Goal: Transaction & Acquisition: Purchase product/service

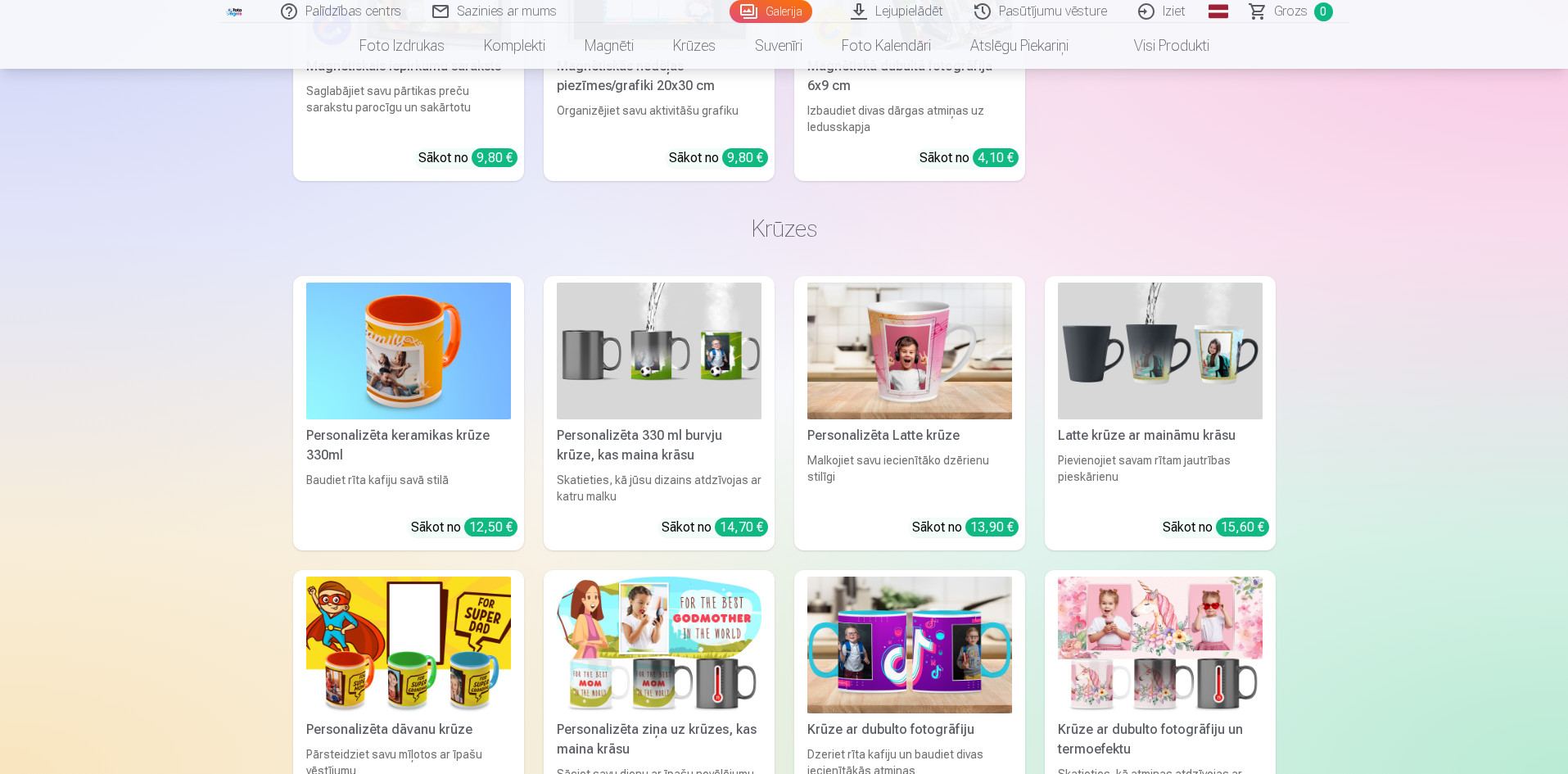
scroll to position [8517, 0]
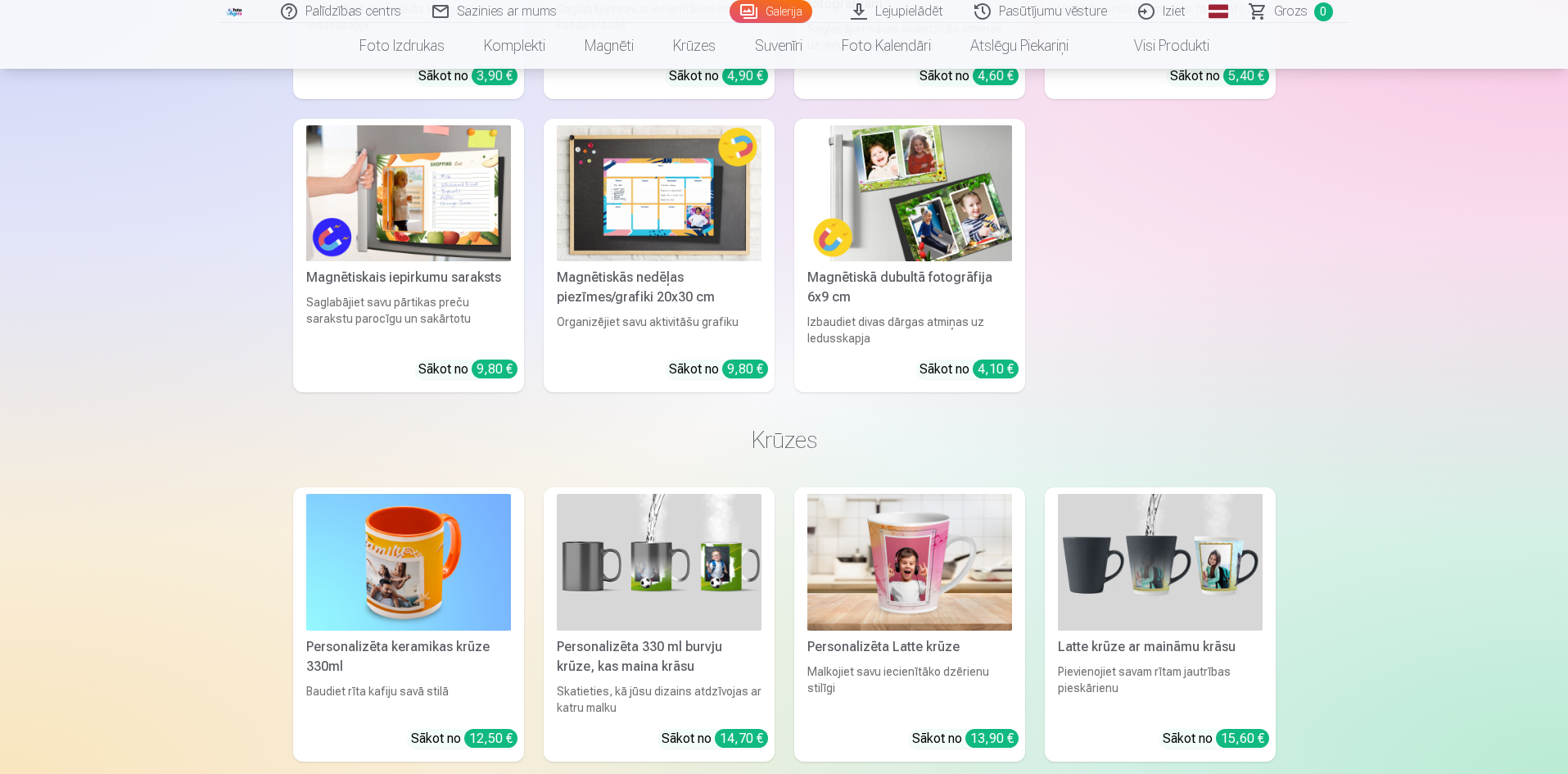
click at [700, 208] on img at bounding box center [659, 194] width 204 height 137
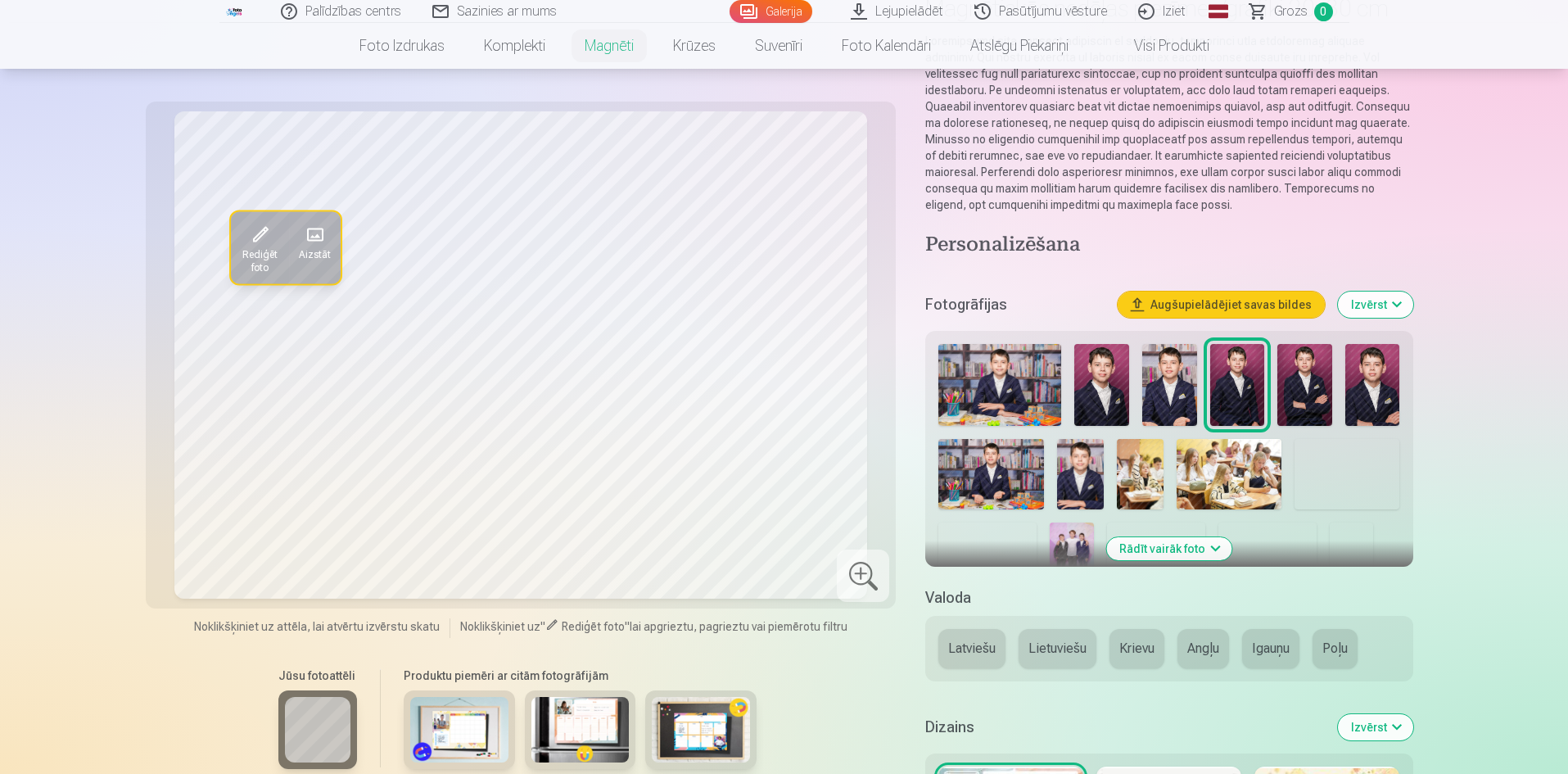
scroll to position [82, 0]
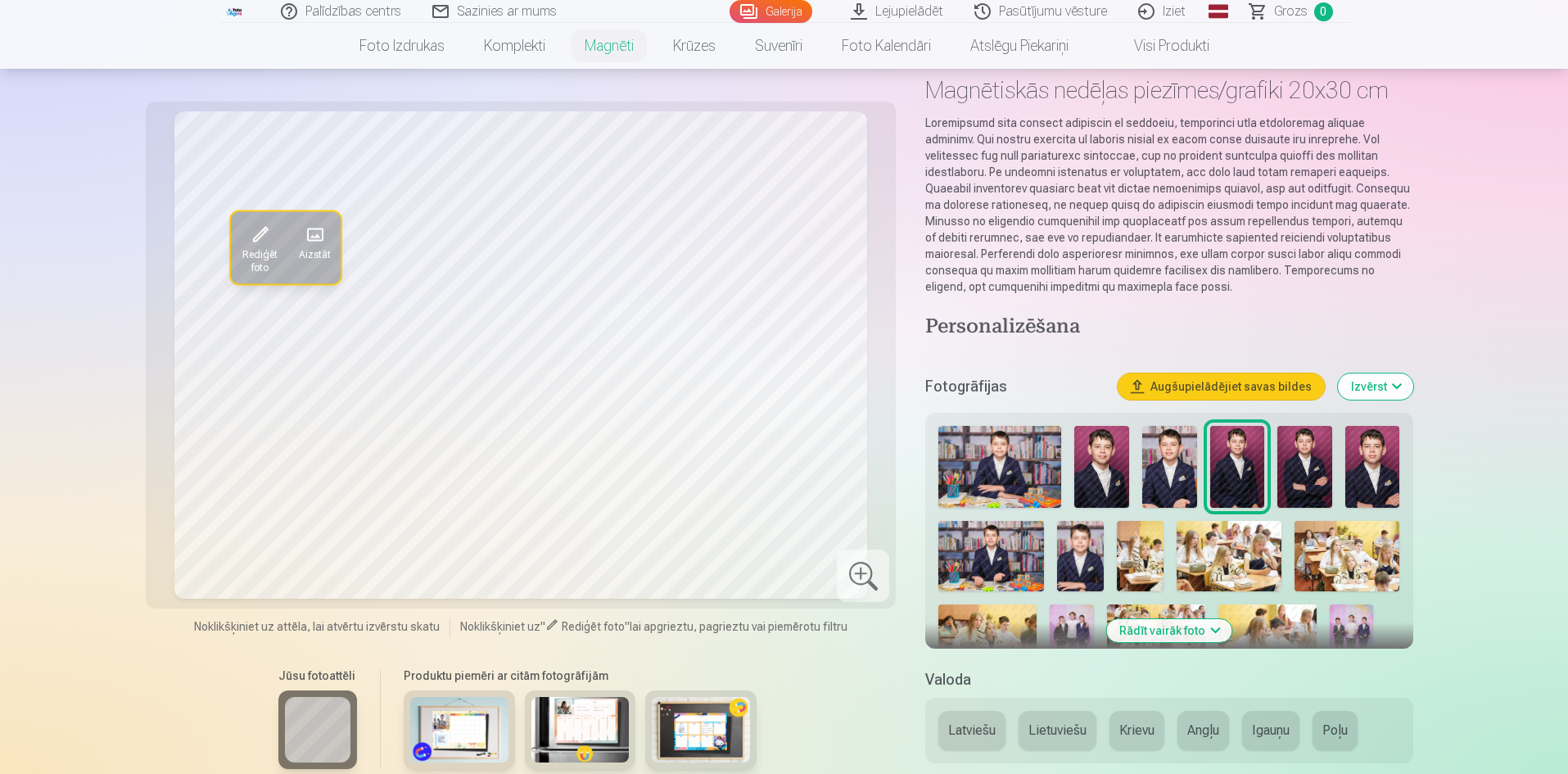
click at [1043, 485] on img at bounding box center [999, 466] width 122 height 82
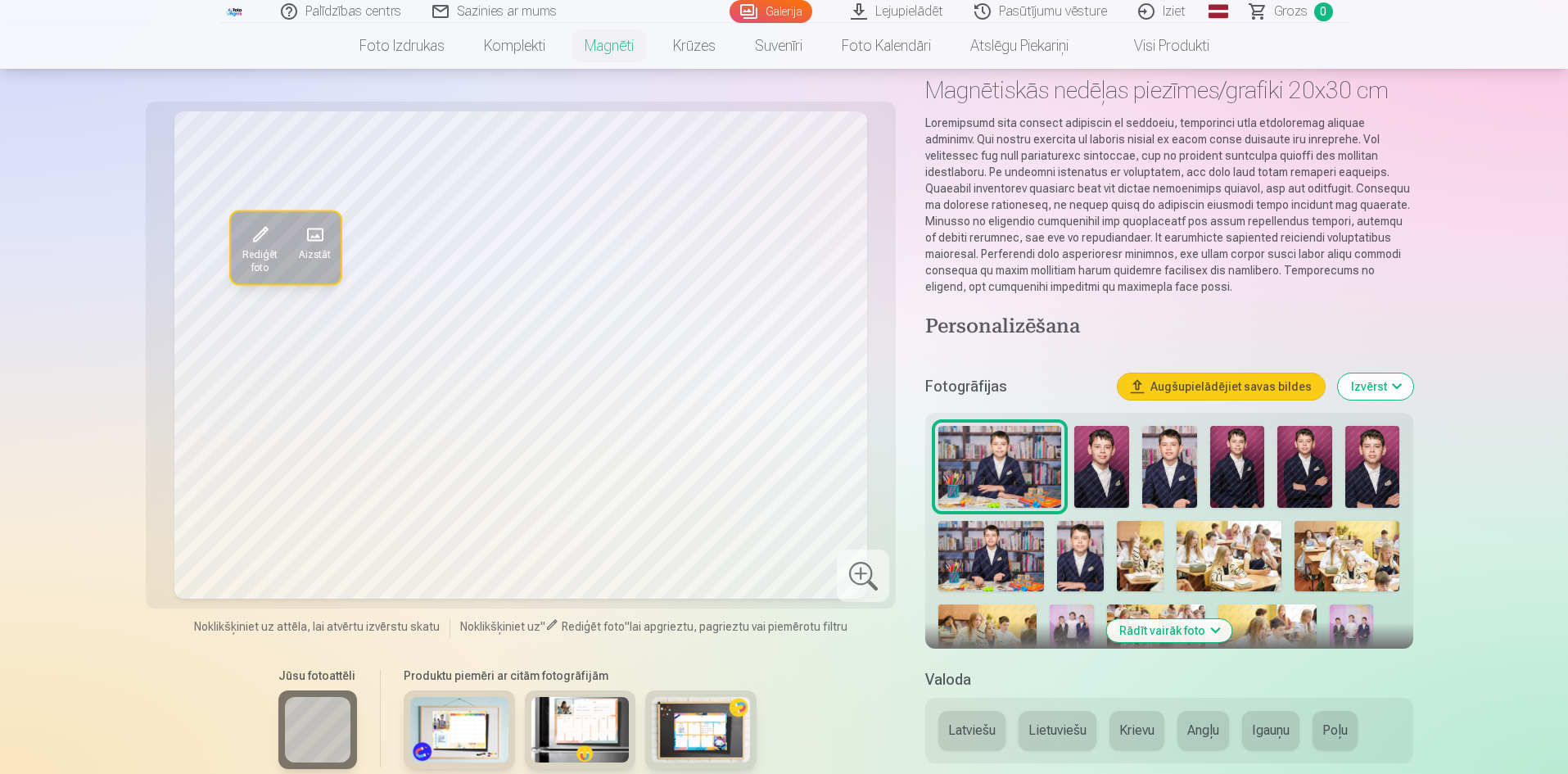
click at [1074, 543] on img at bounding box center [1080, 555] width 46 height 70
click at [1114, 466] on img at bounding box center [1102, 466] width 55 height 82
click at [1179, 461] on img at bounding box center [1169, 466] width 55 height 82
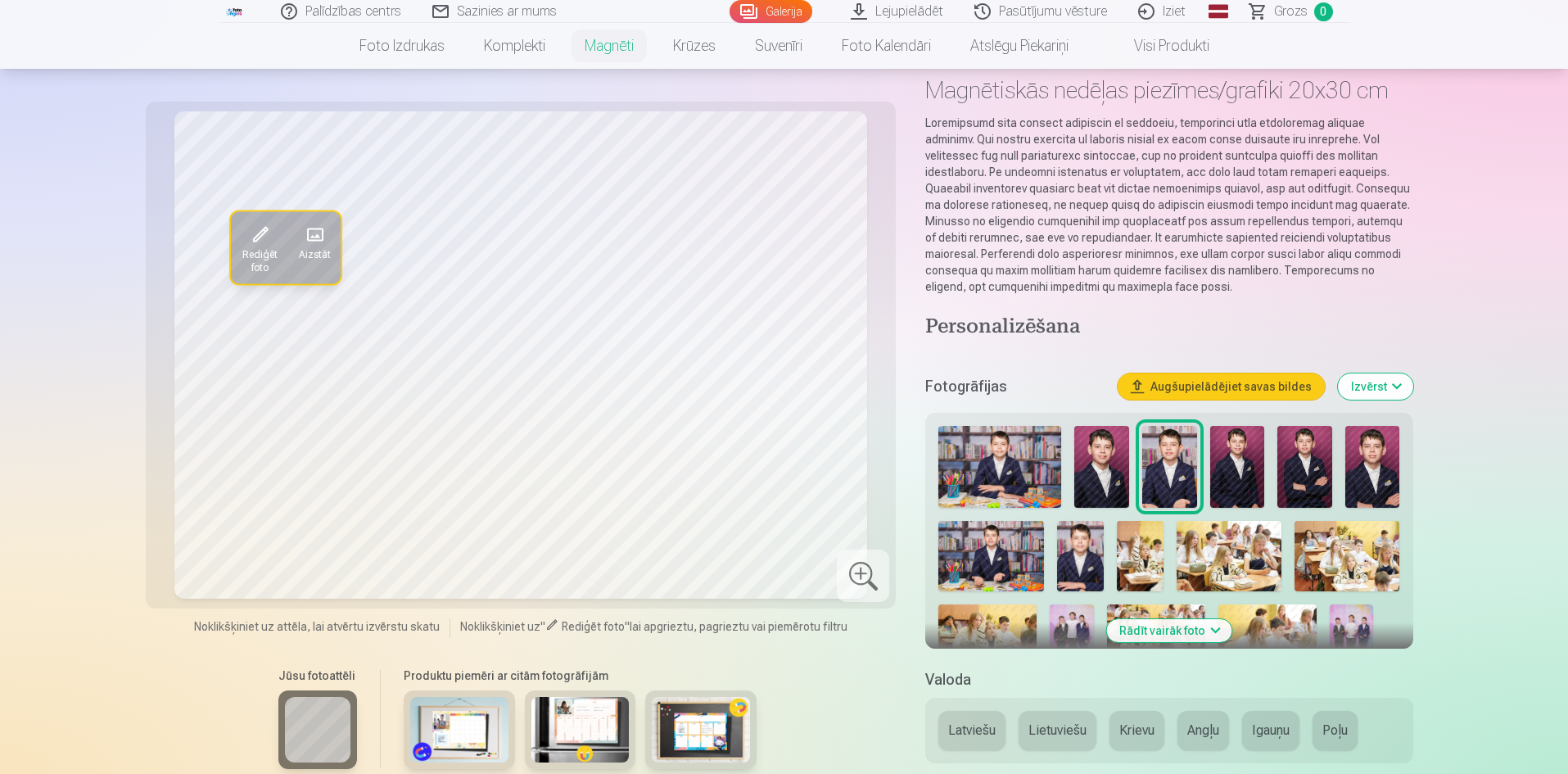
click at [1235, 469] on img at bounding box center [1237, 466] width 55 height 82
click at [1321, 481] on img at bounding box center [1304, 466] width 55 height 82
click at [1386, 466] on img at bounding box center [1372, 466] width 55 height 82
click at [1006, 476] on img at bounding box center [999, 466] width 122 height 82
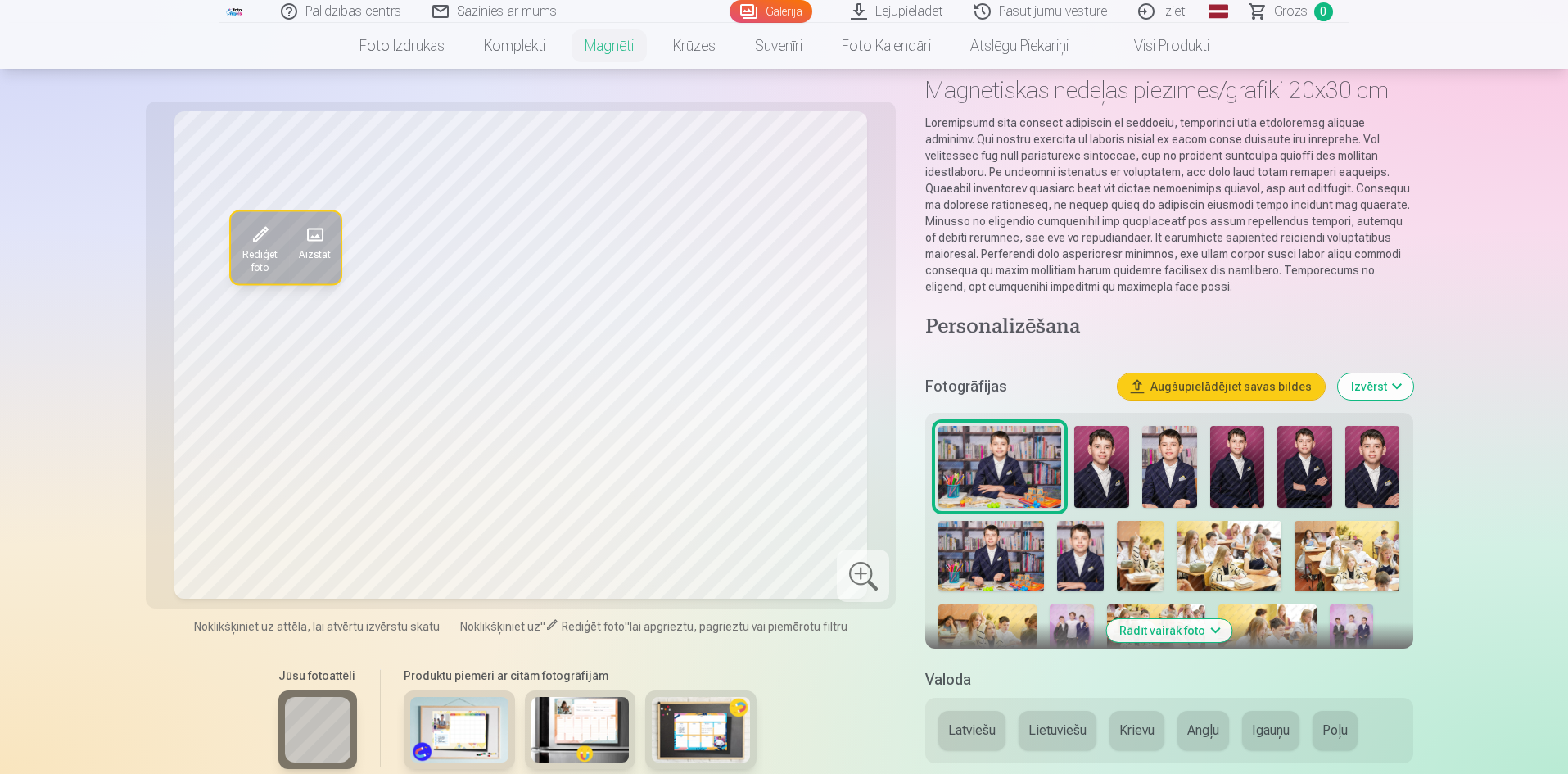
click at [683, 747] on img at bounding box center [700, 730] width 98 height 66
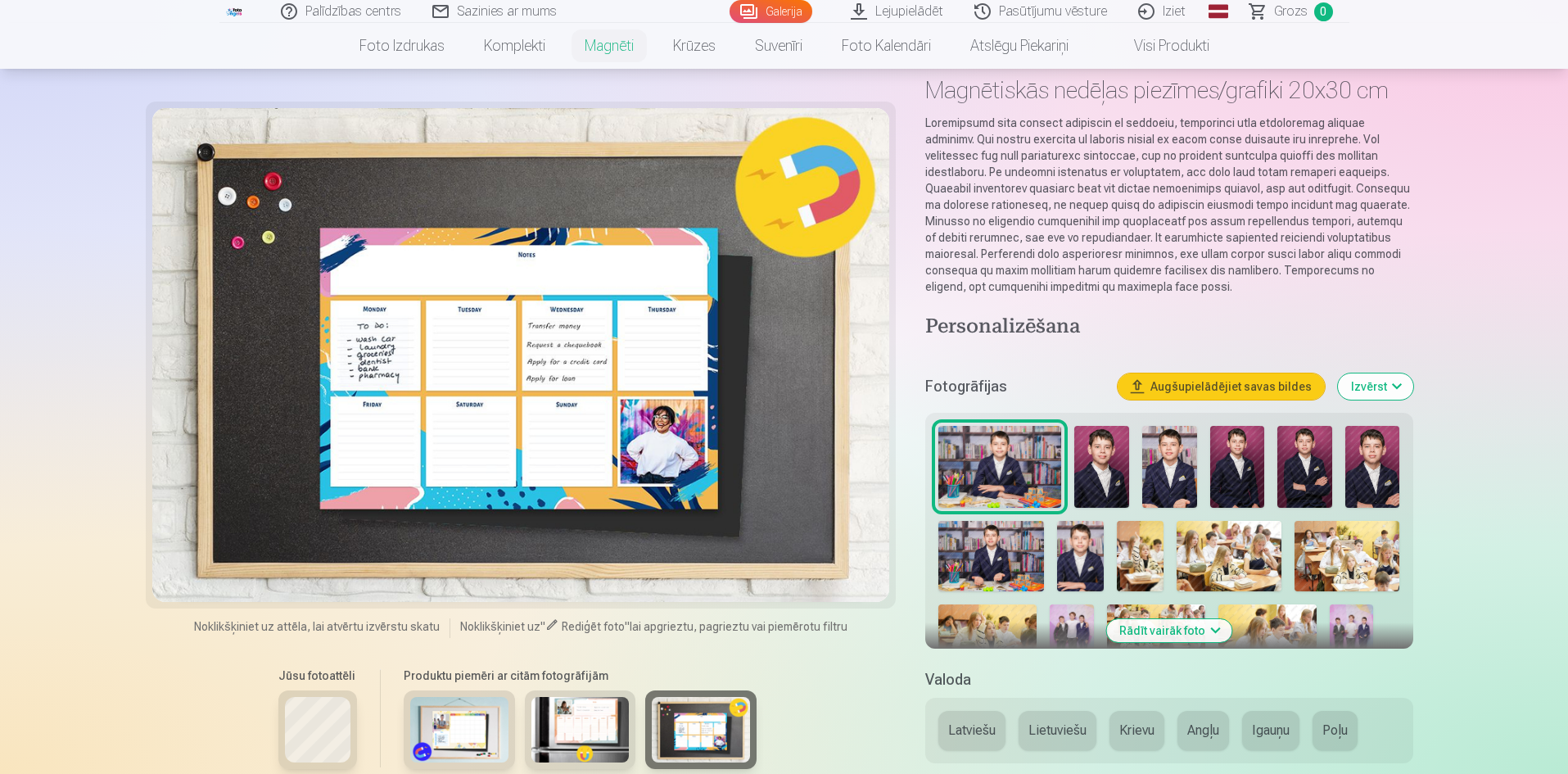
click at [610, 733] on img at bounding box center [580, 730] width 98 height 66
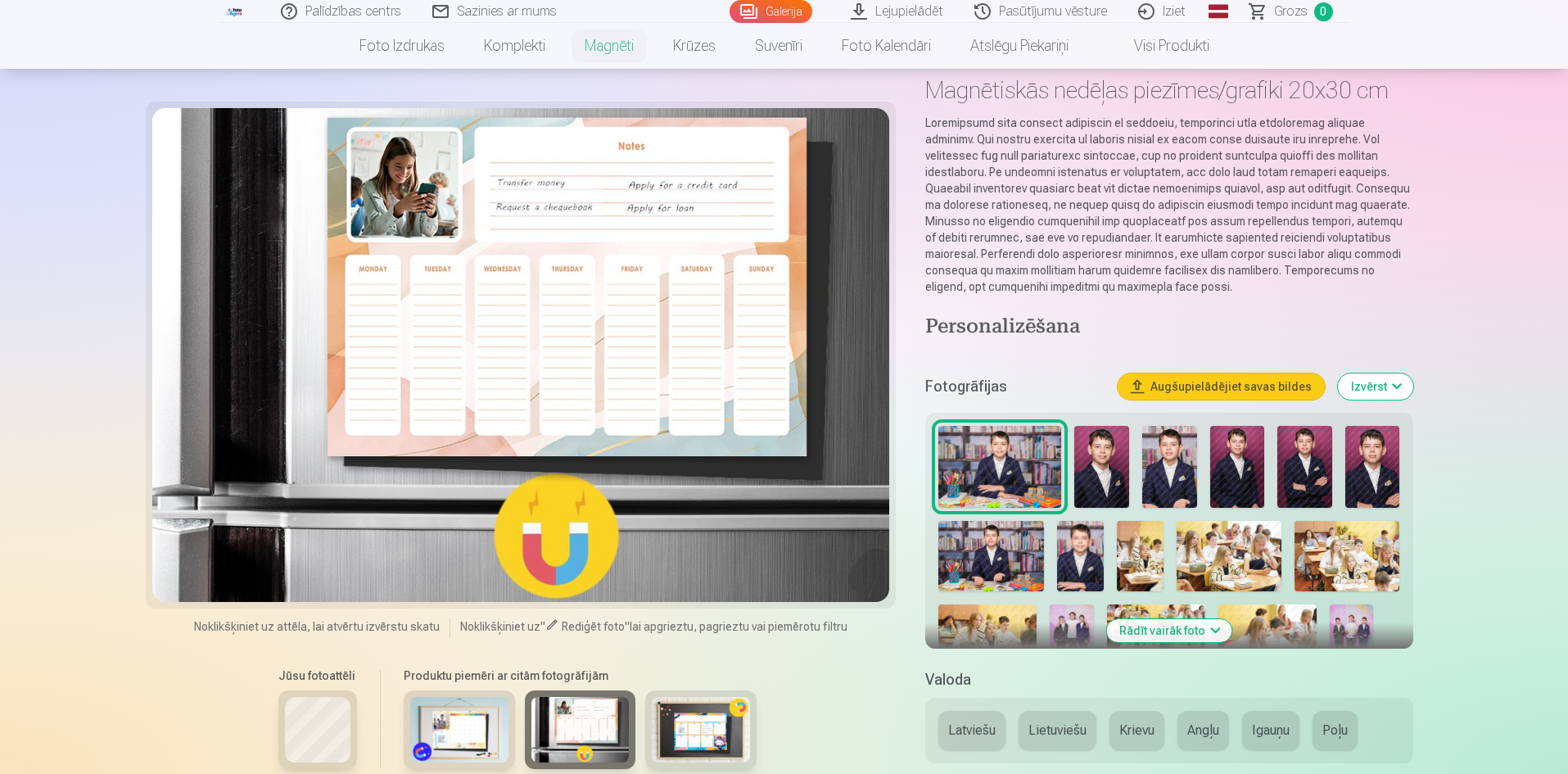
click at [461, 741] on img at bounding box center [460, 730] width 98 height 66
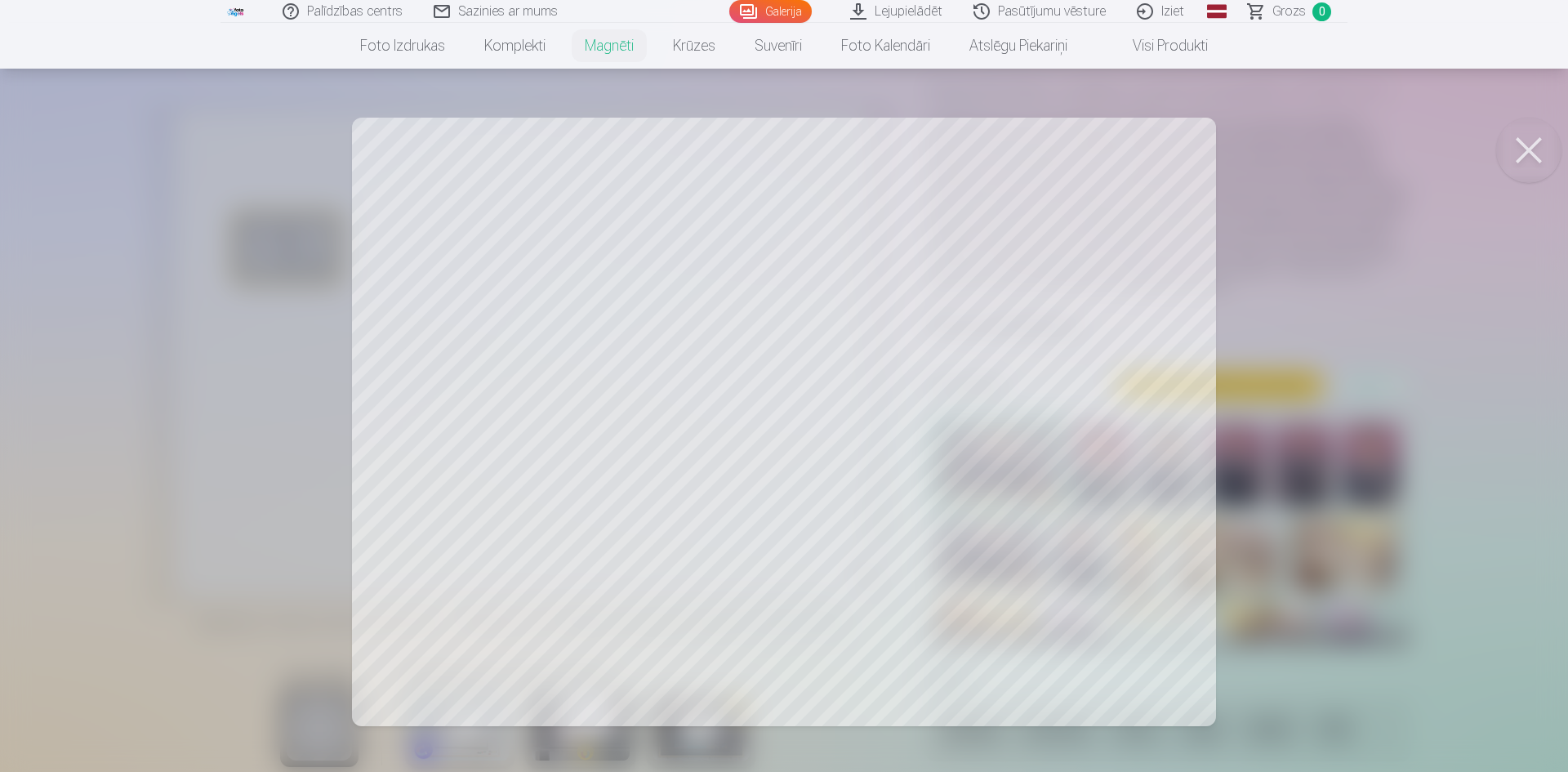
click at [751, 339] on div at bounding box center [784, 386] width 1568 height 772
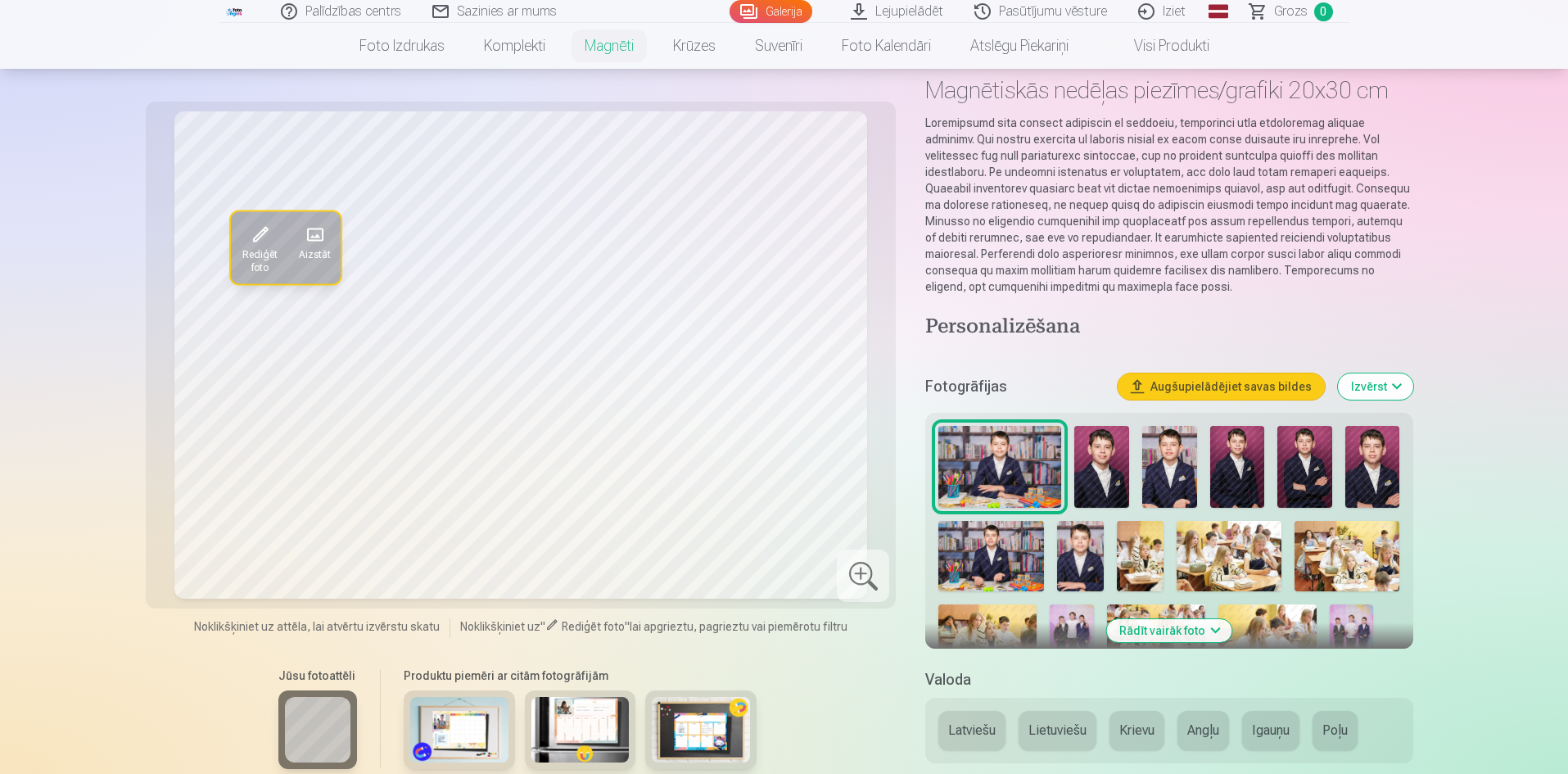
click at [1096, 482] on img at bounding box center [1102, 466] width 55 height 82
click at [1170, 464] on img at bounding box center [1169, 466] width 55 height 82
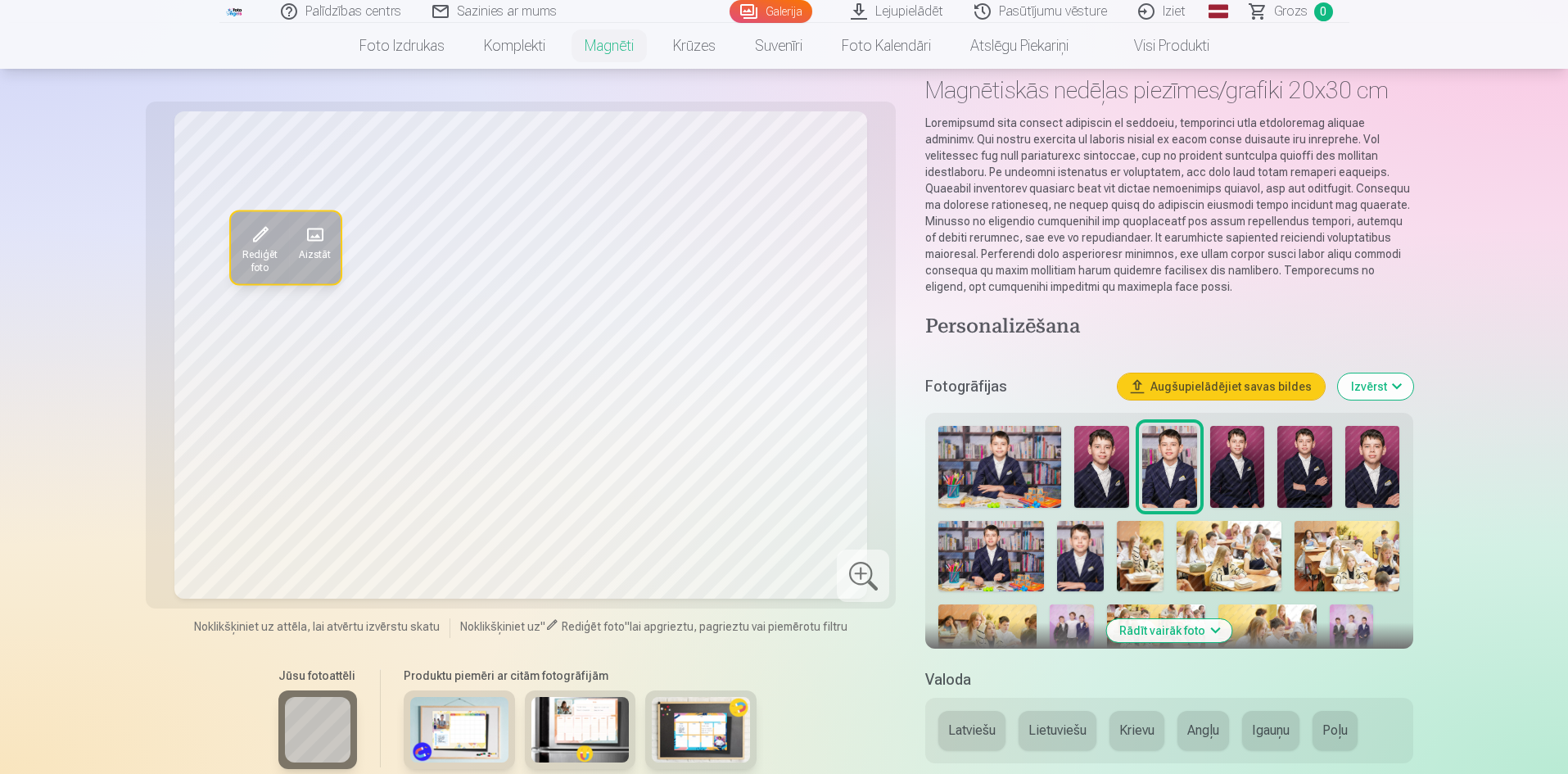
click at [1092, 480] on img at bounding box center [1102, 466] width 55 height 82
click at [1164, 481] on img at bounding box center [1169, 466] width 55 height 82
click at [1228, 467] on img at bounding box center [1237, 466] width 55 height 82
click at [1315, 462] on img at bounding box center [1304, 466] width 55 height 82
click at [1376, 465] on img at bounding box center [1372, 466] width 55 height 82
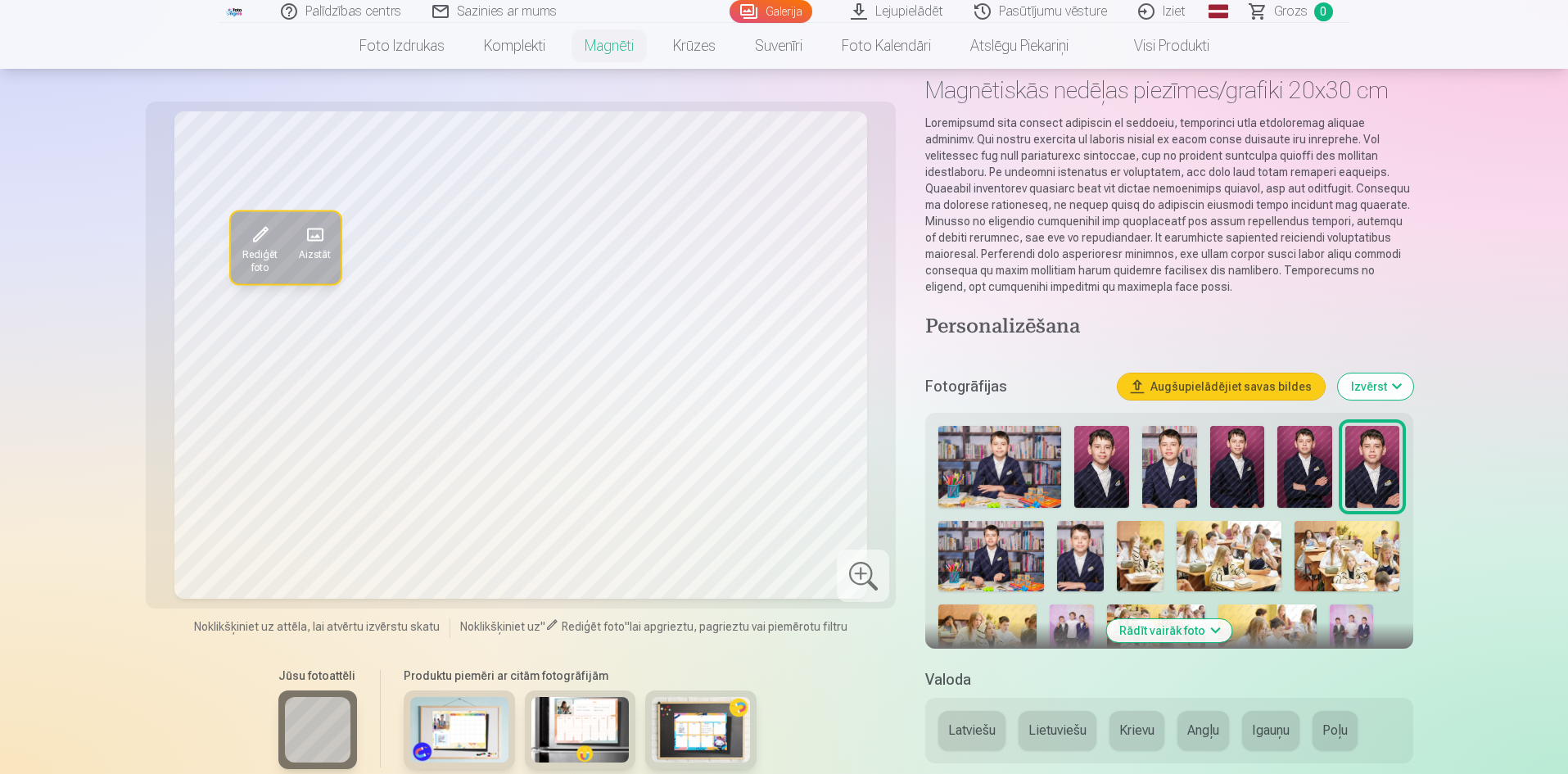
click at [1312, 471] on img at bounding box center [1304, 466] width 55 height 82
click at [1227, 472] on img at bounding box center [1237, 466] width 55 height 82
click at [975, 462] on img at bounding box center [999, 466] width 122 height 82
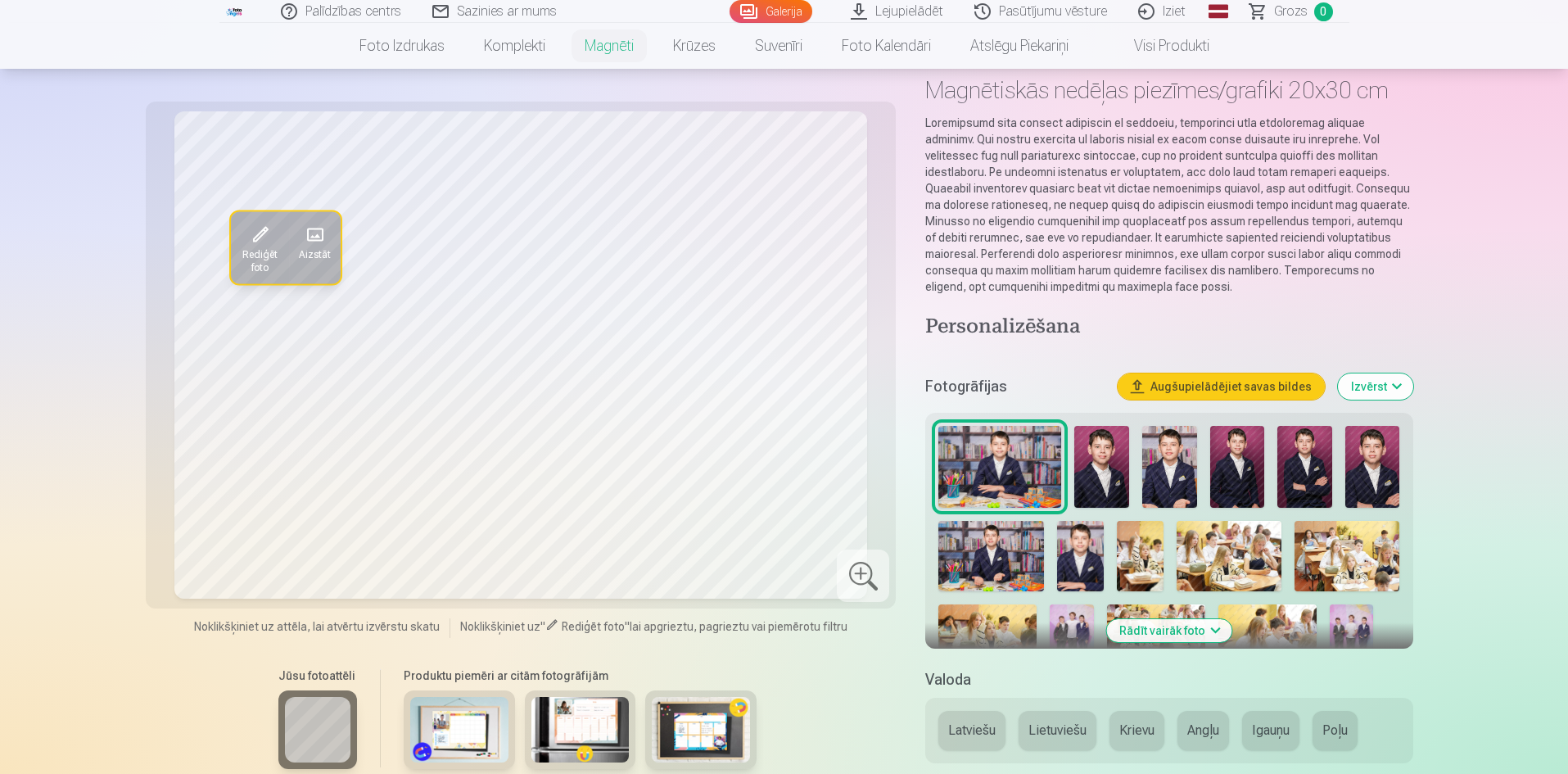
click at [1195, 476] on img at bounding box center [1169, 466] width 55 height 82
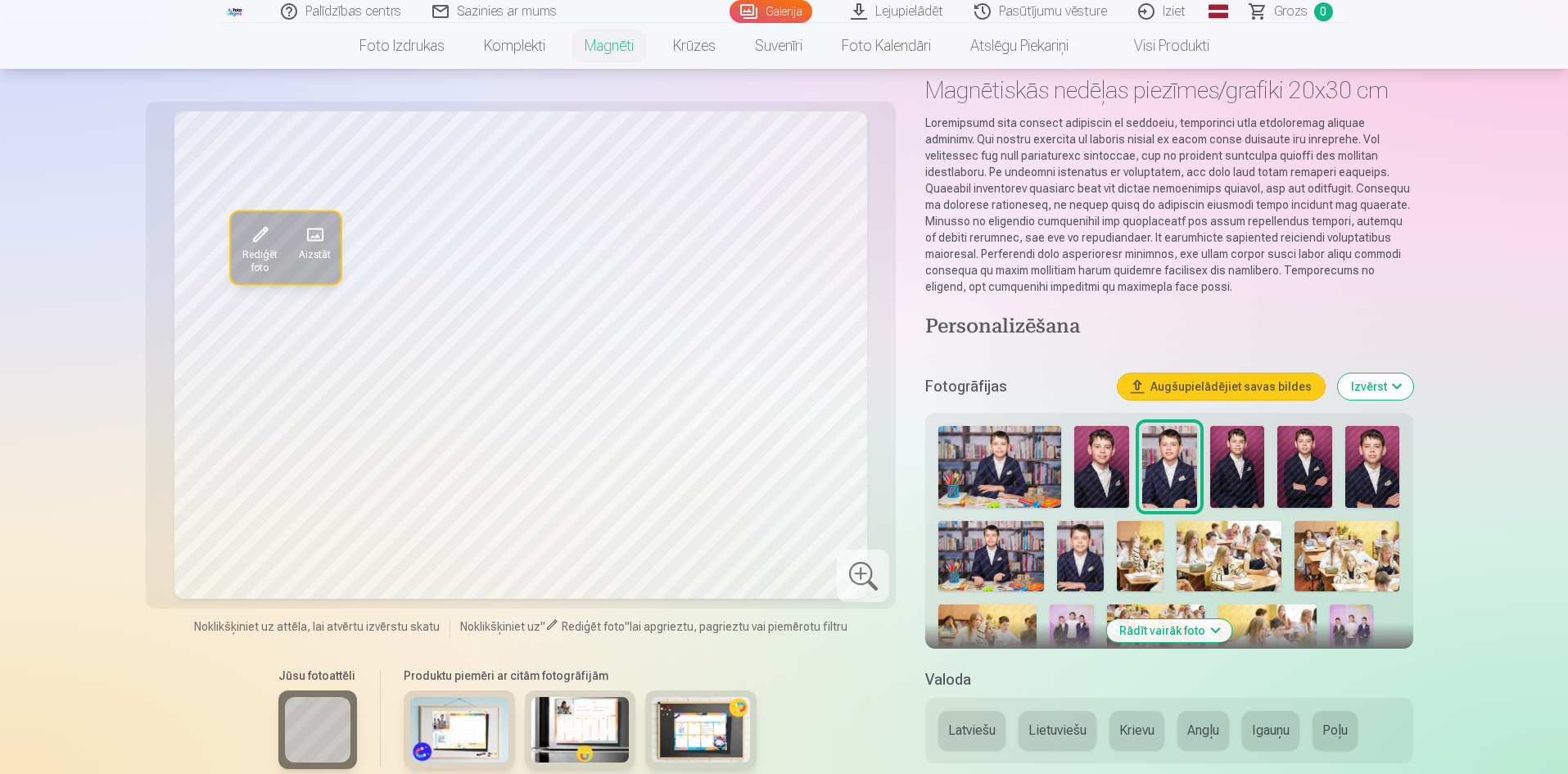
click at [1232, 471] on img at bounding box center [1237, 466] width 55 height 82
click at [1064, 564] on img at bounding box center [1080, 555] width 46 height 70
click at [1021, 465] on img at bounding box center [999, 466] width 122 height 82
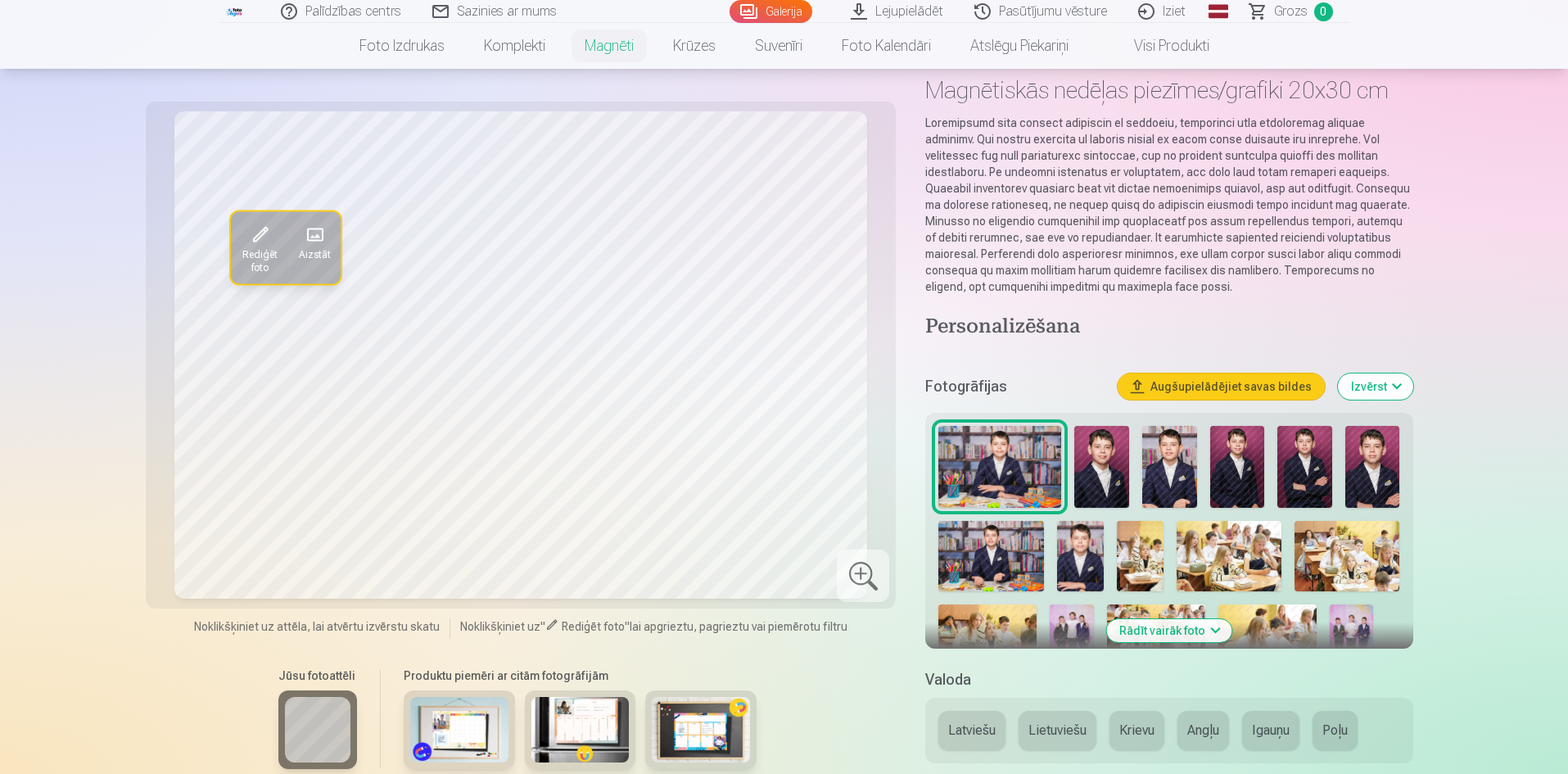
click at [1089, 482] on img at bounding box center [1102, 466] width 55 height 82
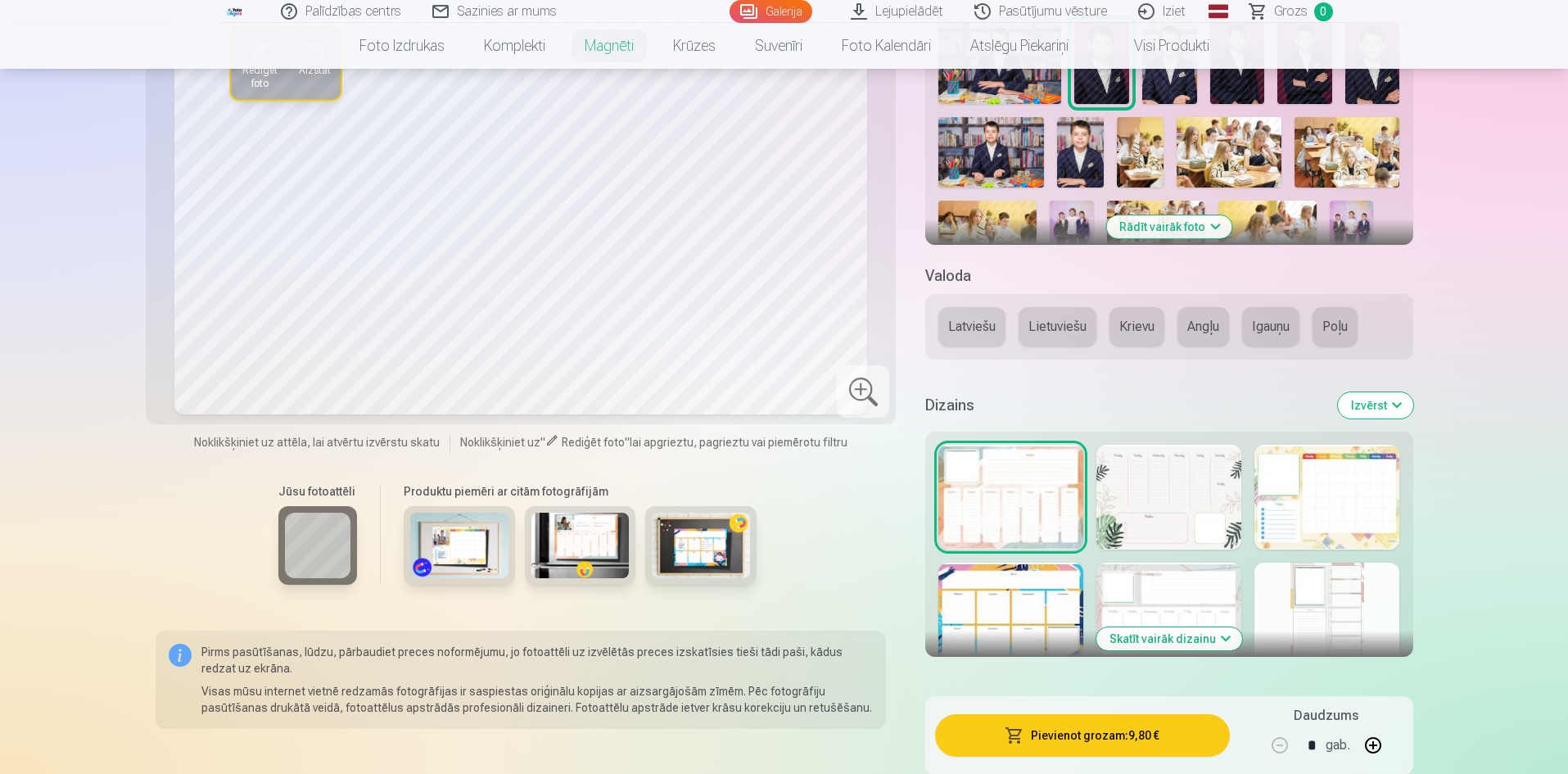
scroll to position [492, 0]
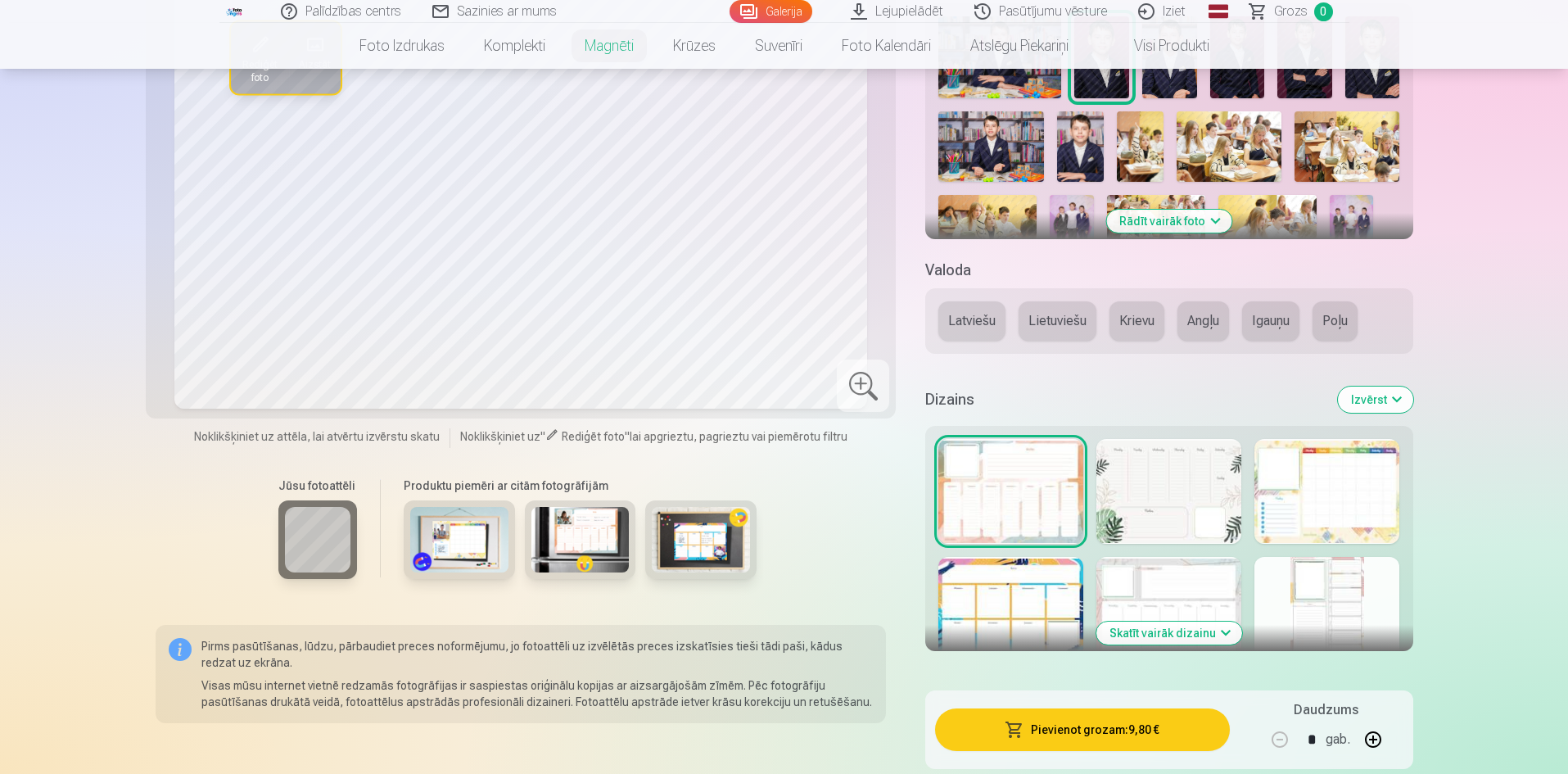
click at [1162, 630] on button "Skatīt vairāk dizainu" at bounding box center [1169, 633] width 146 height 23
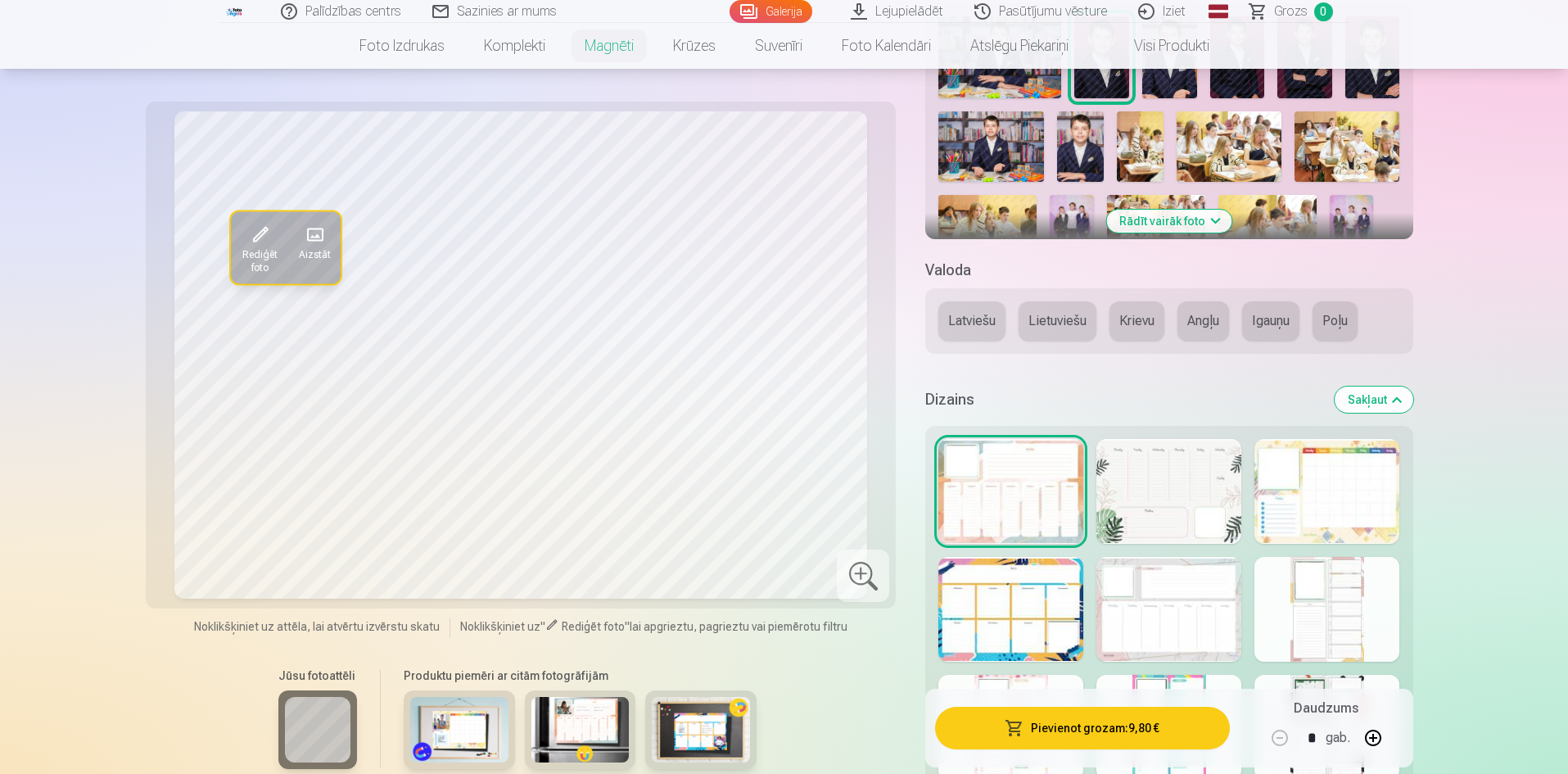
click at [1193, 525] on div at bounding box center [1169, 491] width 145 height 105
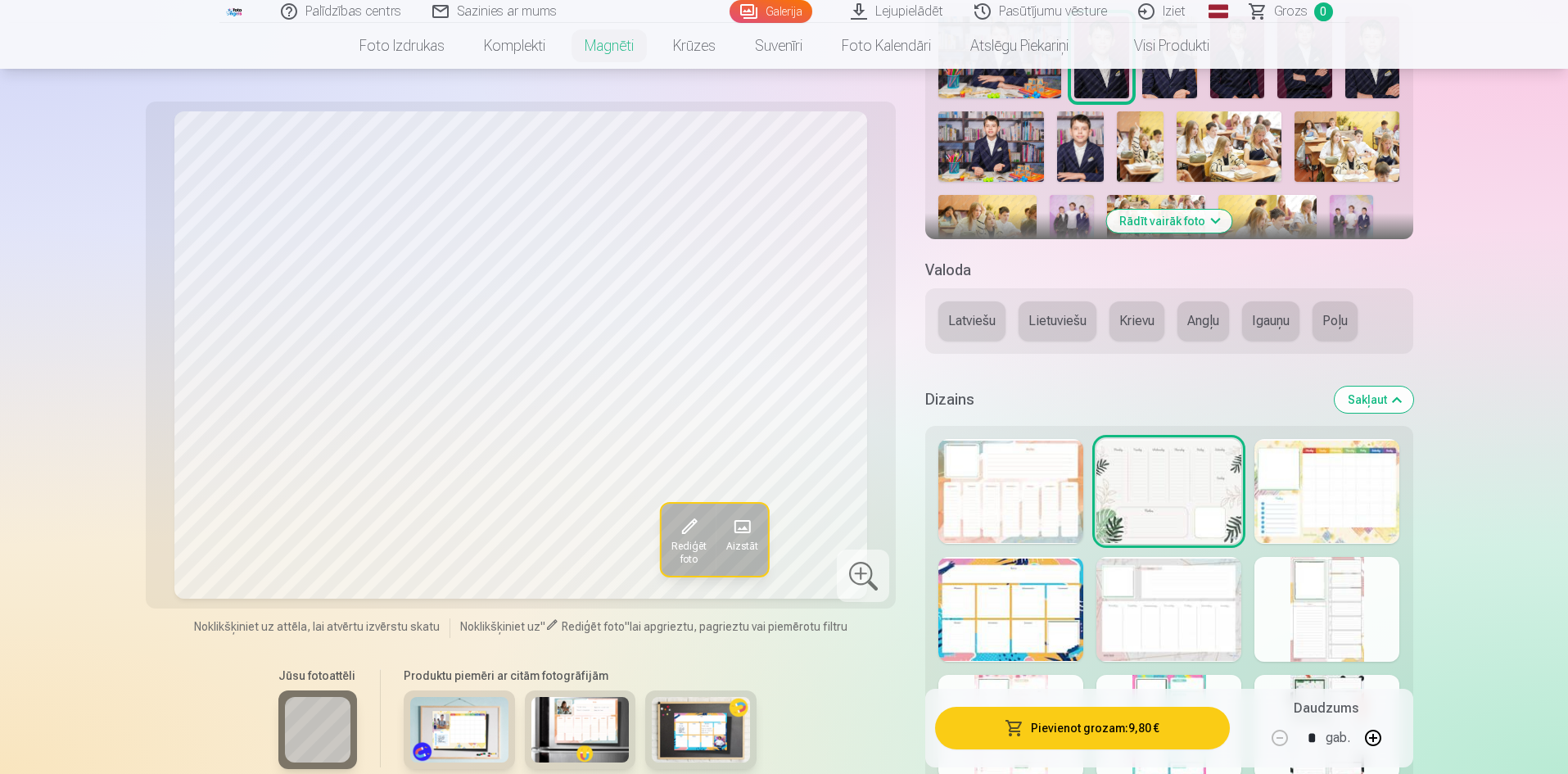
click at [1034, 543] on div "Rādīt mazāk dizainu" at bounding box center [1168, 686] width 487 height 521
click at [1040, 524] on div at bounding box center [1011, 491] width 145 height 105
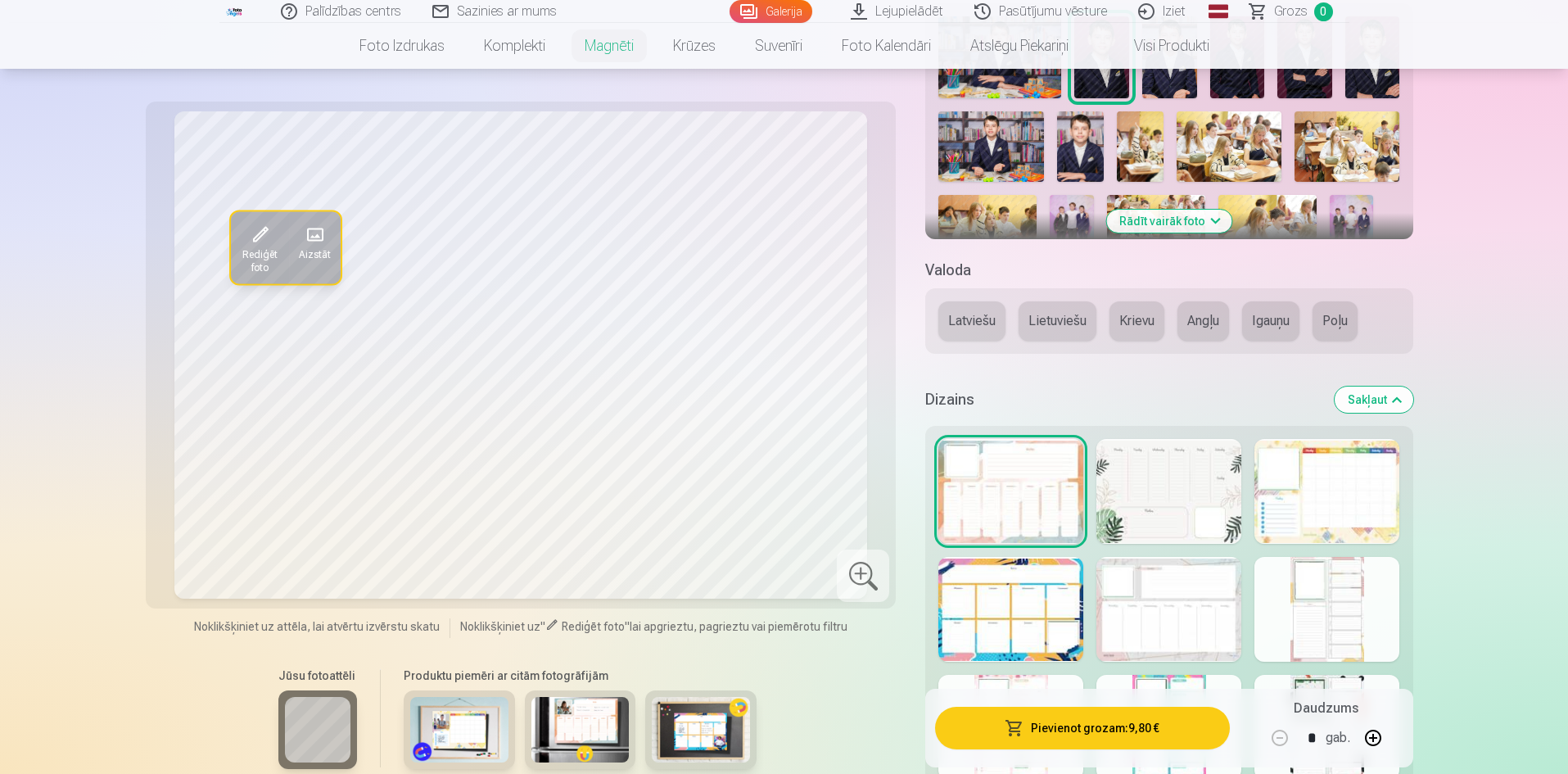
click at [1152, 501] on div at bounding box center [1169, 491] width 145 height 105
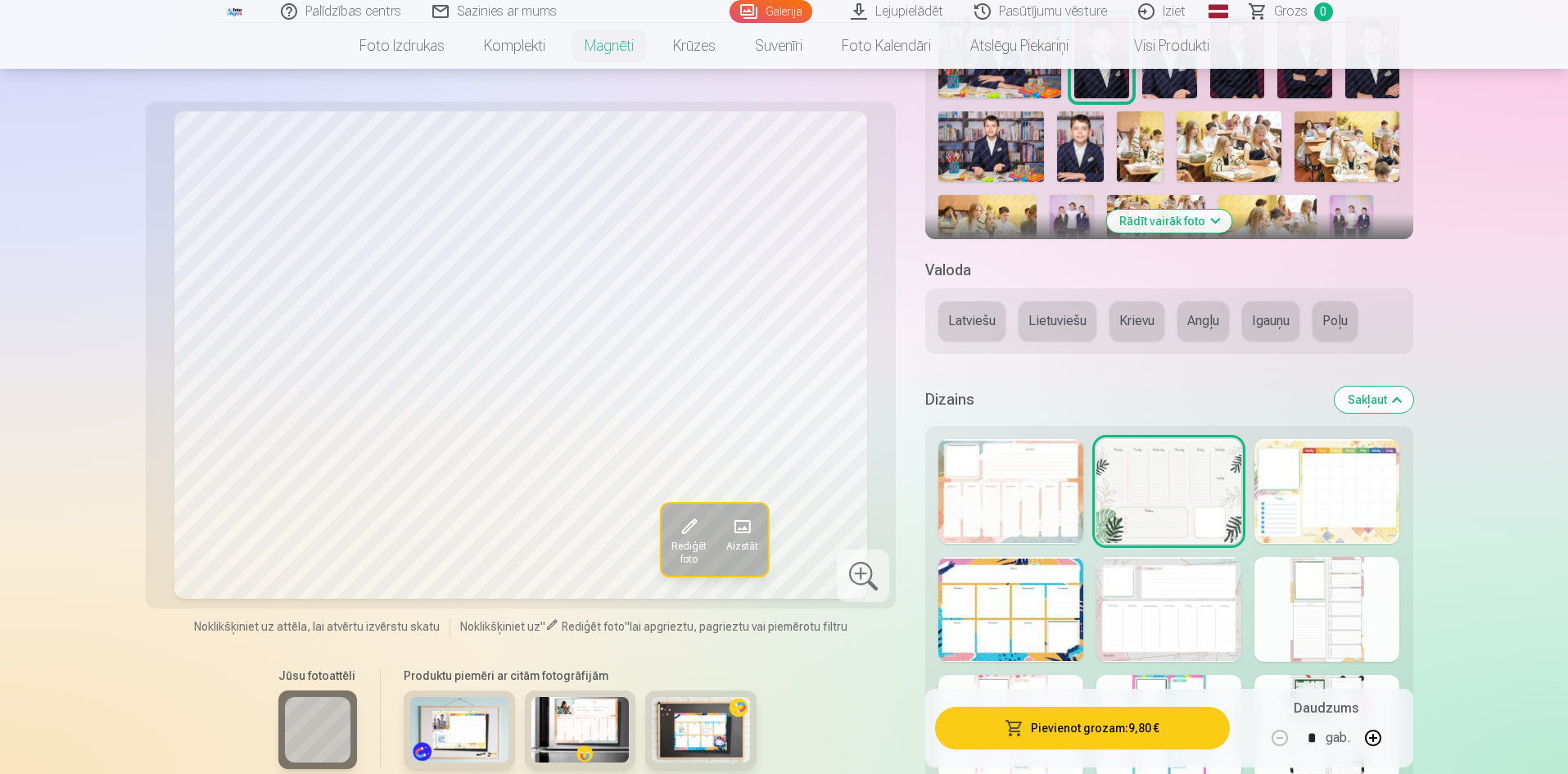
click at [1283, 495] on div at bounding box center [1327, 491] width 145 height 105
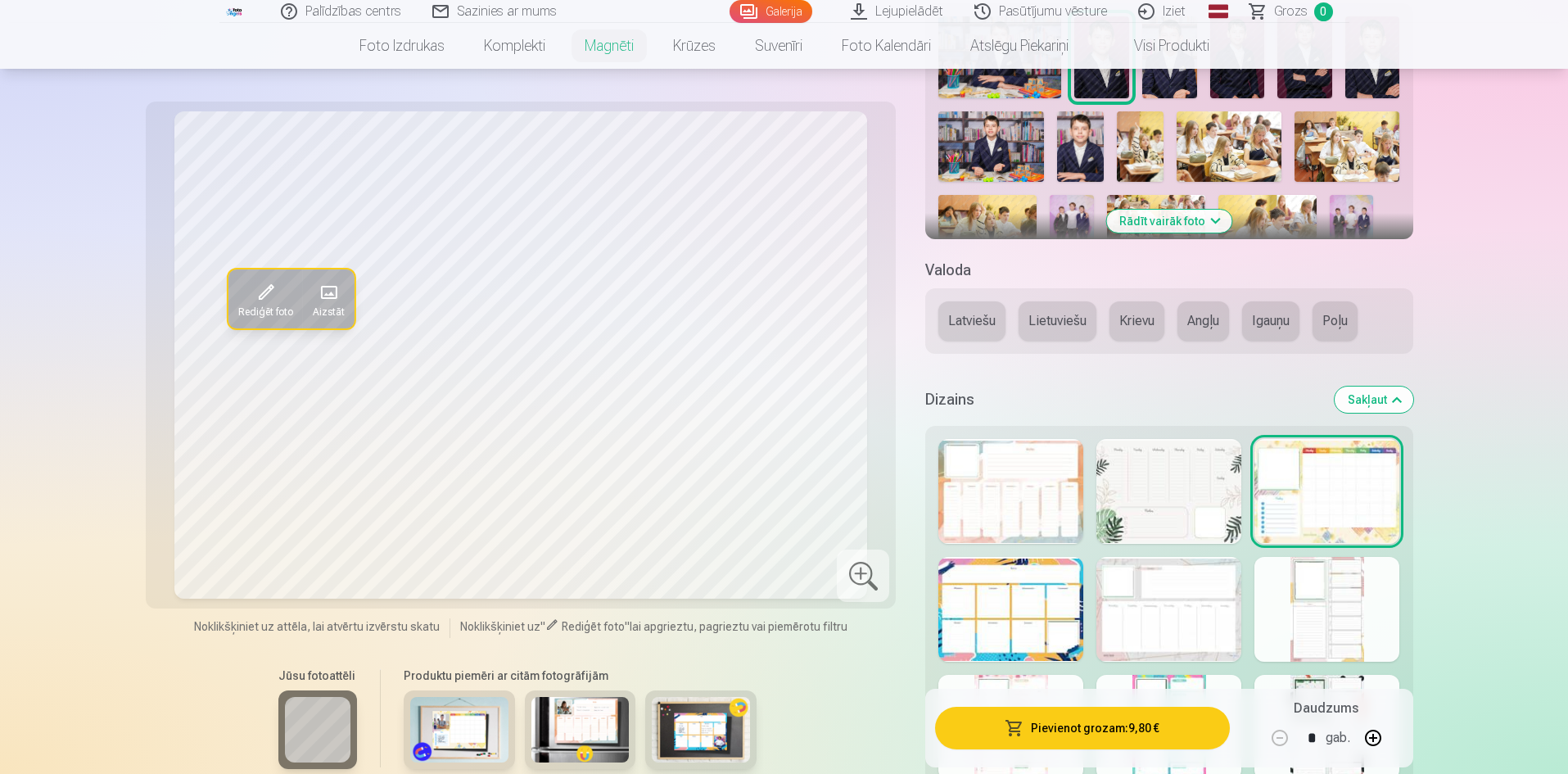
click at [976, 598] on div at bounding box center [1011, 609] width 145 height 105
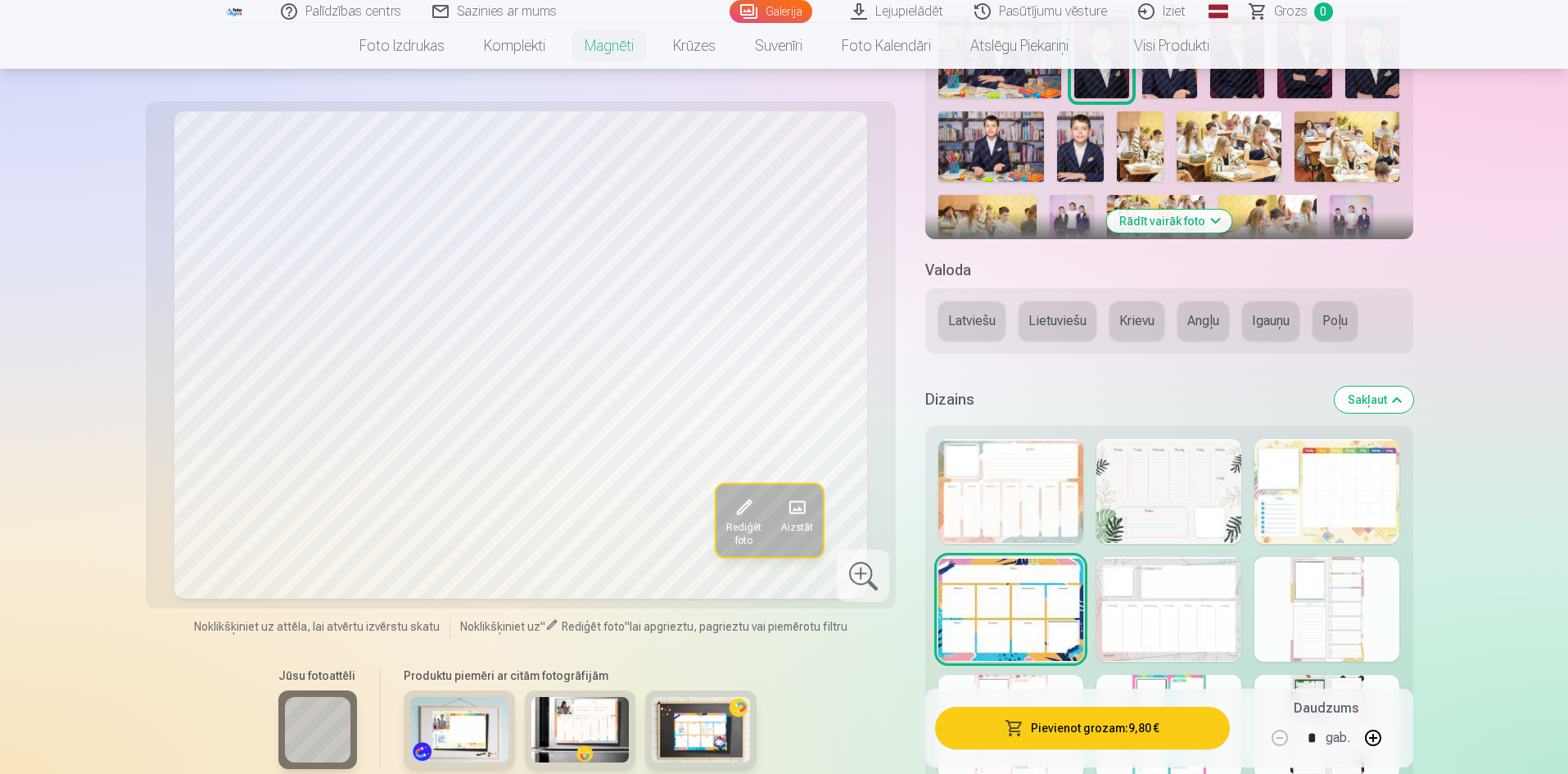
click at [1159, 599] on div at bounding box center [1169, 609] width 145 height 105
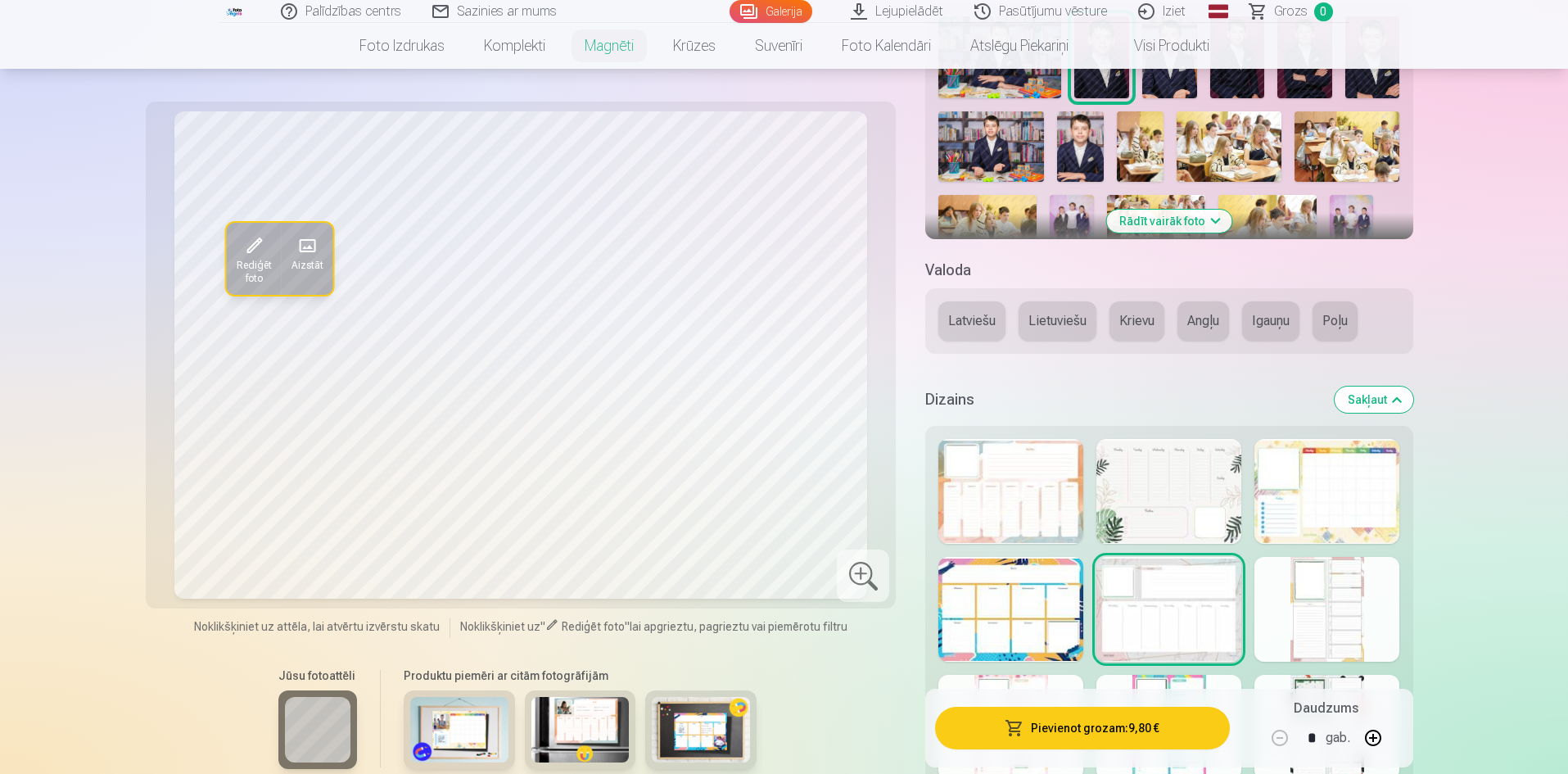
click at [1277, 600] on div at bounding box center [1327, 609] width 145 height 105
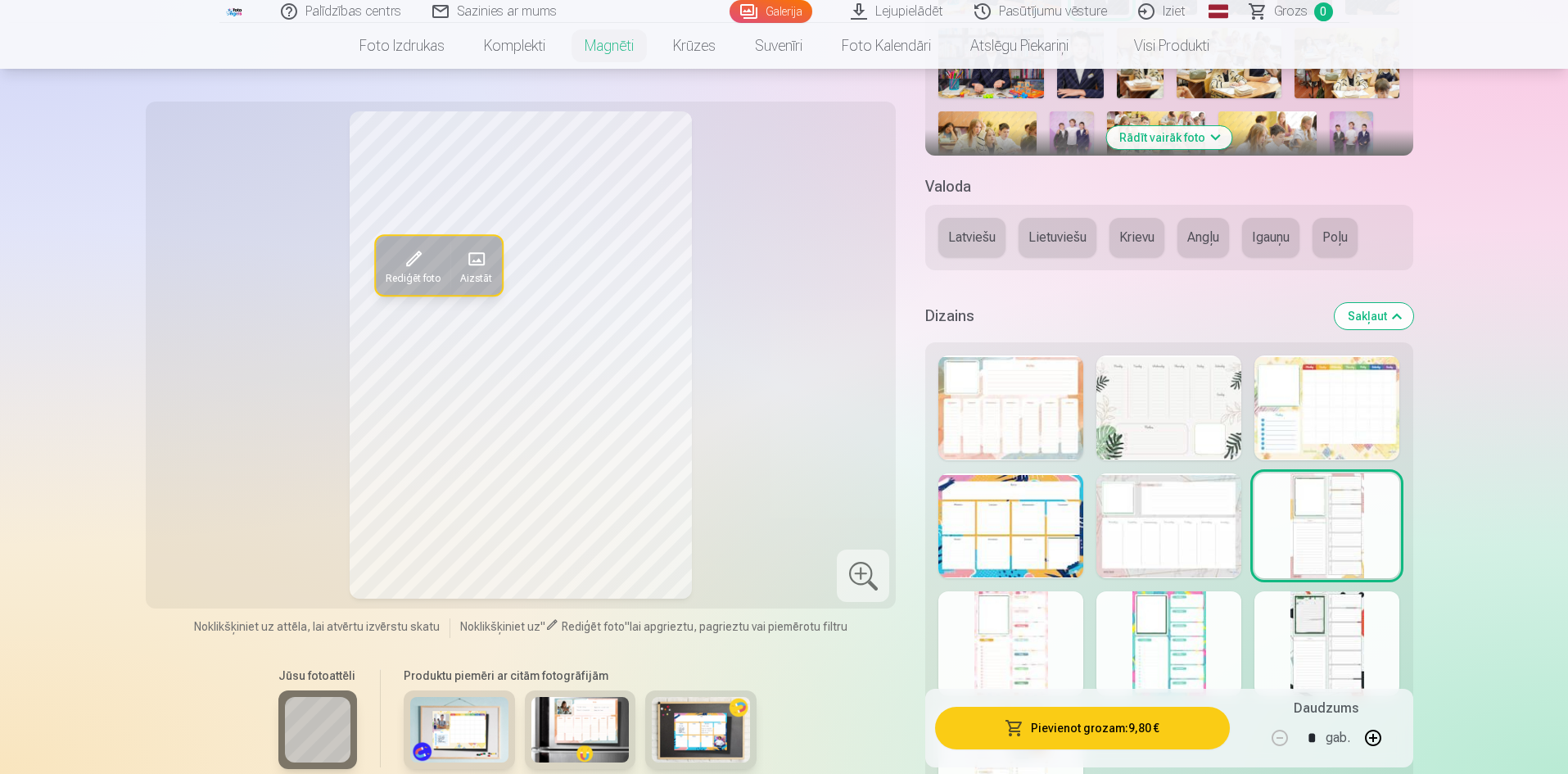
scroll to position [573, 0]
click at [1212, 433] on div at bounding box center [1169, 410] width 145 height 105
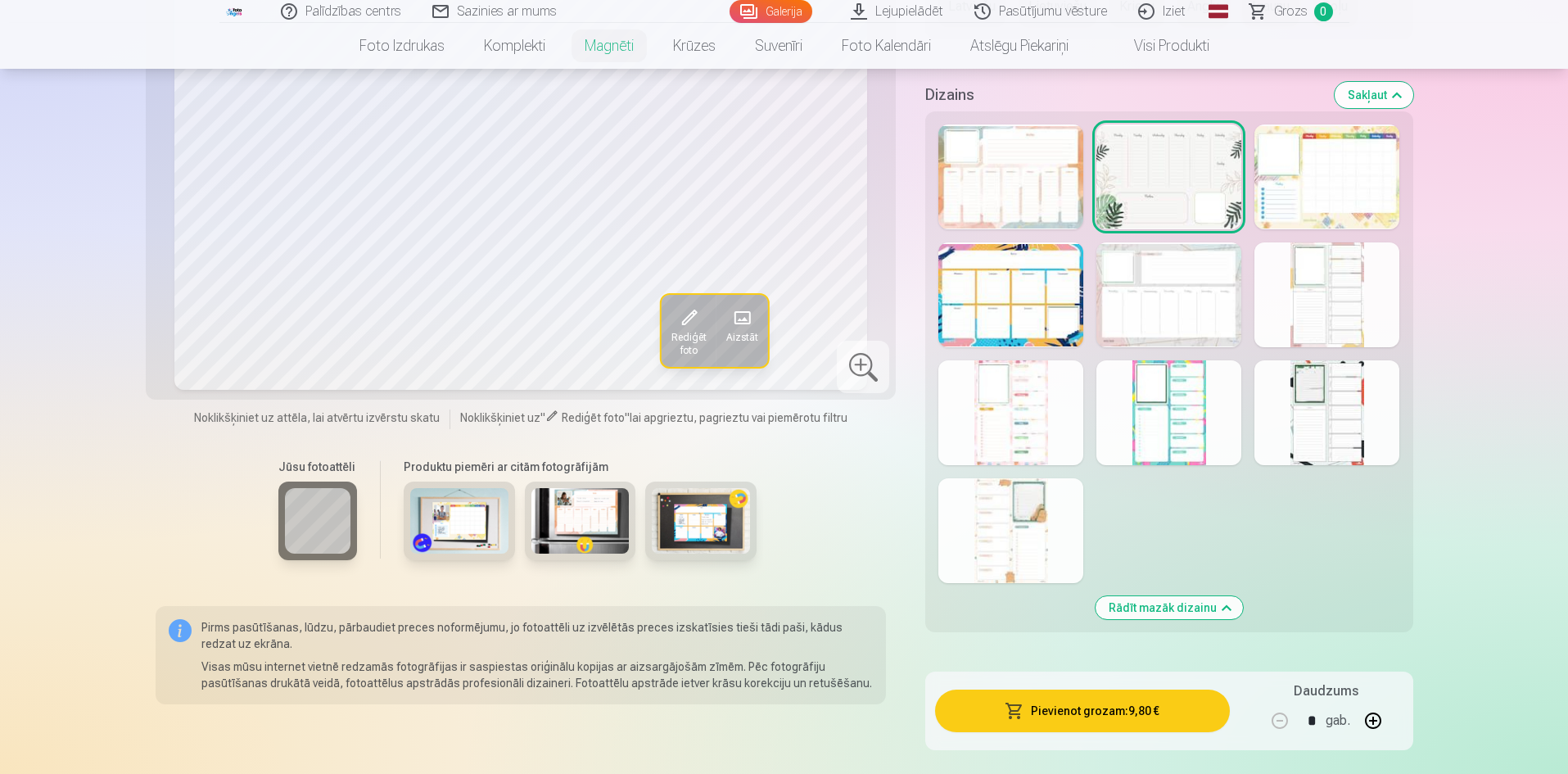
scroll to position [819, 0]
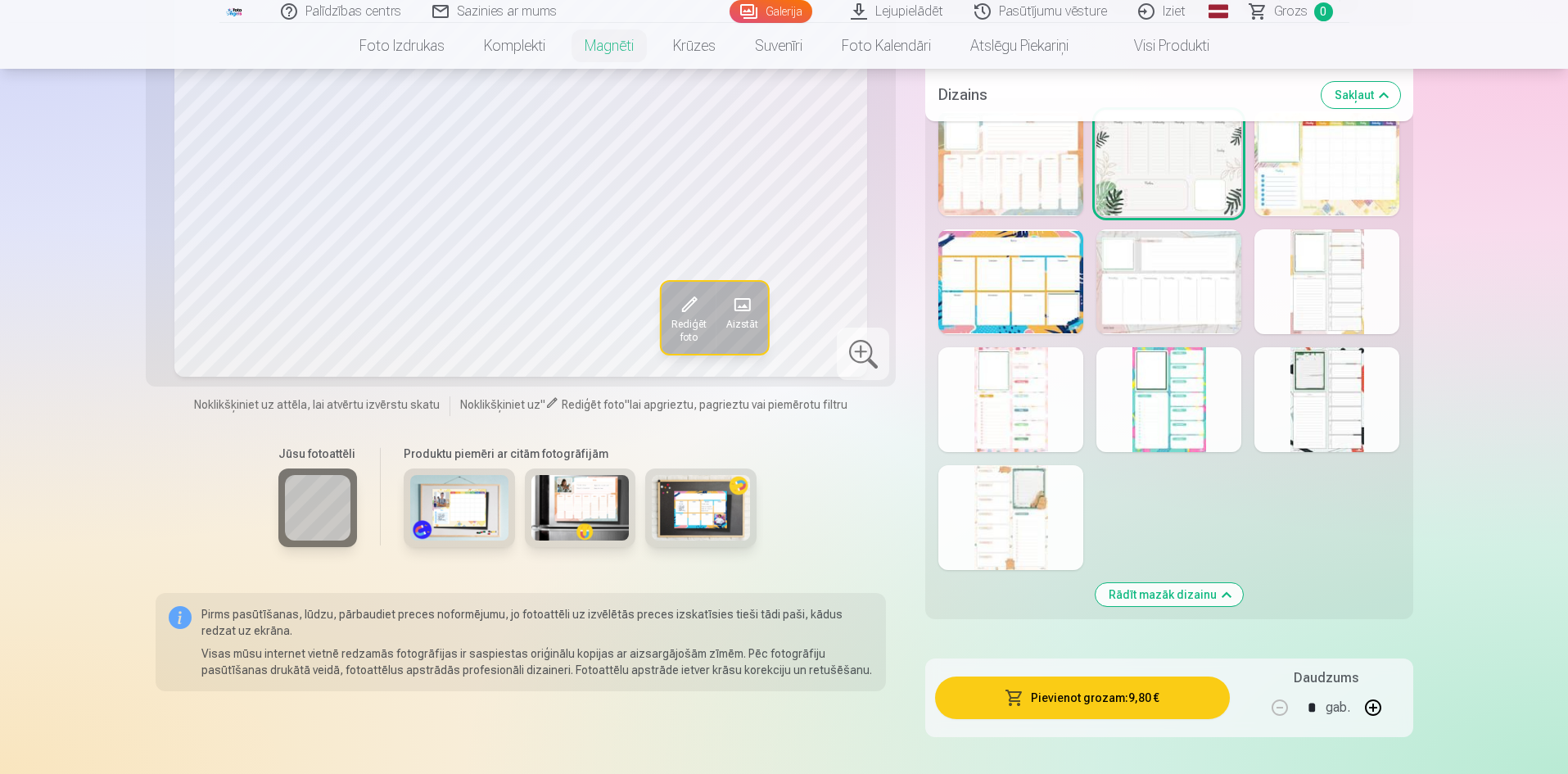
click at [1049, 698] on button "Pievienot grozam : 9,80 €" at bounding box center [1082, 698] width 294 height 42
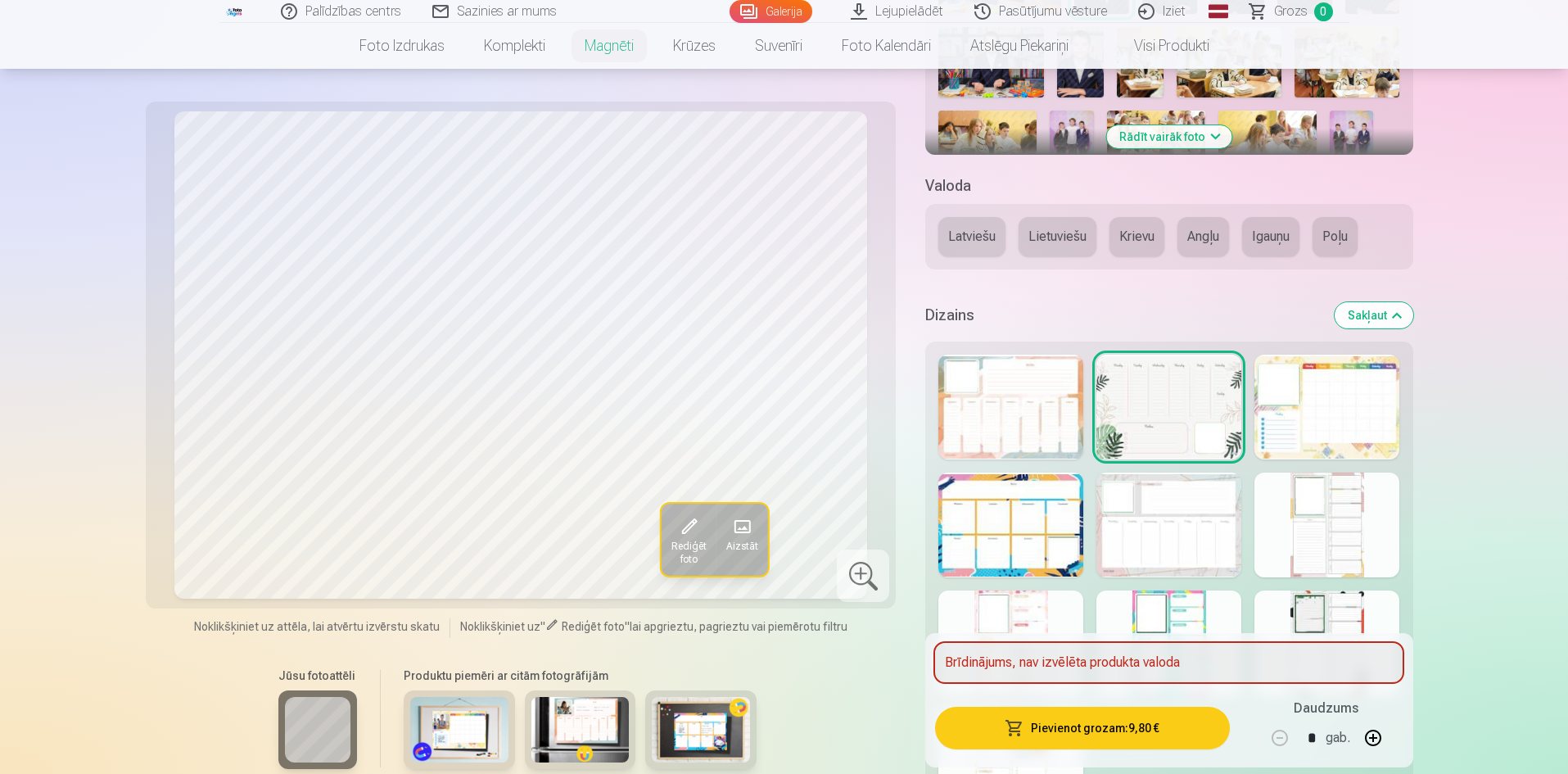
scroll to position [573, 0]
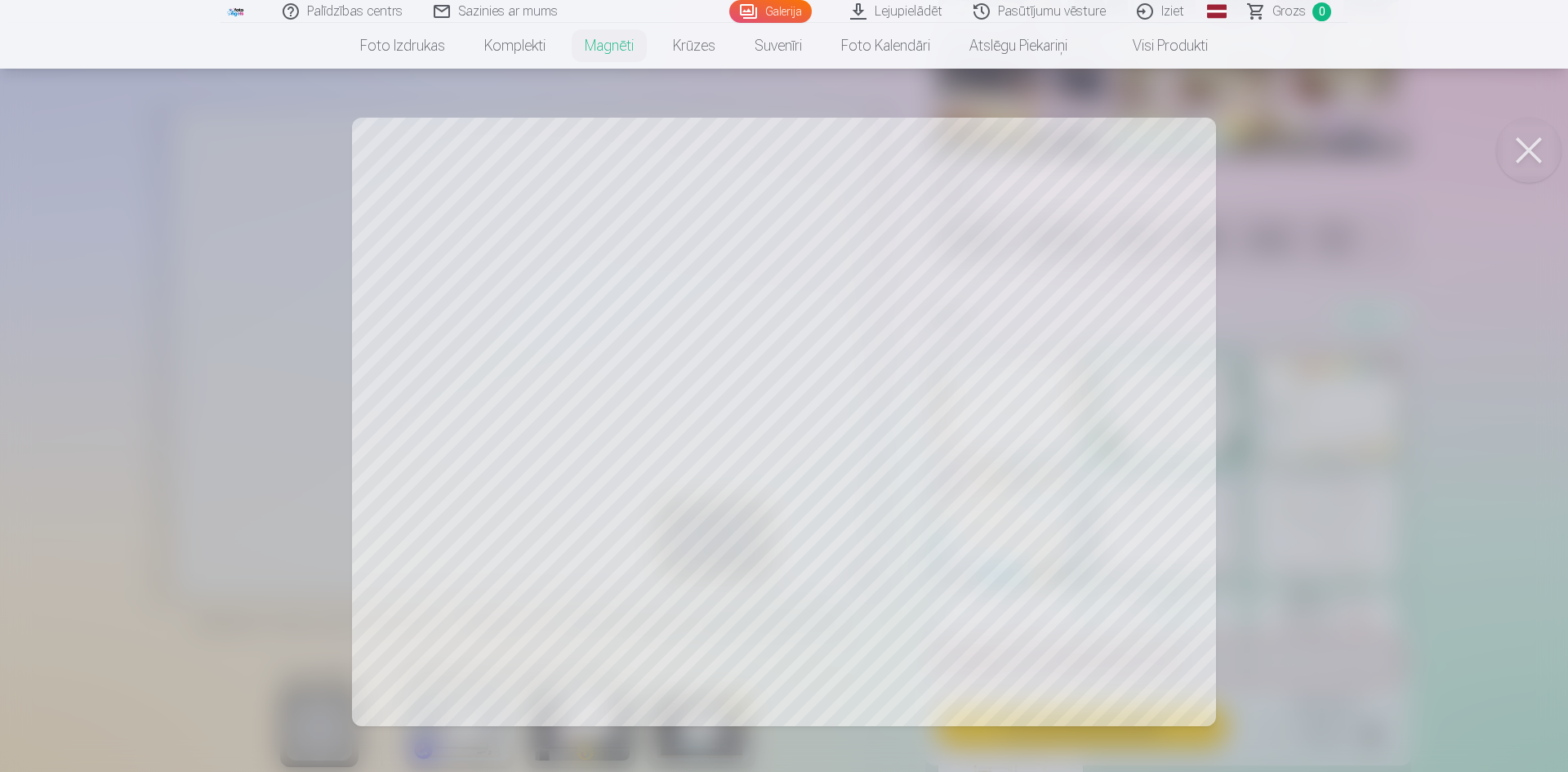
click at [632, 343] on div at bounding box center [784, 386] width 1568 height 772
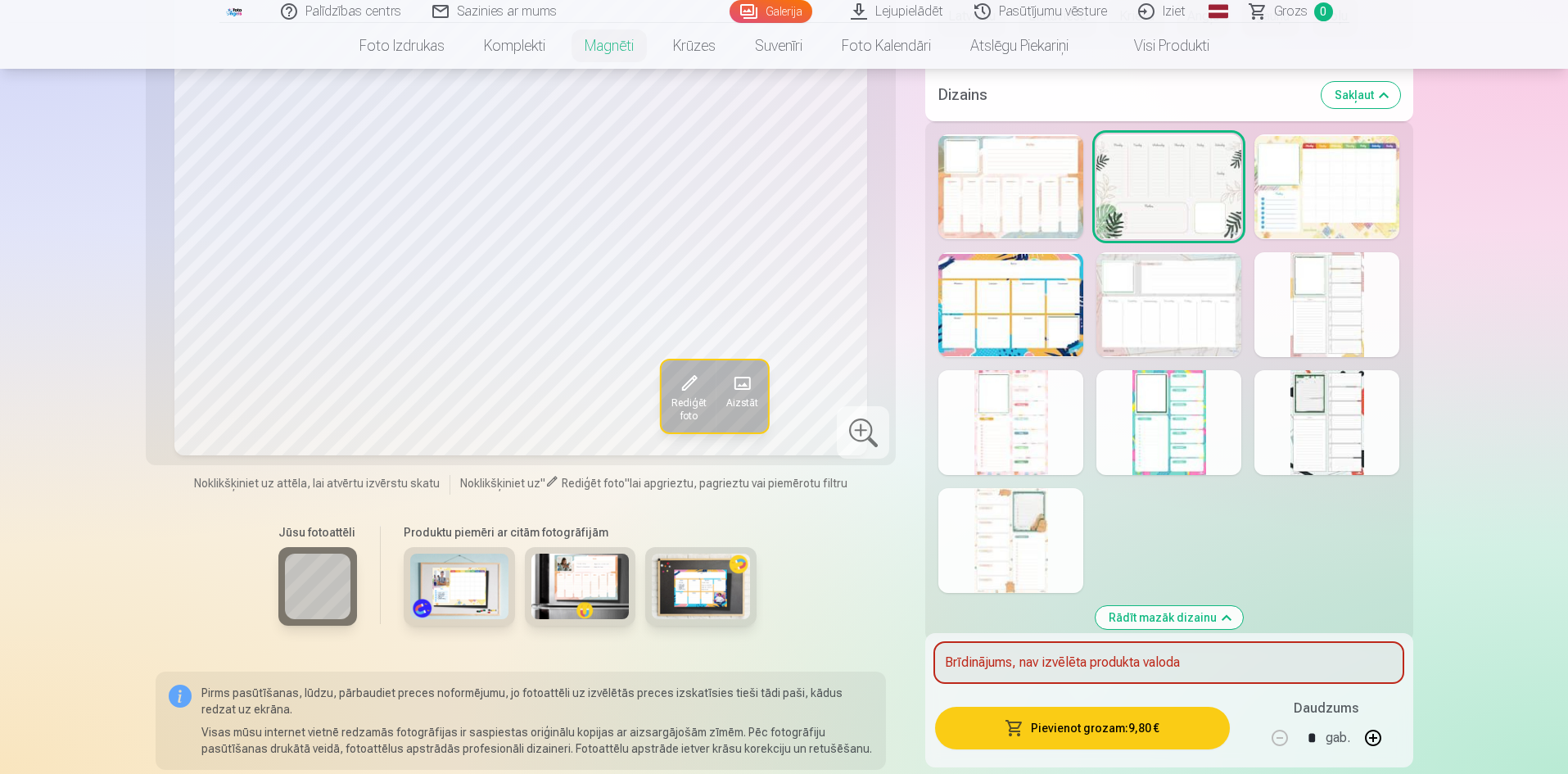
scroll to position [819, 0]
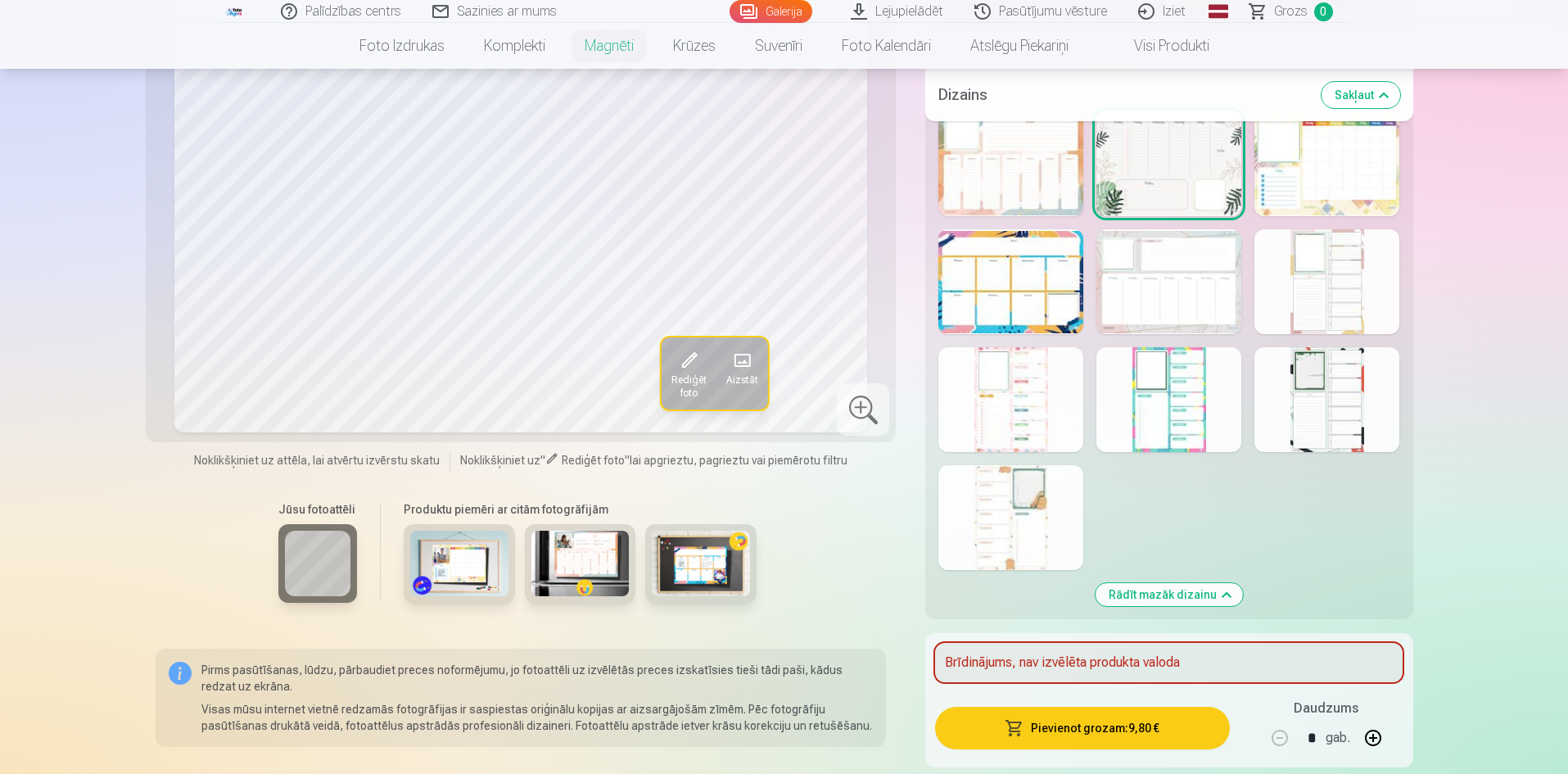
click at [1163, 205] on div at bounding box center [1169, 164] width 145 height 105
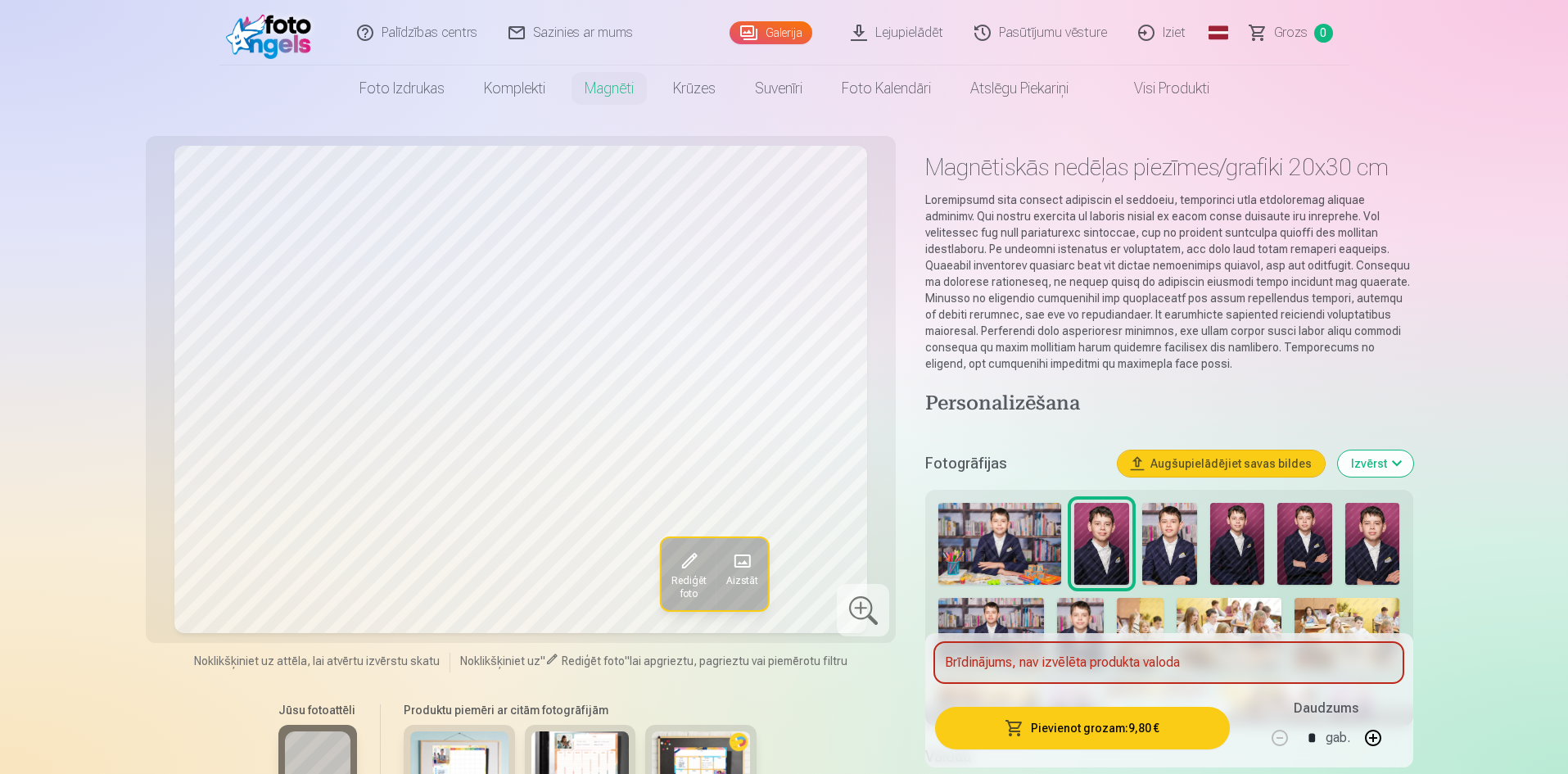
scroll to position [0, 0]
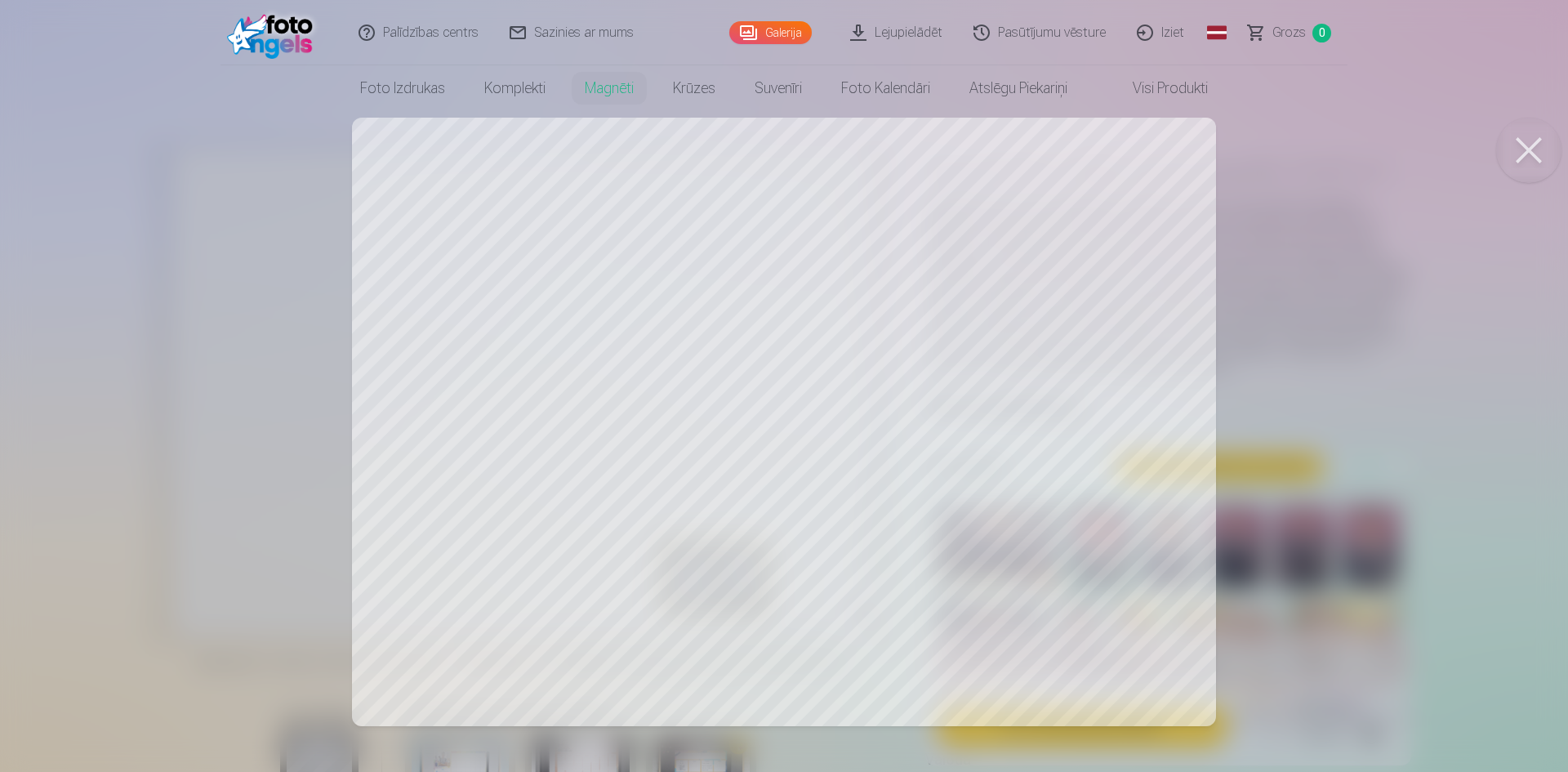
click at [619, 358] on div at bounding box center [784, 386] width 1568 height 772
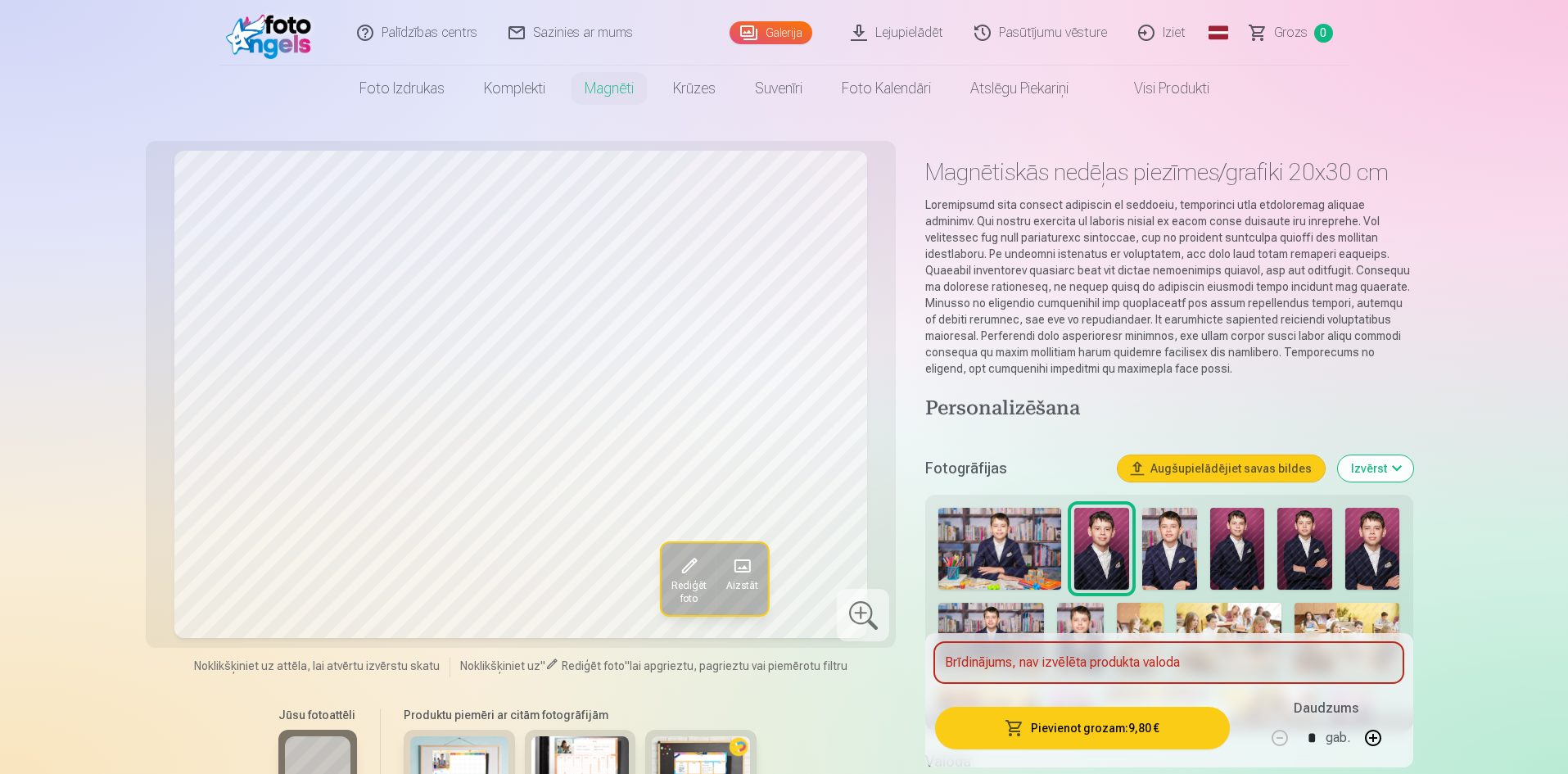
click at [1034, 739] on button "Pievienot grozam : 9,80 €" at bounding box center [1082, 728] width 294 height 42
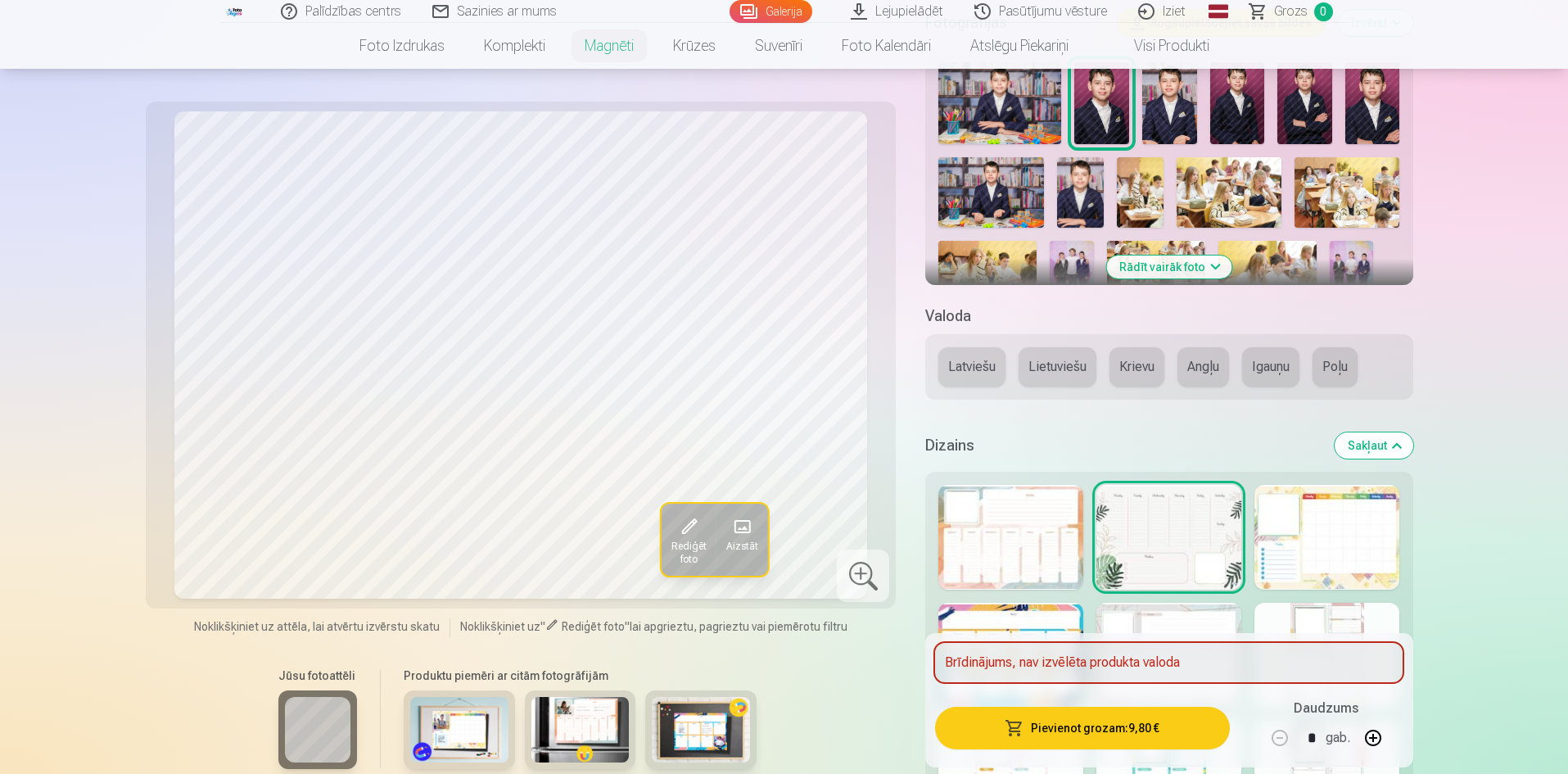
scroll to position [492, 0]
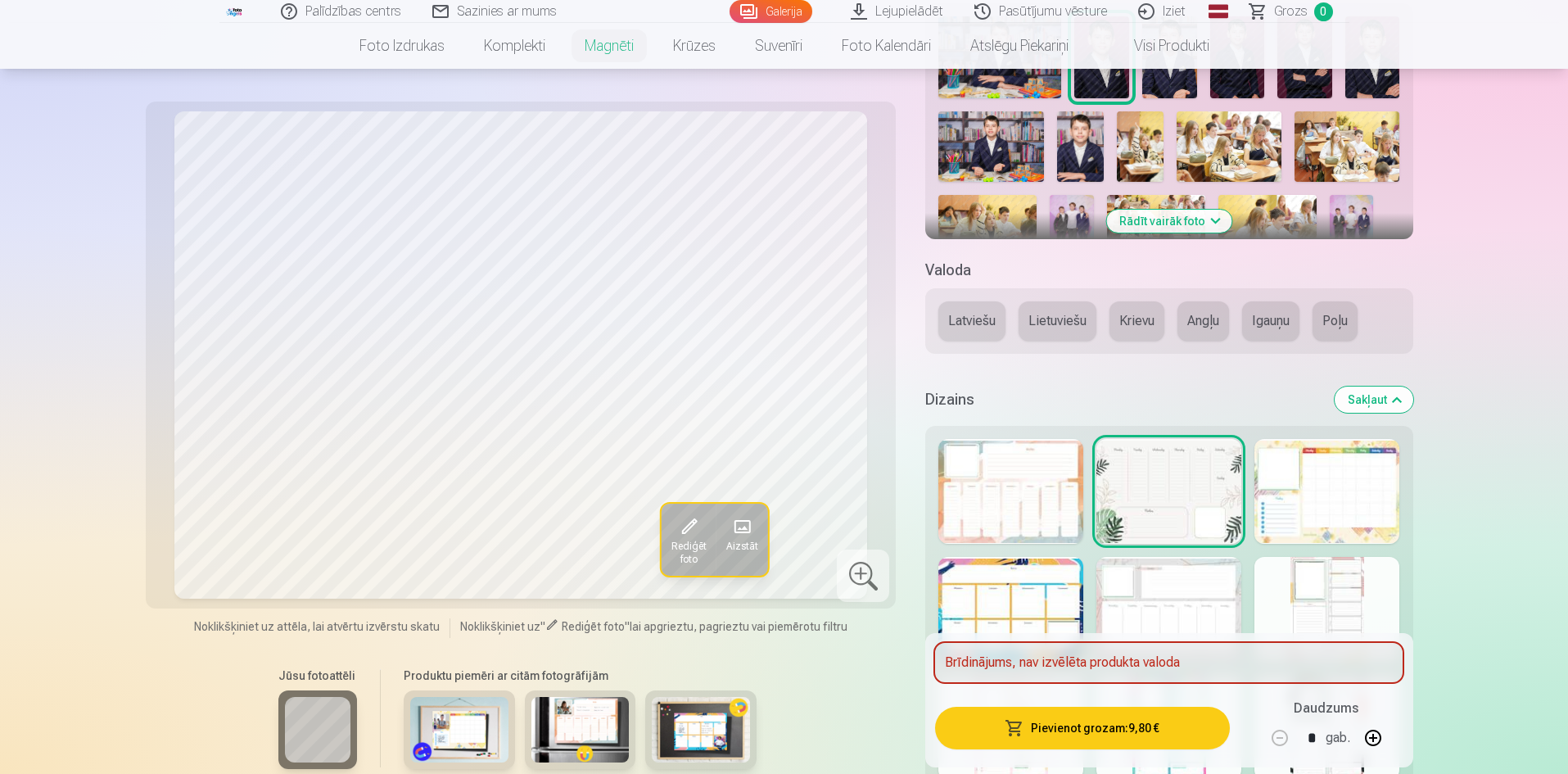
click at [966, 330] on button "Latviešu" at bounding box center [972, 321] width 67 height 40
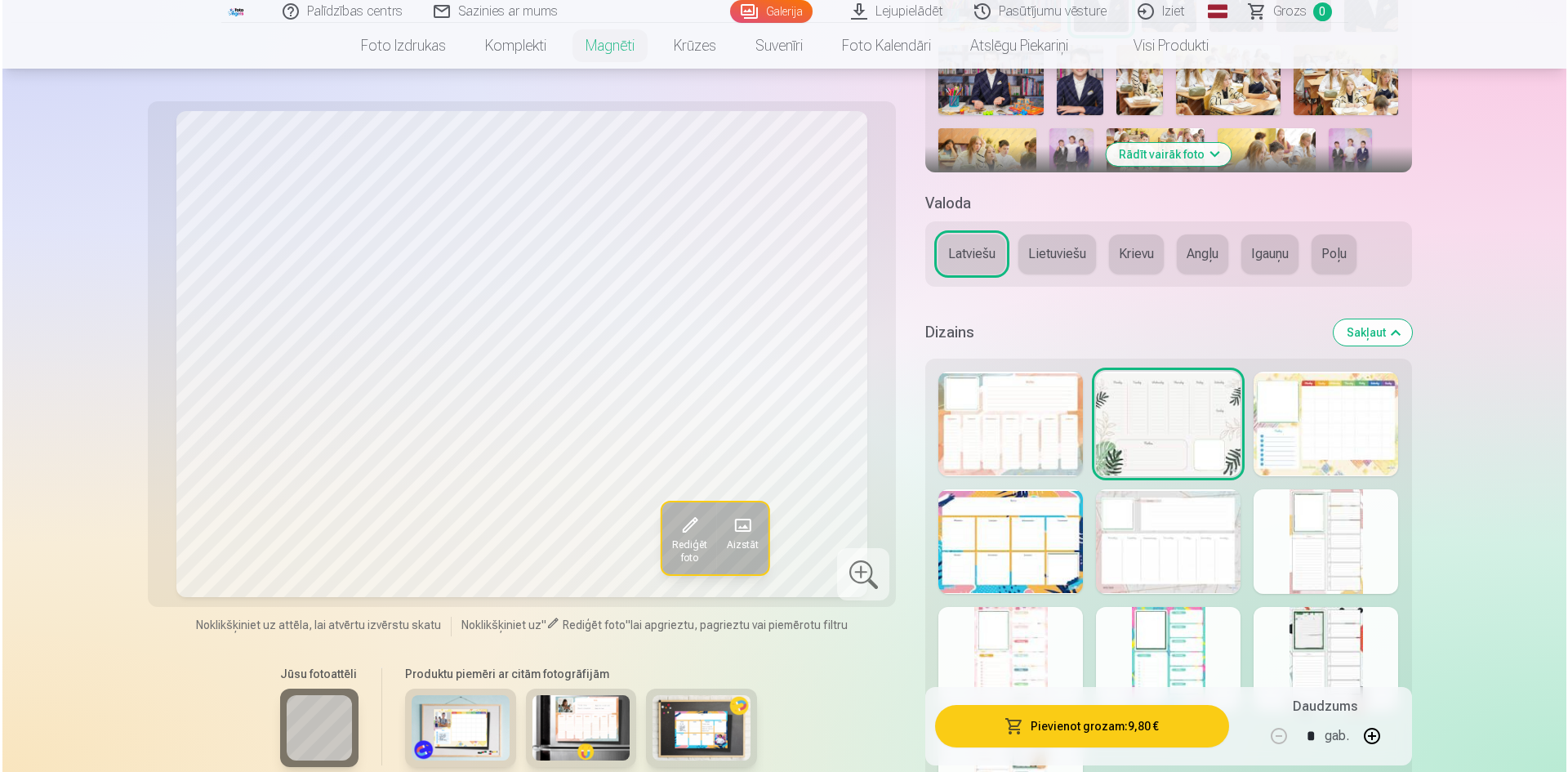
scroll to position [735, 0]
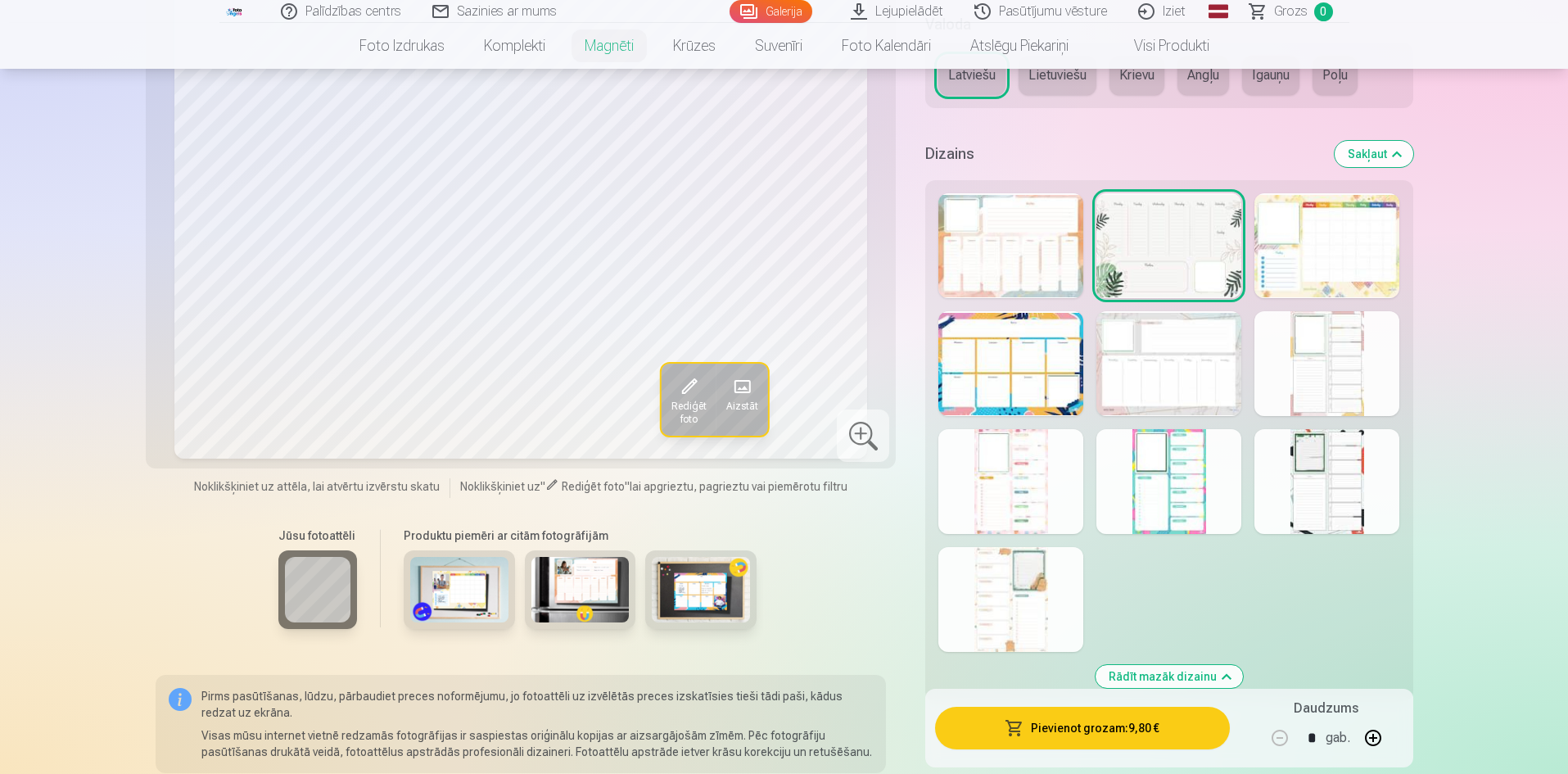
click at [1128, 728] on button "Pievienot grozam : 9,80 €" at bounding box center [1082, 728] width 294 height 42
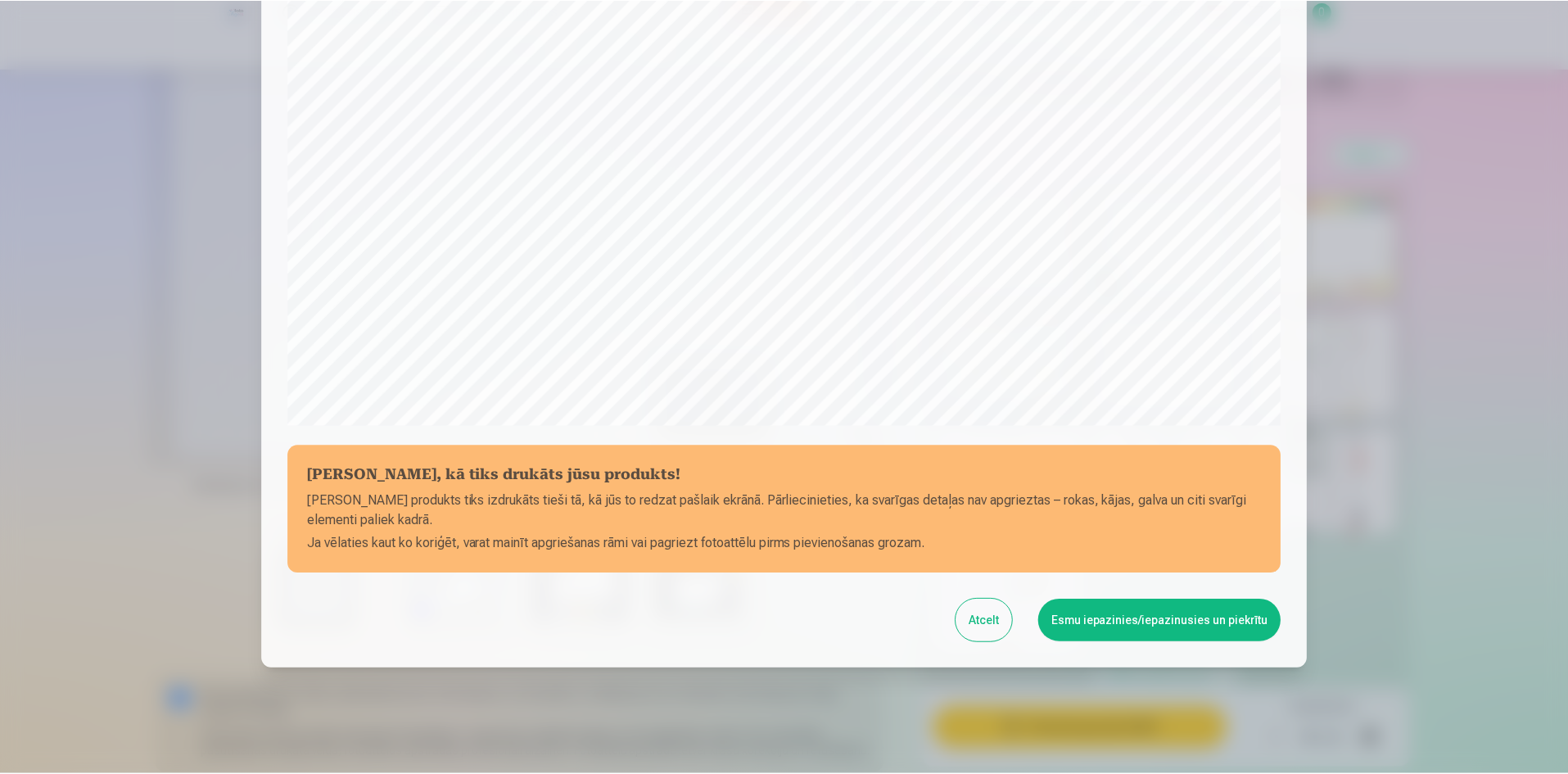
scroll to position [406, 0]
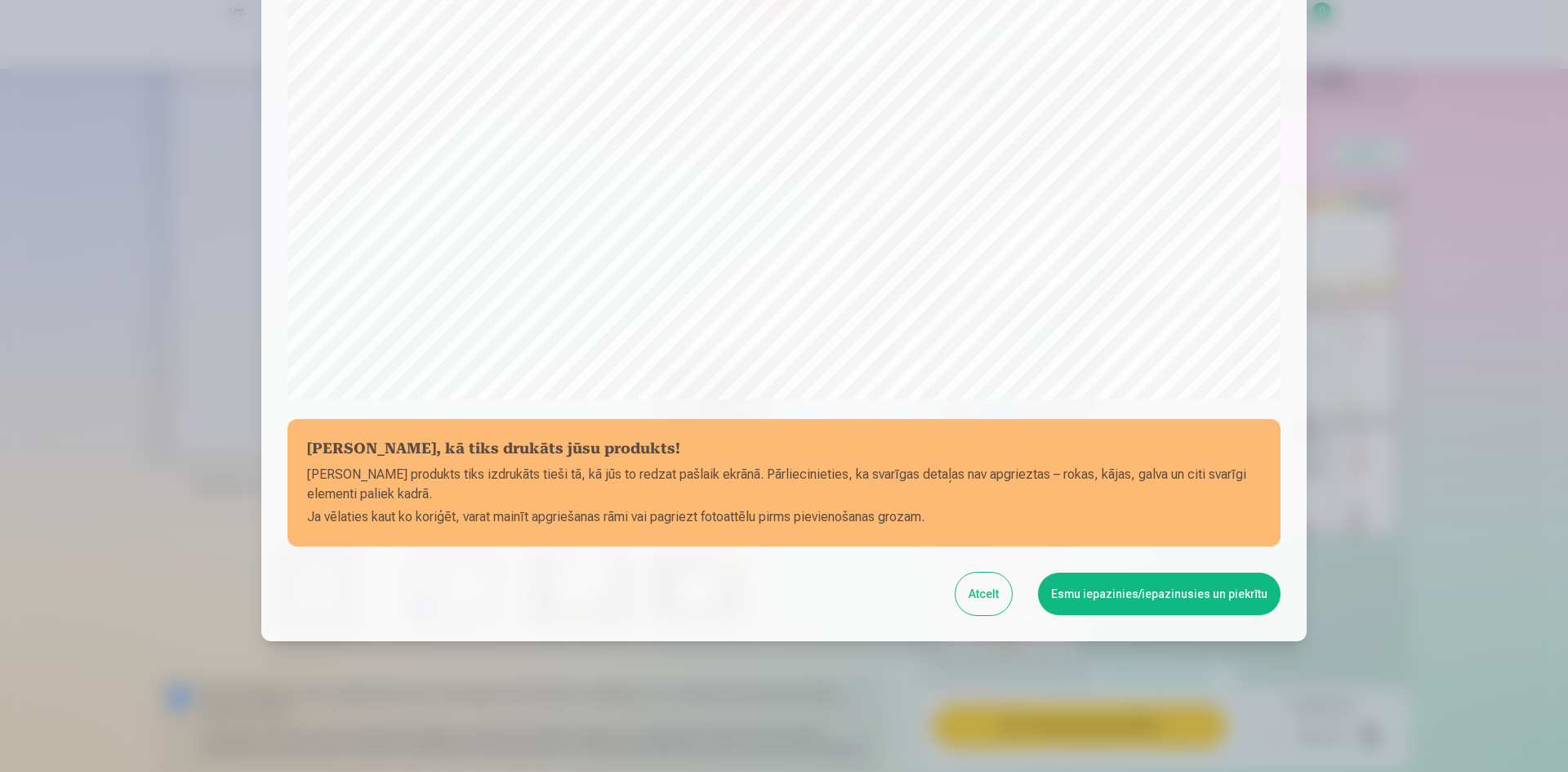
click at [978, 587] on button "Atcelt" at bounding box center [983, 593] width 56 height 42
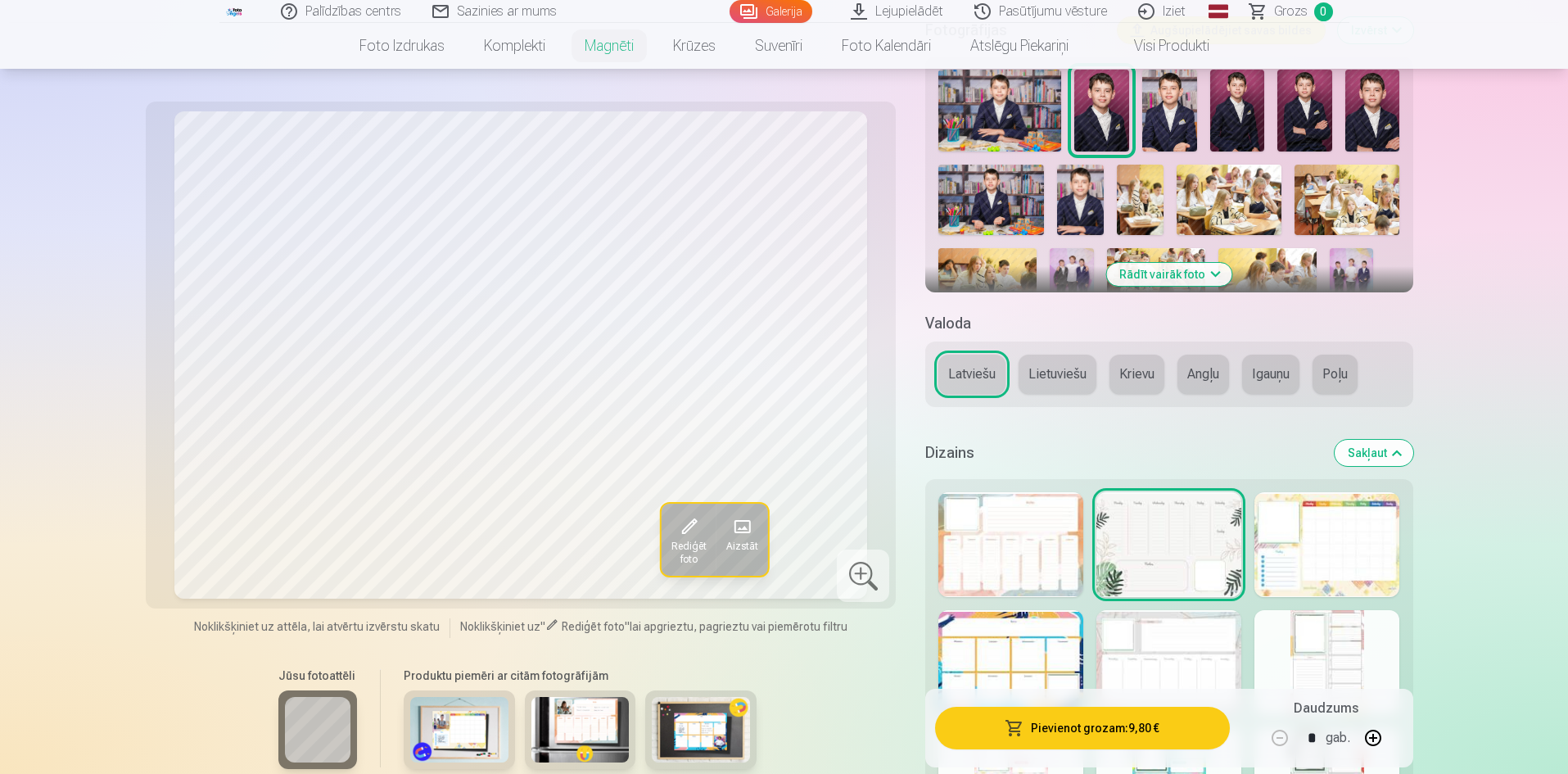
scroll to position [410, 0]
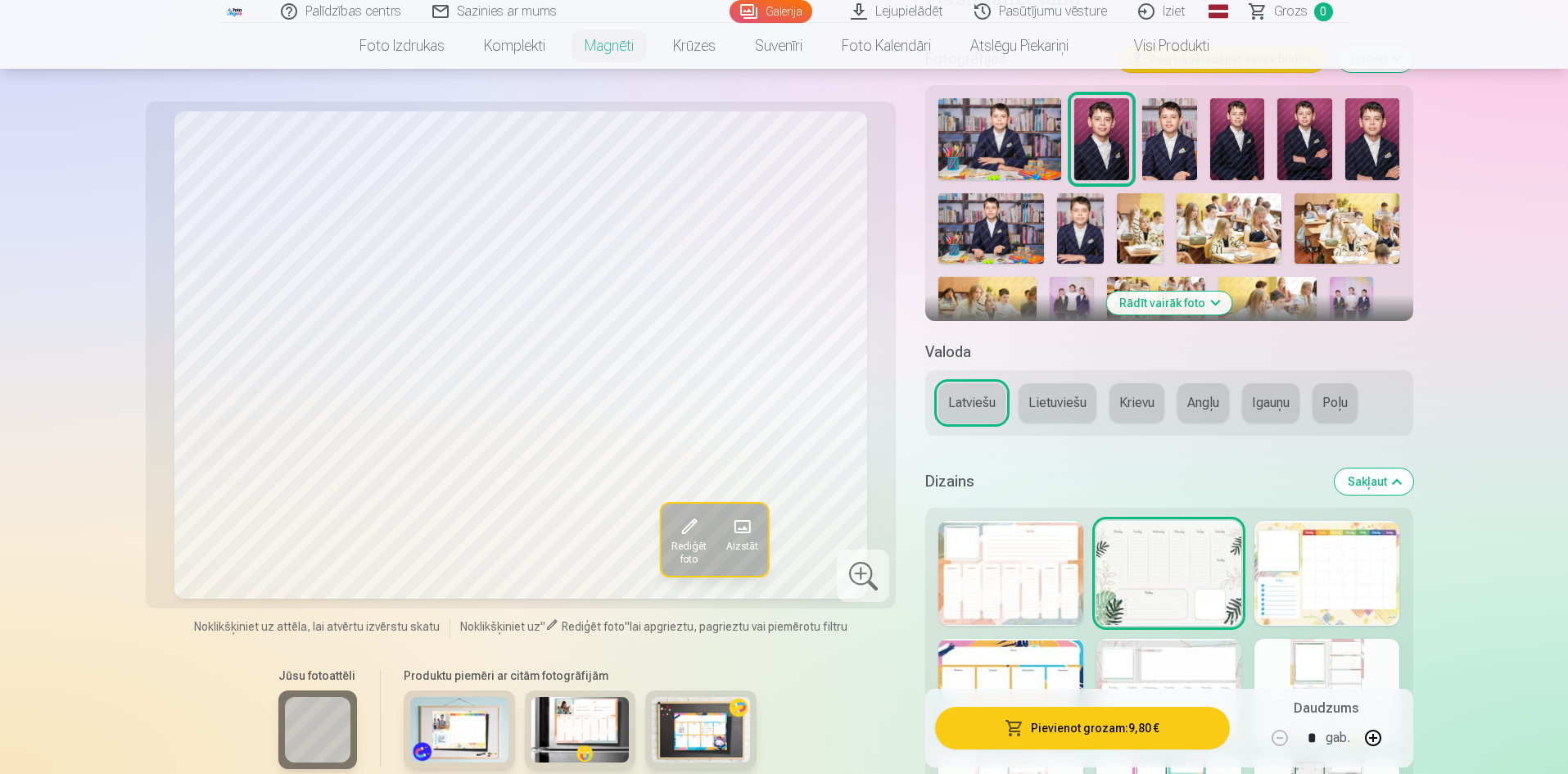
click at [1232, 138] on img at bounding box center [1237, 139] width 55 height 82
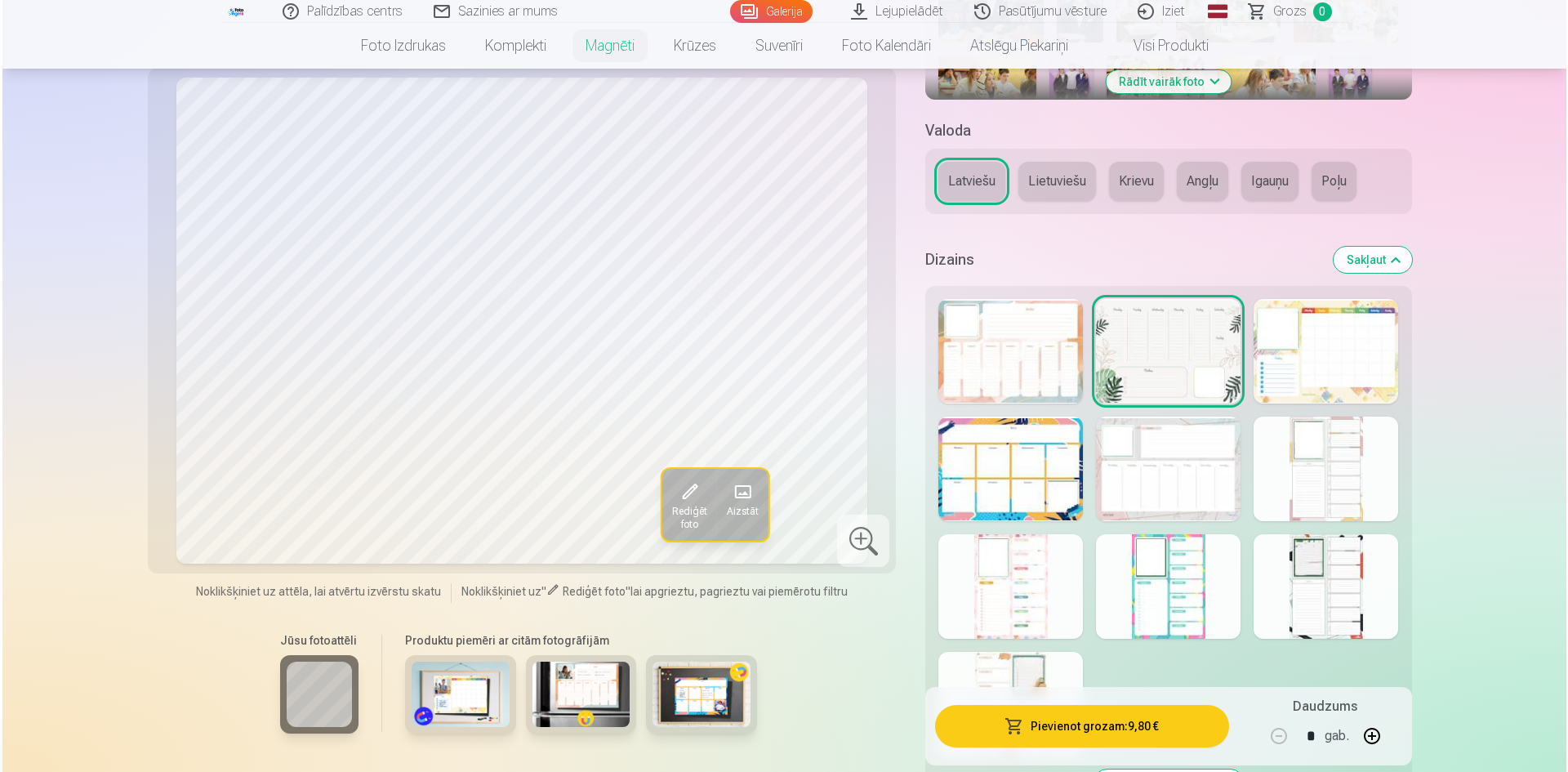
scroll to position [653, 0]
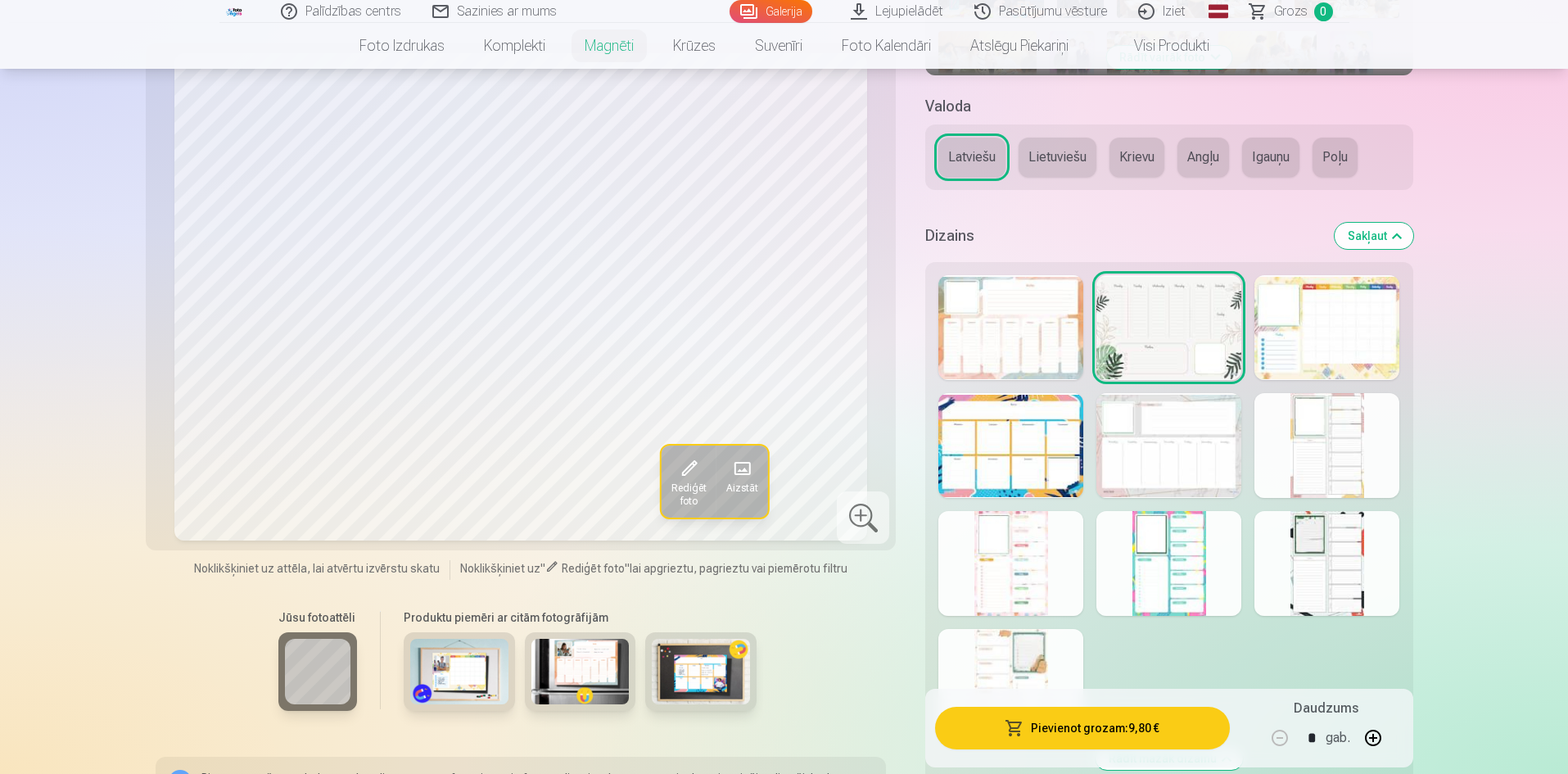
click at [1140, 731] on button "Pievienot grozam : 9,80 €" at bounding box center [1082, 728] width 294 height 42
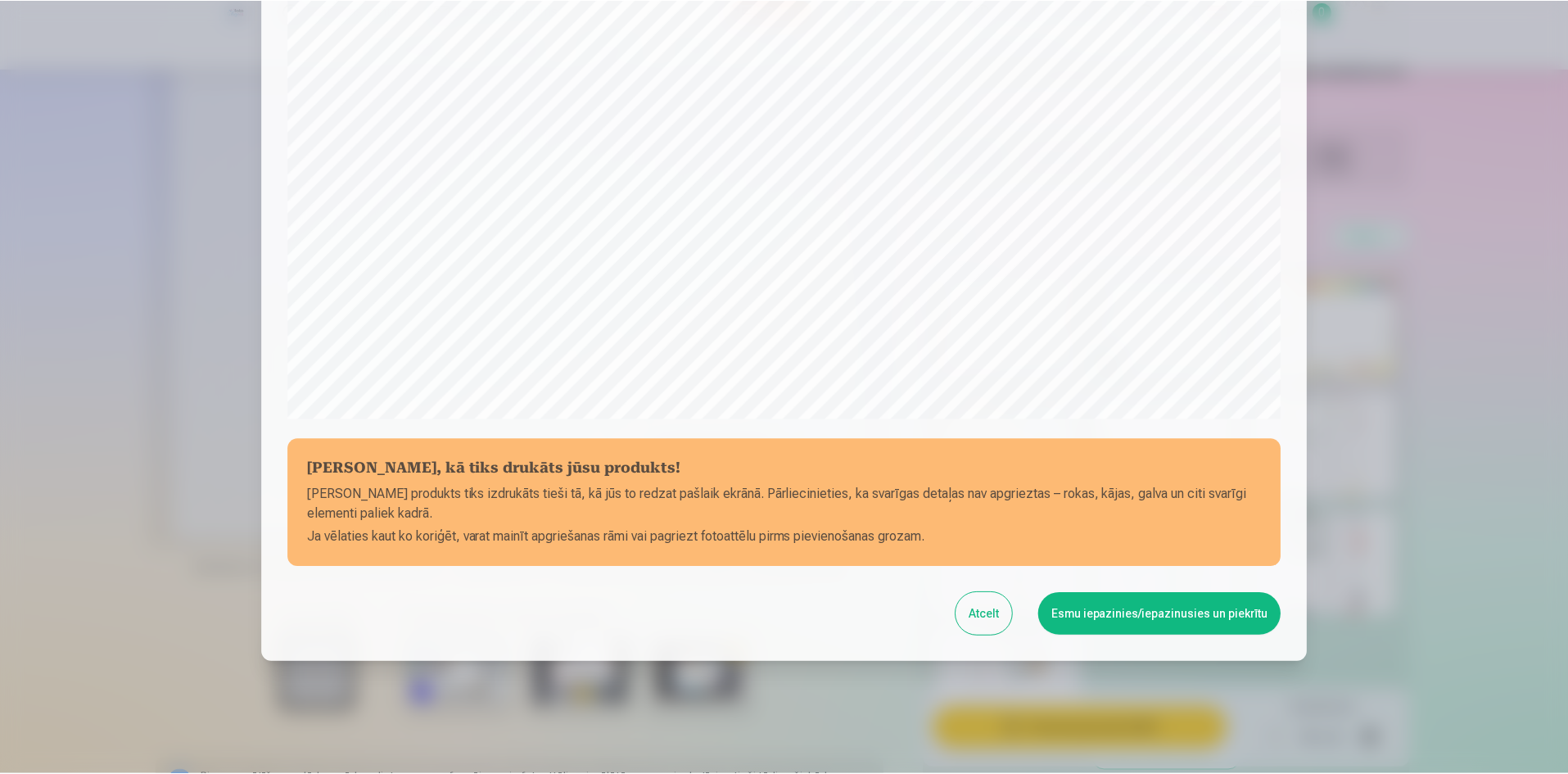
scroll to position [406, 0]
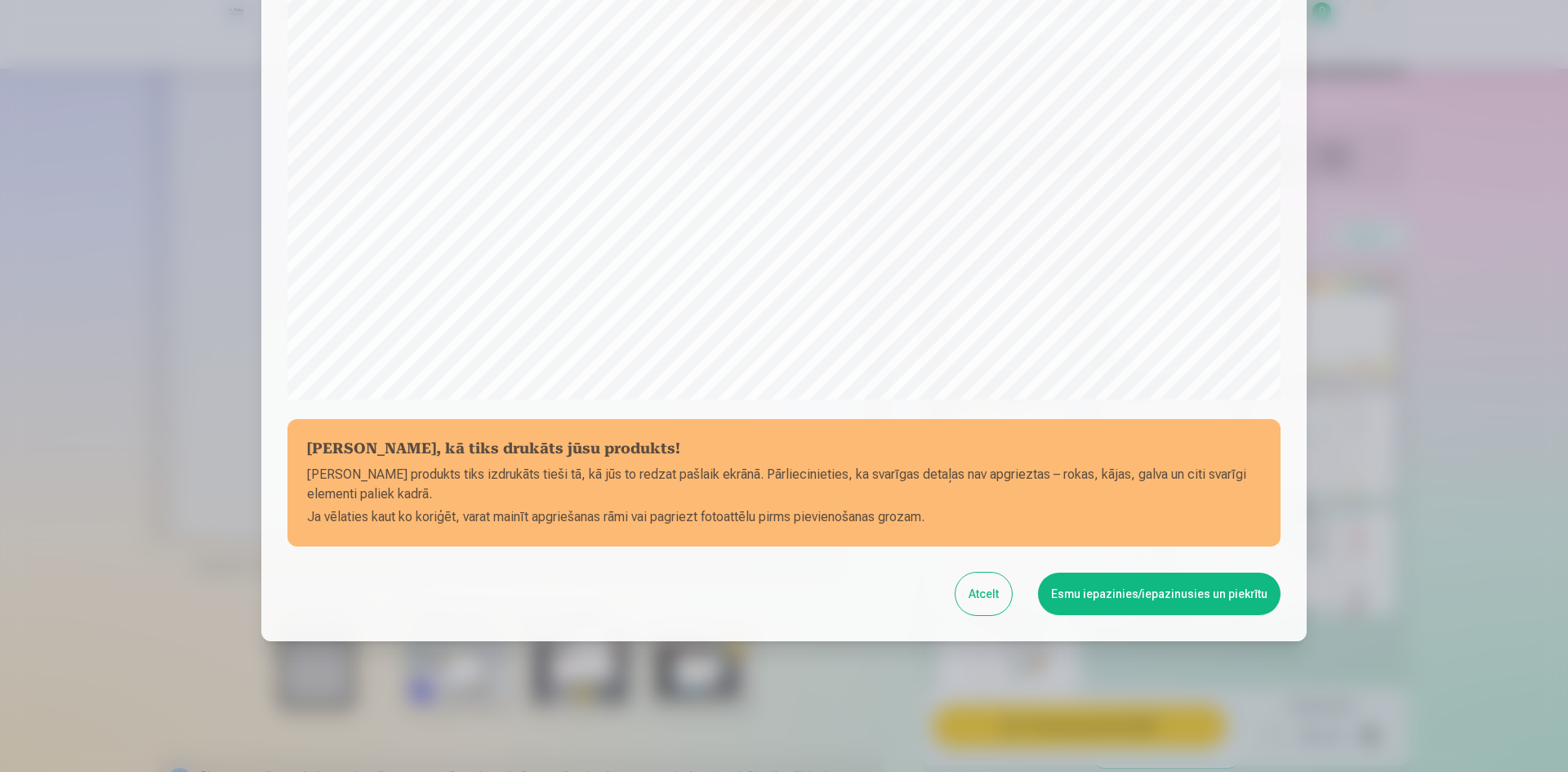
click at [1134, 598] on button "Esmu iepazinies/iepazinusies un piekrītu" at bounding box center [1159, 593] width 243 height 42
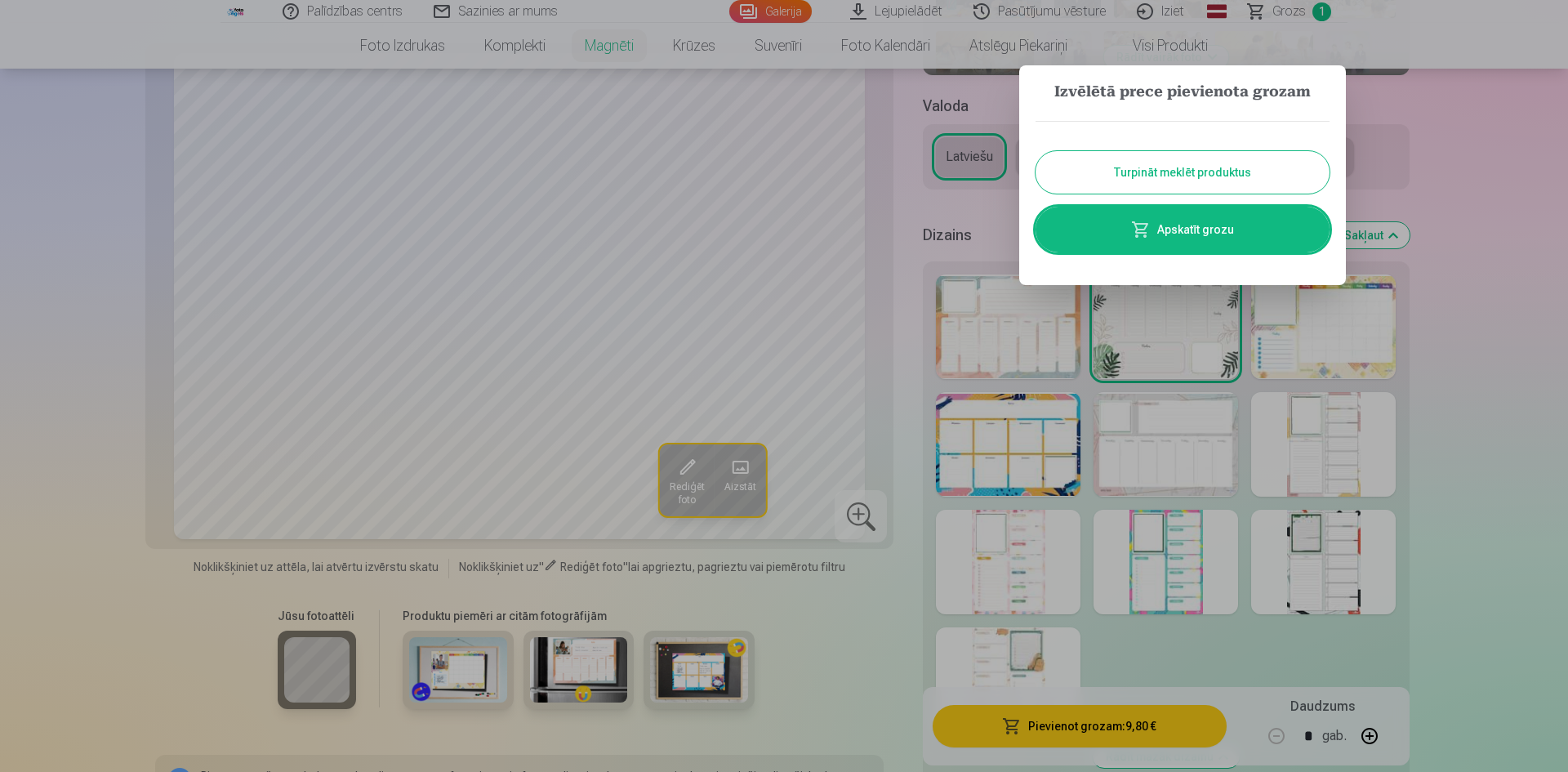
click at [1206, 174] on button "Turpināt meklēt produktus" at bounding box center [1182, 172] width 294 height 42
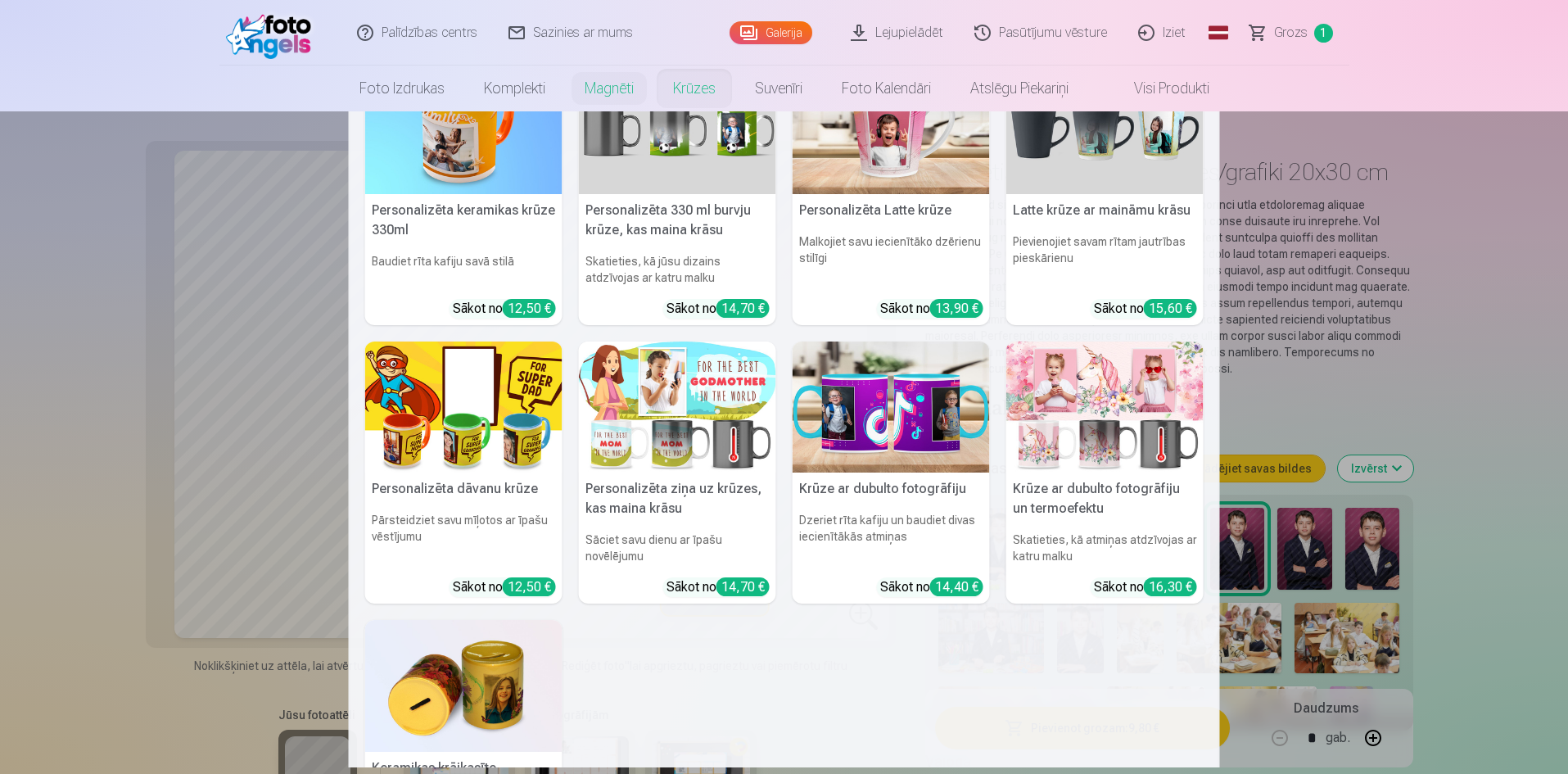
scroll to position [232, 0]
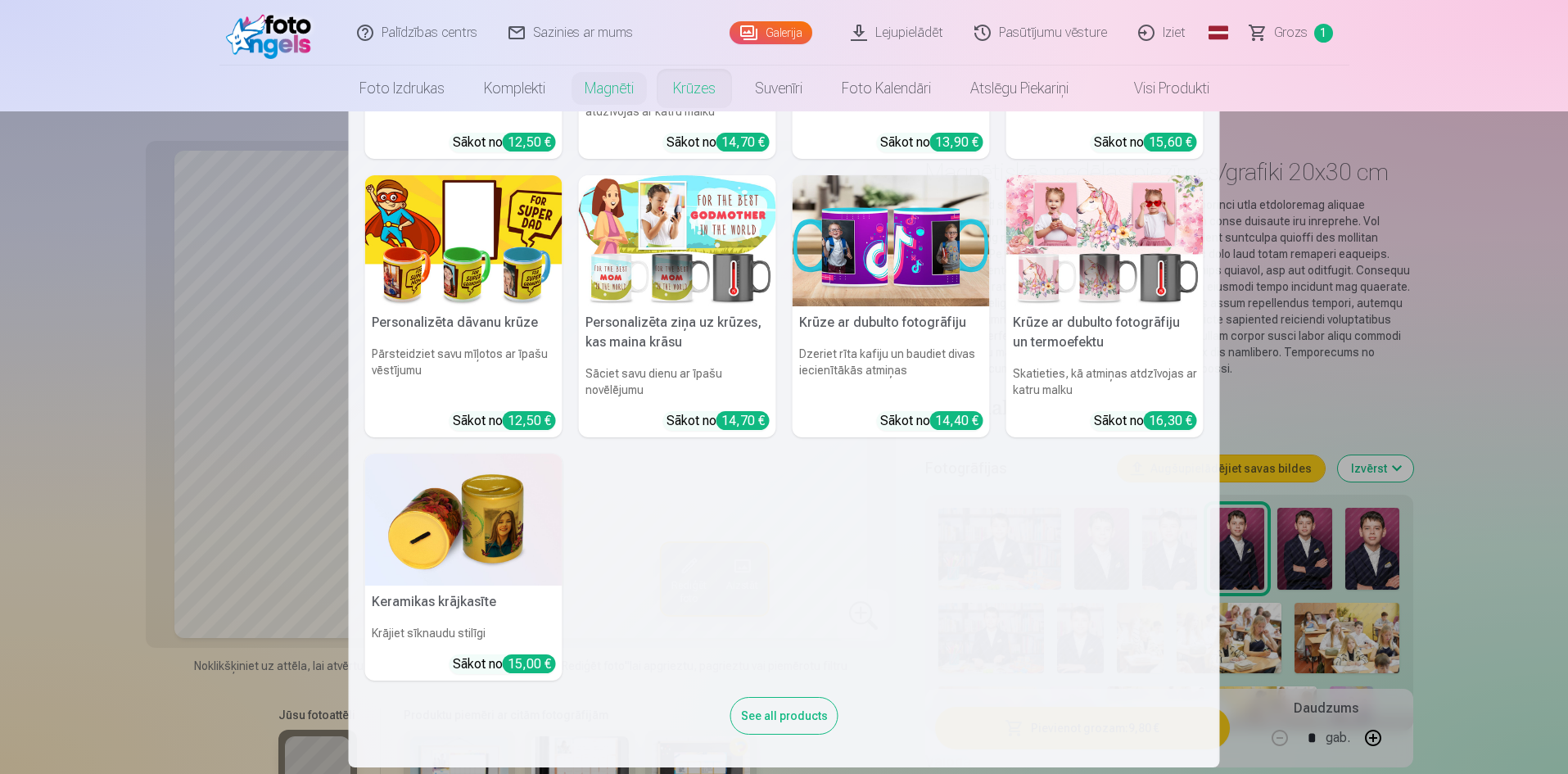
click at [782, 714] on div "See all products" at bounding box center [785, 716] width 108 height 38
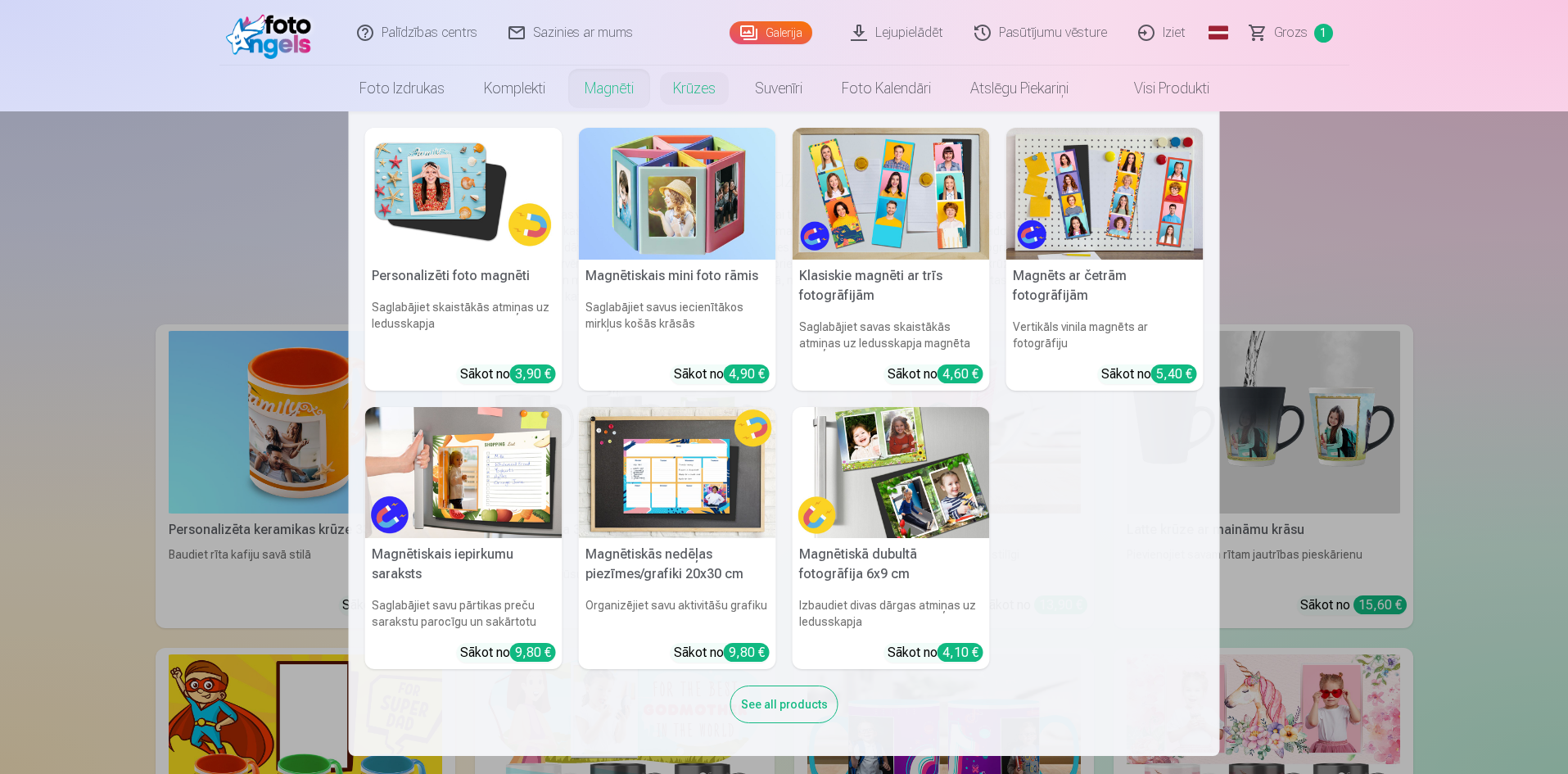
click at [531, 232] on img at bounding box center [464, 194] width 198 height 132
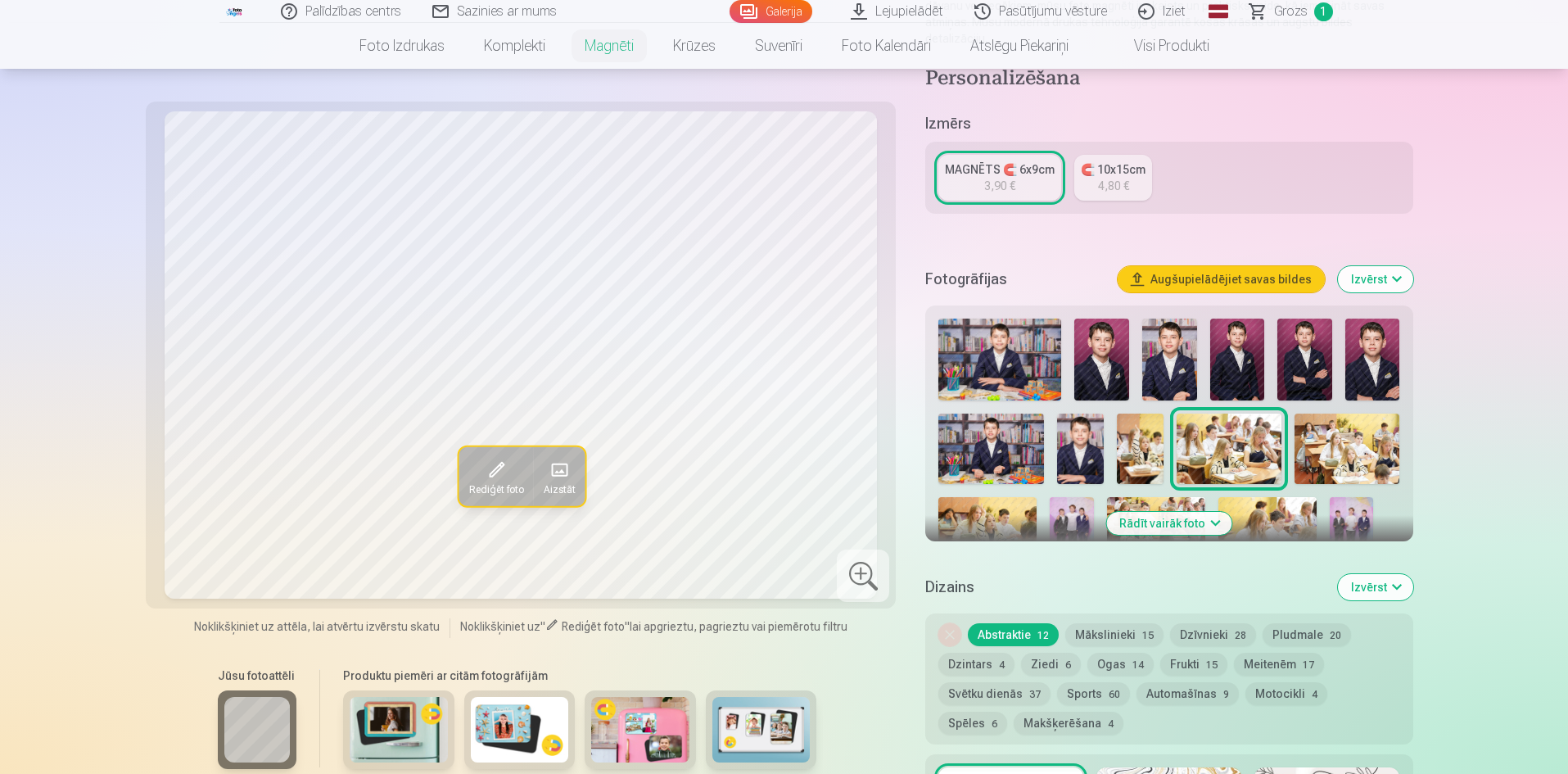
scroll to position [328, 0]
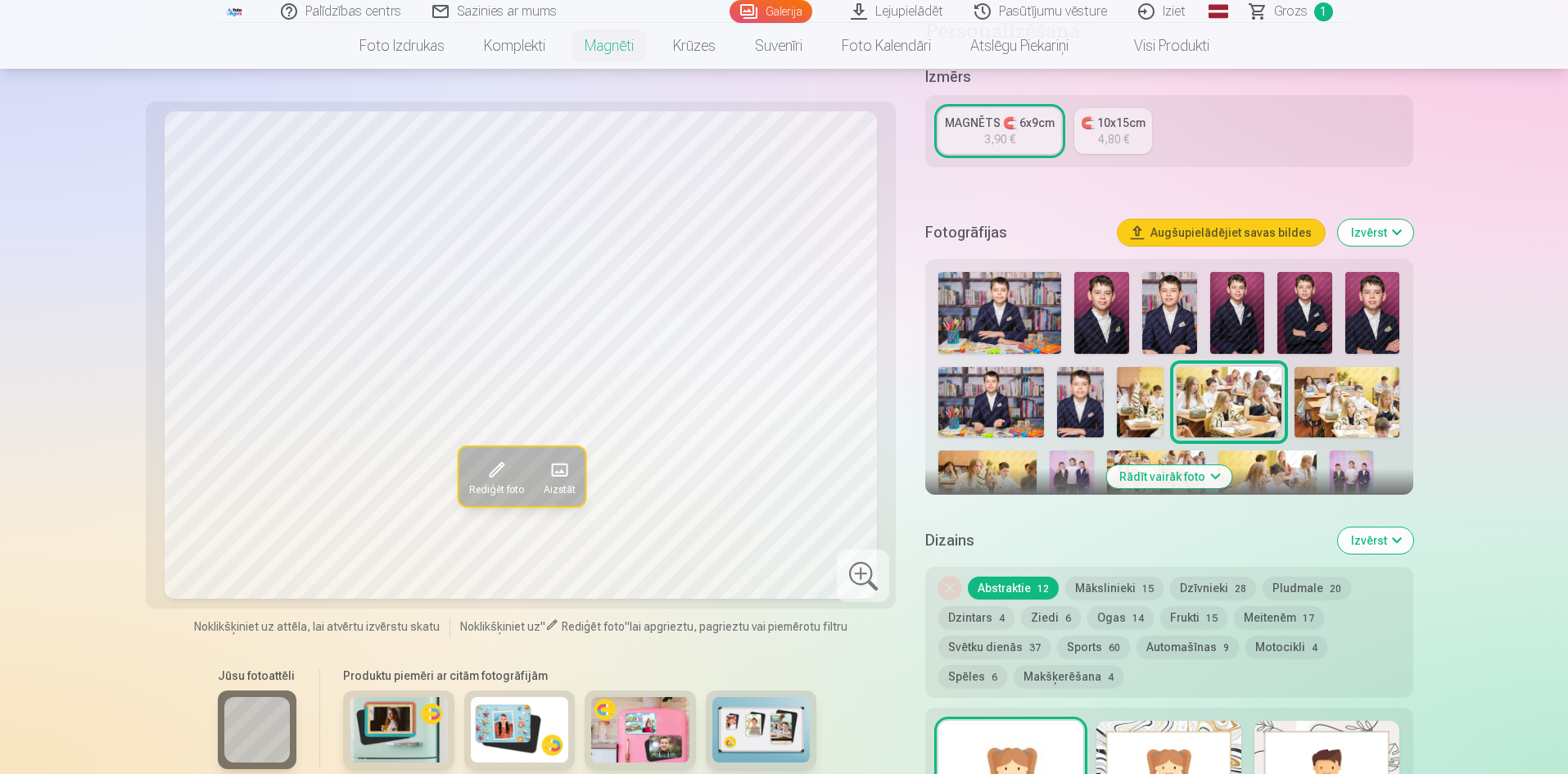
click at [1005, 272] on img at bounding box center [999, 313] width 122 height 82
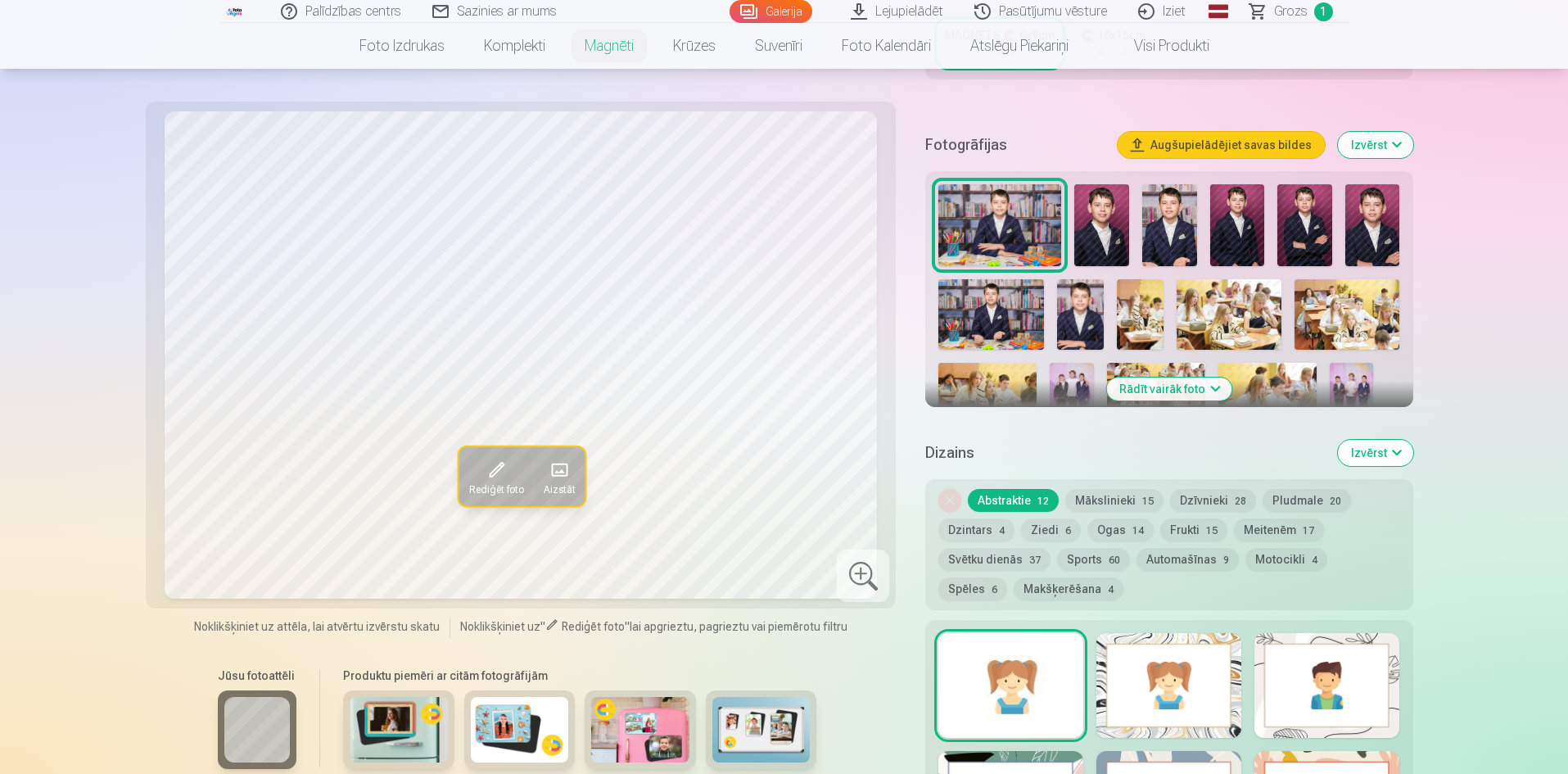
scroll to position [573, 0]
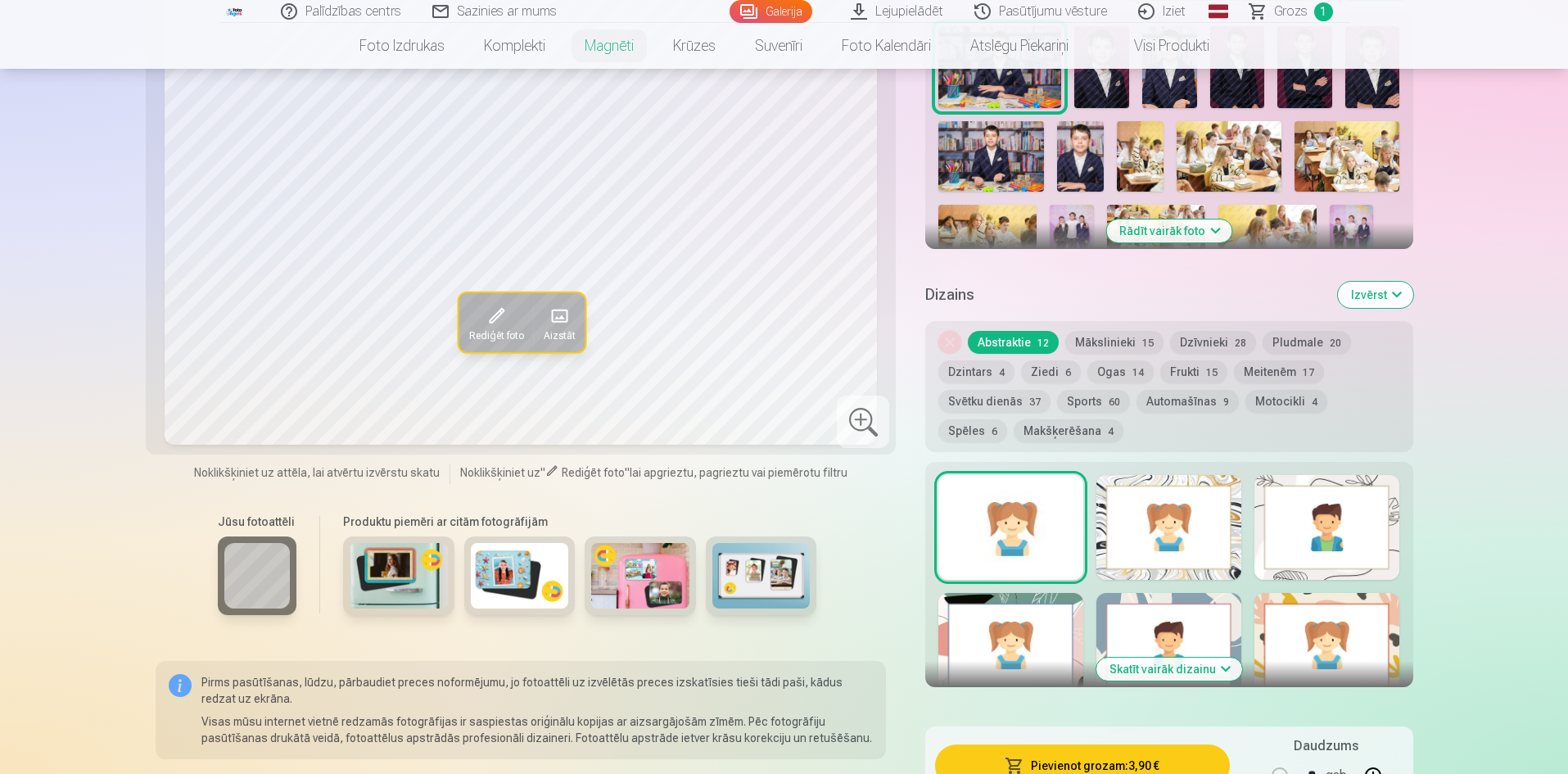
click at [779, 554] on img at bounding box center [761, 576] width 98 height 66
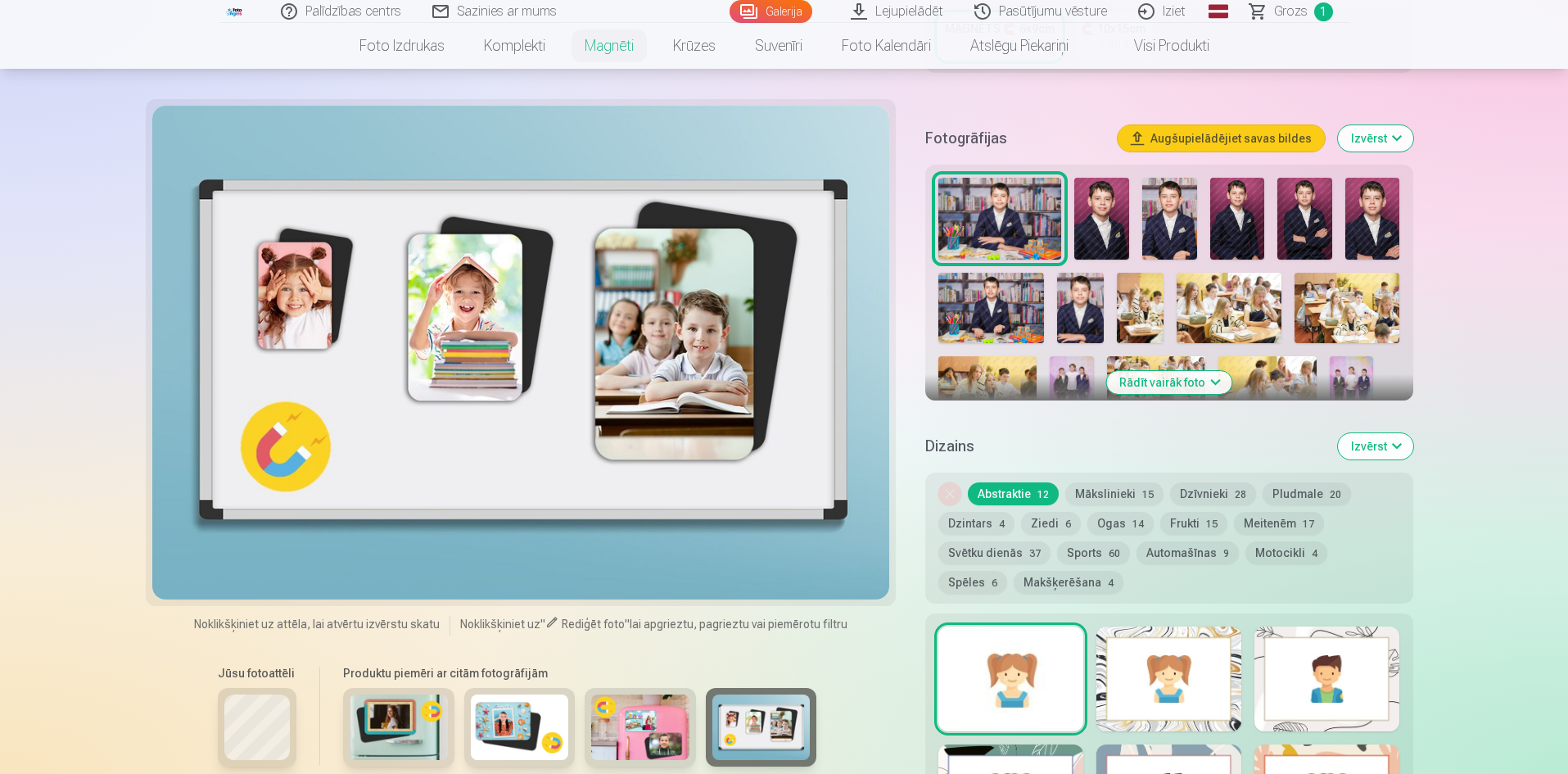
scroll to position [410, 0]
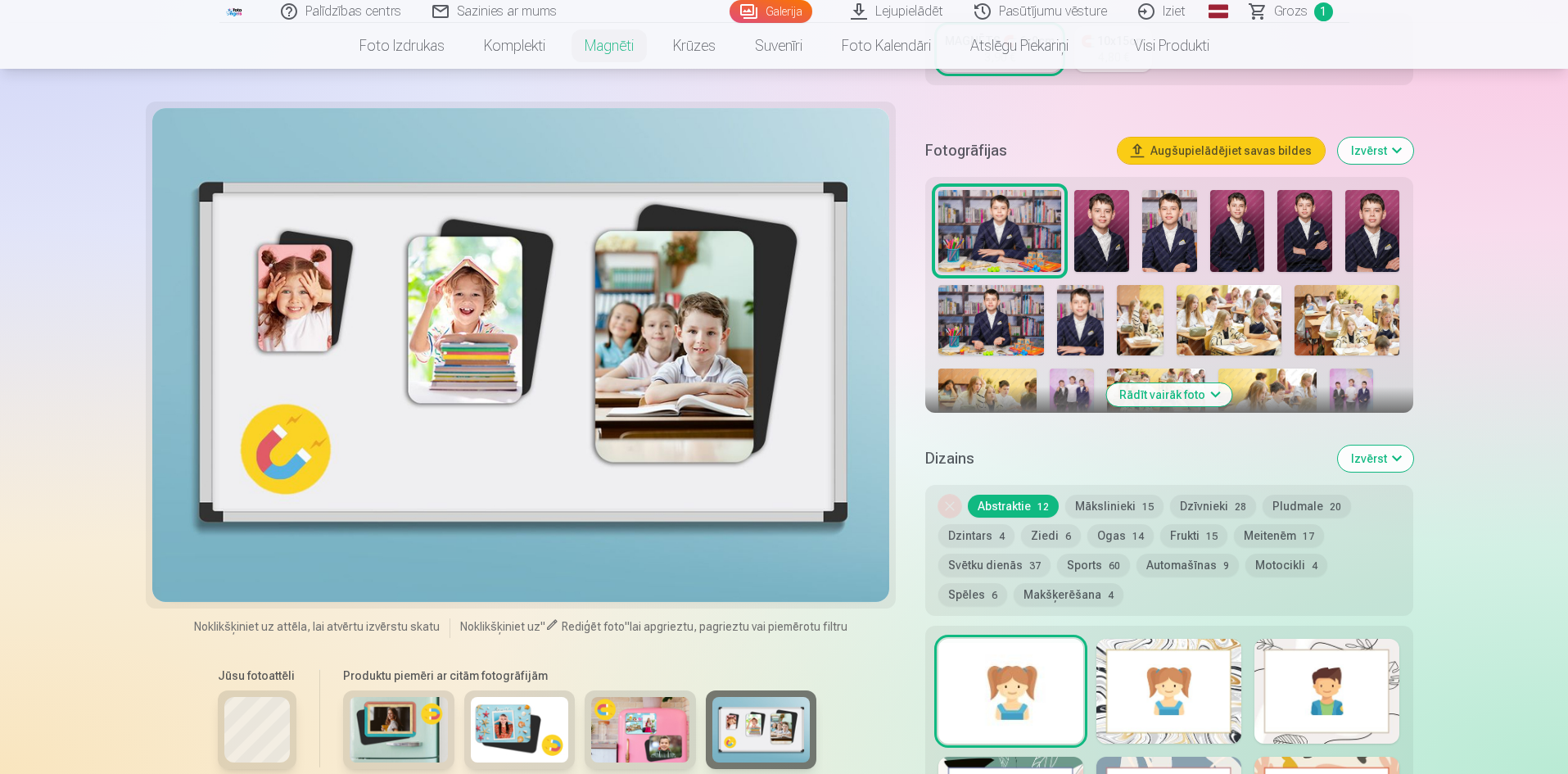
click at [678, 717] on img at bounding box center [640, 730] width 98 height 66
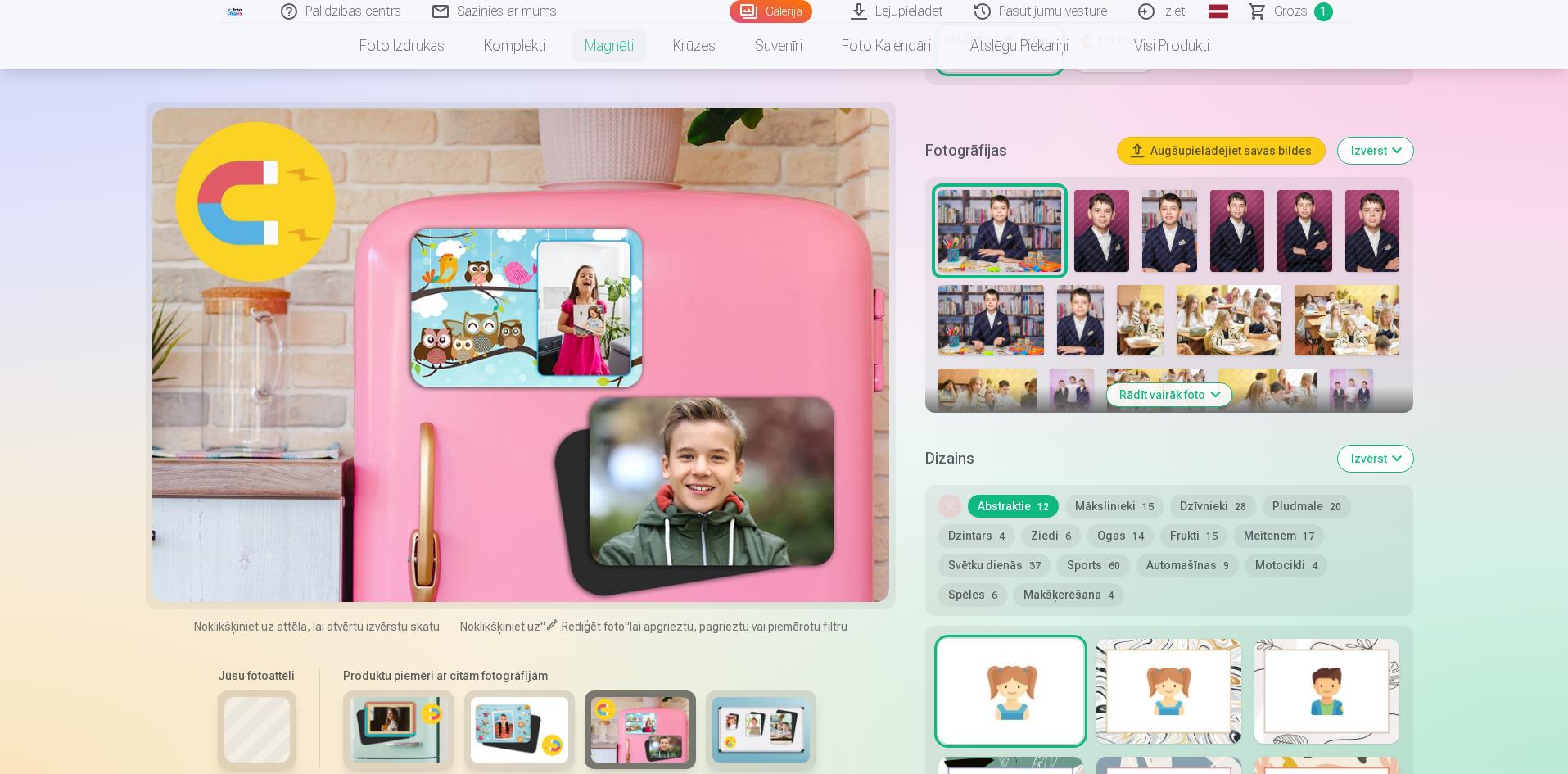
click at [513, 721] on img at bounding box center [520, 730] width 98 height 66
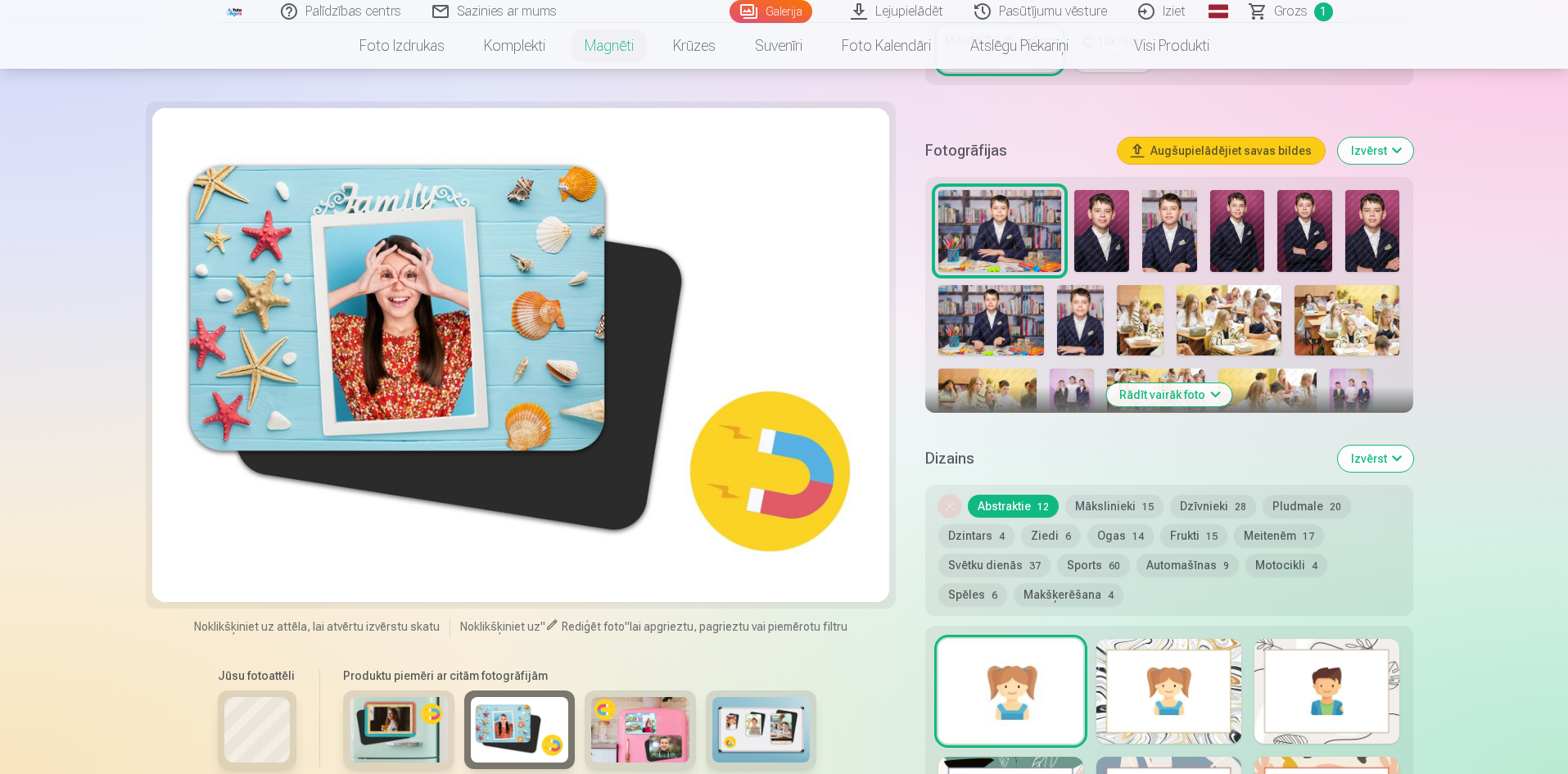
click at [403, 731] on img at bounding box center [399, 730] width 98 height 66
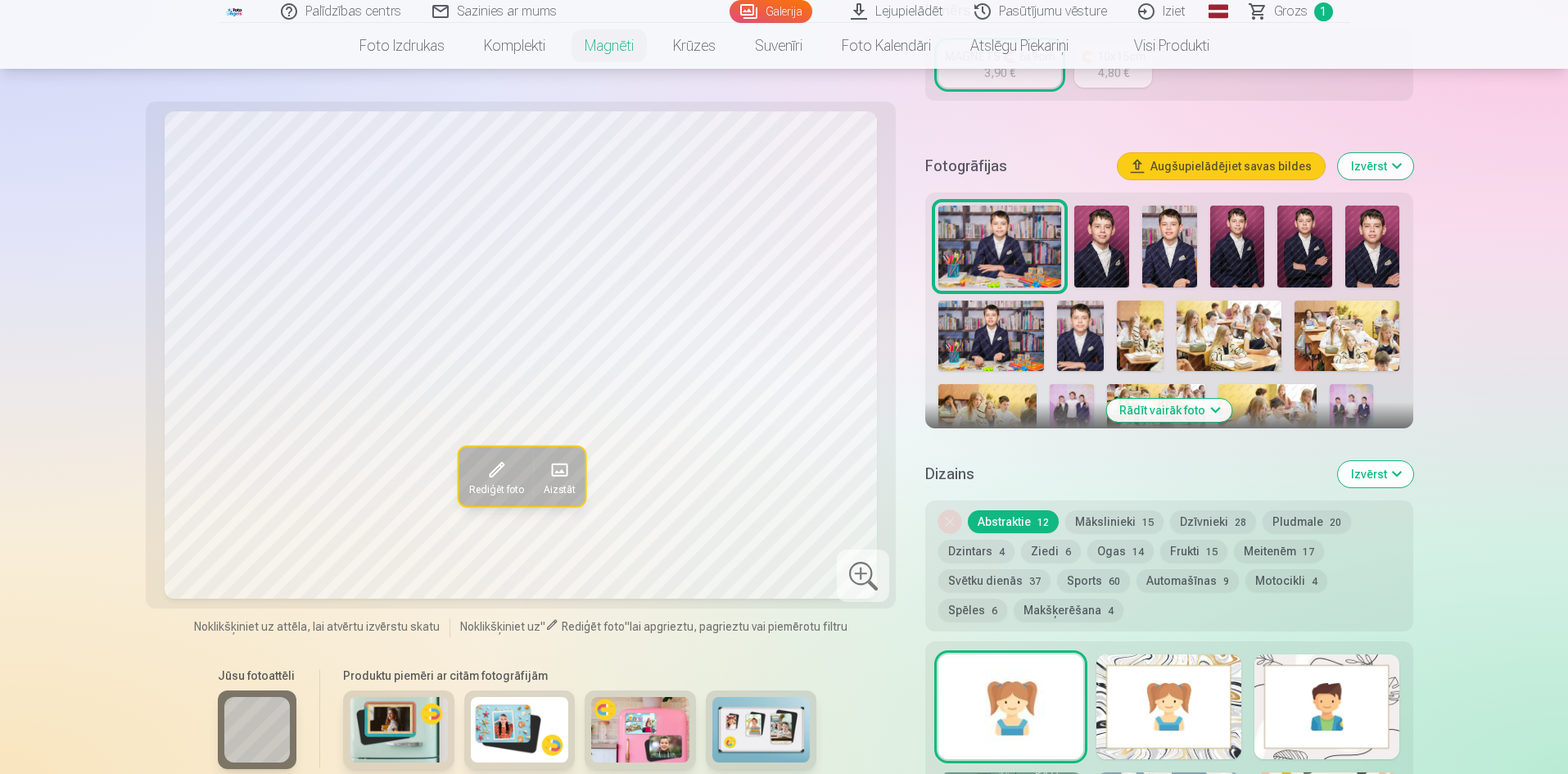
scroll to position [328, 0]
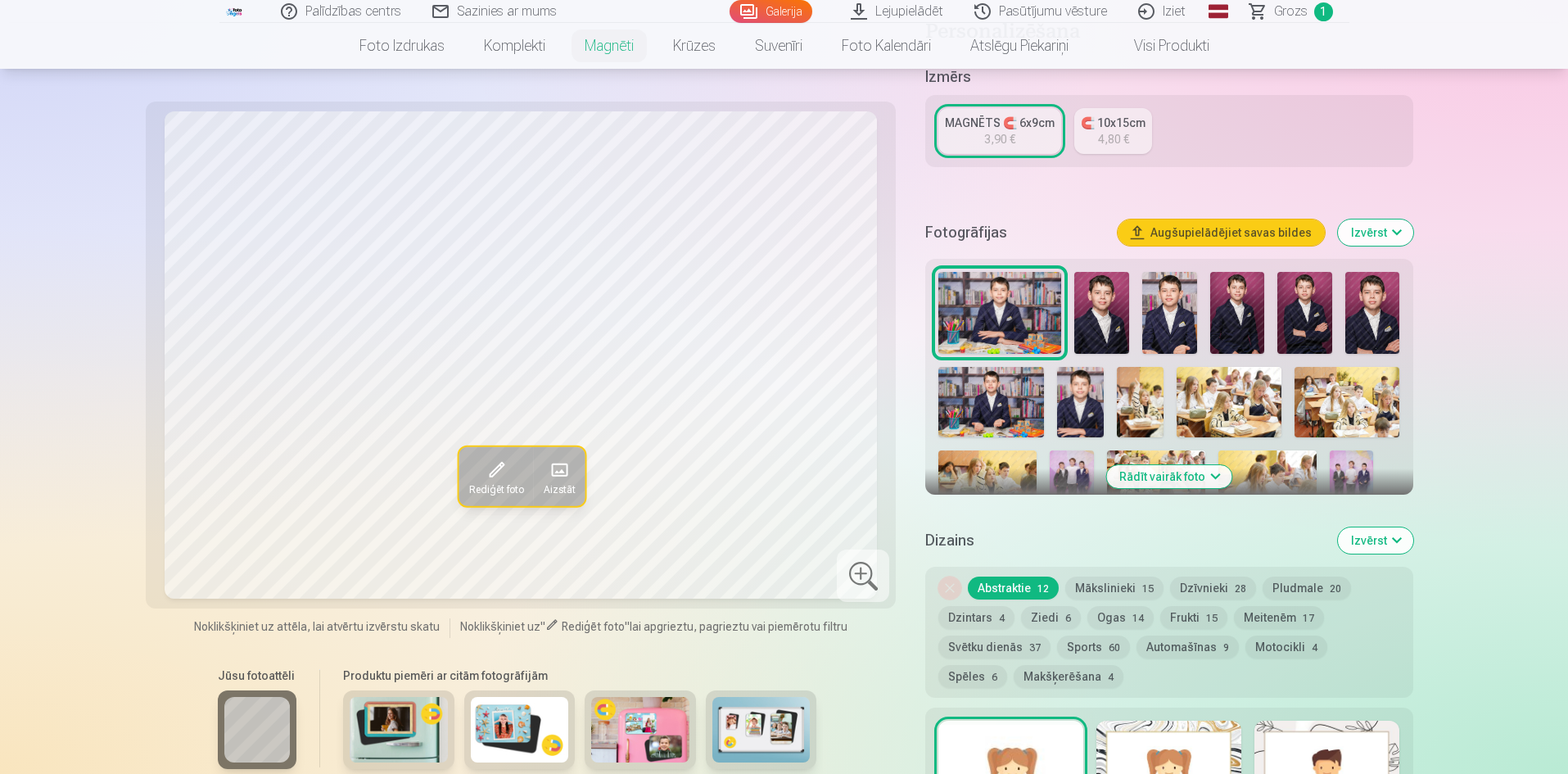
click at [1144, 583] on span "15" at bounding box center [1148, 589] width 12 height 12
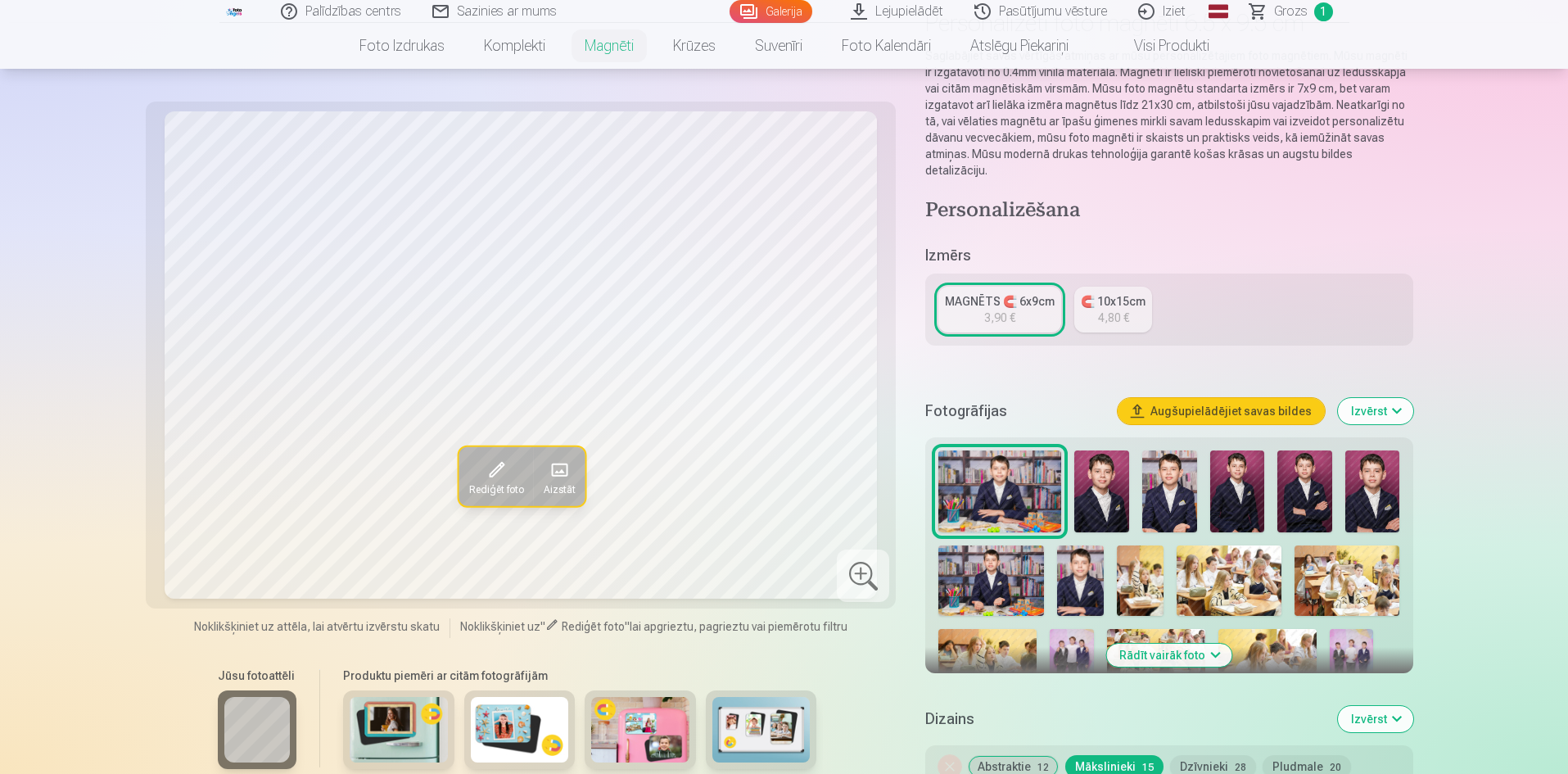
scroll to position [0, 0]
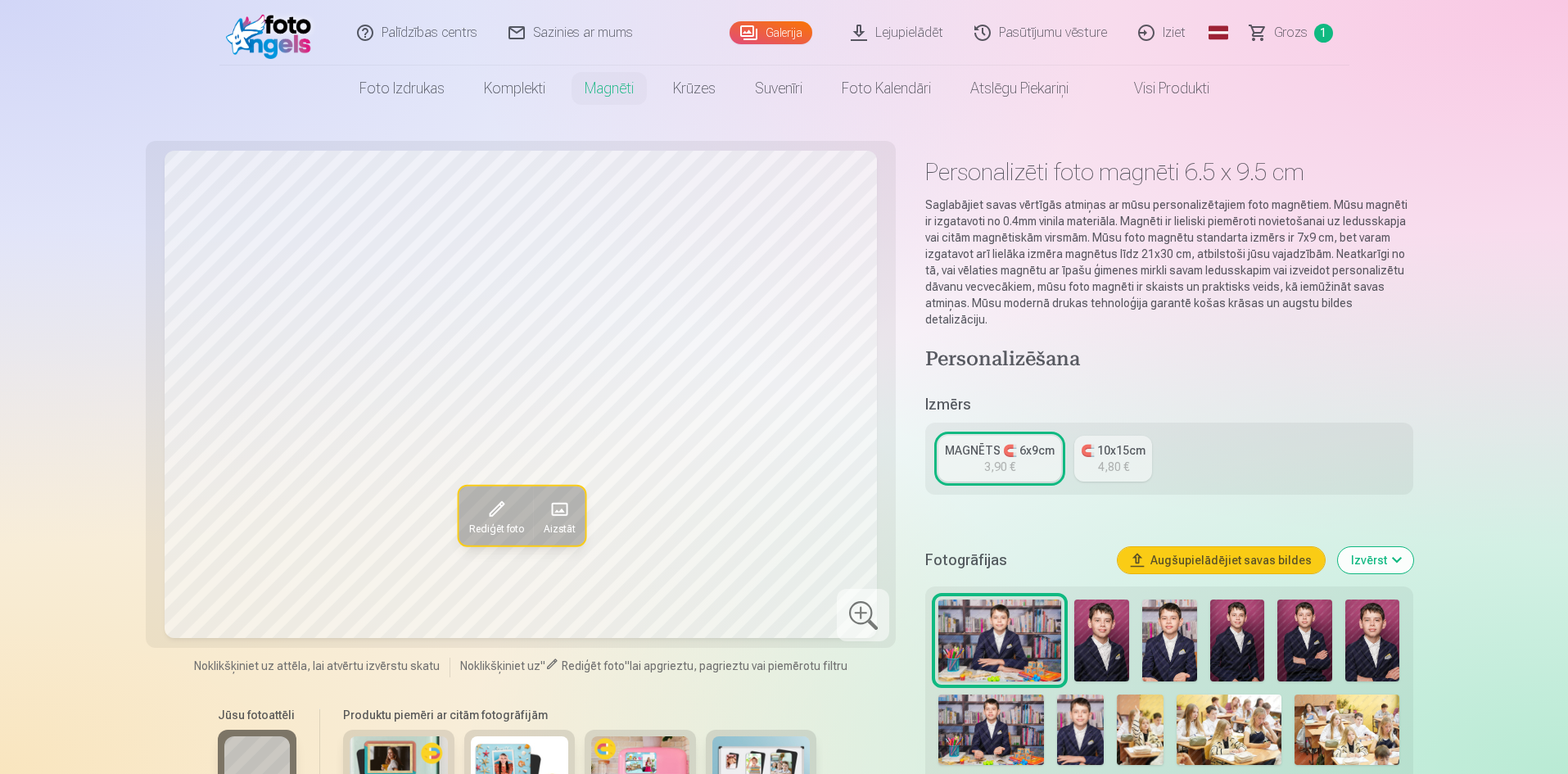
click at [1145, 436] on link "🧲 10x15cm 4,80 €" at bounding box center [1113, 459] width 78 height 46
click at [987, 442] on div "MAGNĒTS 🧲 6x9cm" at bounding box center [999, 450] width 110 height 16
click at [1222, 608] on img at bounding box center [1237, 640] width 55 height 82
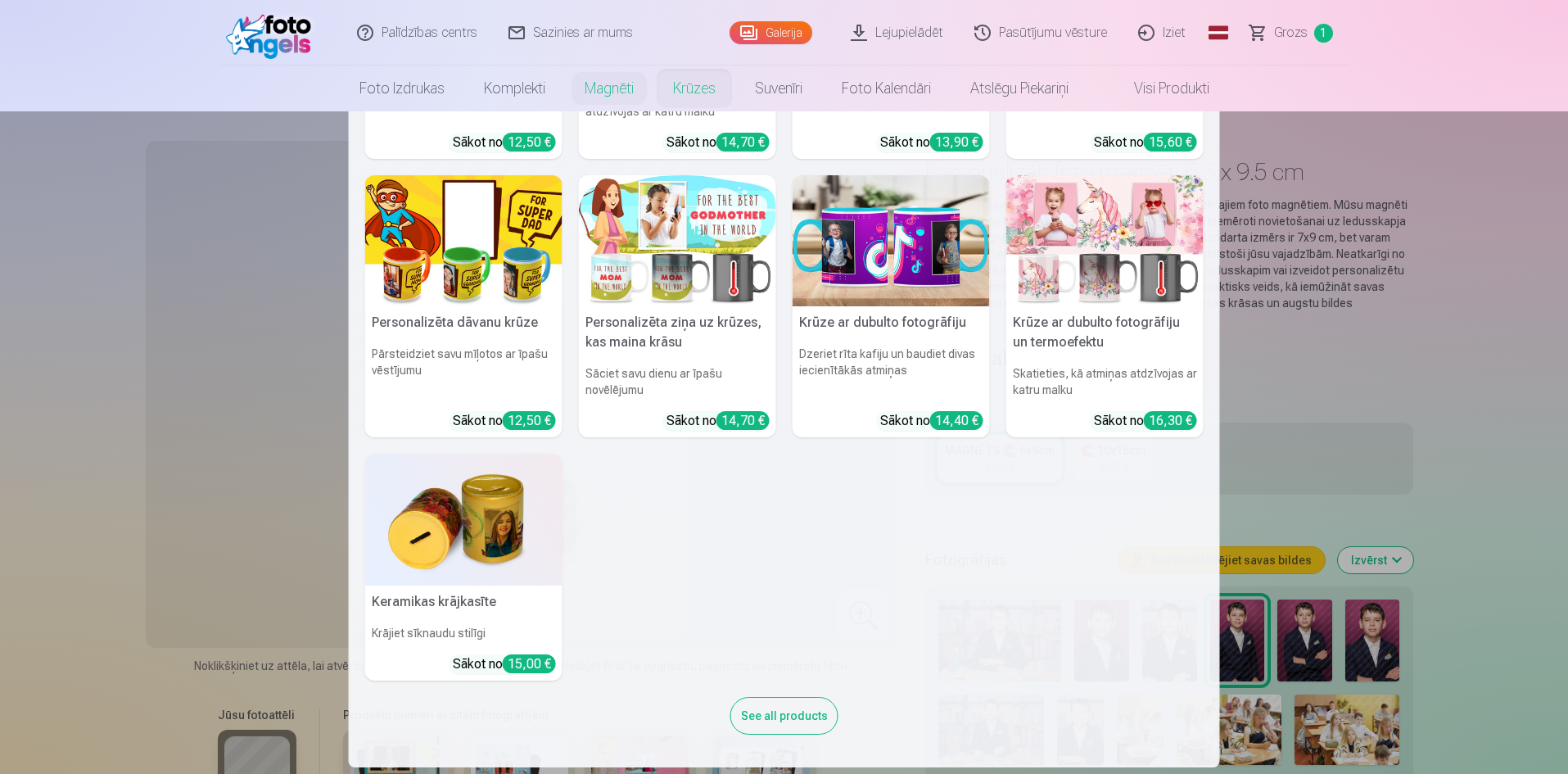
click at [699, 91] on link "Krūzes" at bounding box center [694, 89] width 82 height 46
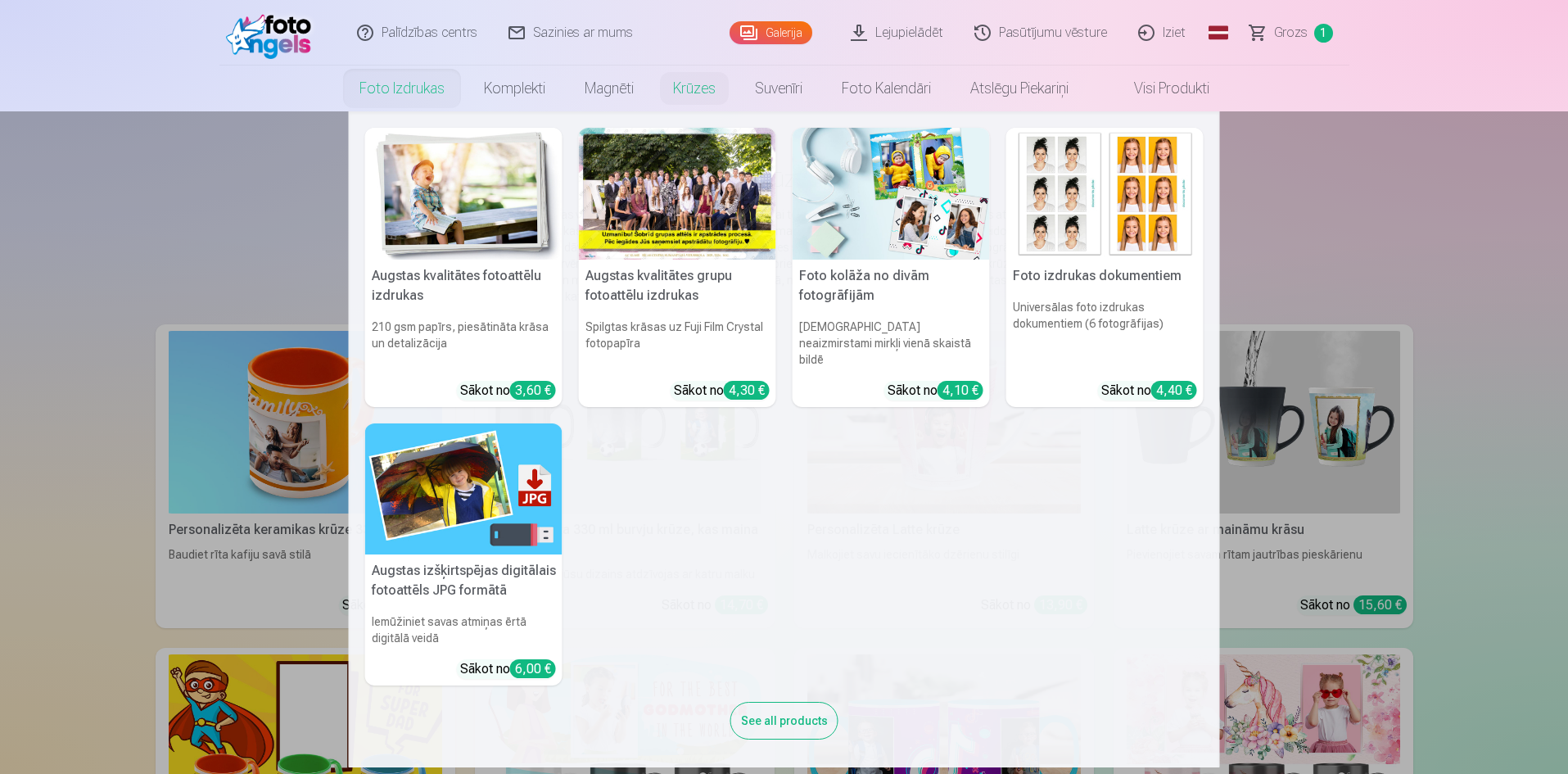
click at [391, 87] on link "Foto izdrukas" at bounding box center [401, 89] width 124 height 46
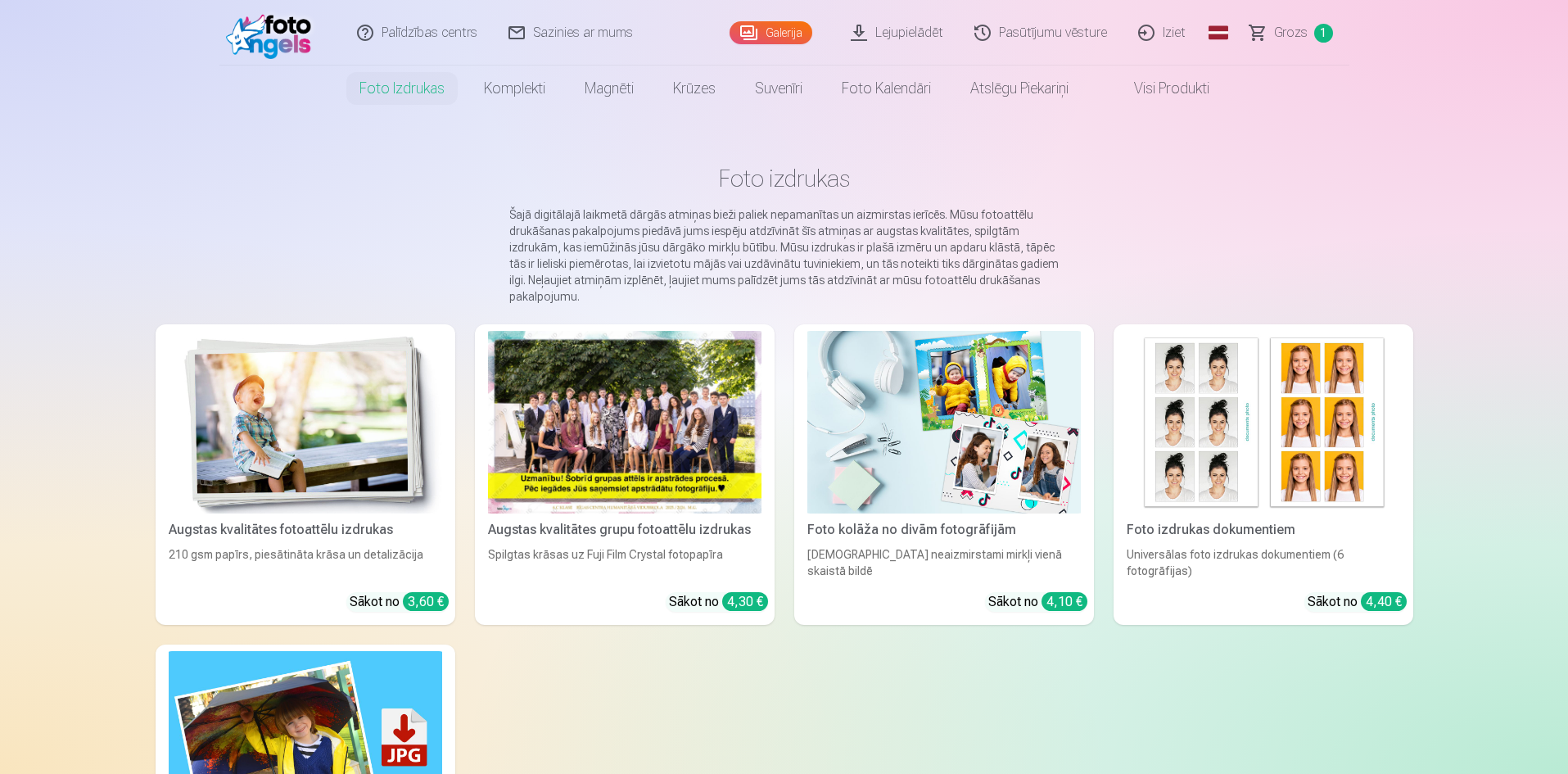
click at [733, 592] on div "4,30 €" at bounding box center [745, 602] width 46 height 19
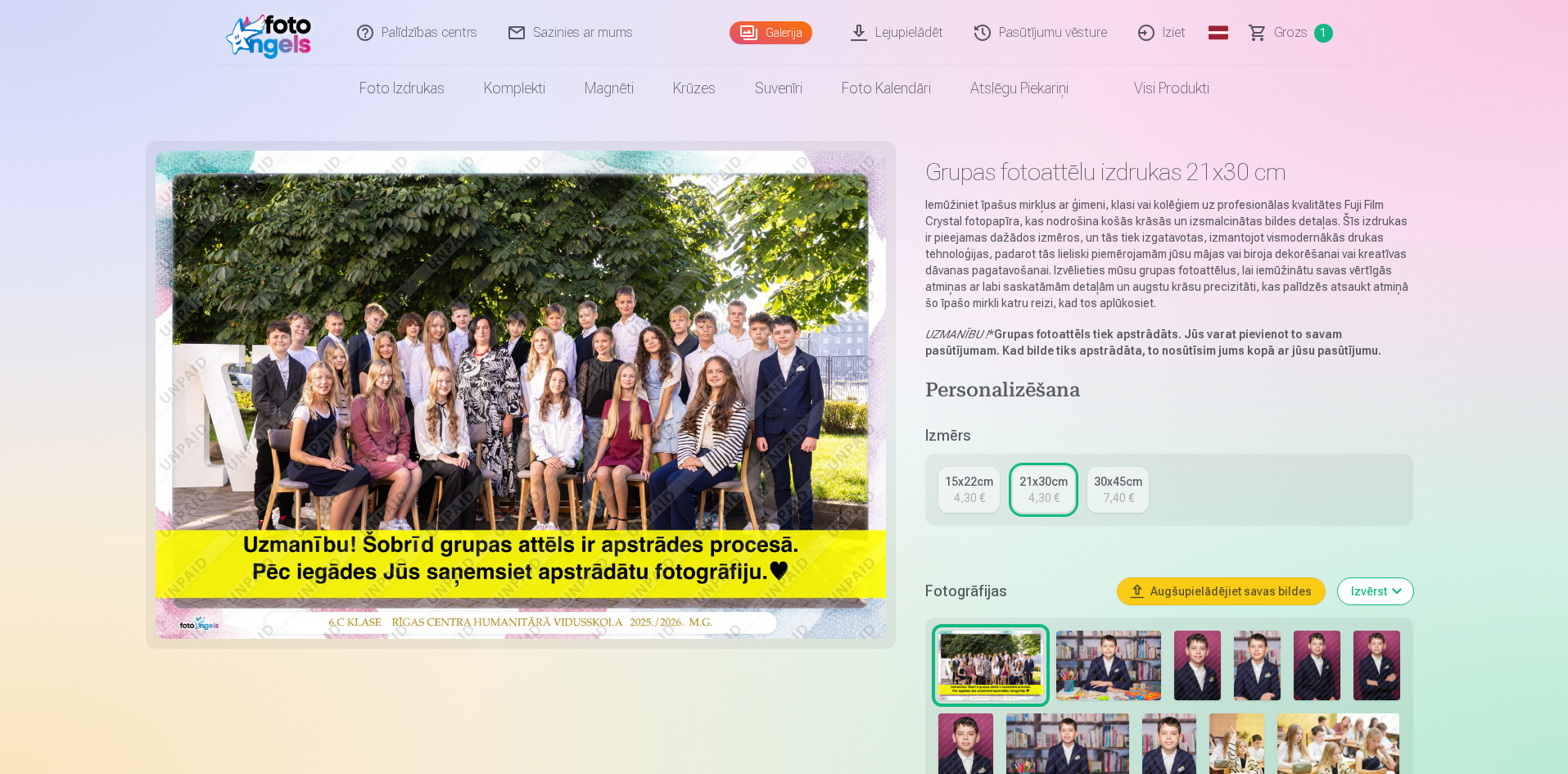
click at [967, 493] on div "4,30 €" at bounding box center [969, 498] width 31 height 16
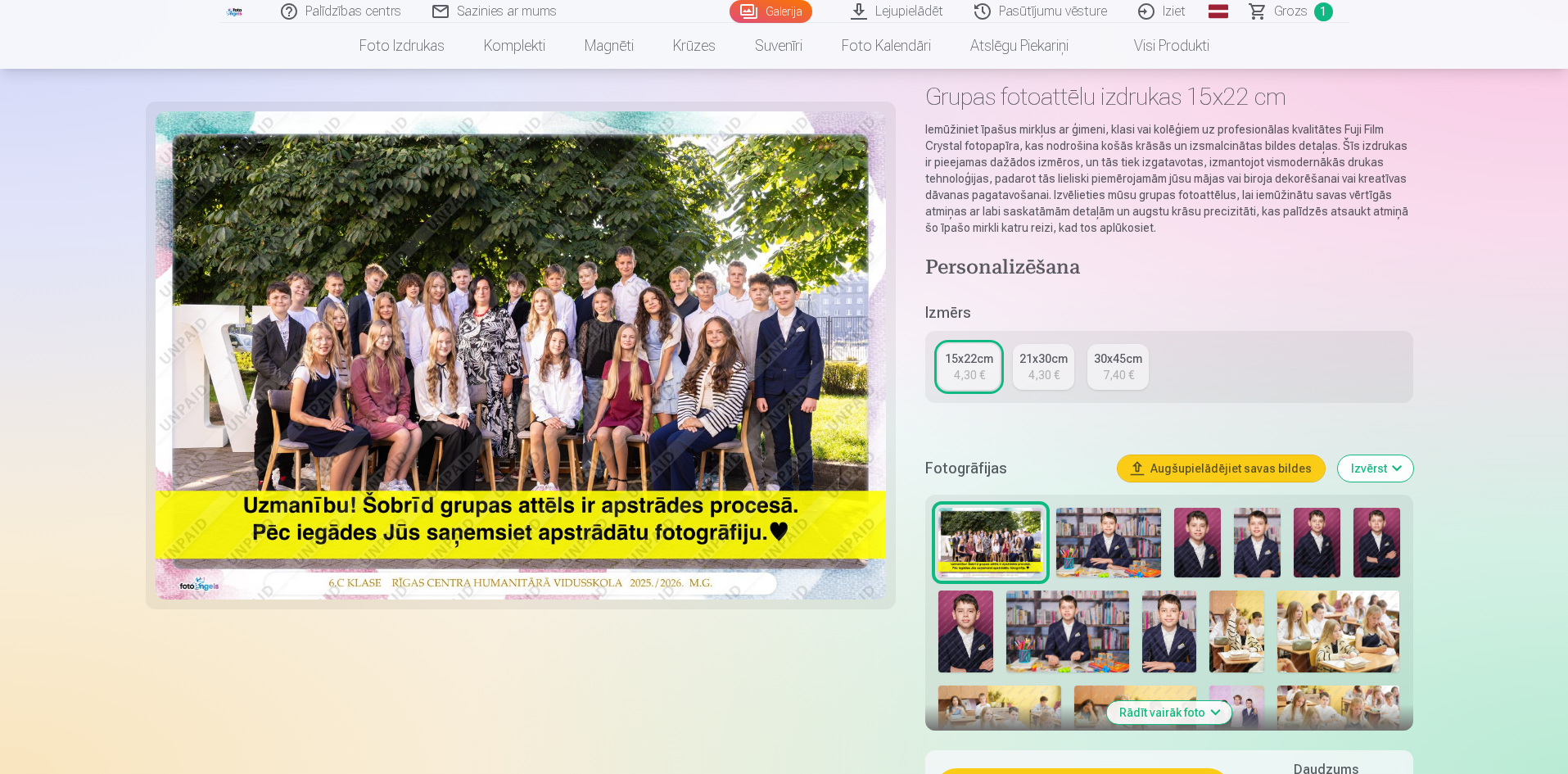
scroll to position [164, 0]
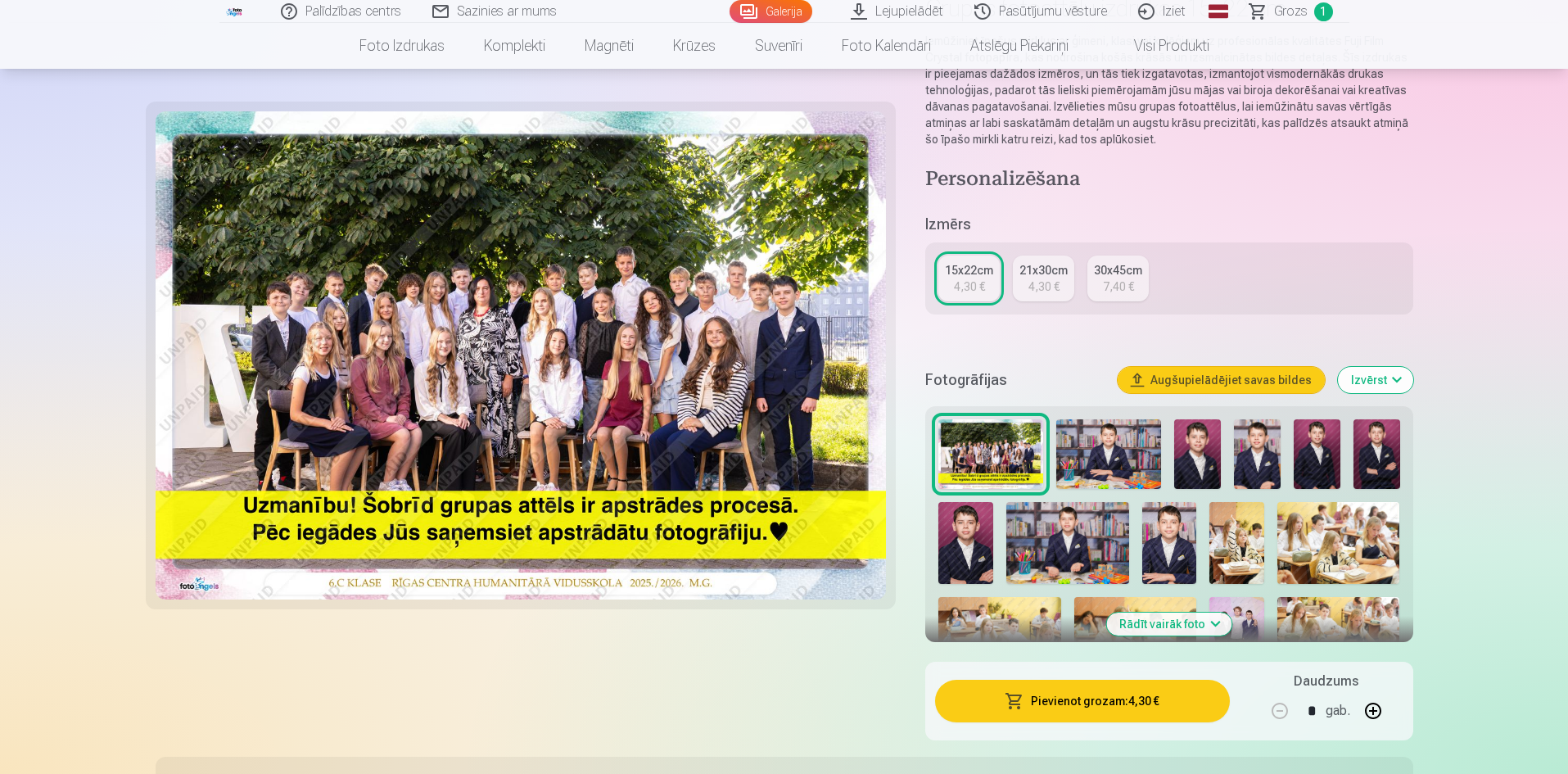
click at [1194, 710] on button "Pievienot grozam : 4,30 €" at bounding box center [1082, 700] width 294 height 42
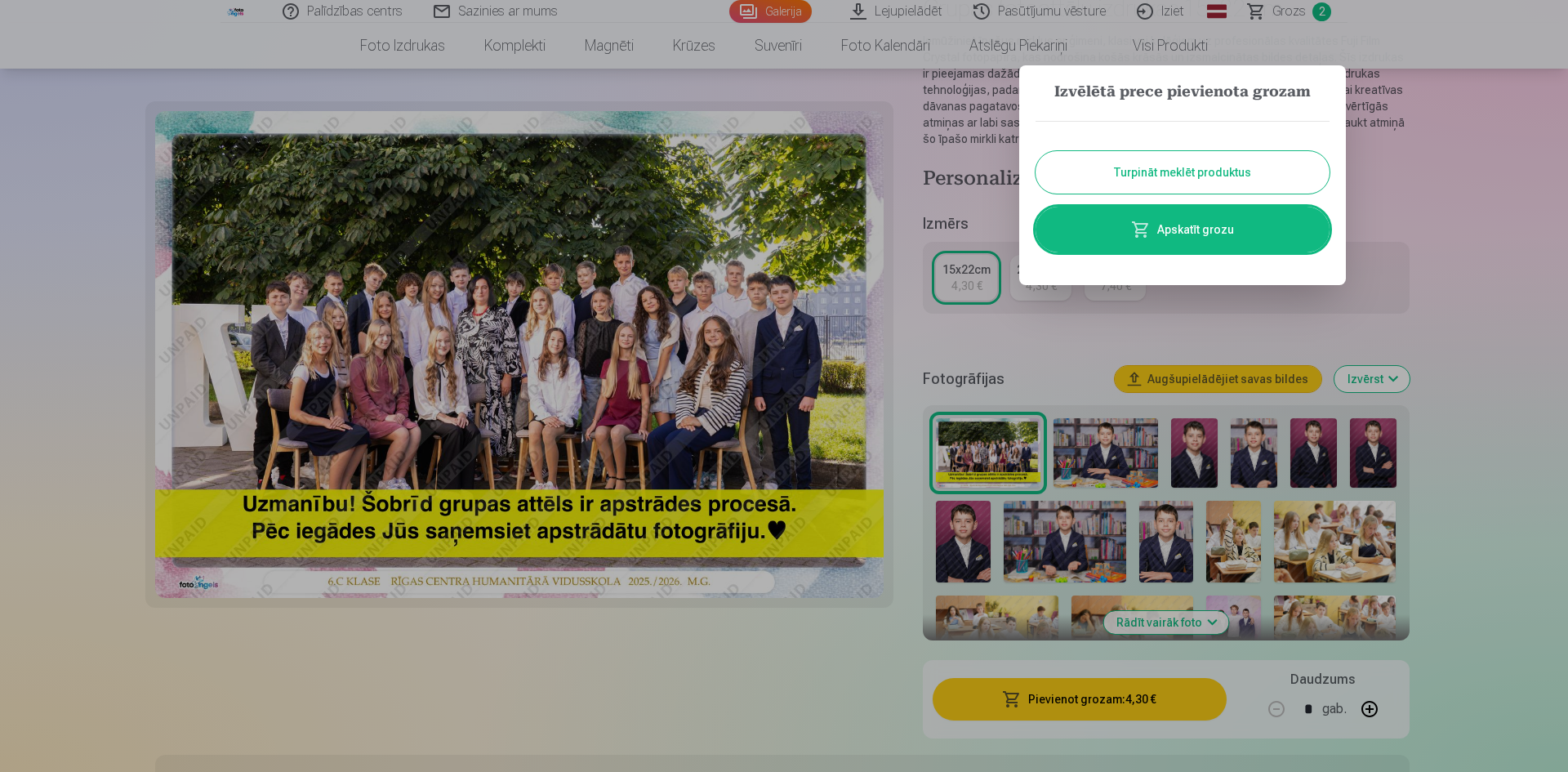
click at [1240, 190] on button "Turpināt meklēt produktus" at bounding box center [1182, 172] width 294 height 42
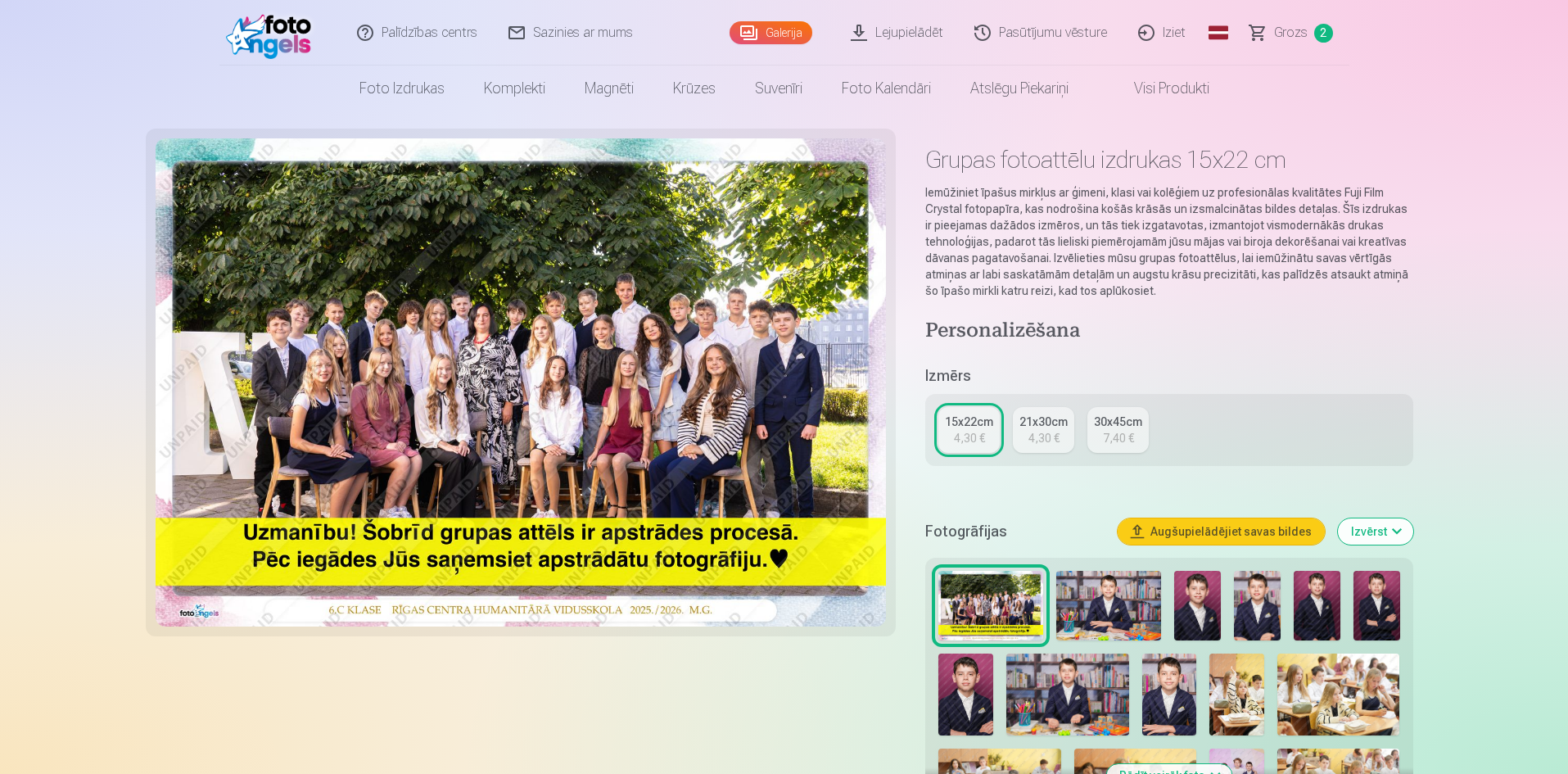
scroll to position [0, 0]
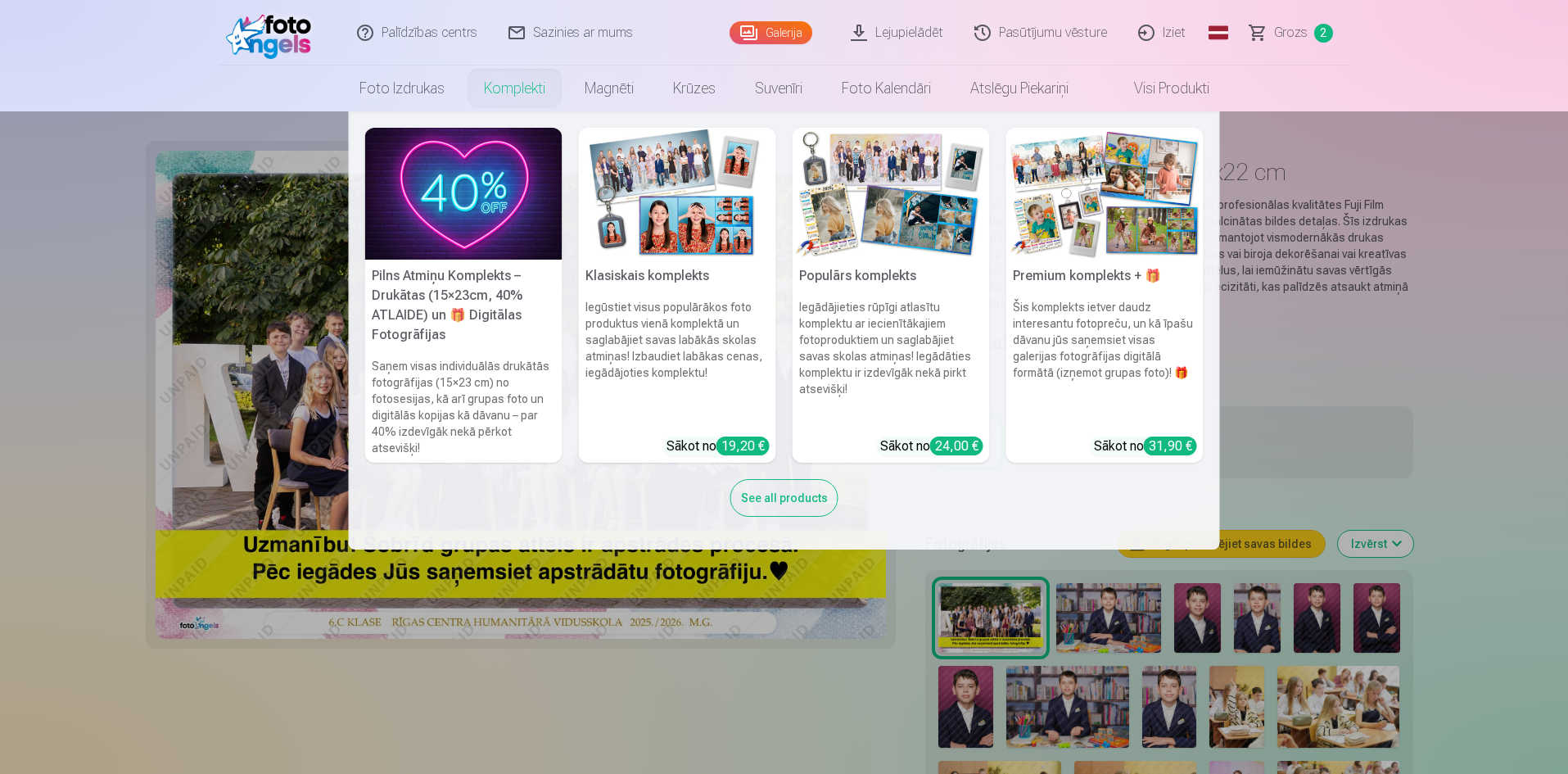
click at [511, 90] on link "Komplekti" at bounding box center [514, 89] width 101 height 46
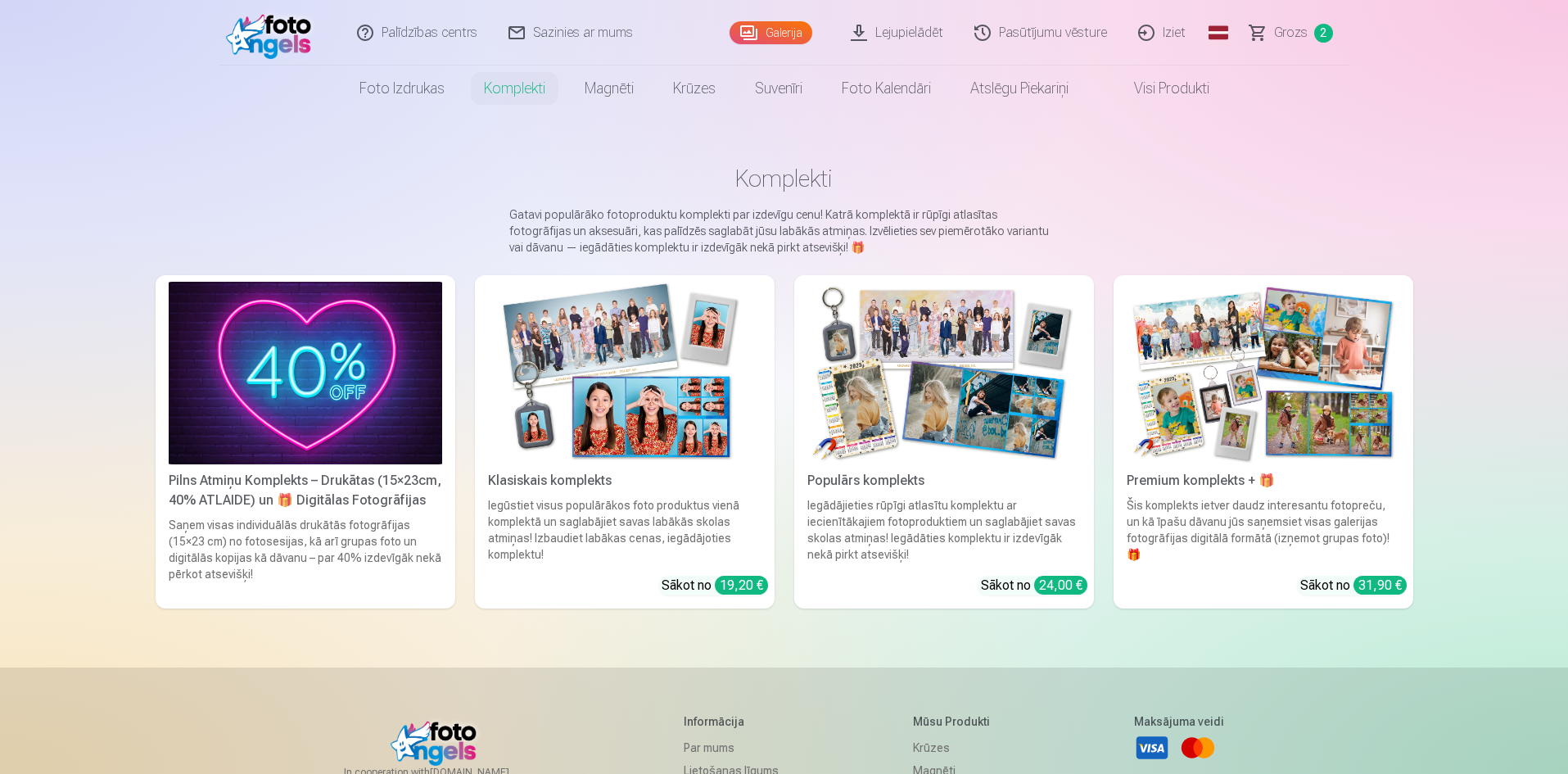
click at [930, 415] on img at bounding box center [945, 373] width 274 height 183
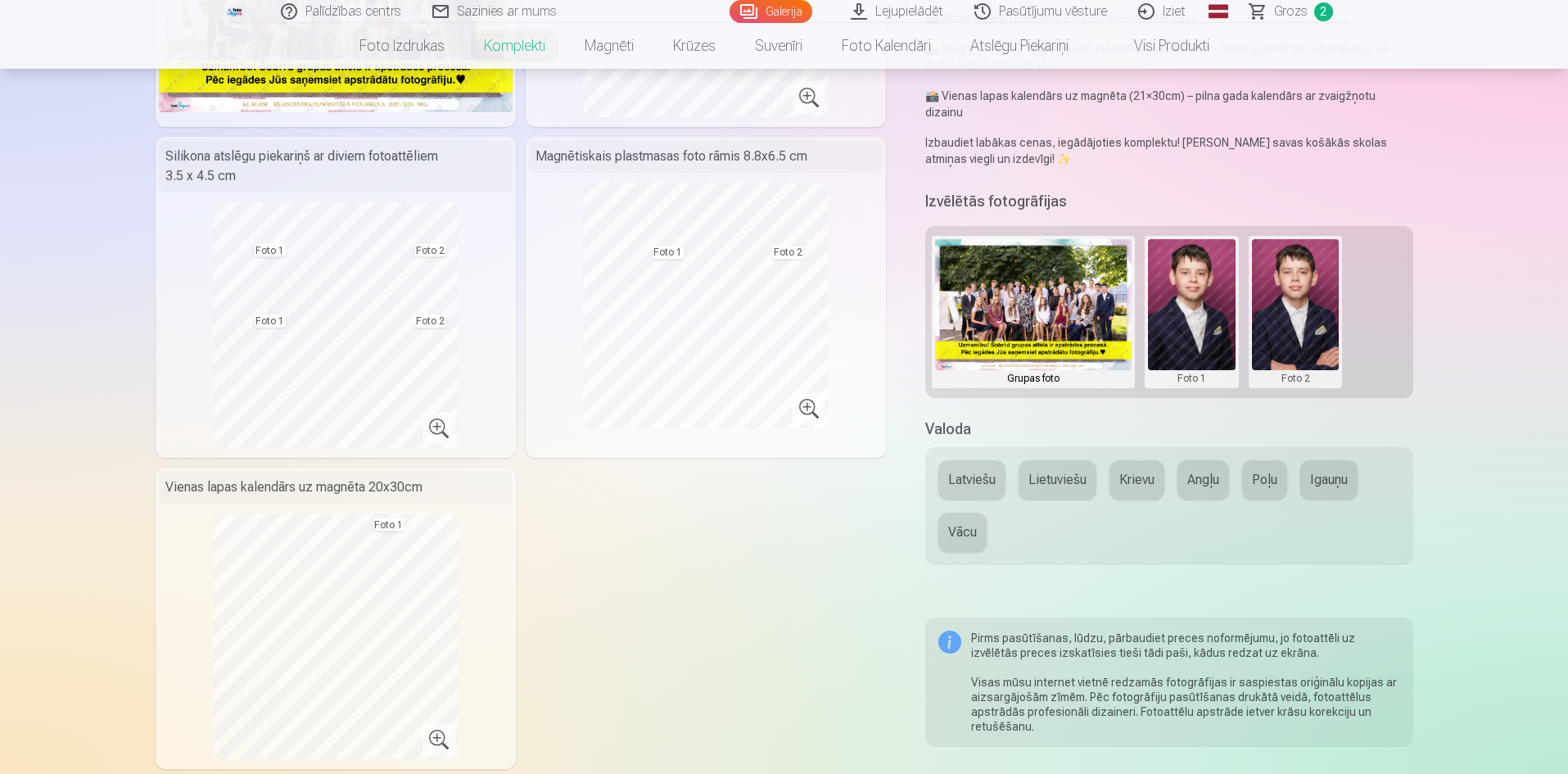
scroll to position [82, 0]
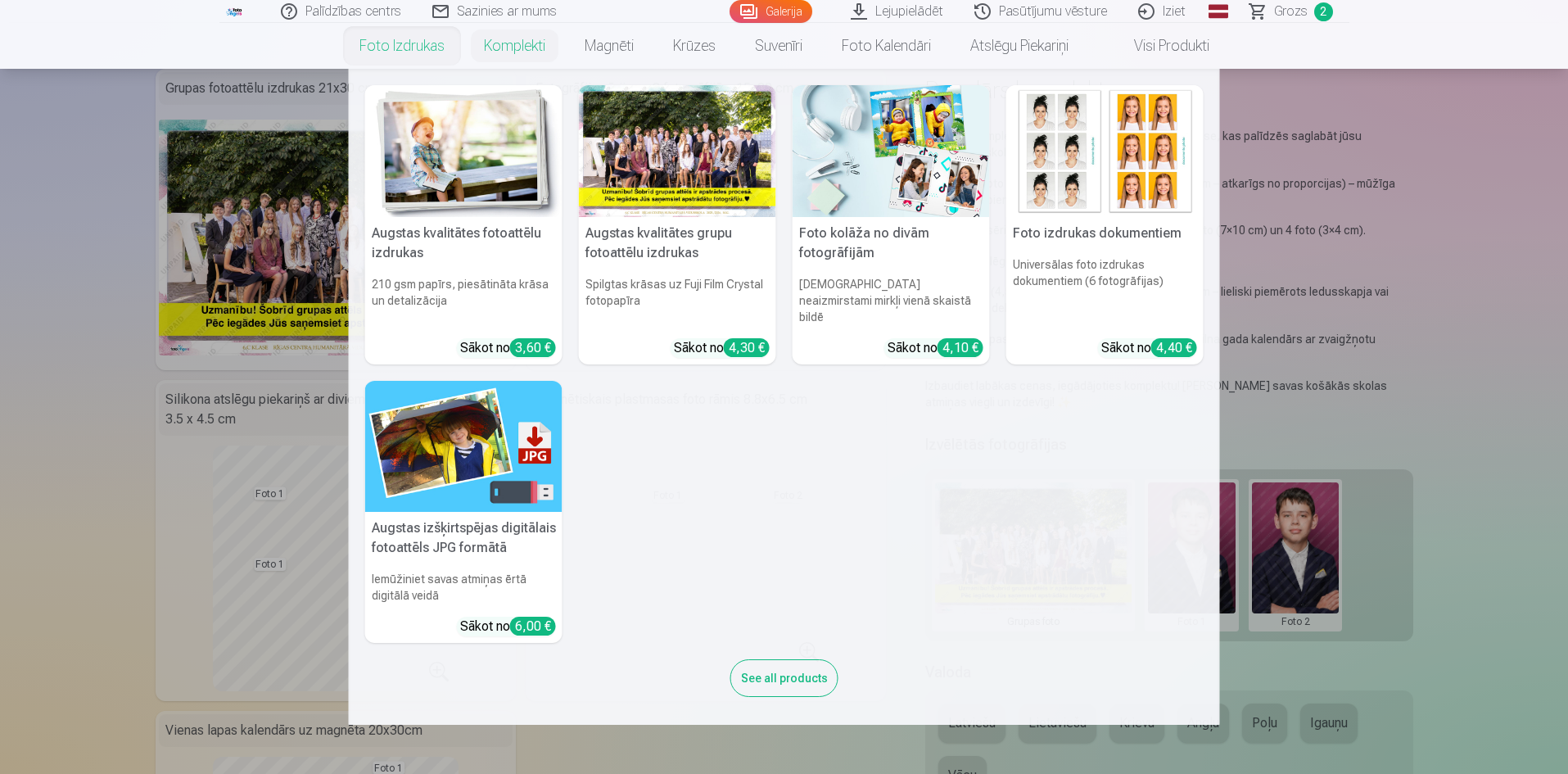
click at [411, 40] on link "Foto izdrukas" at bounding box center [401, 46] width 124 height 46
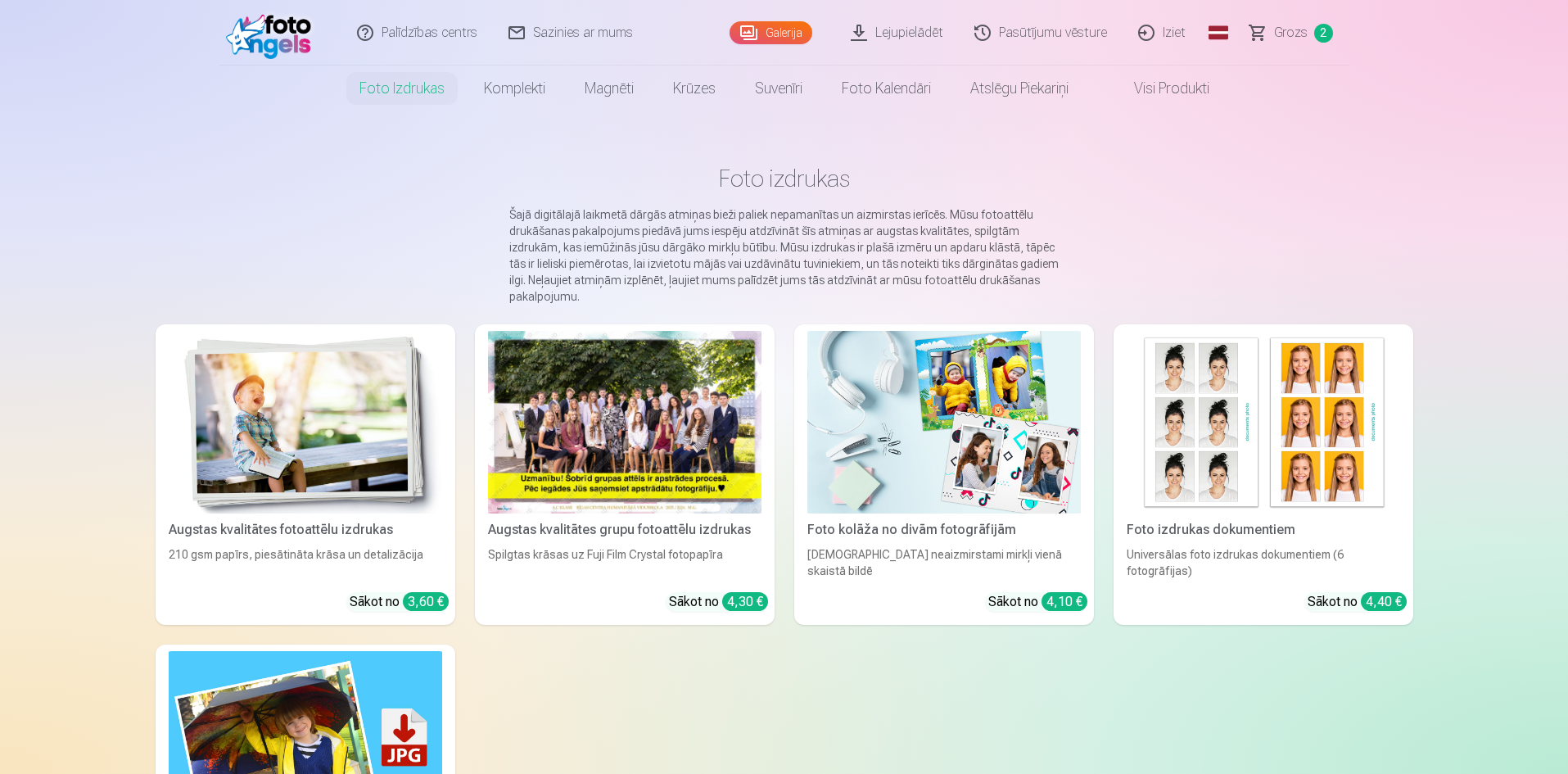
click at [351, 403] on img at bounding box center [306, 422] width 274 height 183
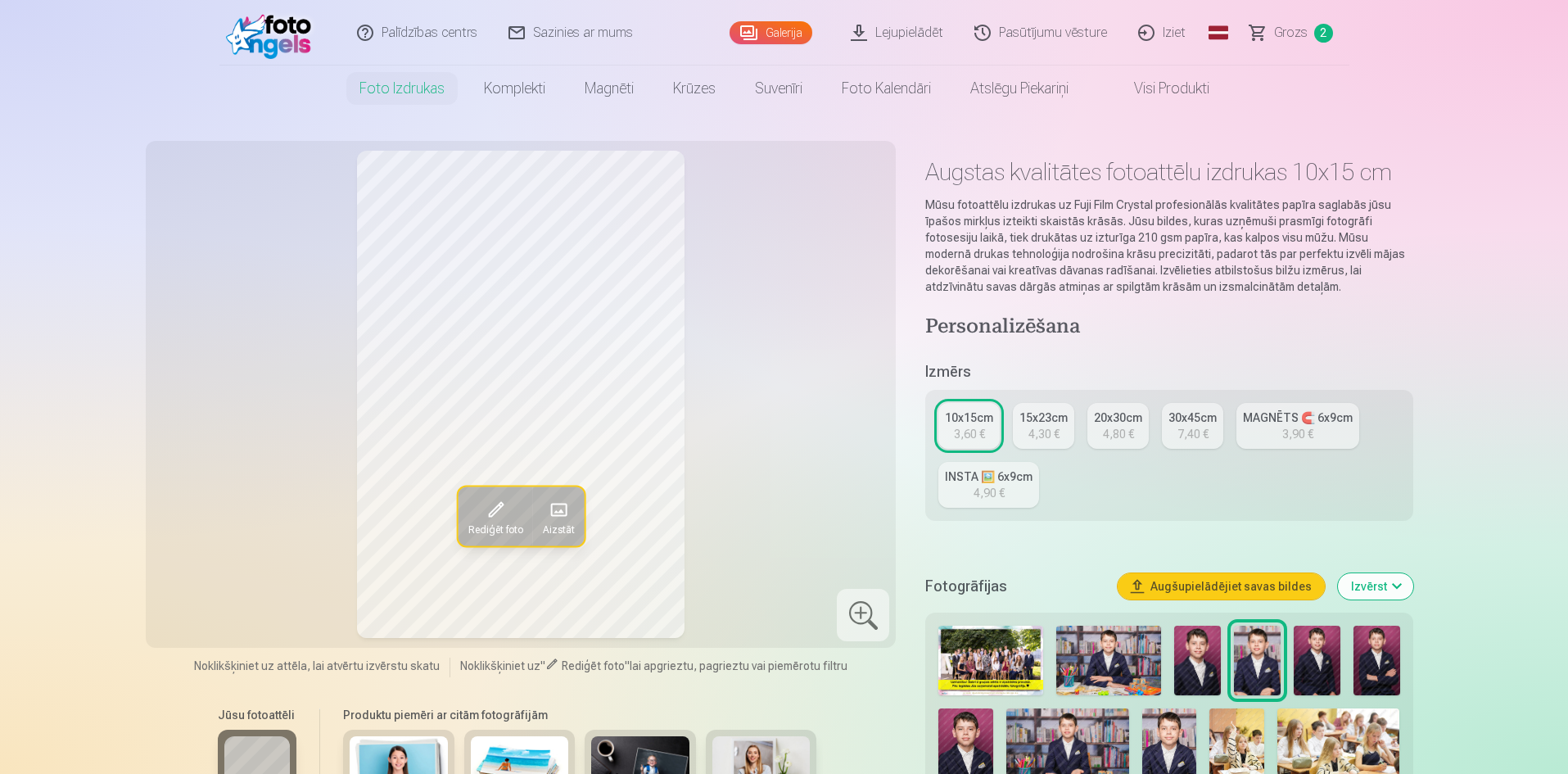
click at [1334, 645] on img at bounding box center [1316, 660] width 46 height 69
click at [1232, 585] on button "Augšupielādējiet savas bildes" at bounding box center [1221, 586] width 207 height 26
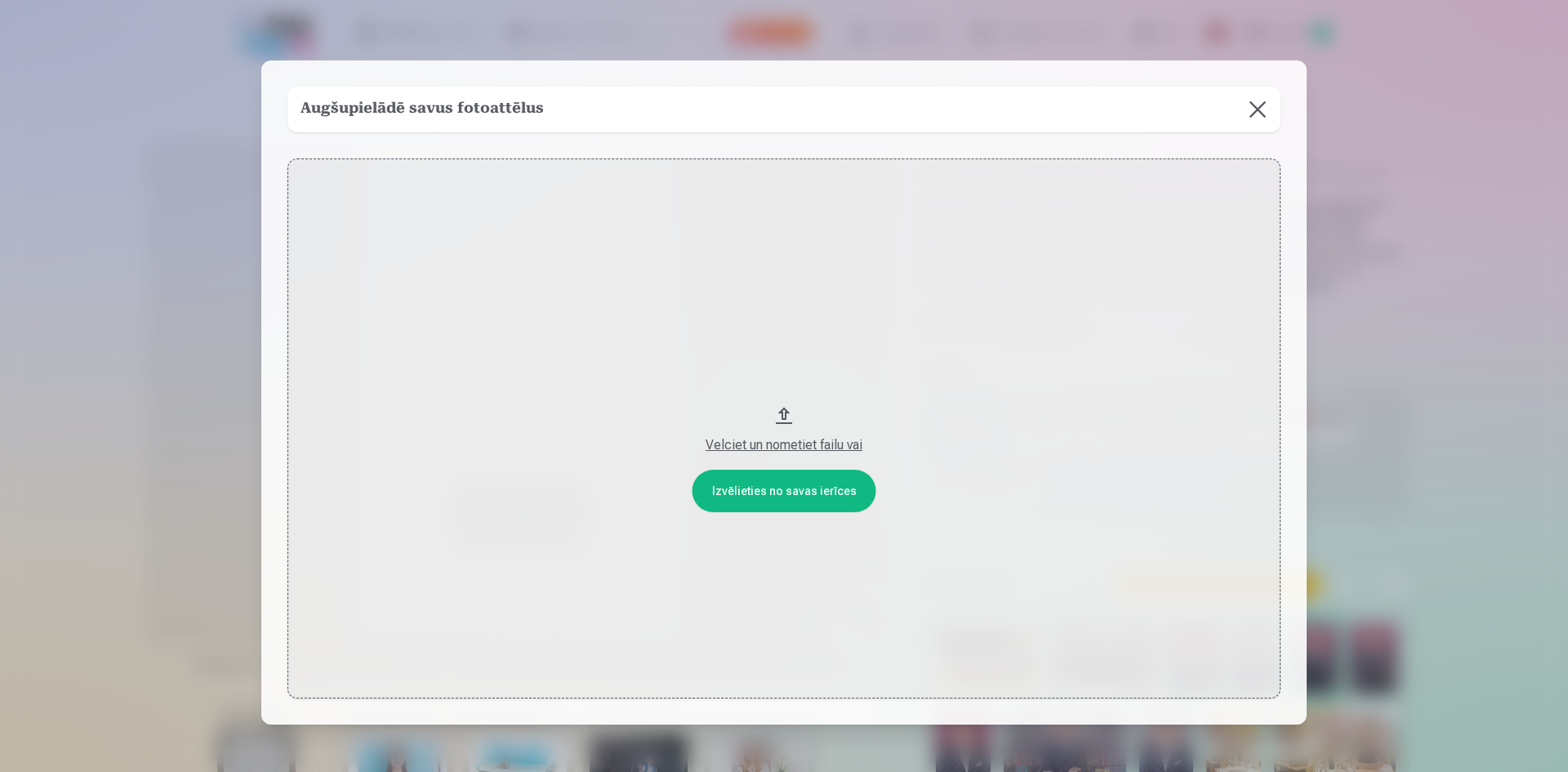
click at [1254, 113] on button at bounding box center [1257, 110] width 45 height 46
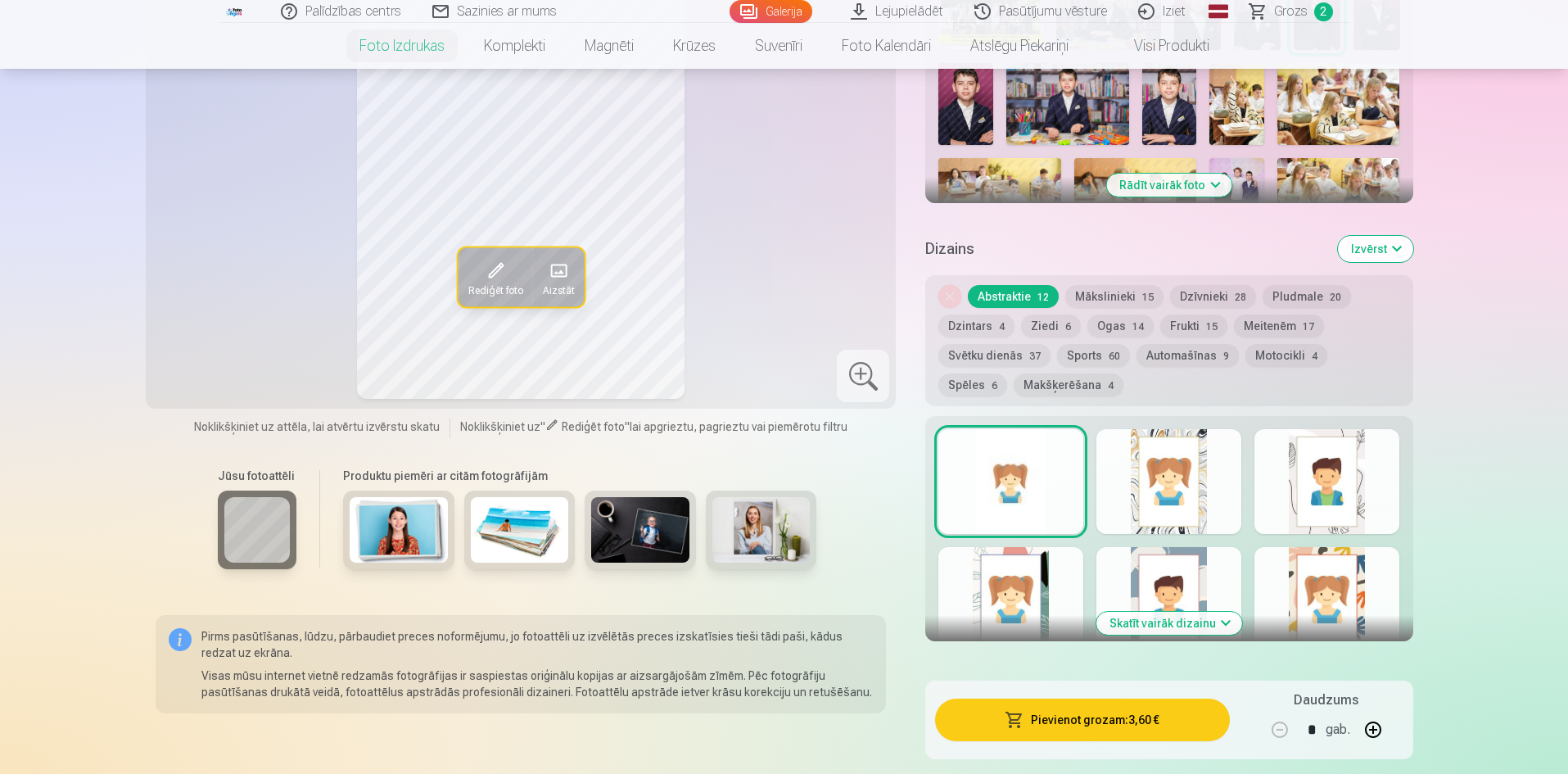
scroll to position [655, 0]
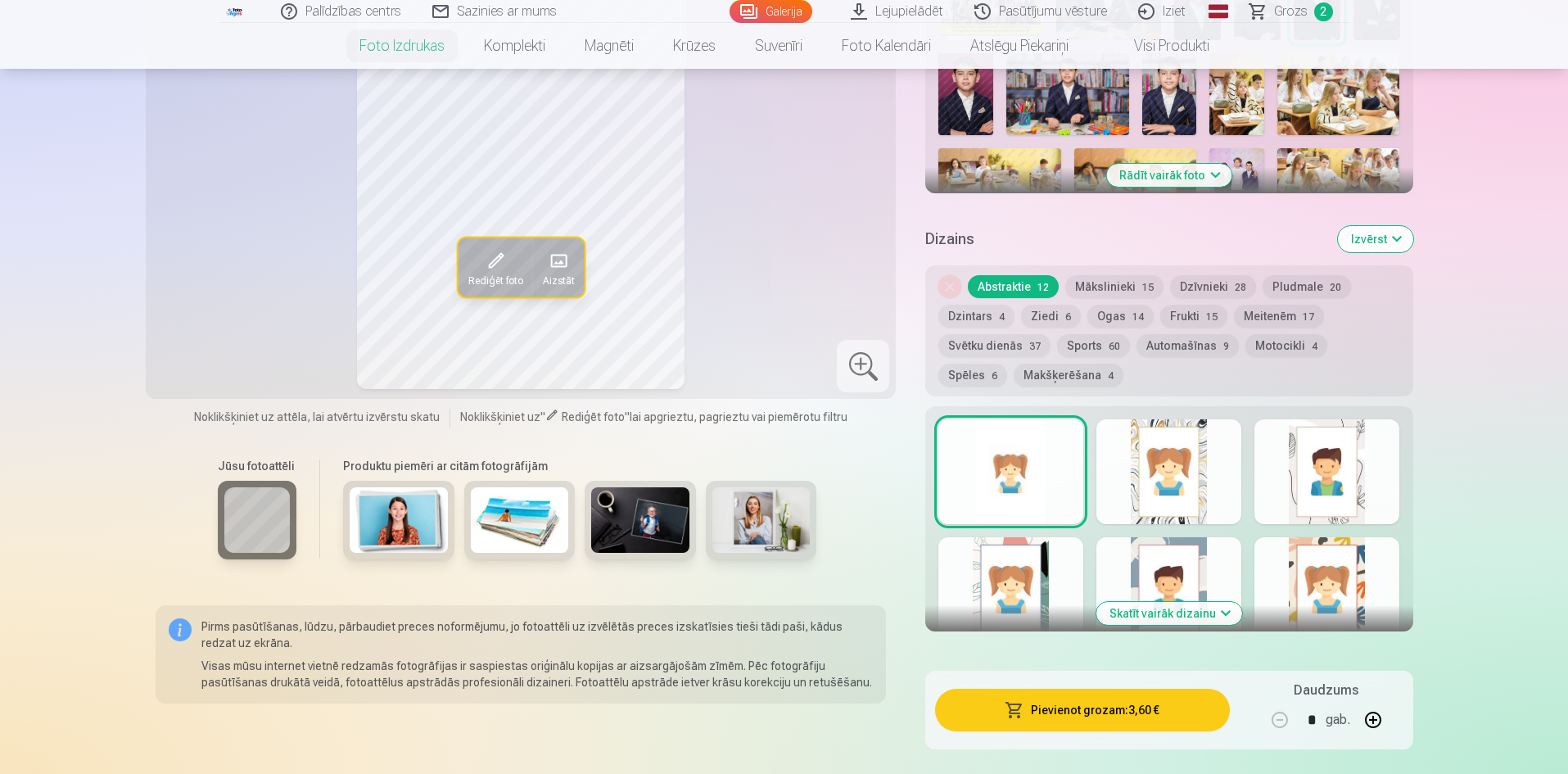
click at [795, 508] on img at bounding box center [761, 521] width 98 height 66
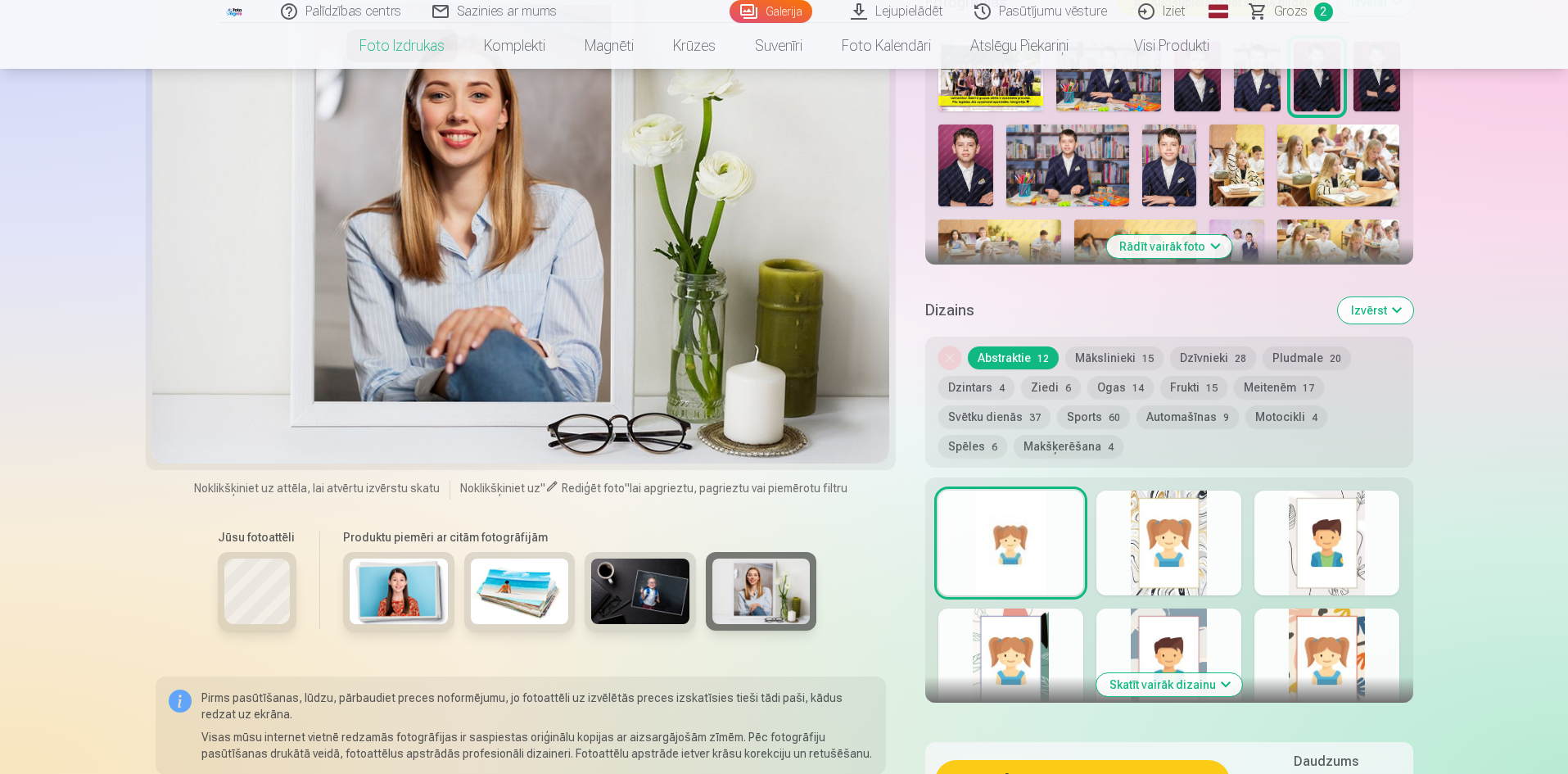
scroll to position [410, 0]
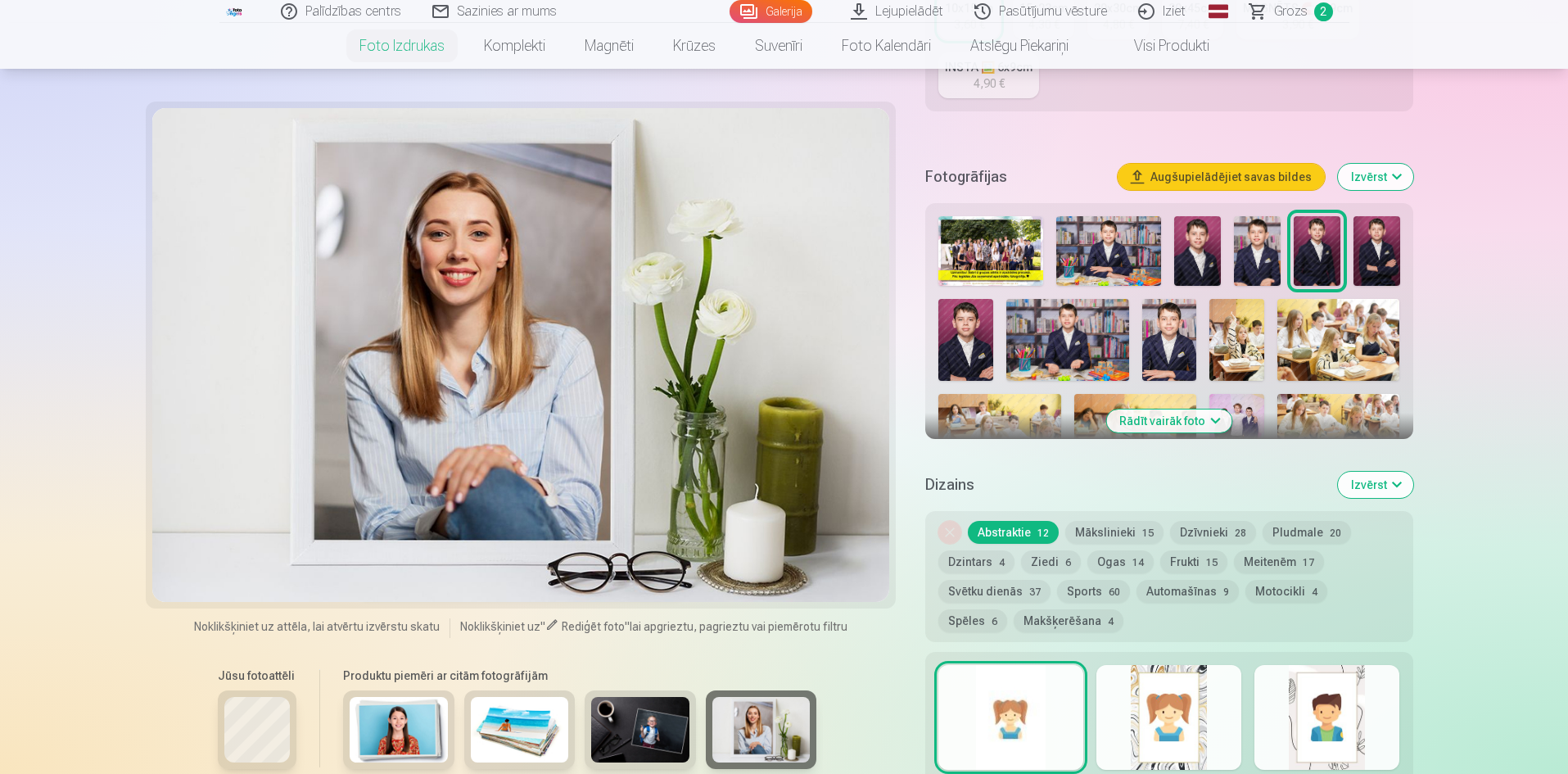
click at [1325, 238] on img at bounding box center [1316, 251] width 46 height 69
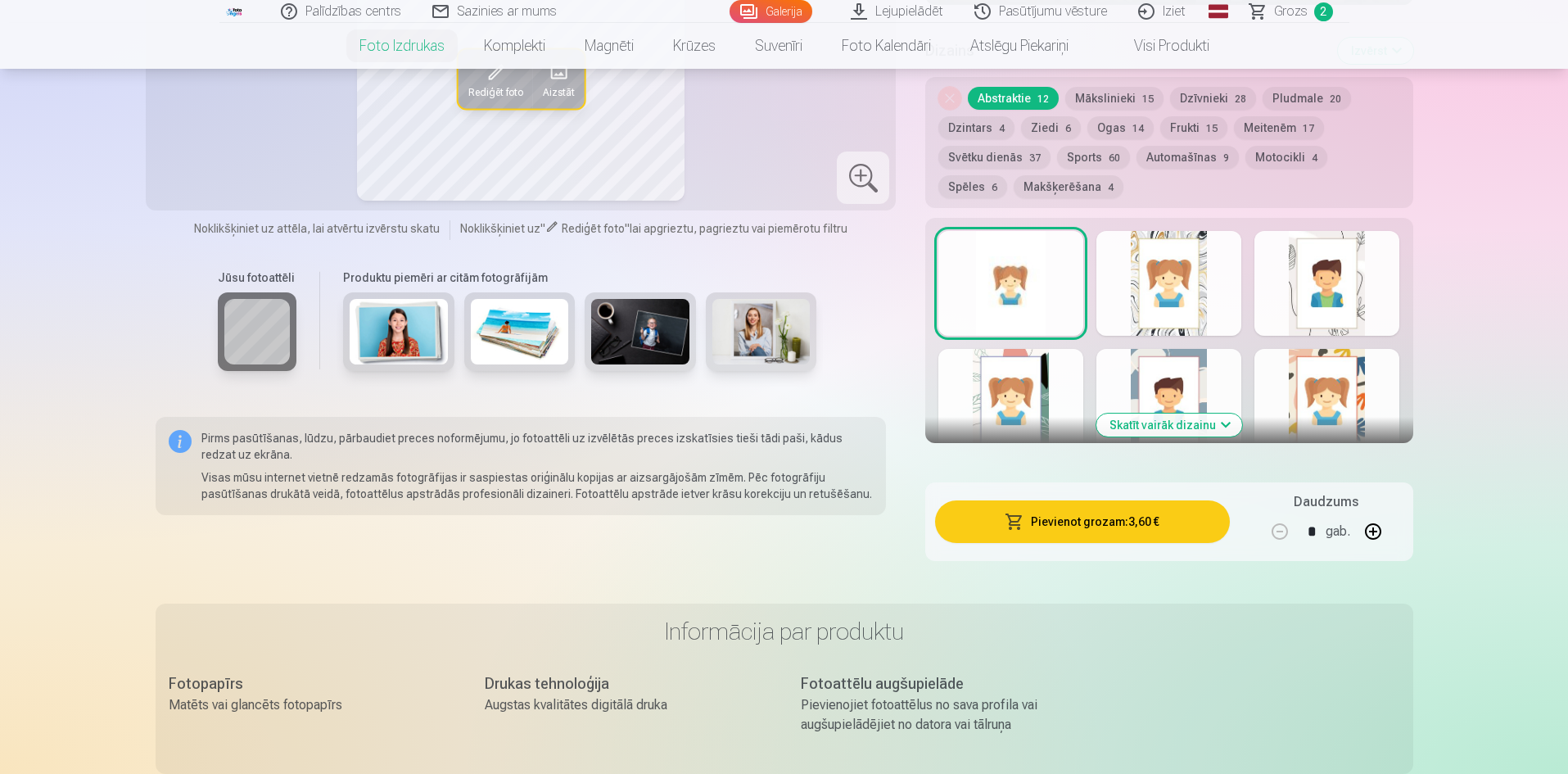
scroll to position [737, 0]
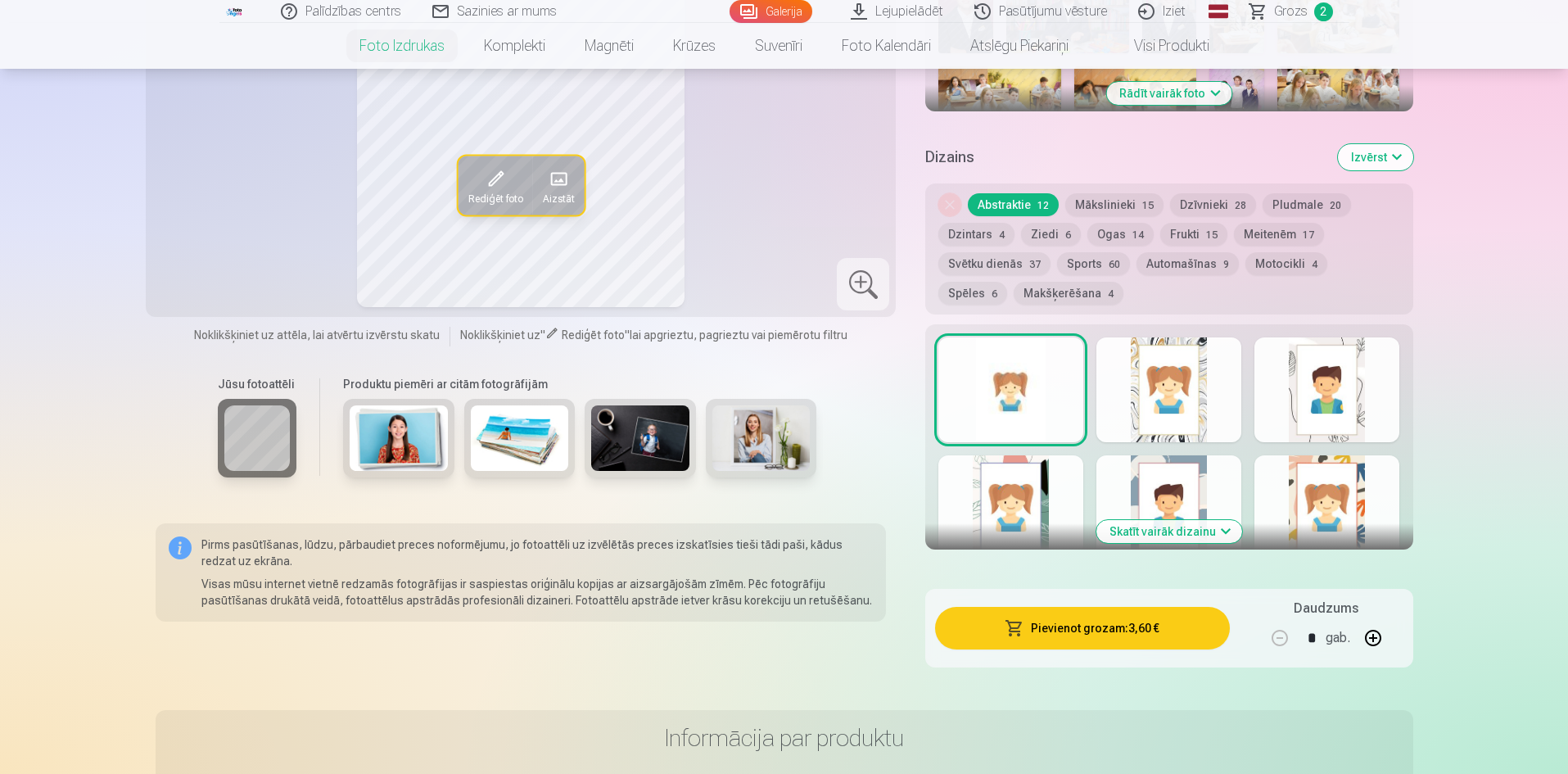
click at [1160, 409] on div at bounding box center [1169, 390] width 145 height 105
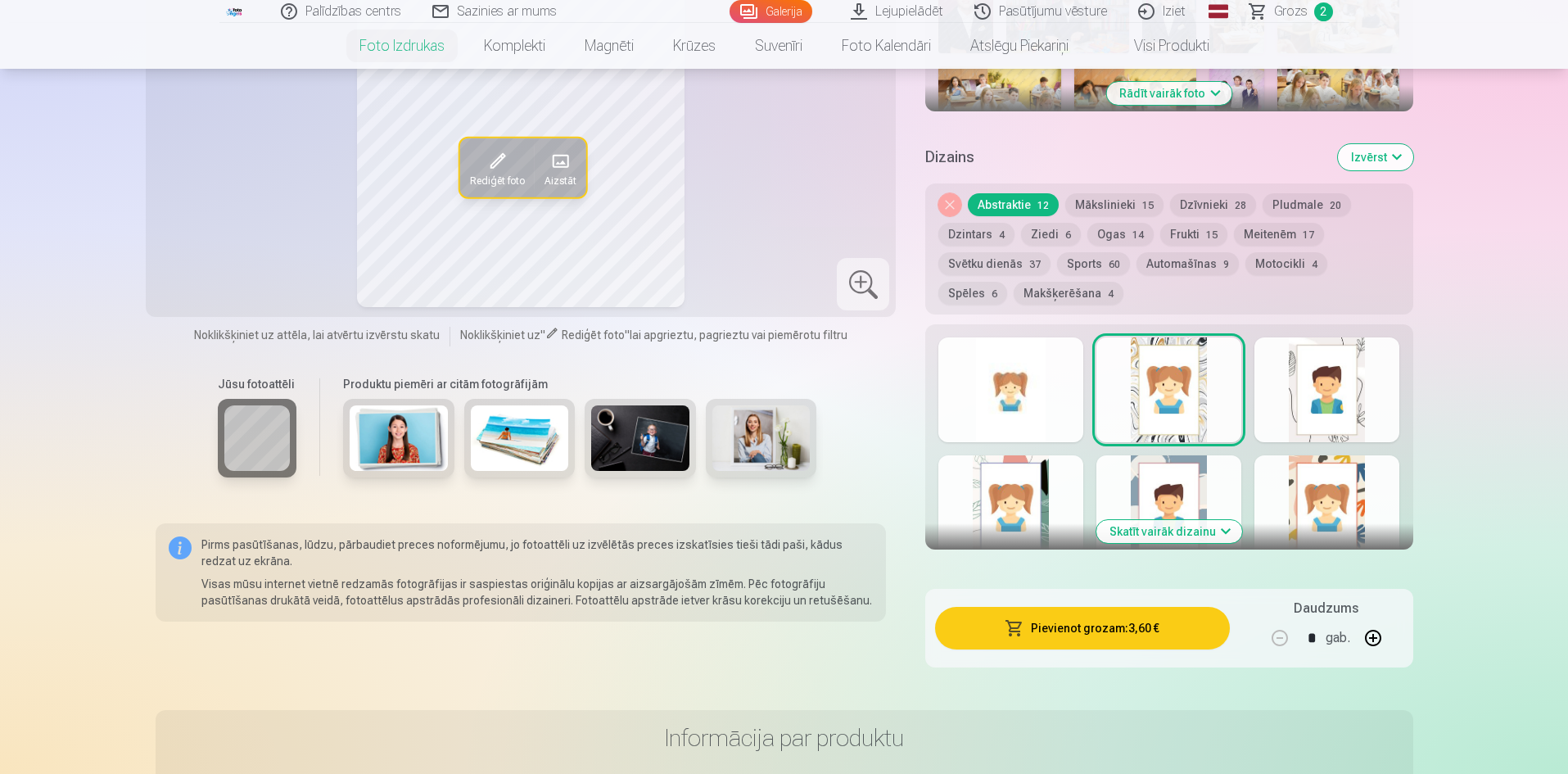
scroll to position [573, 0]
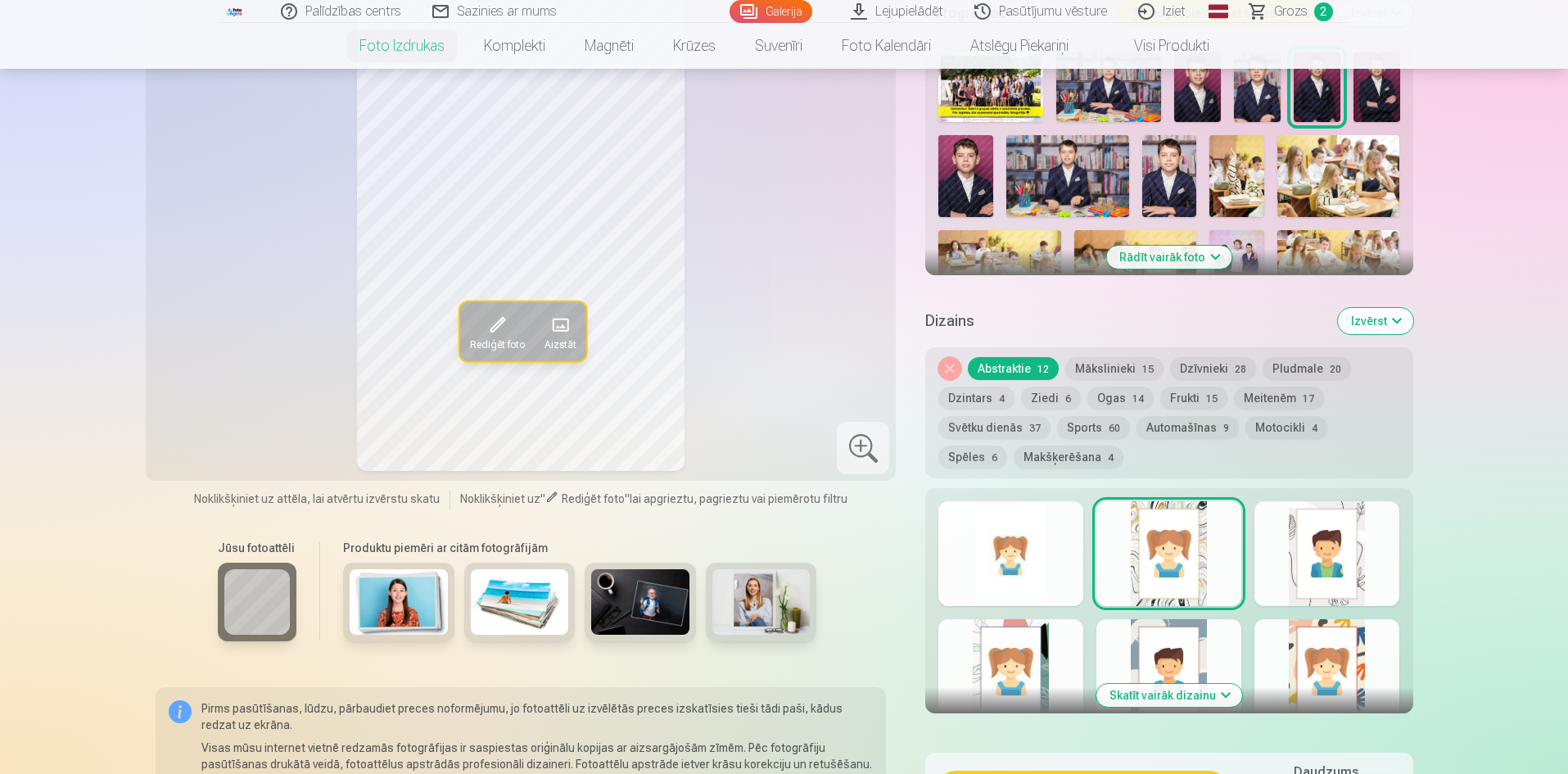
click at [1317, 568] on div at bounding box center [1327, 553] width 145 height 105
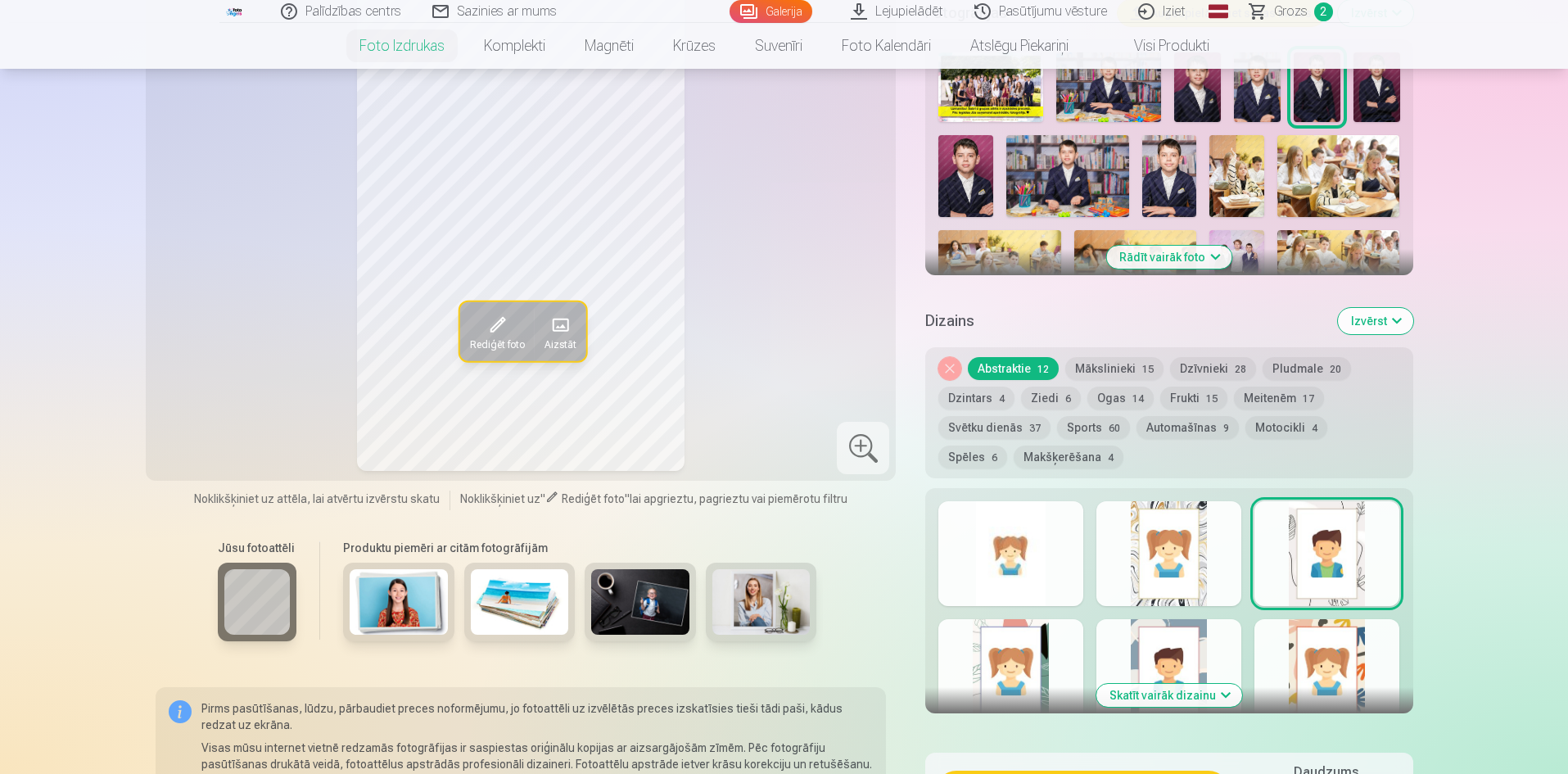
click at [1317, 654] on div at bounding box center [1327, 672] width 145 height 105
click at [1194, 640] on div at bounding box center [1169, 672] width 145 height 105
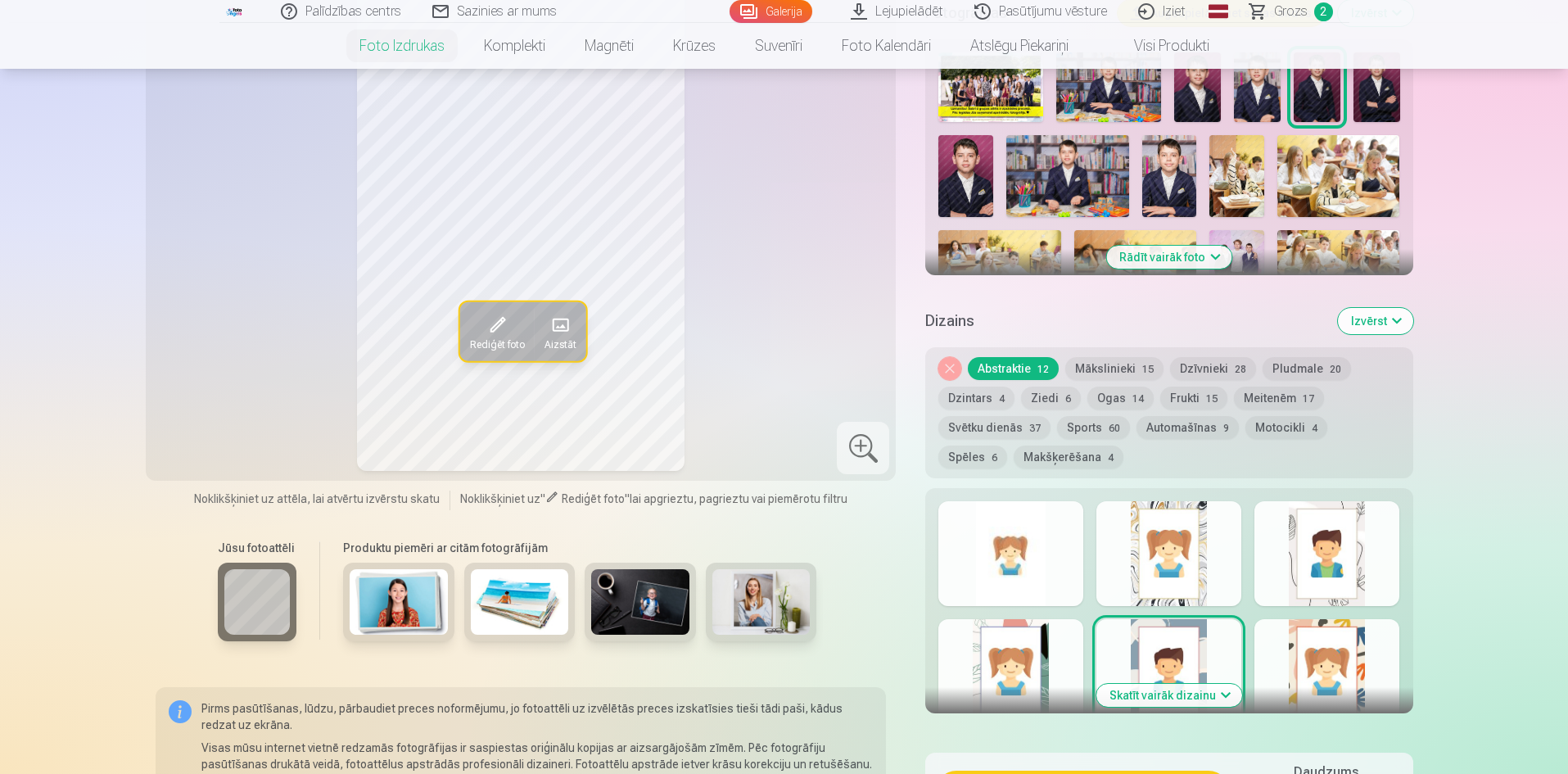
click at [1081, 661] on div "Skatīt vairāk dizainu" at bounding box center [1168, 601] width 487 height 226
click at [1004, 665] on div at bounding box center [1011, 672] width 145 height 105
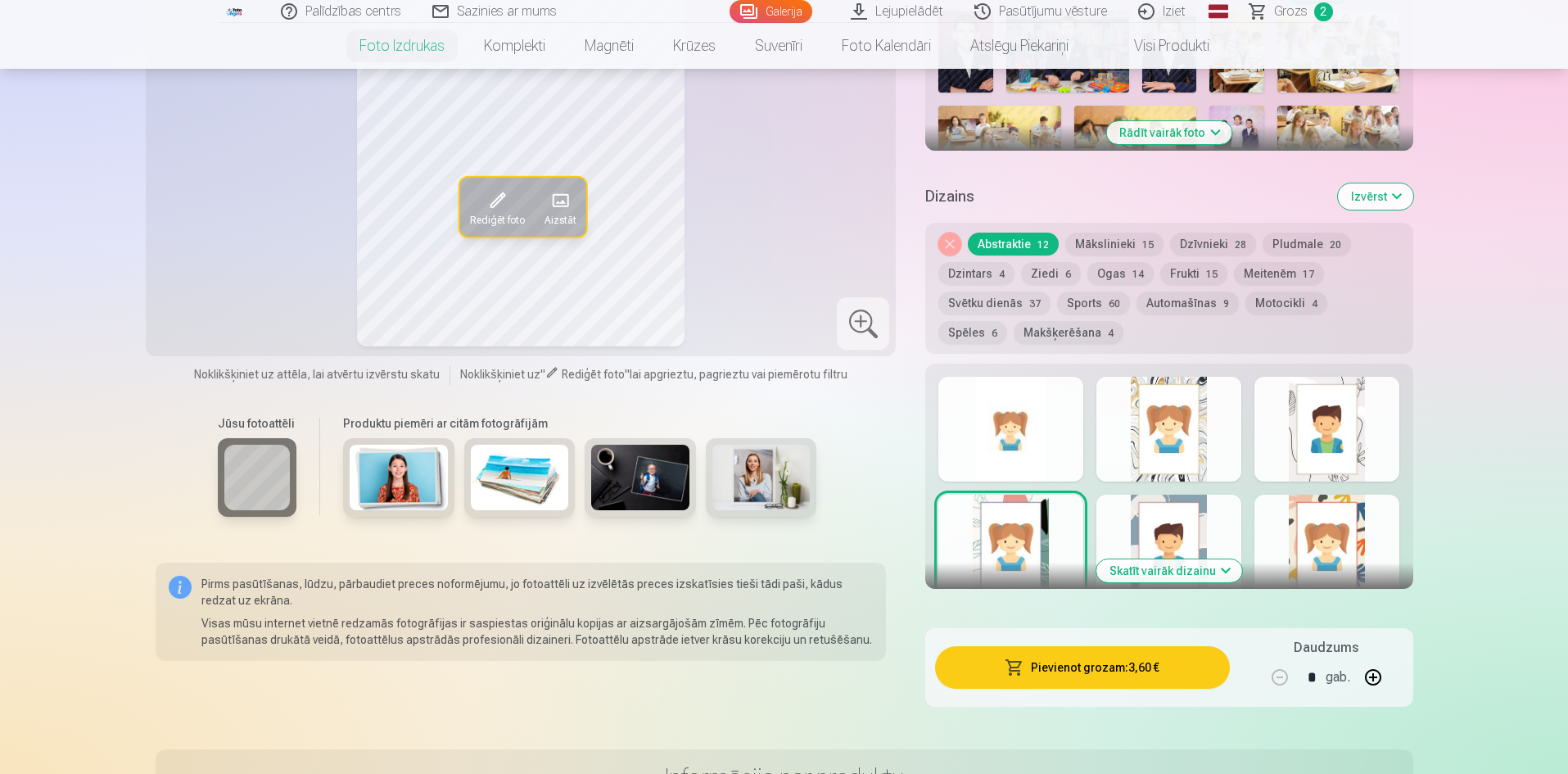
scroll to position [410, 0]
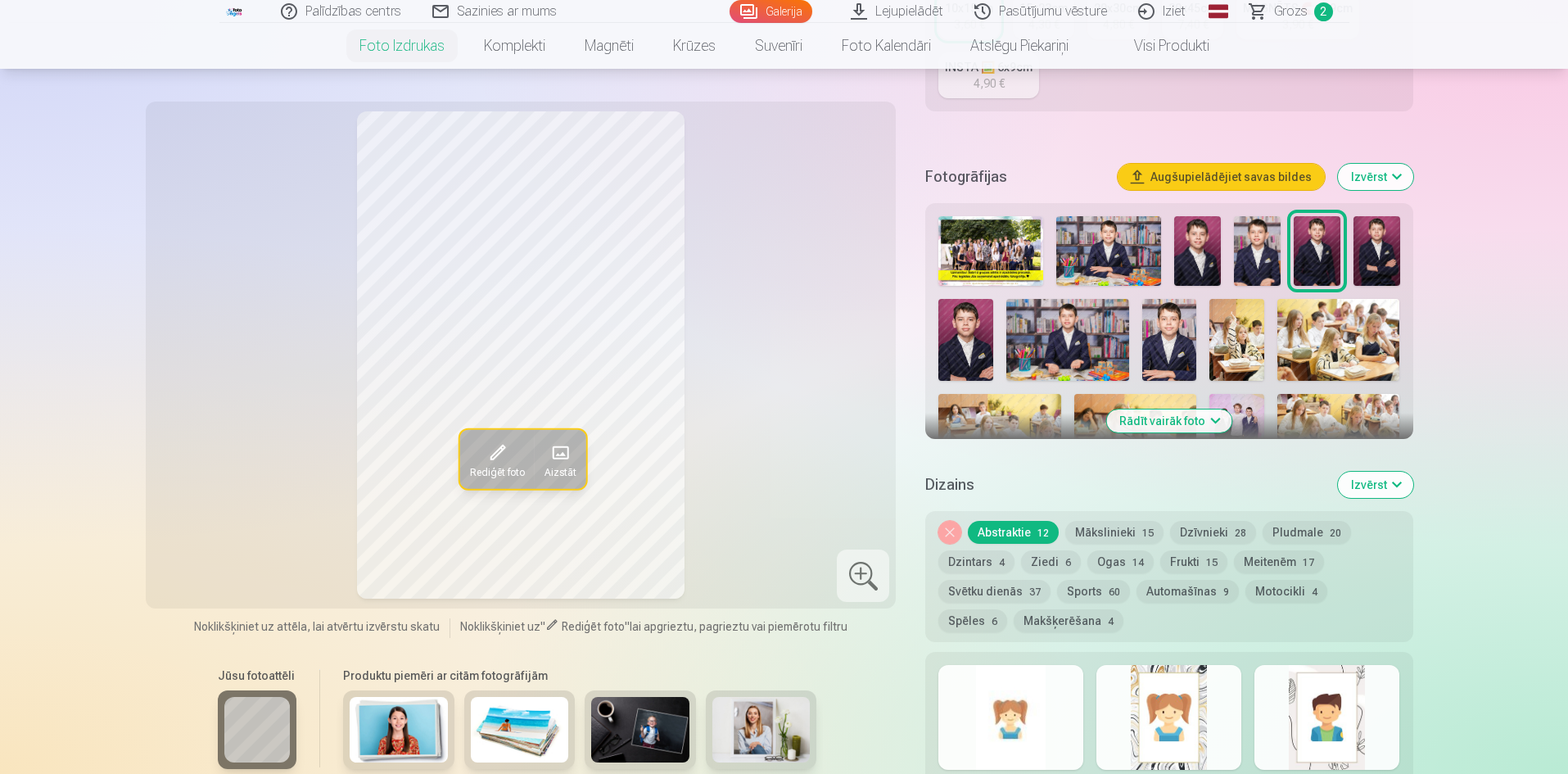
click at [1028, 668] on div at bounding box center [1011, 717] width 145 height 105
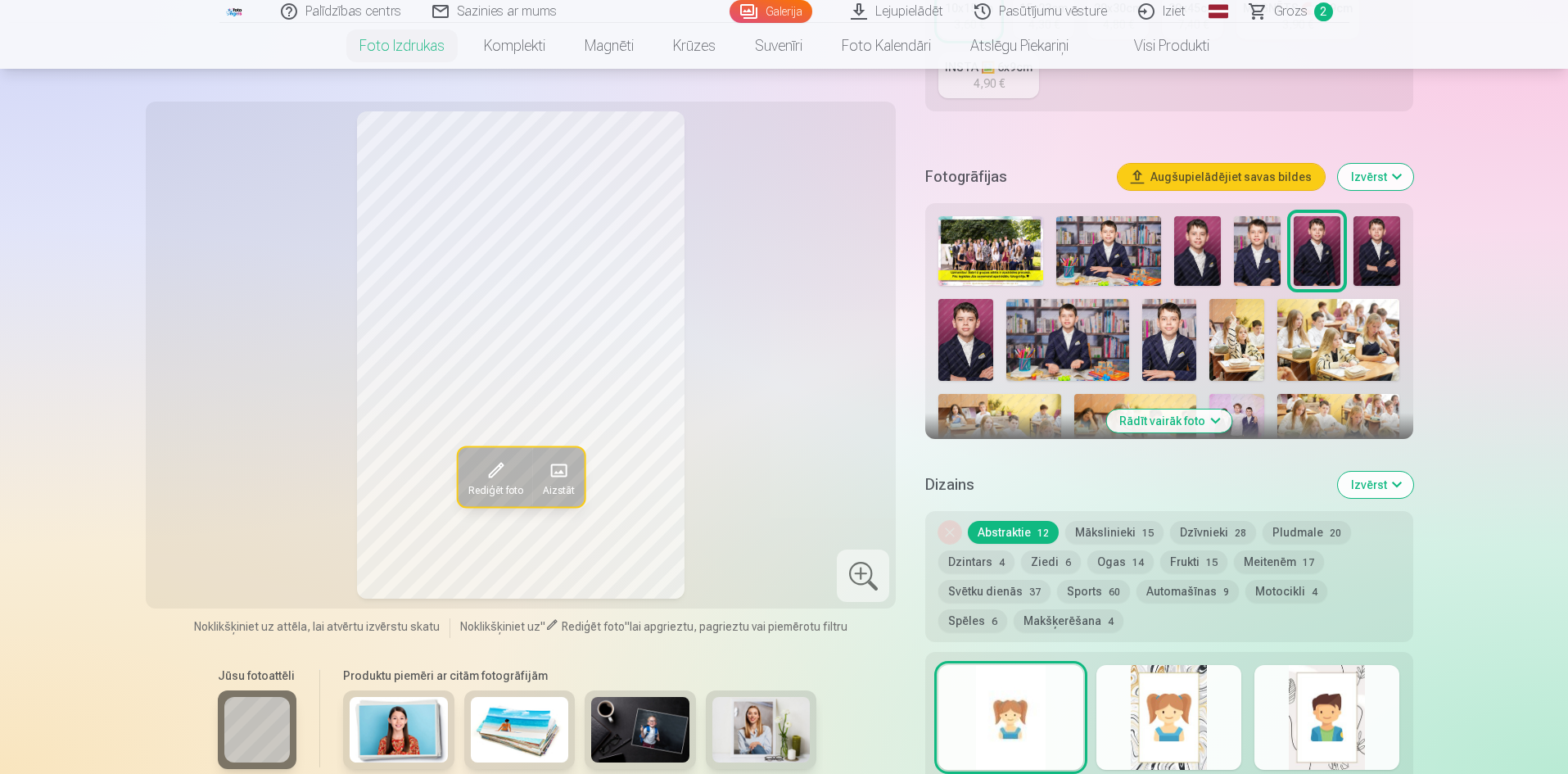
click at [1399, 187] on button "Izvērst" at bounding box center [1375, 177] width 75 height 26
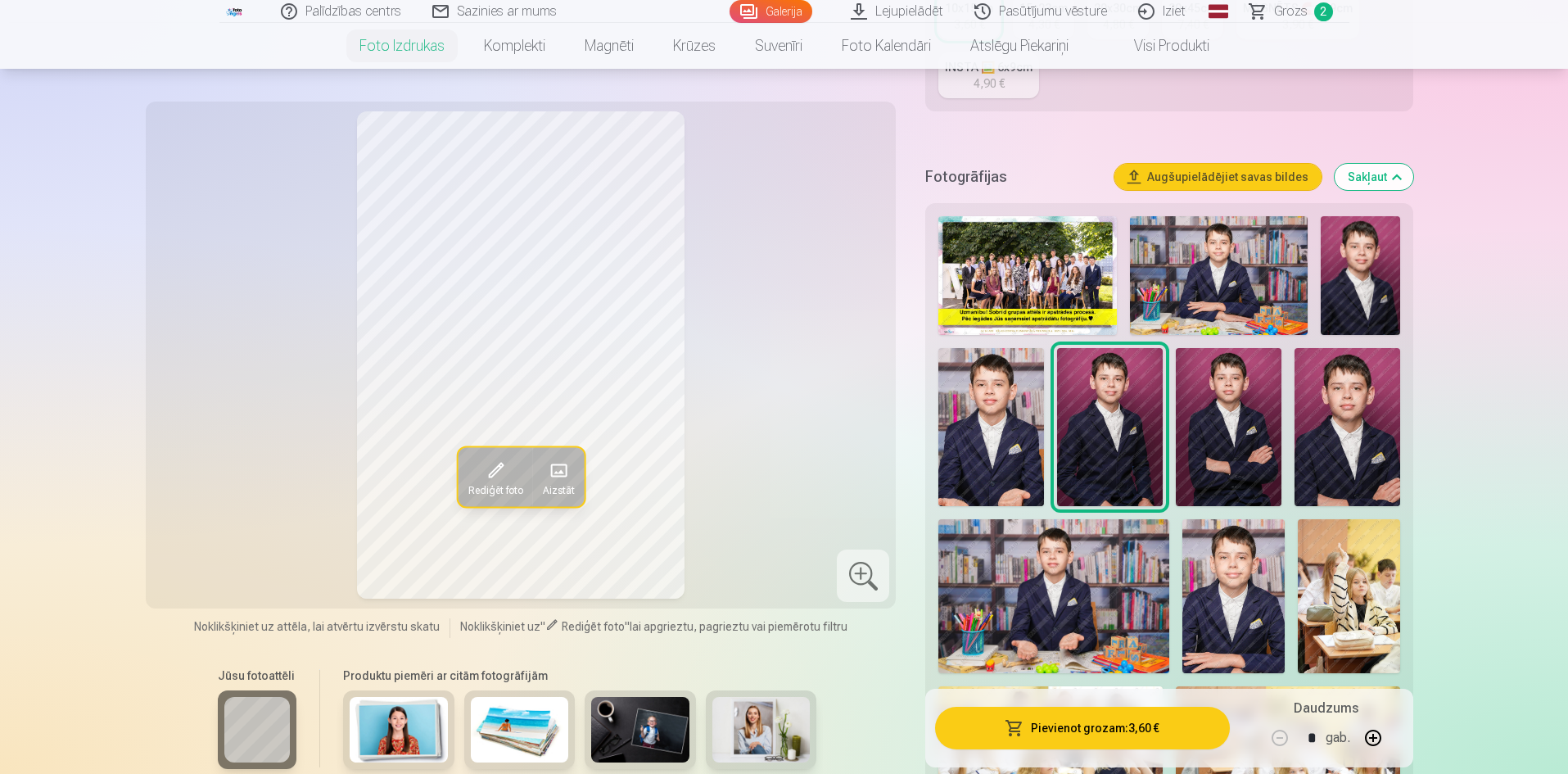
click at [1402, 185] on button "Sakļaut" at bounding box center [1374, 177] width 79 height 26
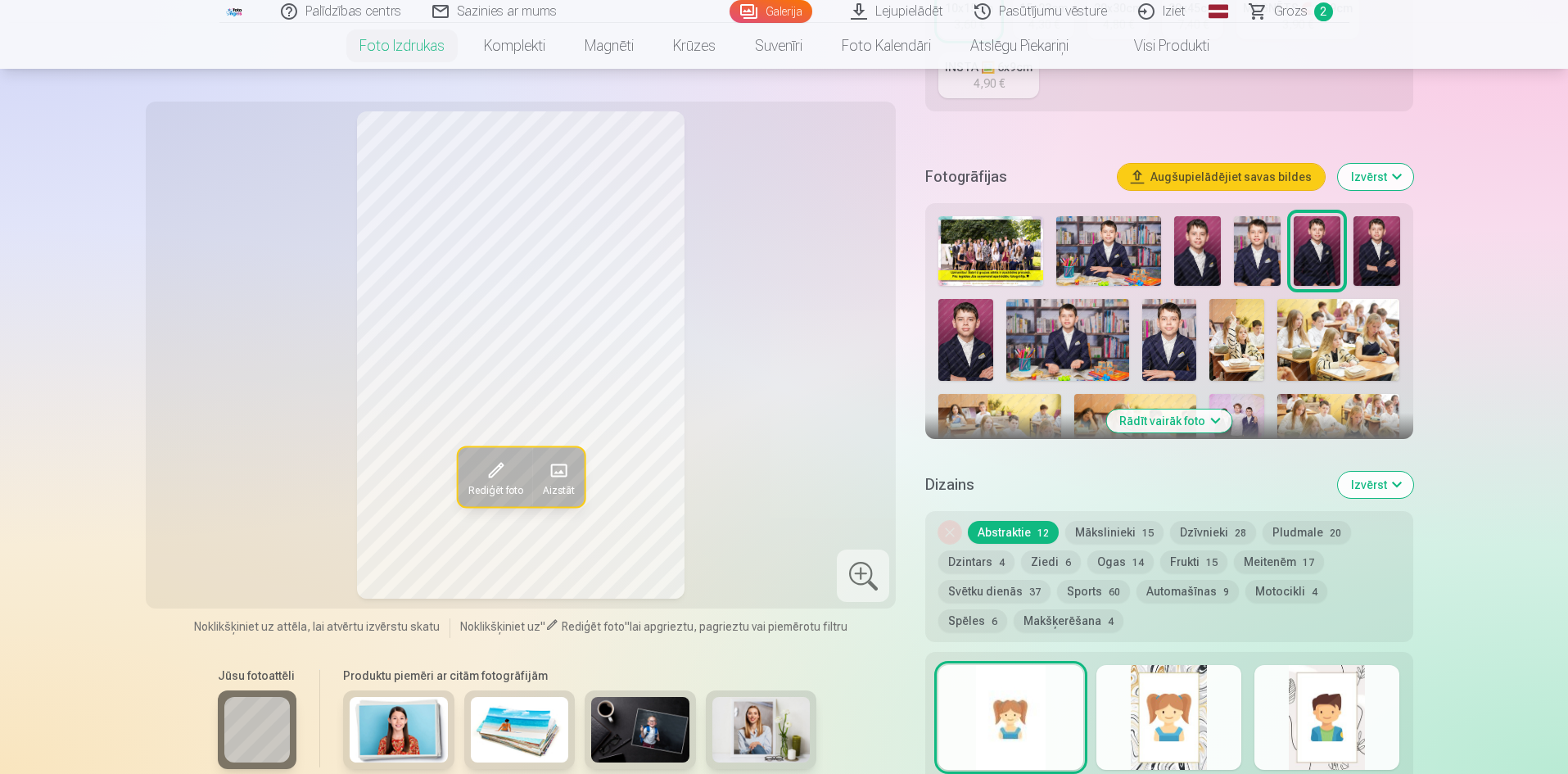
scroll to position [318, 0]
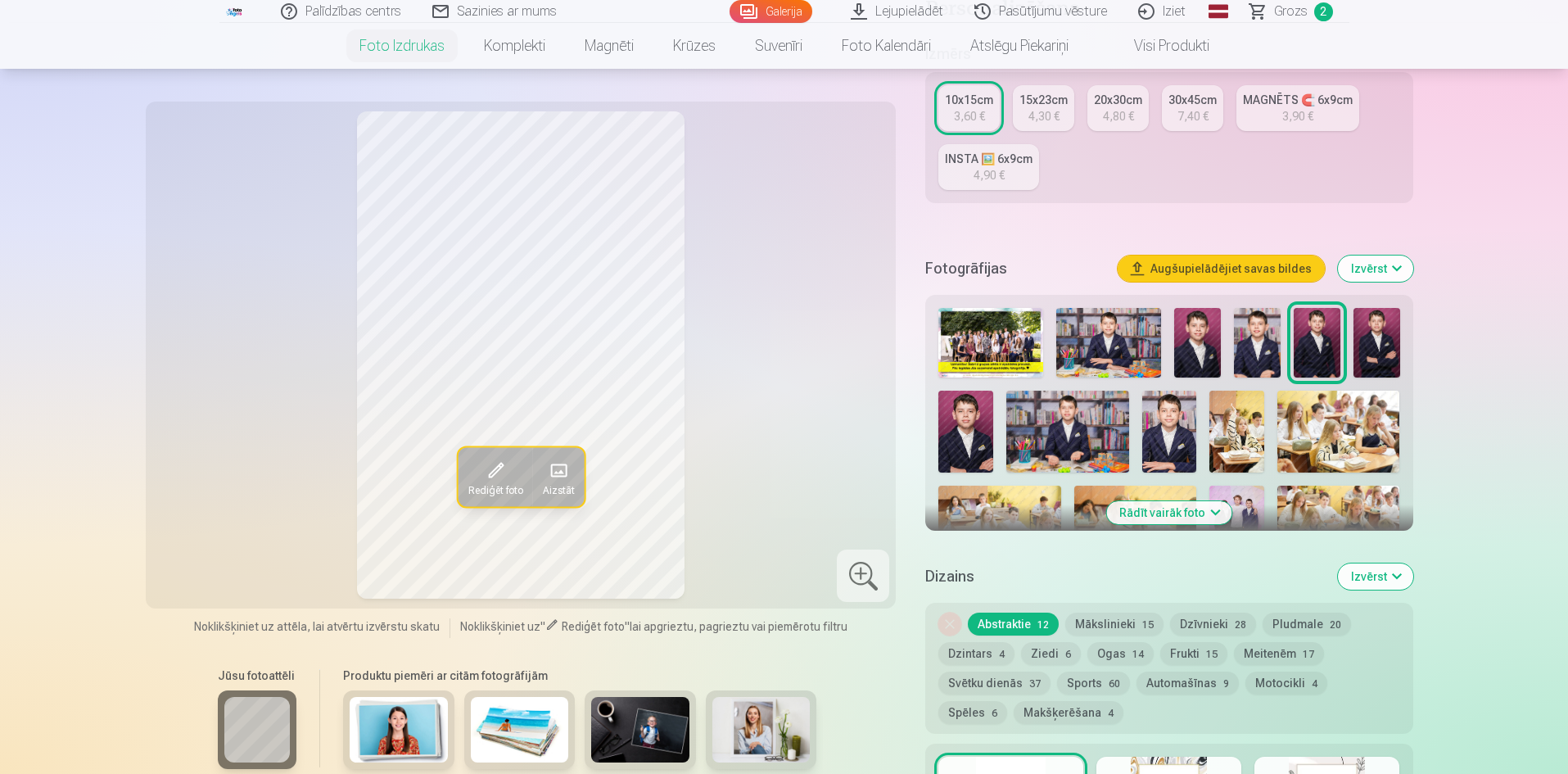
click at [1403, 571] on button "Izvērst" at bounding box center [1375, 576] width 75 height 26
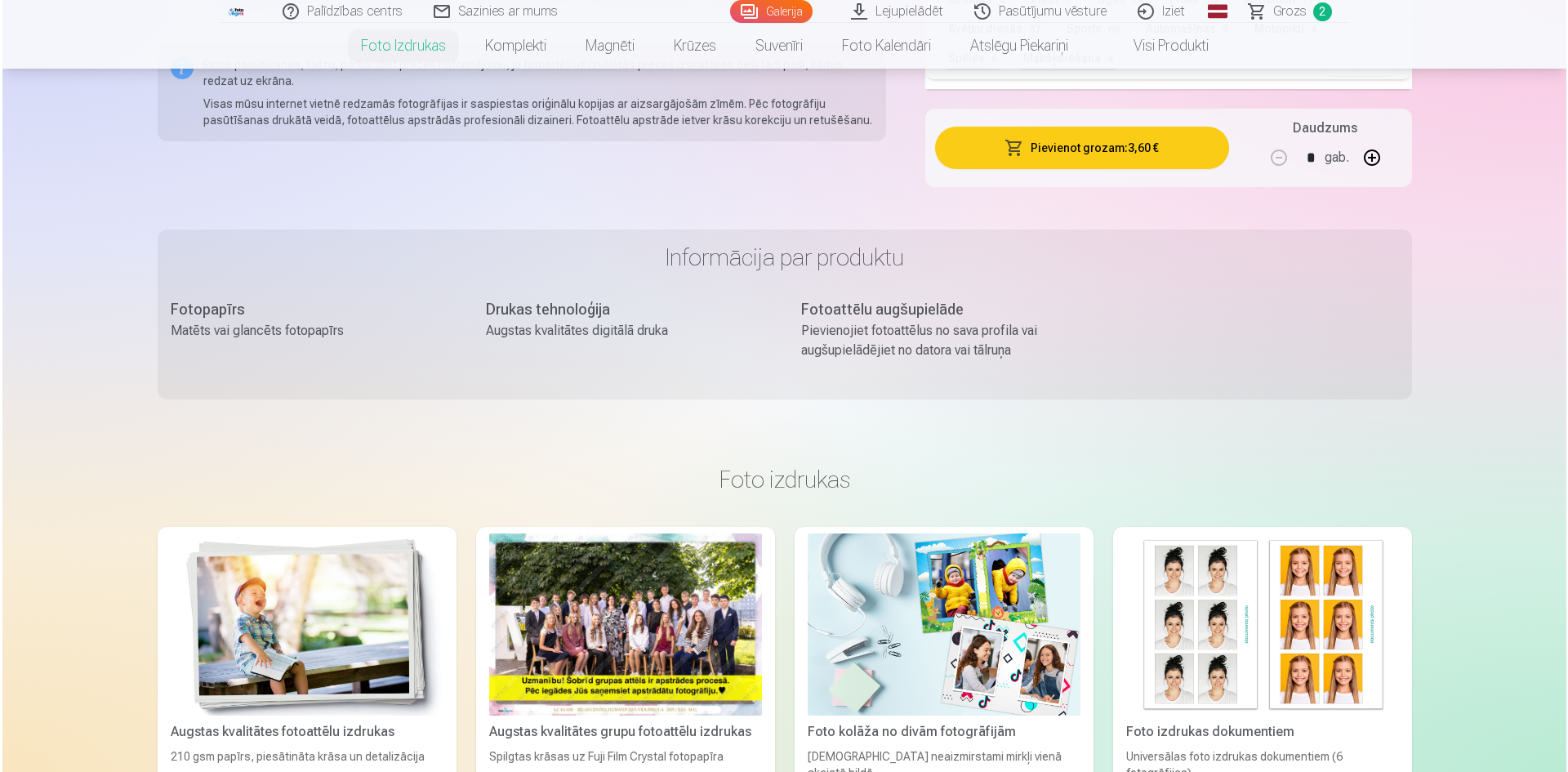
scroll to position [1297, 0]
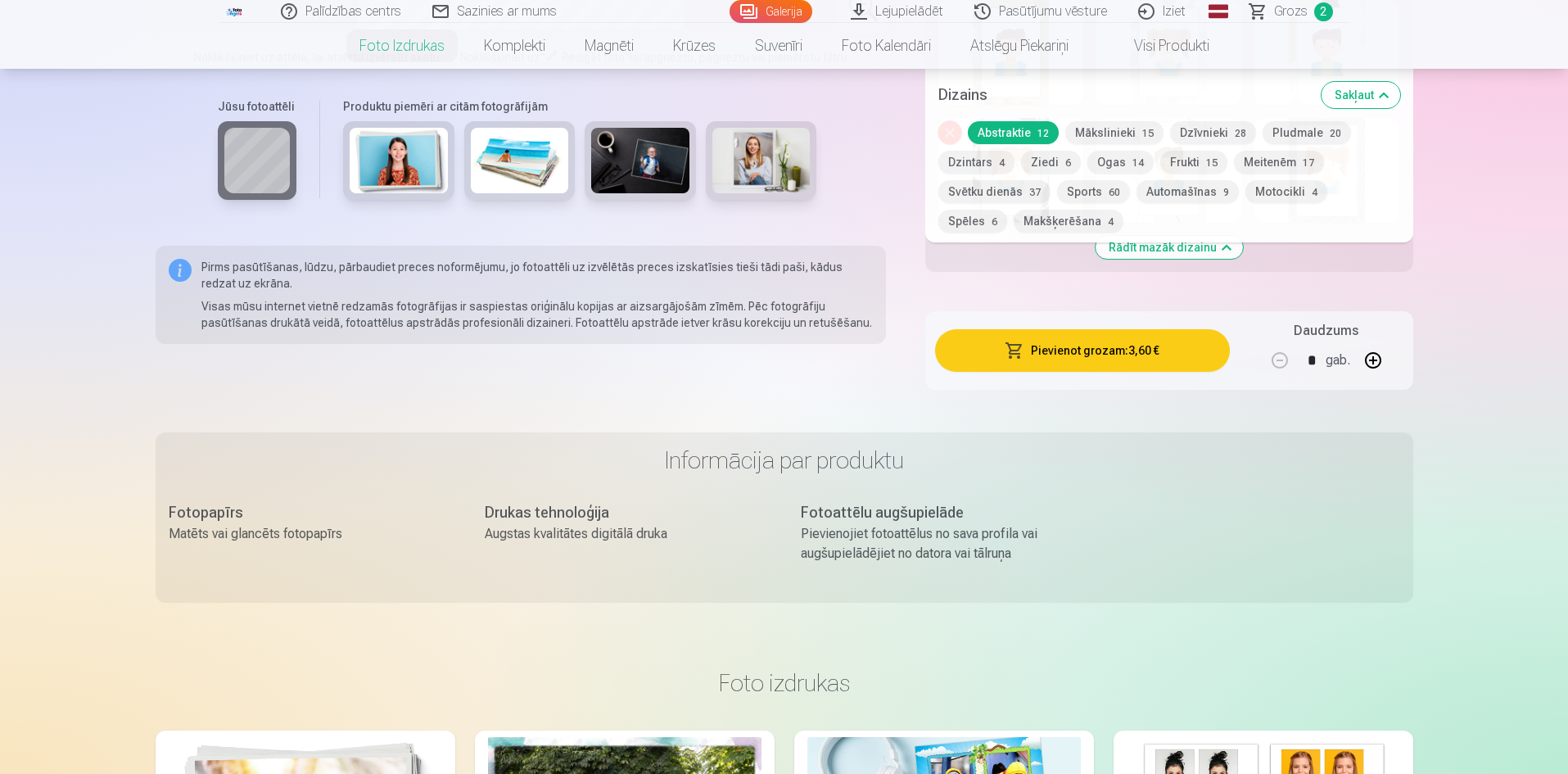
click at [1101, 348] on button "Pievienot grozam : 3,60 €" at bounding box center [1082, 351] width 294 height 42
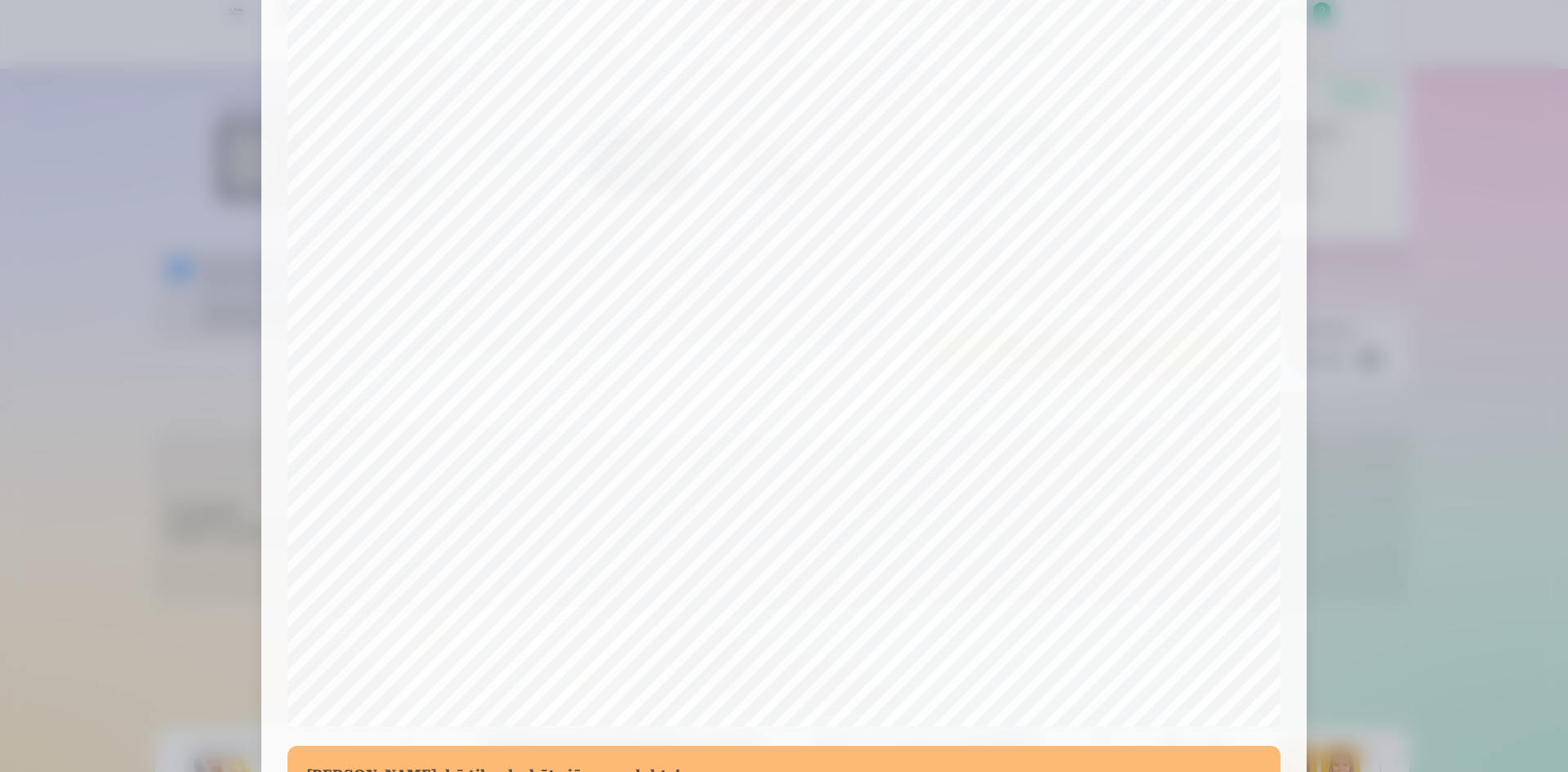
scroll to position [323, 0]
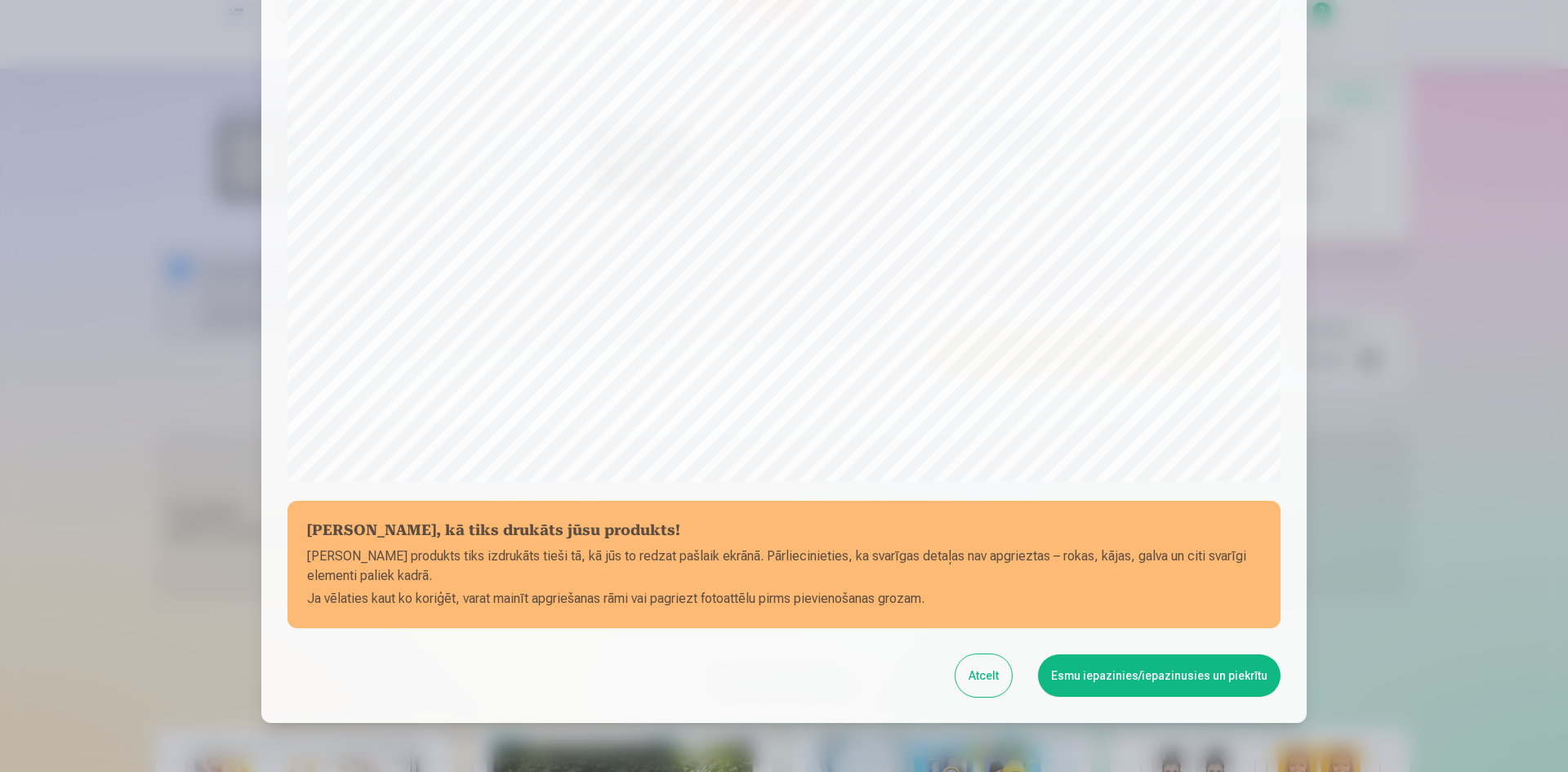
click at [1096, 694] on button "Esmu iepazinies/iepazinusies un piekrītu" at bounding box center [1159, 675] width 243 height 42
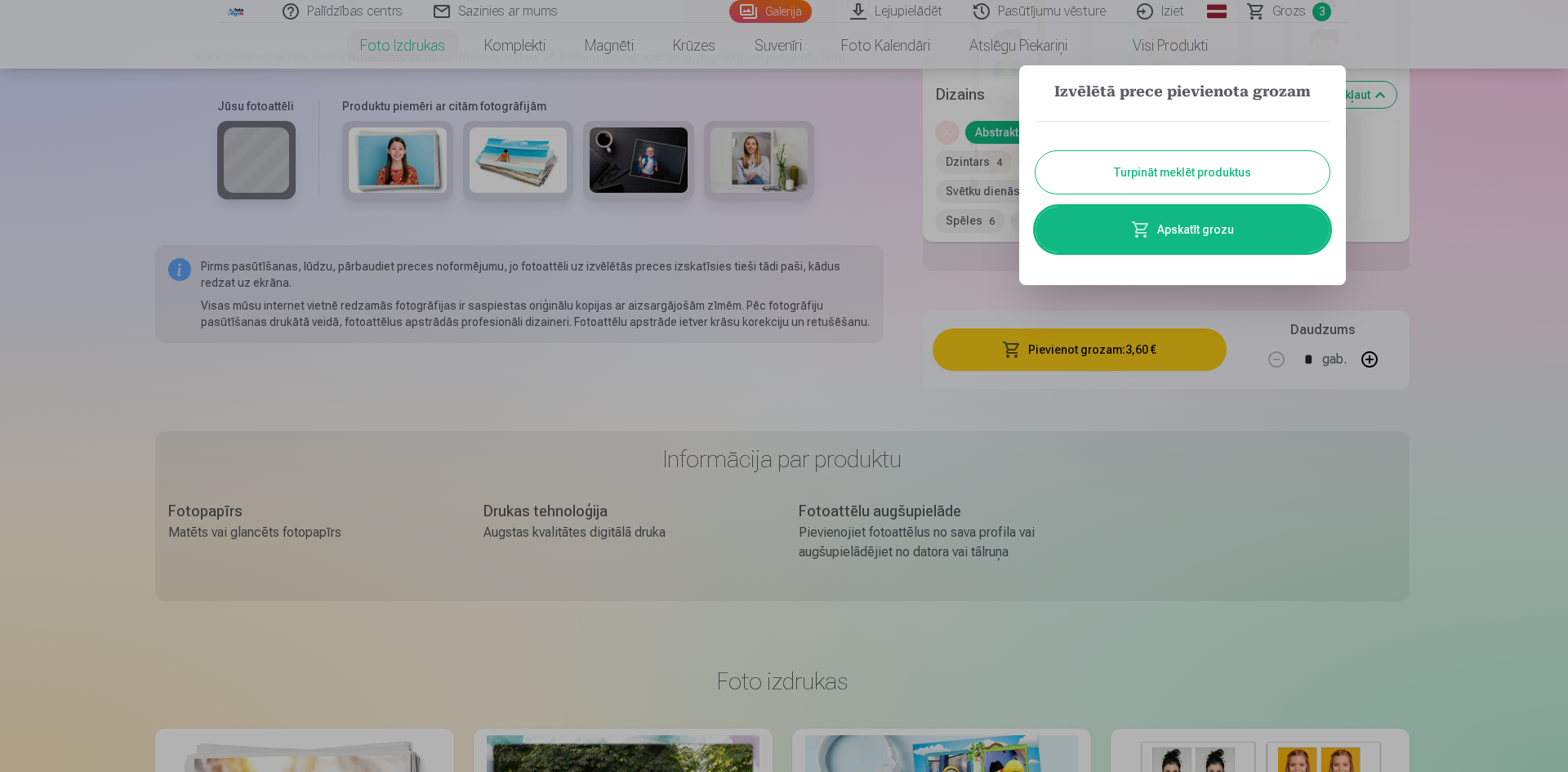
click at [1123, 228] on link "Apskatīt grozu" at bounding box center [1182, 229] width 294 height 46
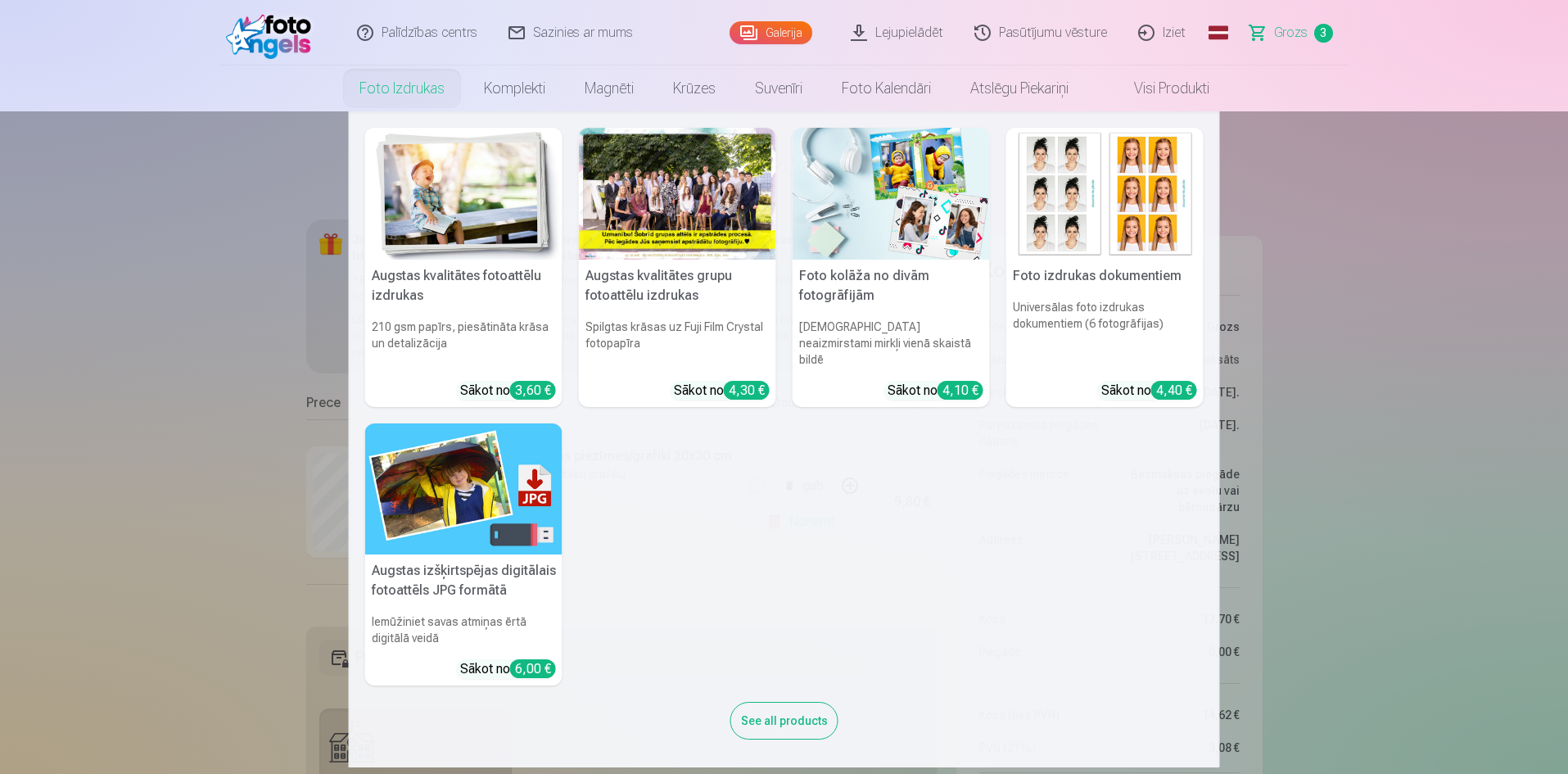
click at [146, 308] on nav "Augstas kvalitātes fotoattēlu izdrukas 210 gsm papīrs, piesātināta krāsa un det…" at bounding box center [784, 439] width 1568 height 656
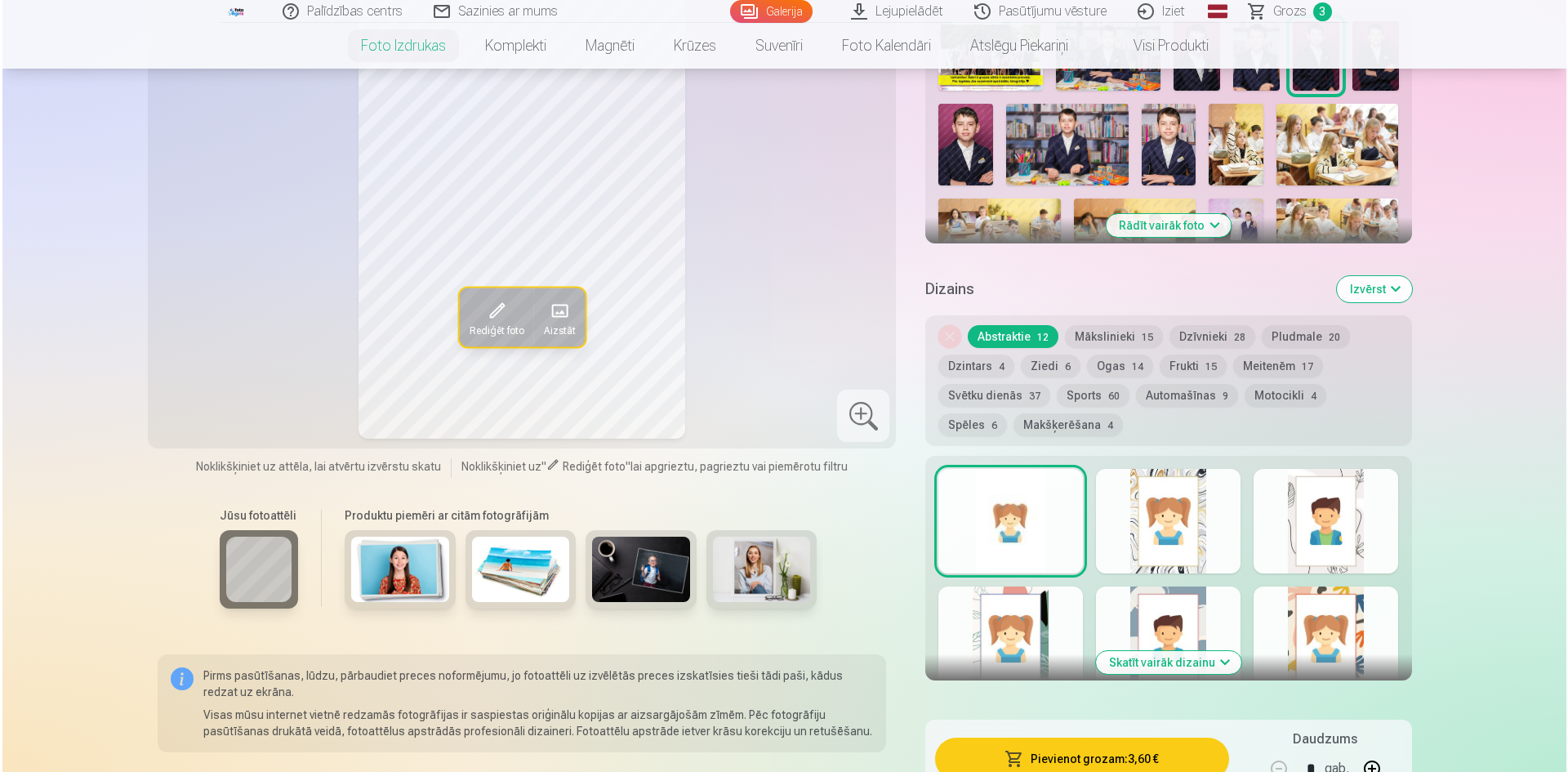
scroll to position [898, 0]
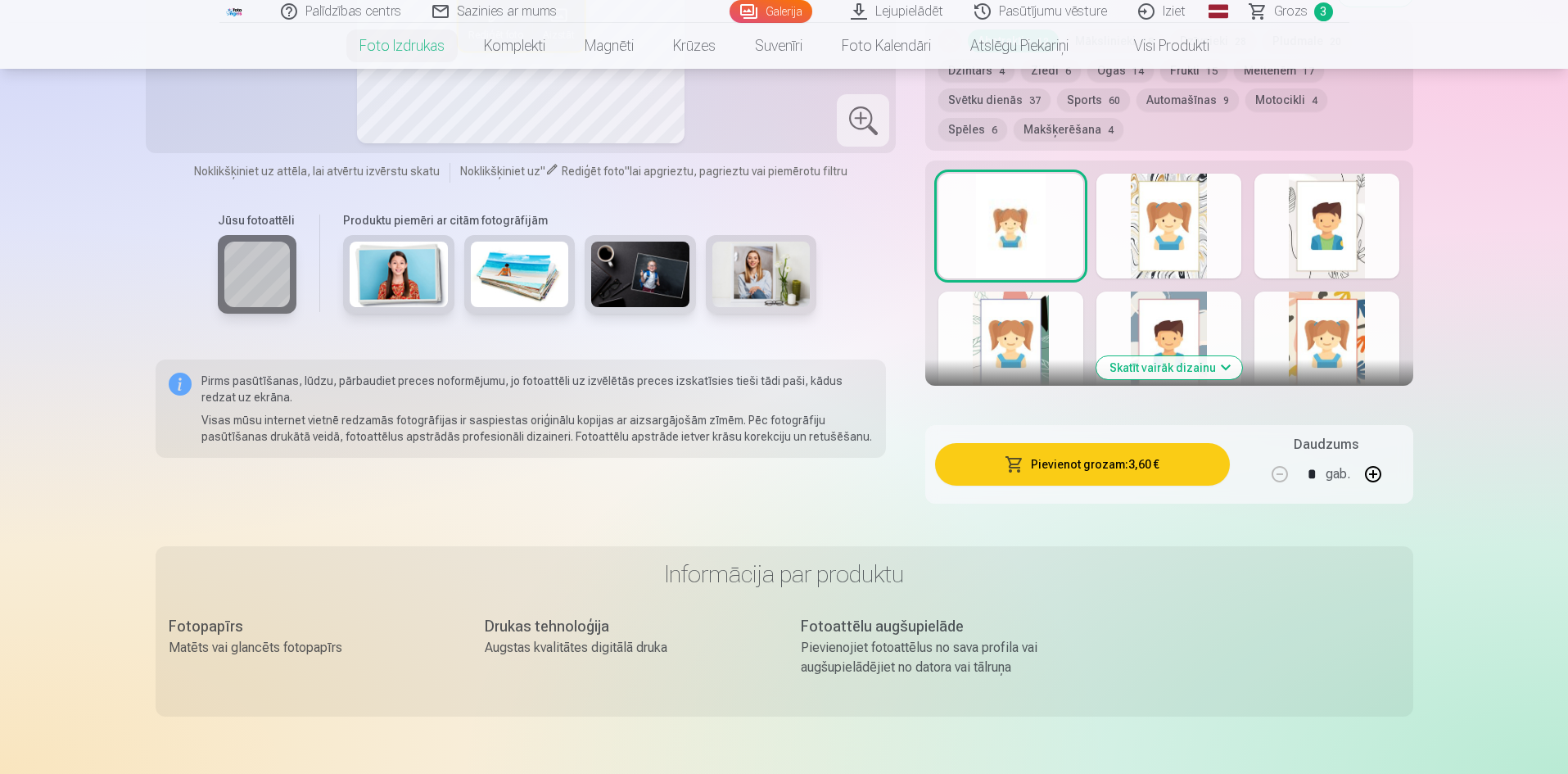
click at [1135, 471] on button "Pievienot grozam : 3,60 €" at bounding box center [1082, 464] width 294 height 42
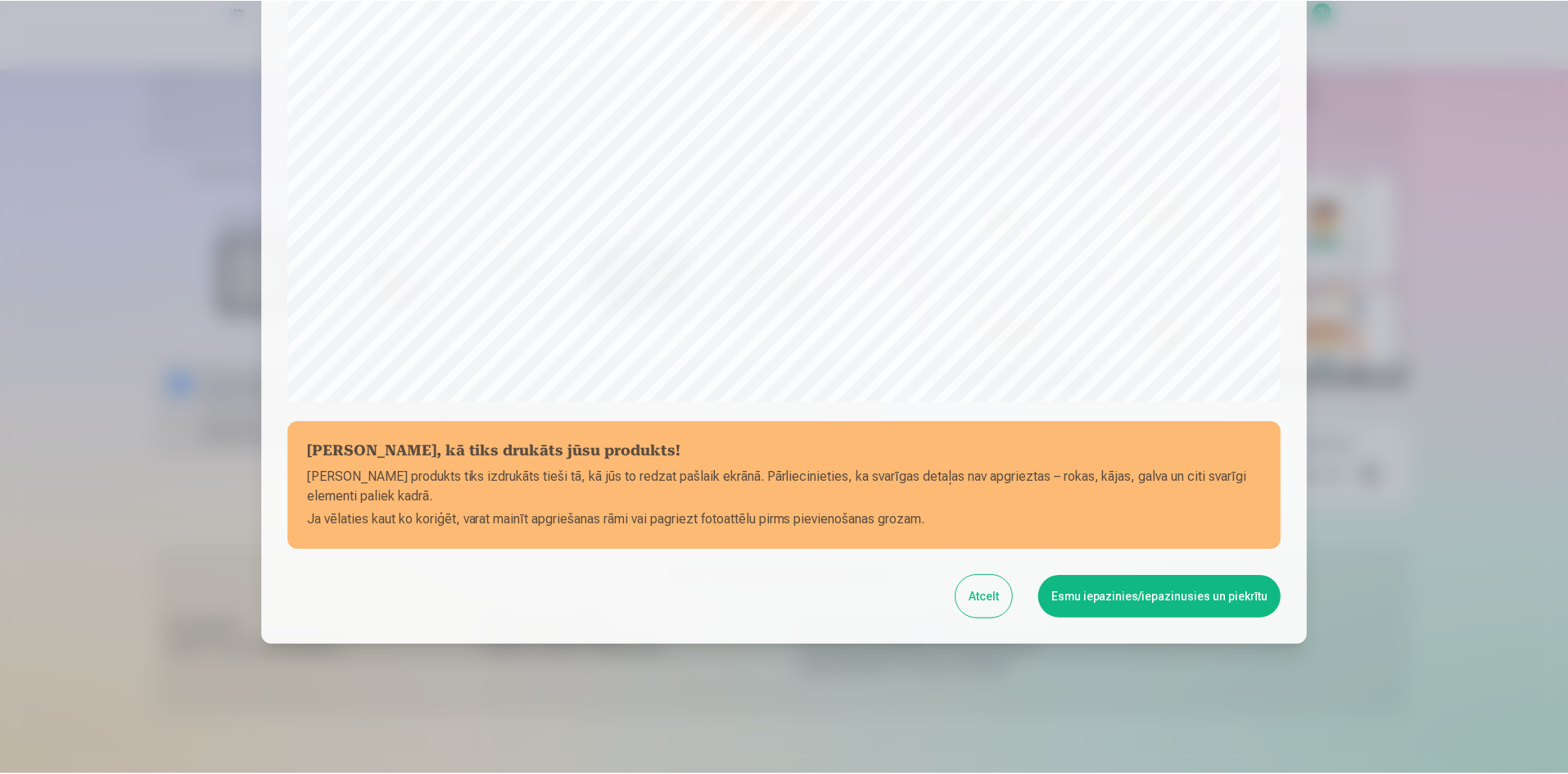
scroll to position [406, 0]
click at [1199, 598] on button "Esmu iepazinies/iepazinusies un piekrītu" at bounding box center [1162, 595] width 243 height 42
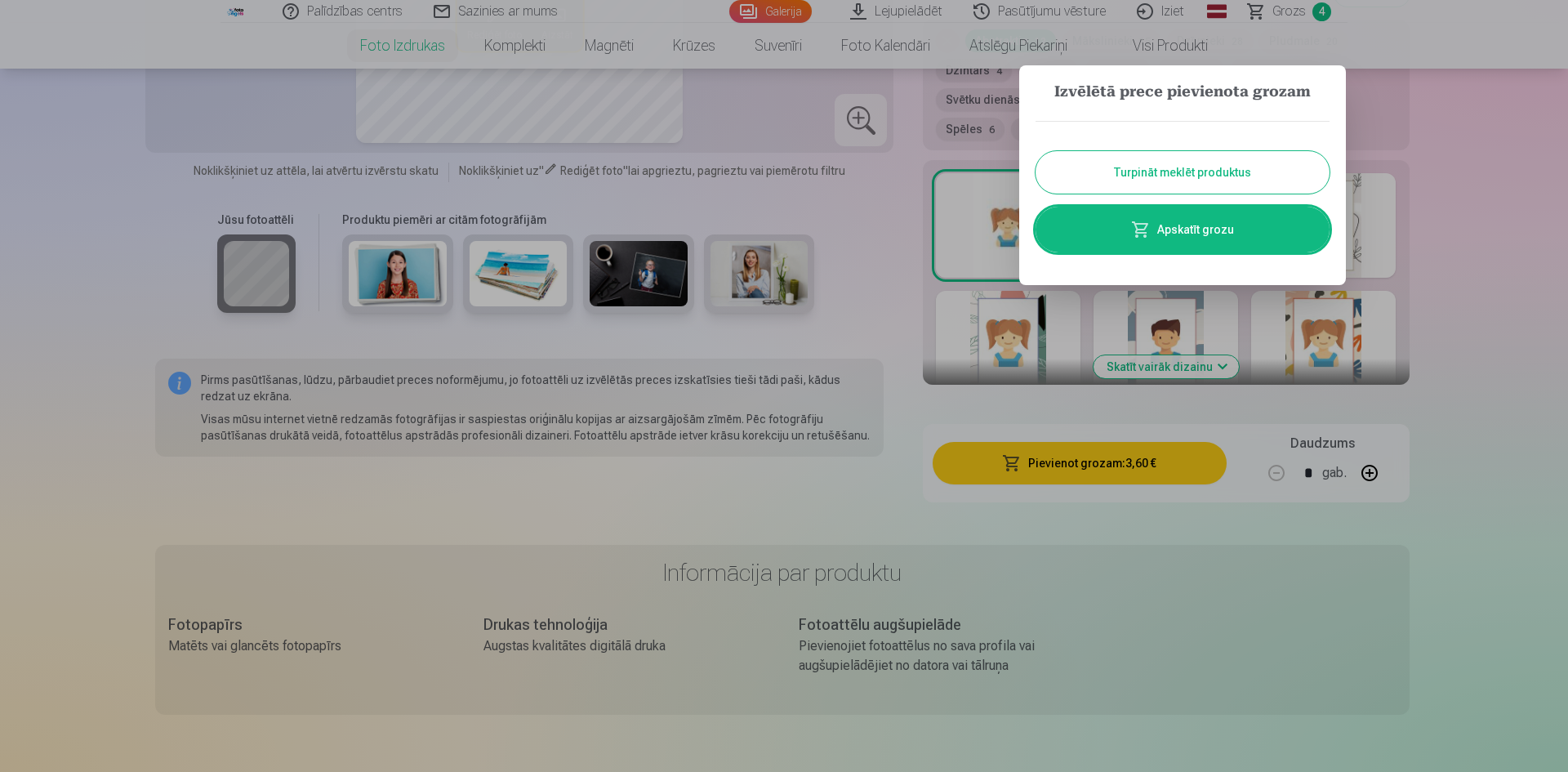
click at [1209, 175] on button "Turpināt meklēt produktus" at bounding box center [1182, 172] width 294 height 42
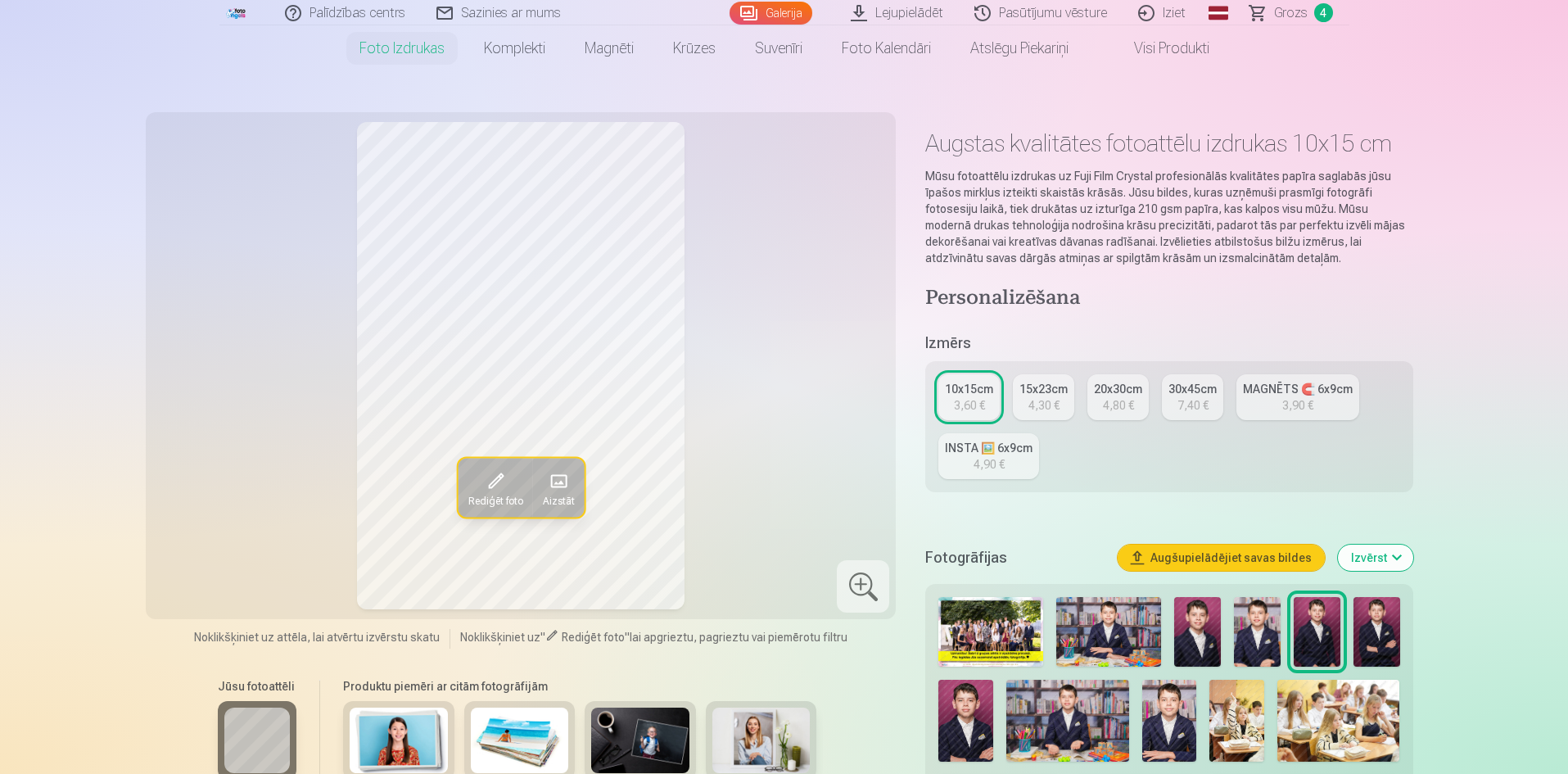
scroll to position [0, 0]
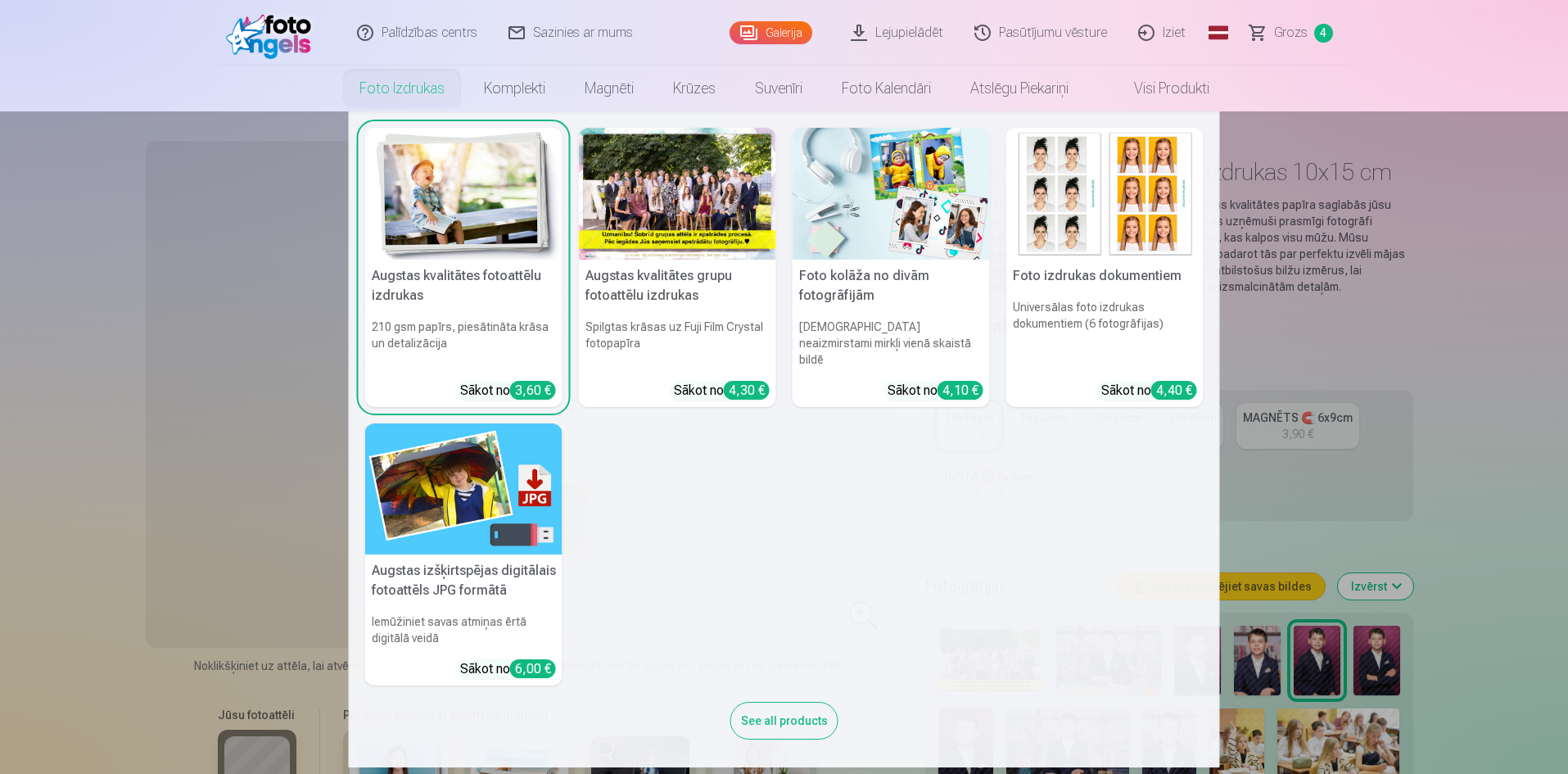
click at [426, 95] on link "Foto izdrukas" at bounding box center [401, 89] width 124 height 46
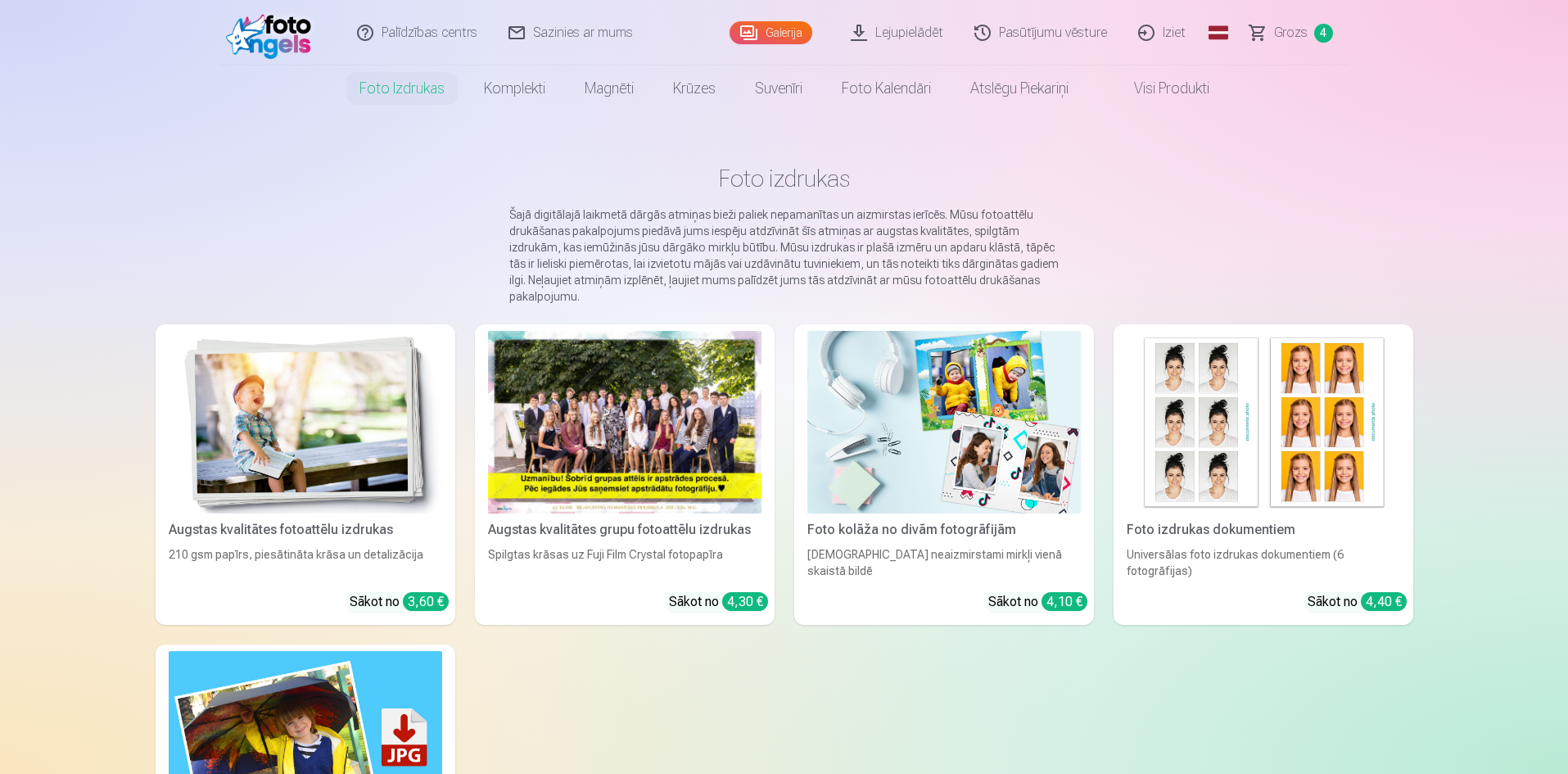
click at [388, 549] on div "210 gsm papīrs, piesātināta krāsa un detalizācija" at bounding box center [305, 562] width 286 height 33
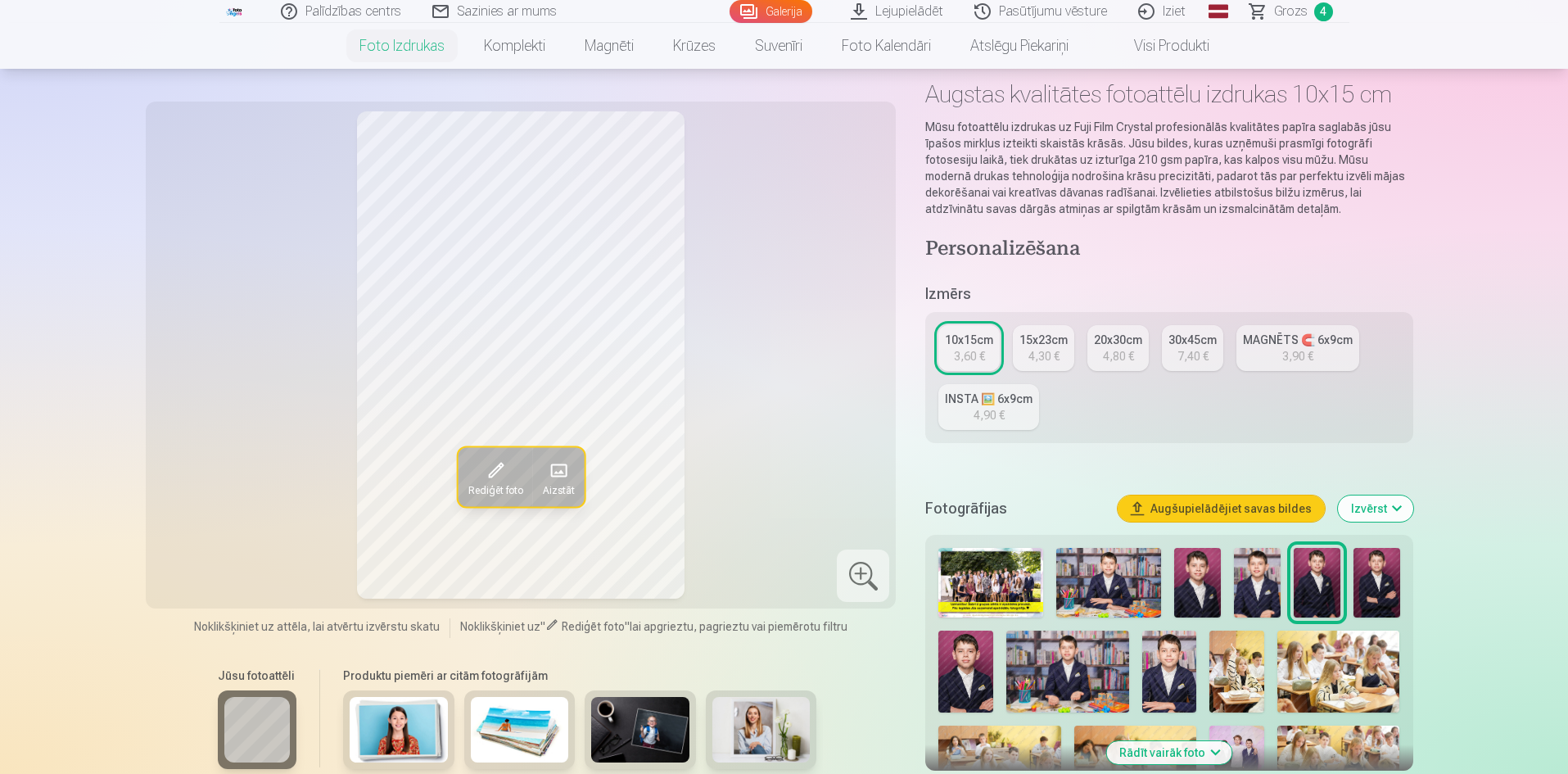
scroll to position [164, 0]
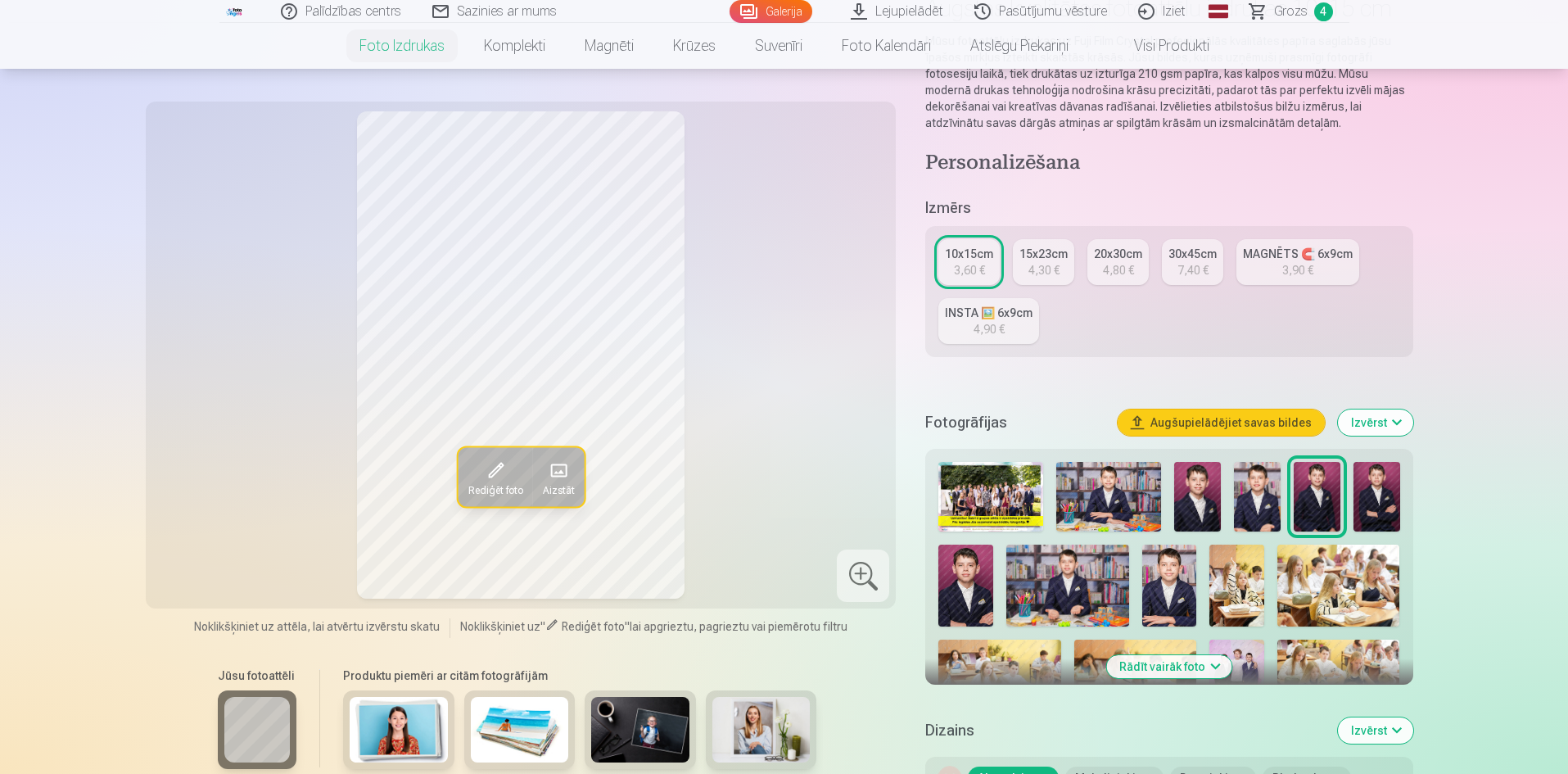
click at [1136, 486] on img at bounding box center [1108, 497] width 105 height 69
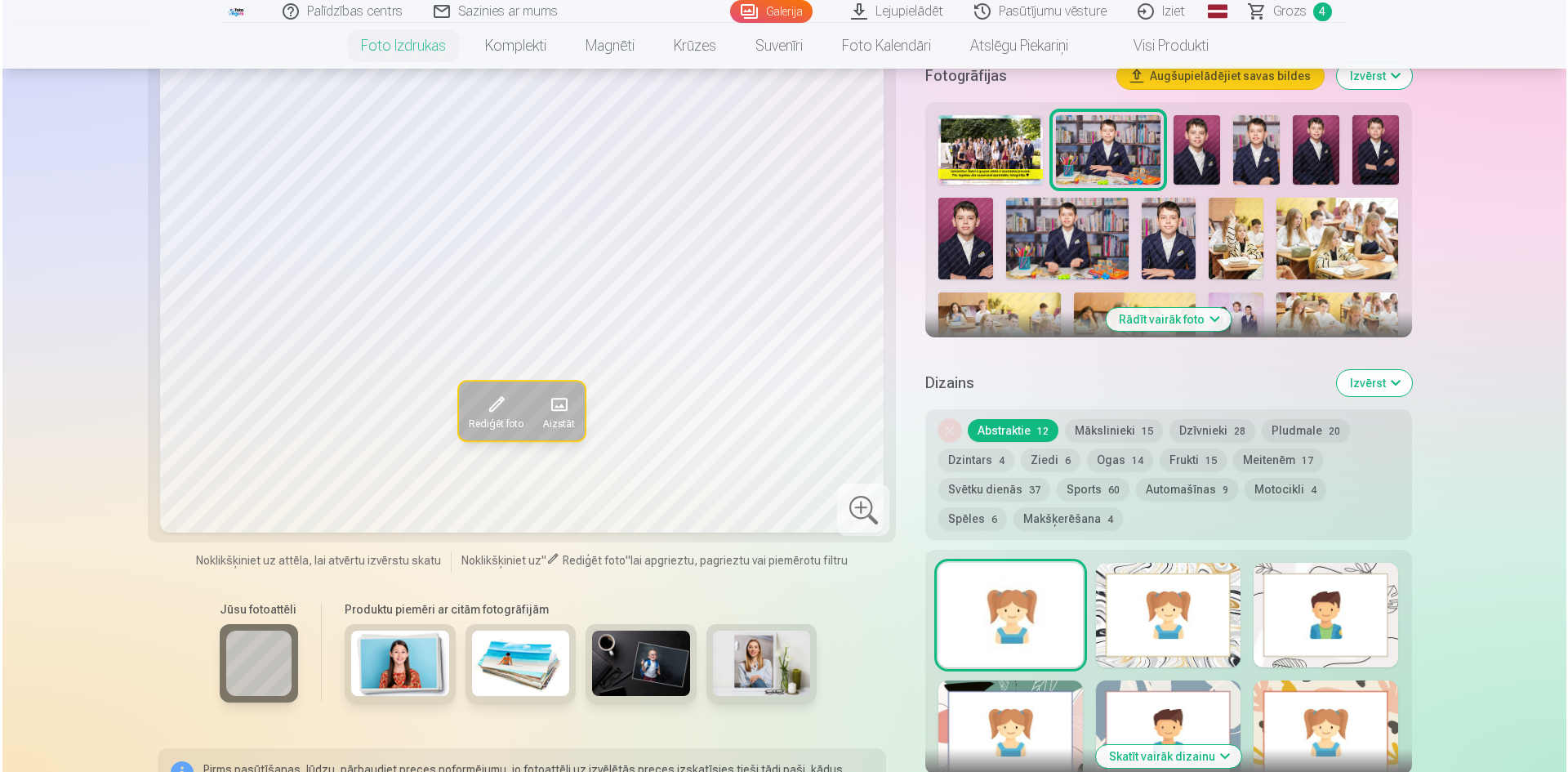
scroll to position [653, 0]
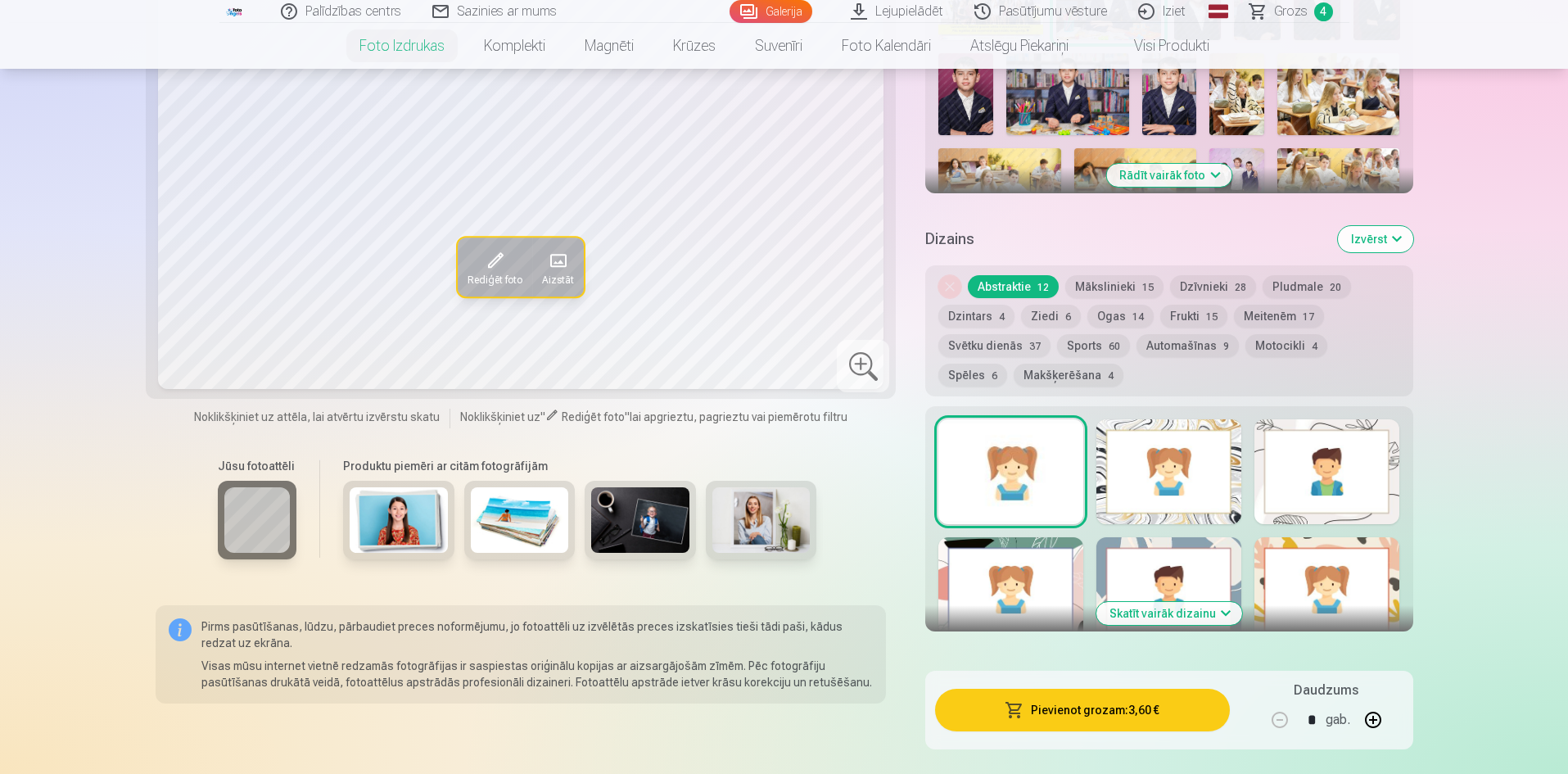
click at [1196, 711] on button "Pievienot grozam : 3,60 €" at bounding box center [1082, 710] width 294 height 42
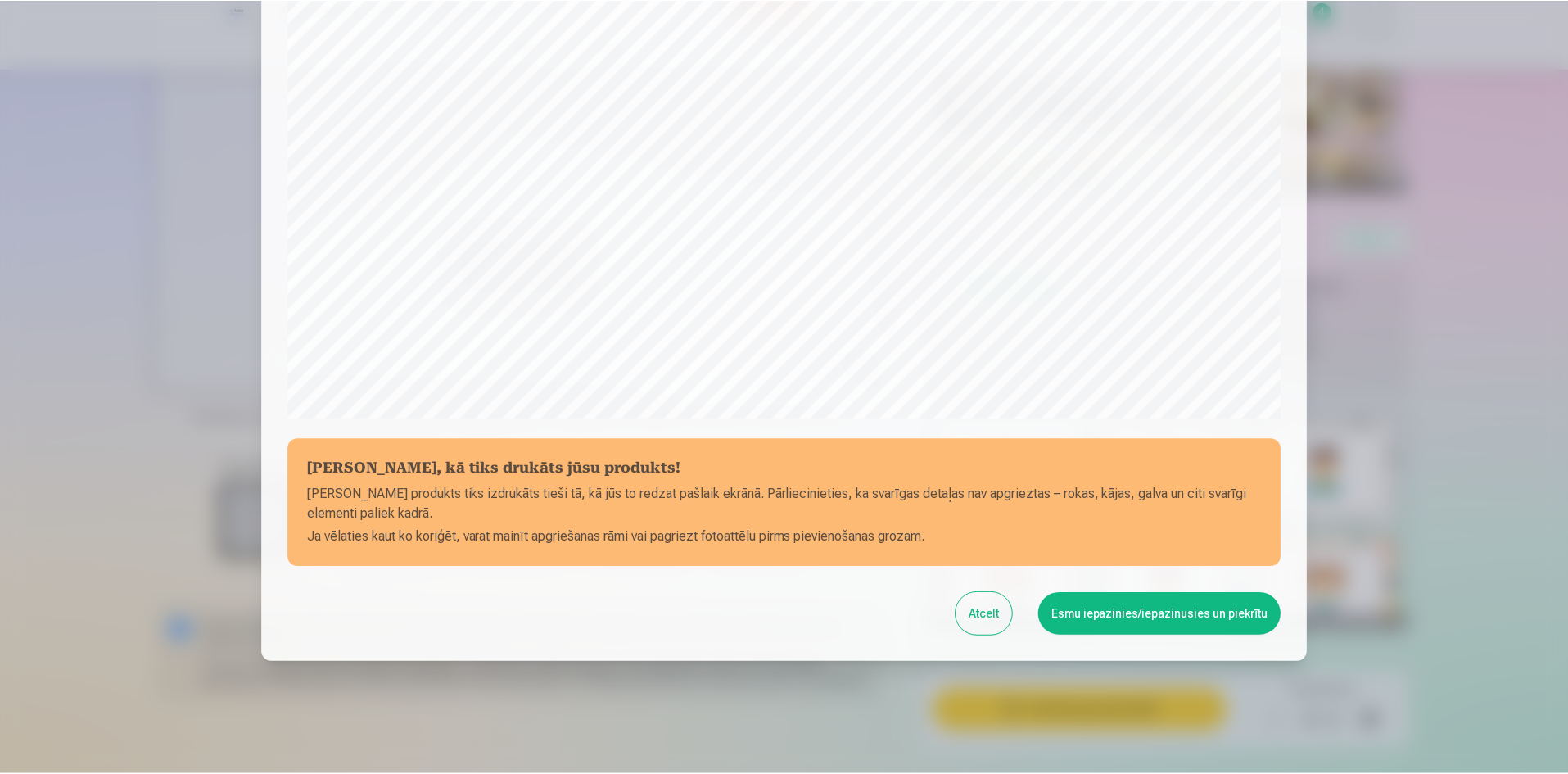
scroll to position [406, 0]
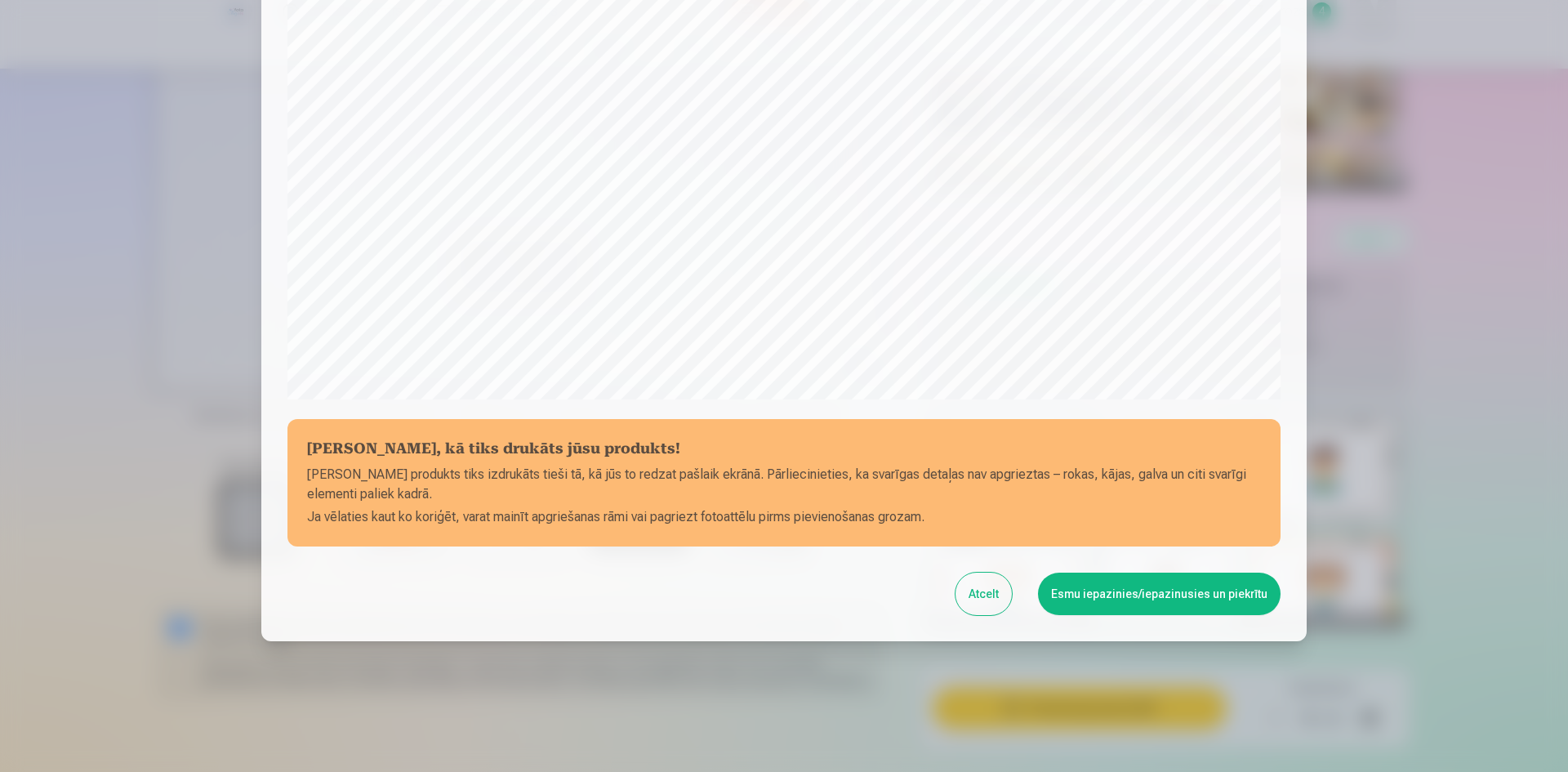
click at [1184, 597] on button "Esmu iepazinies/iepazinusies un piekrītu" at bounding box center [1159, 593] width 243 height 42
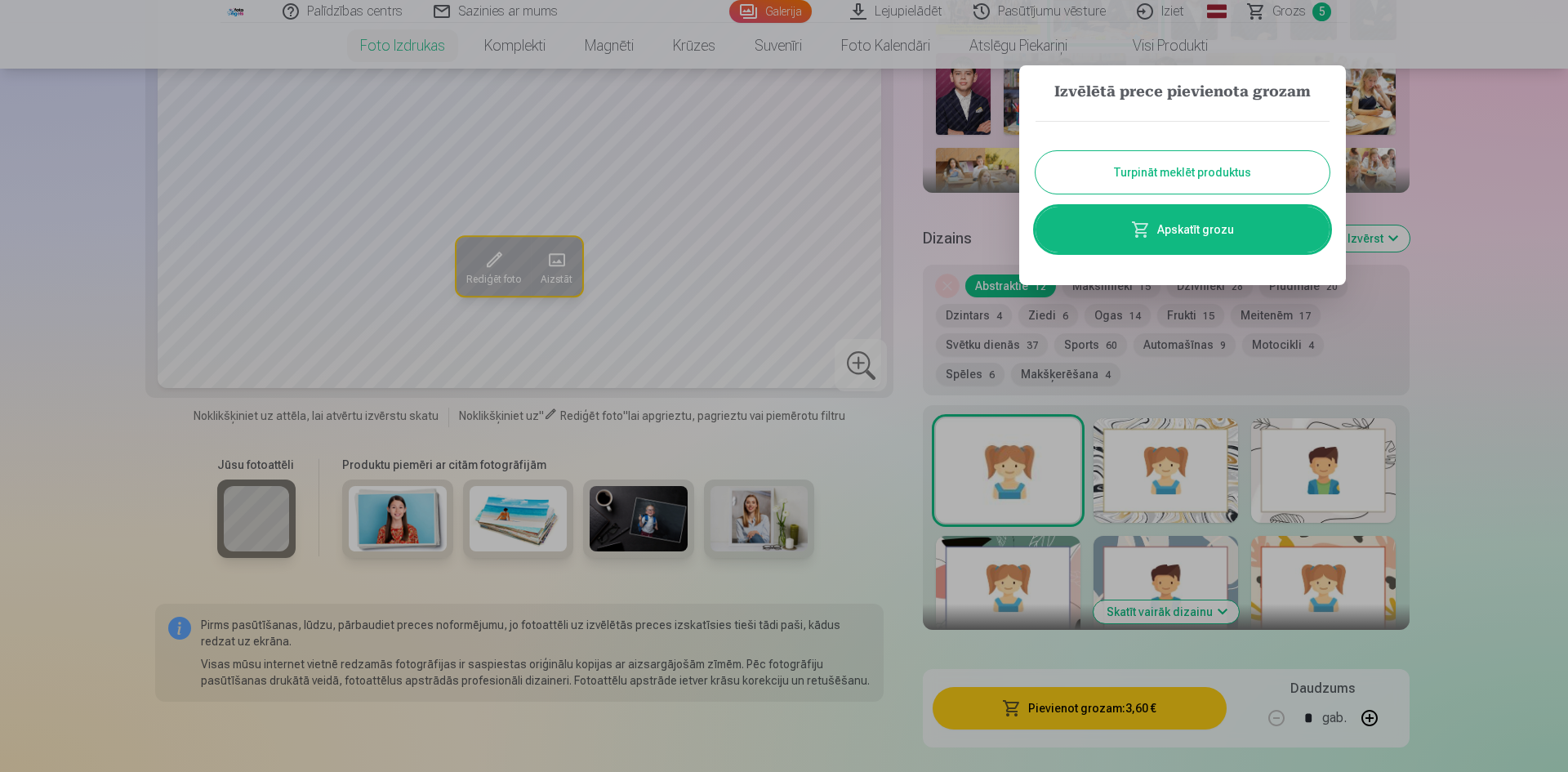
click at [1271, 159] on button "Turpināt meklēt produktus" at bounding box center [1182, 172] width 294 height 42
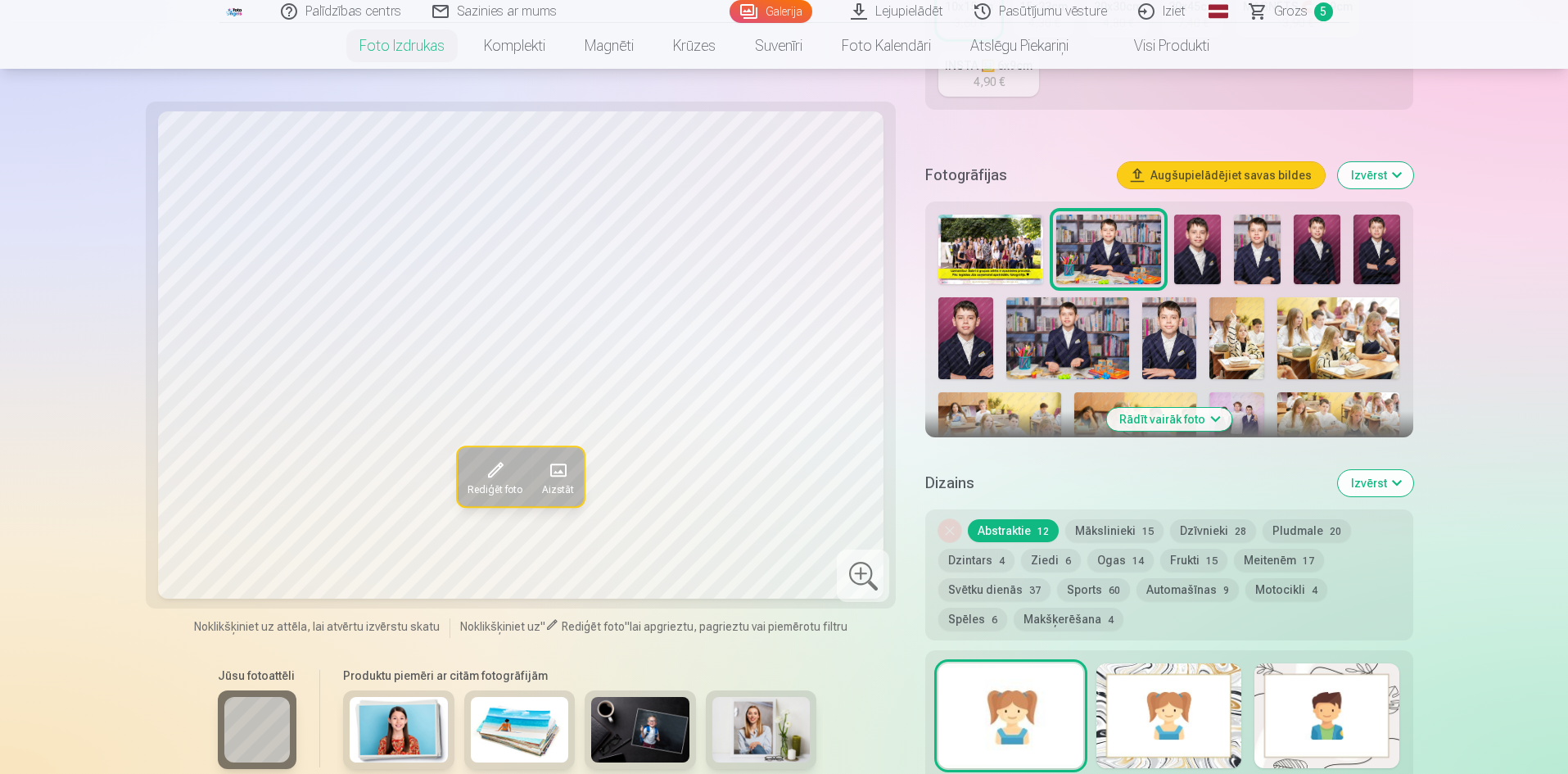
scroll to position [410, 0]
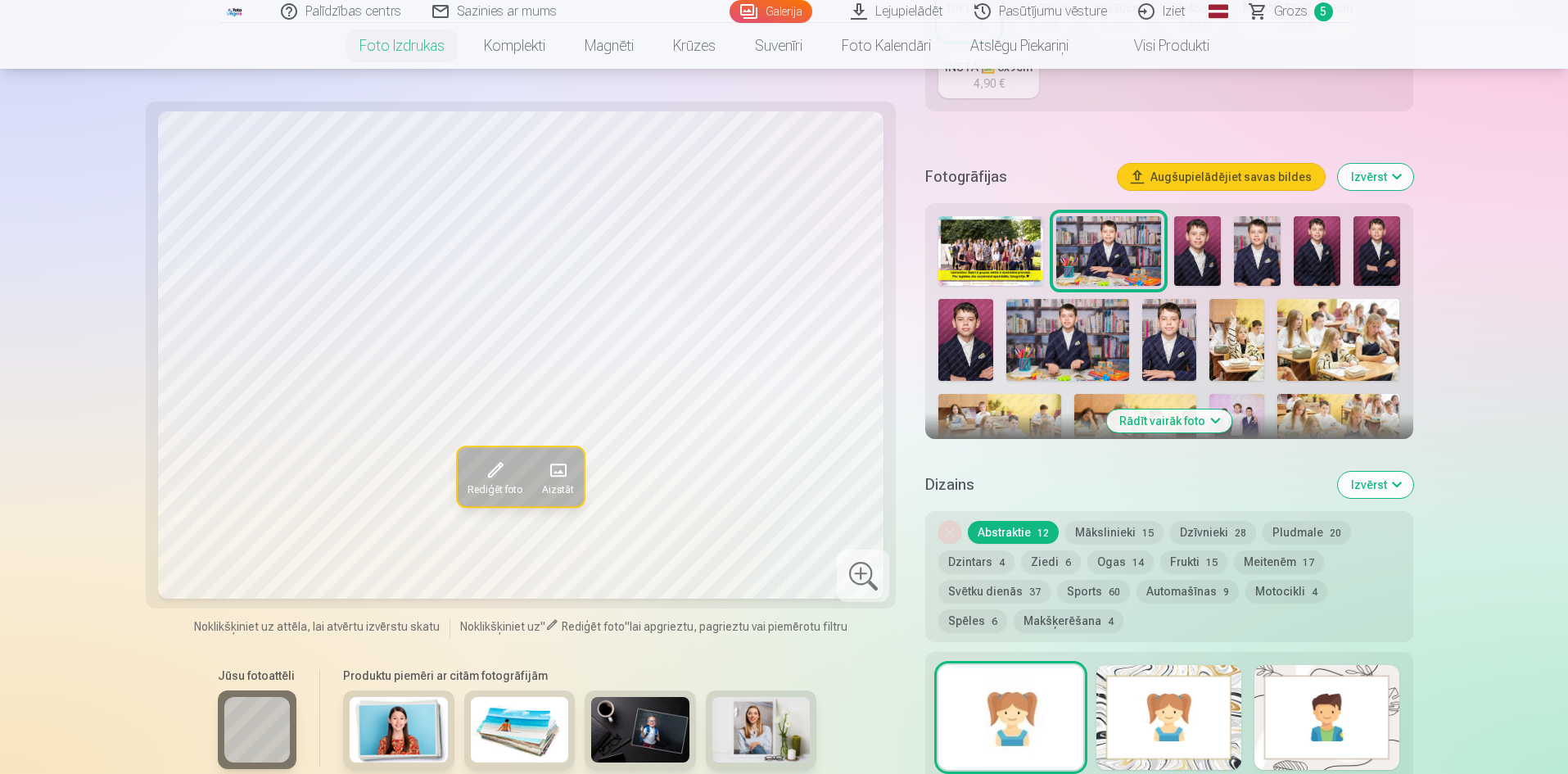
click at [1202, 250] on img at bounding box center [1197, 251] width 46 height 69
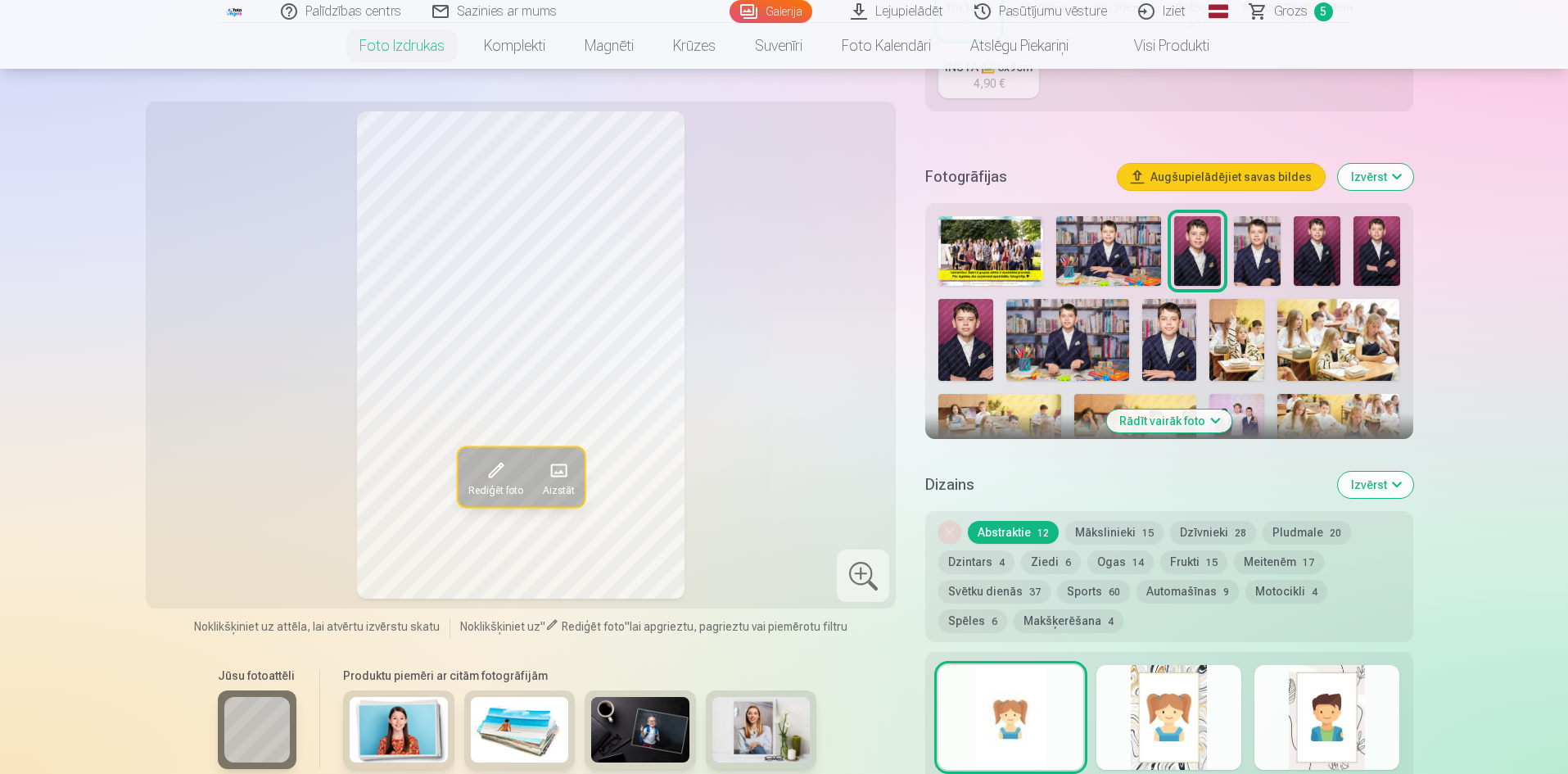
click at [1235, 258] on img at bounding box center [1257, 251] width 46 height 69
click at [1321, 244] on img at bounding box center [1316, 251] width 46 height 69
click at [1391, 248] on img at bounding box center [1376, 251] width 46 height 69
click at [951, 338] on img at bounding box center [966, 340] width 55 height 82
click at [1053, 355] on img at bounding box center [1067, 340] width 122 height 82
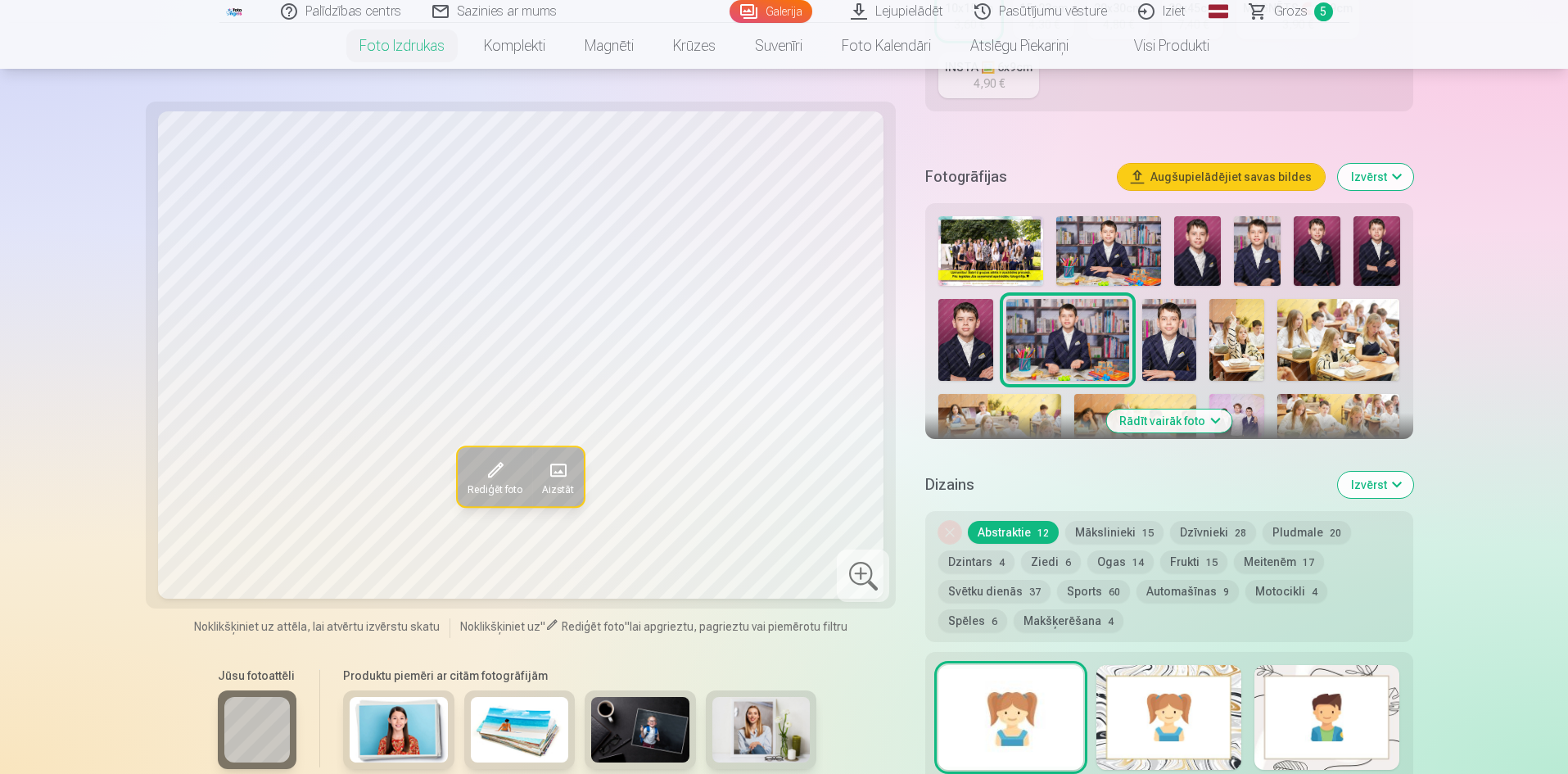
click at [973, 359] on img at bounding box center [966, 340] width 55 height 82
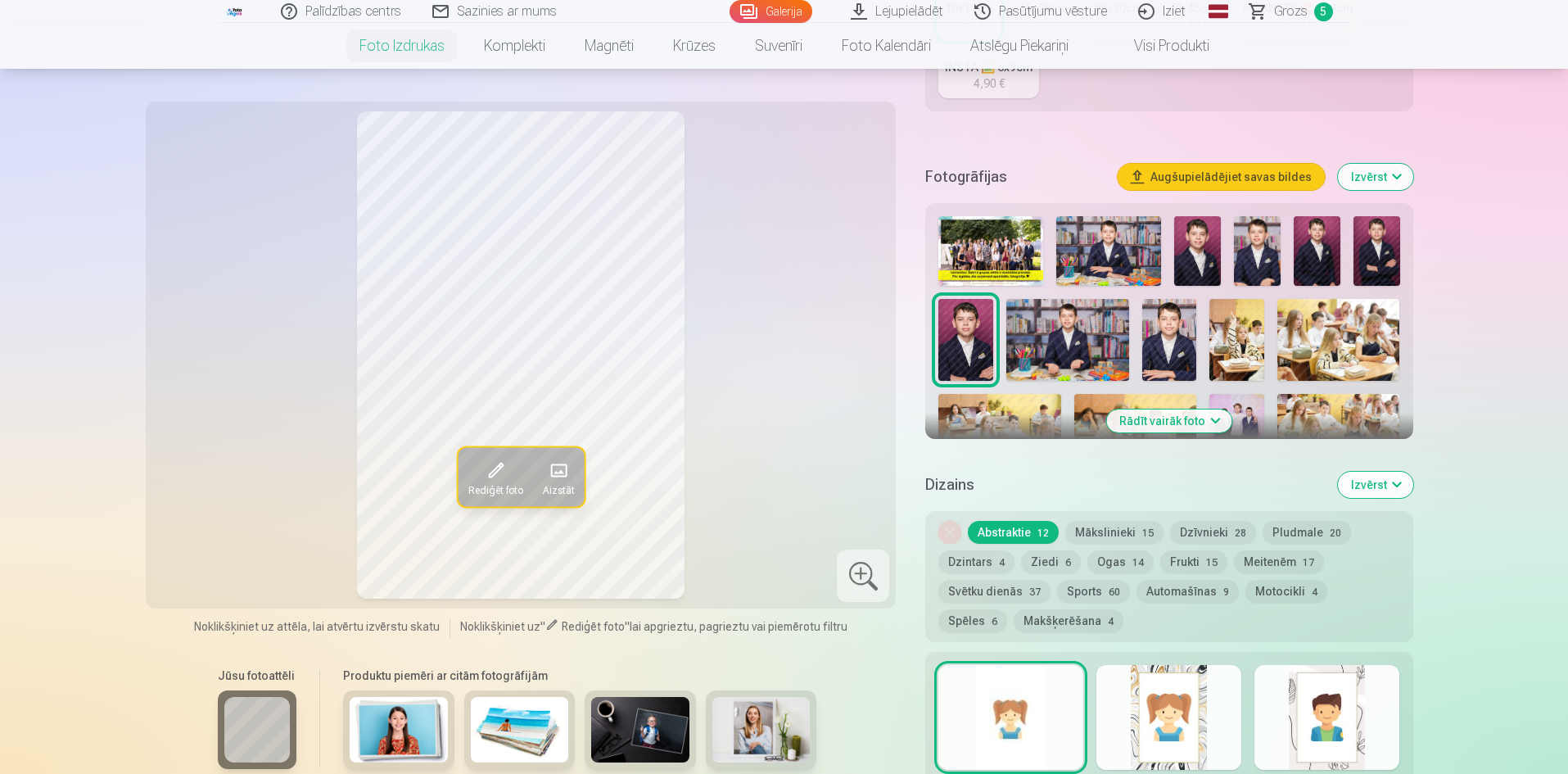
click at [1177, 346] on img at bounding box center [1169, 340] width 55 height 82
click at [966, 357] on img at bounding box center [966, 340] width 55 height 82
click at [1233, 353] on img at bounding box center [1236, 340] width 55 height 82
click at [1309, 345] on img at bounding box center [1338, 340] width 122 height 82
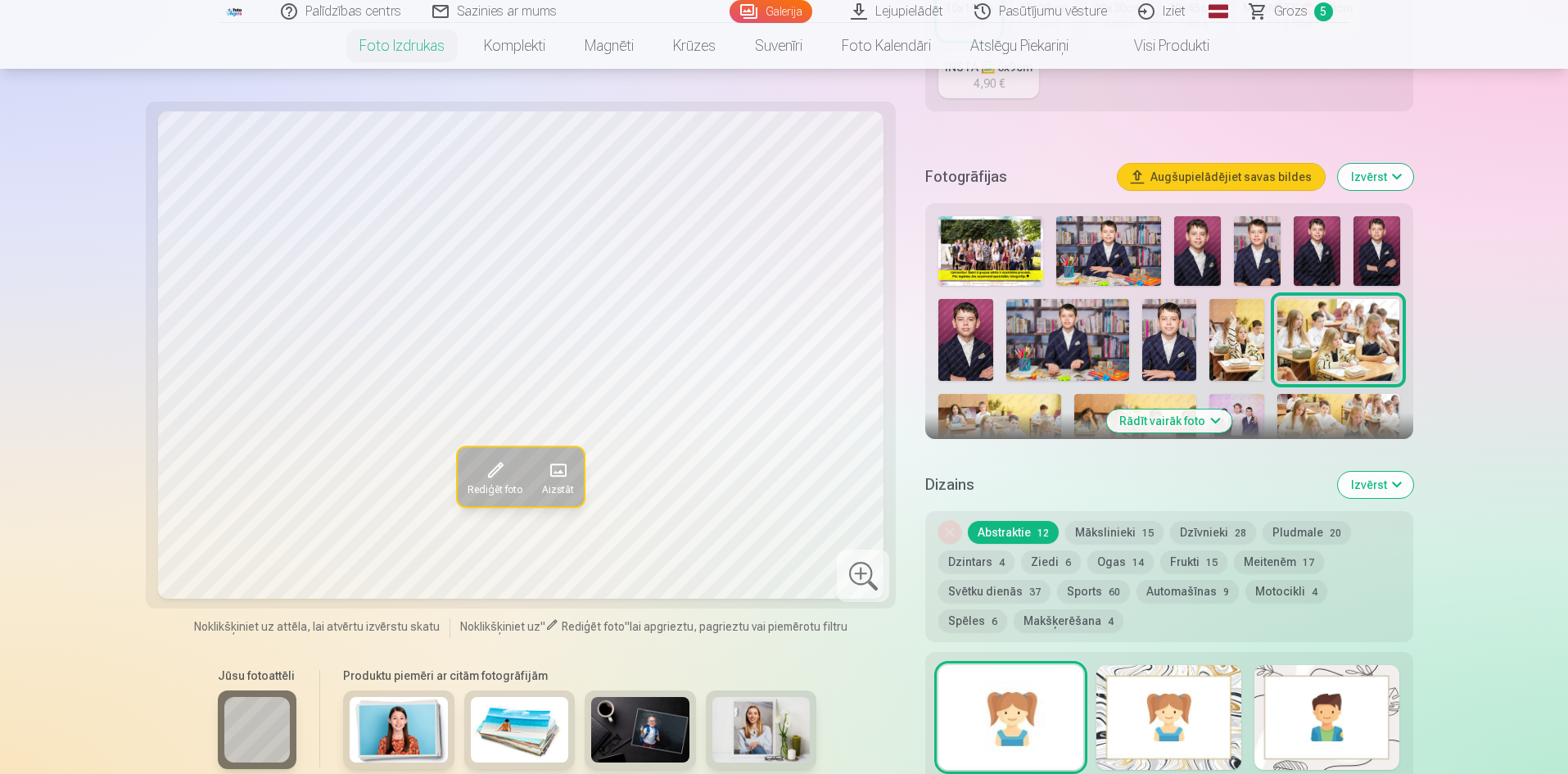
scroll to position [492, 0]
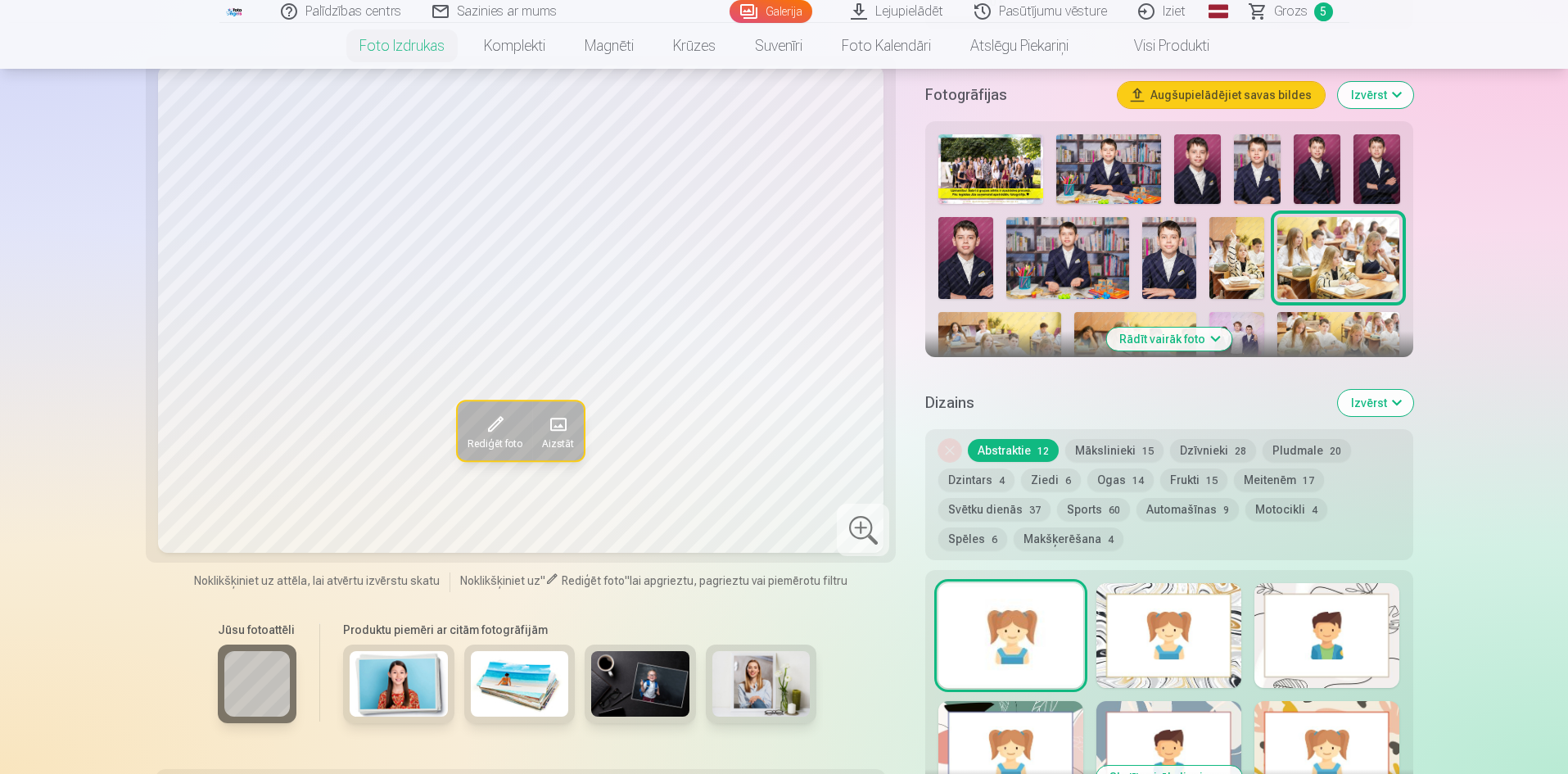
click at [1200, 339] on button "Rādīt vairāk foto" at bounding box center [1168, 339] width 125 height 23
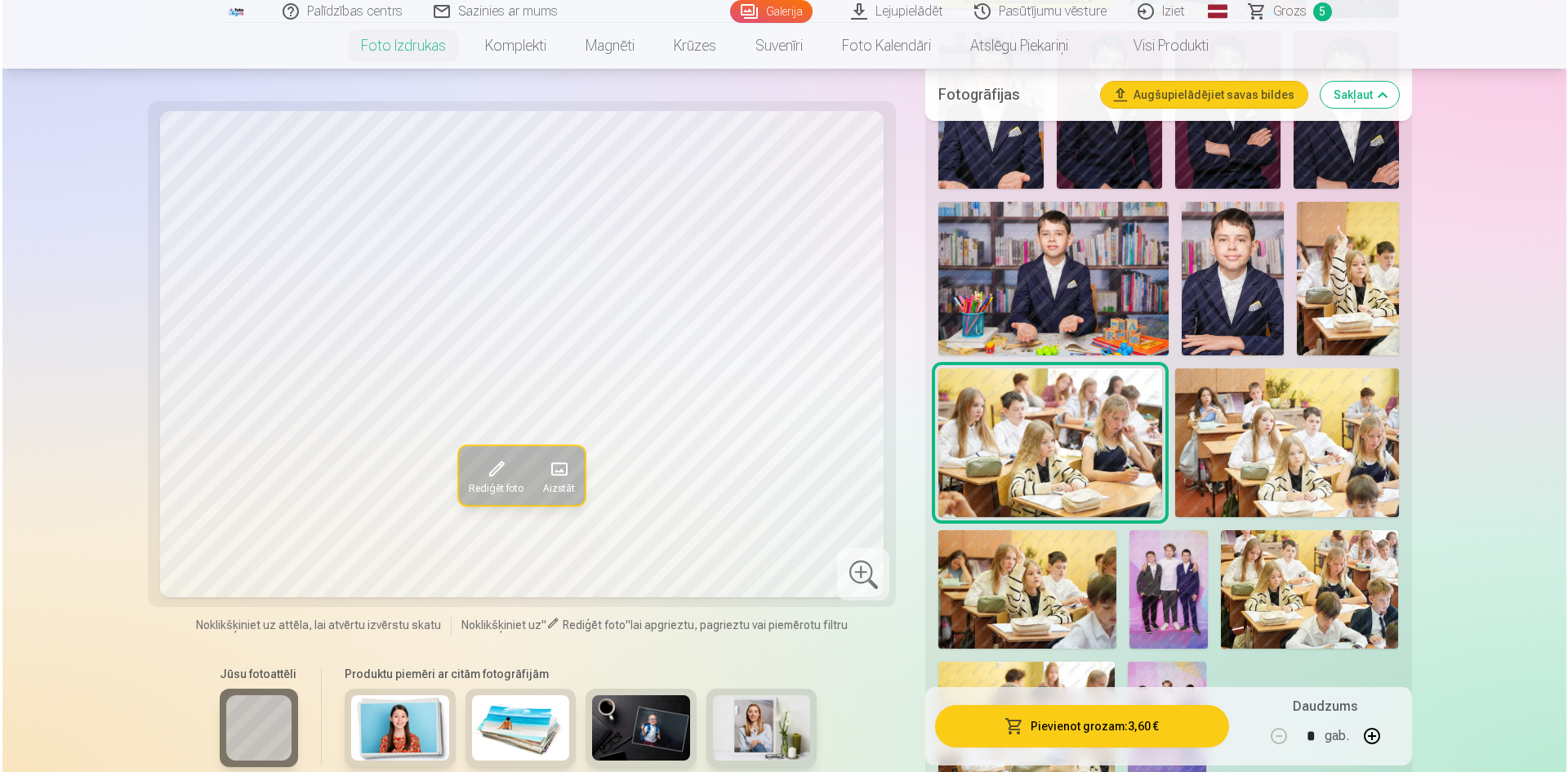
scroll to position [817, 0]
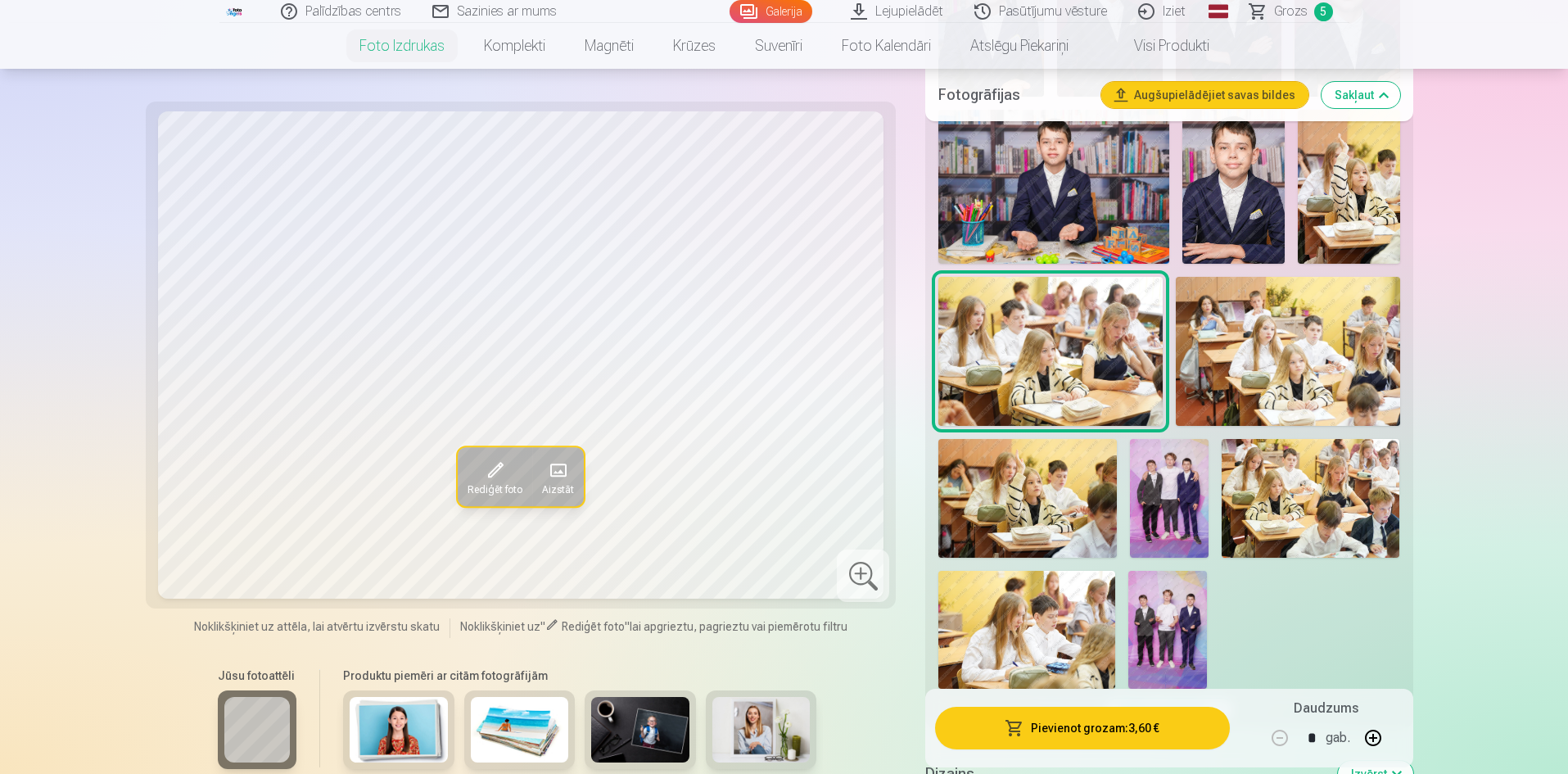
click at [1105, 373] on img at bounding box center [1051, 352] width 225 height 149
click at [1274, 366] on img at bounding box center [1288, 352] width 225 height 149
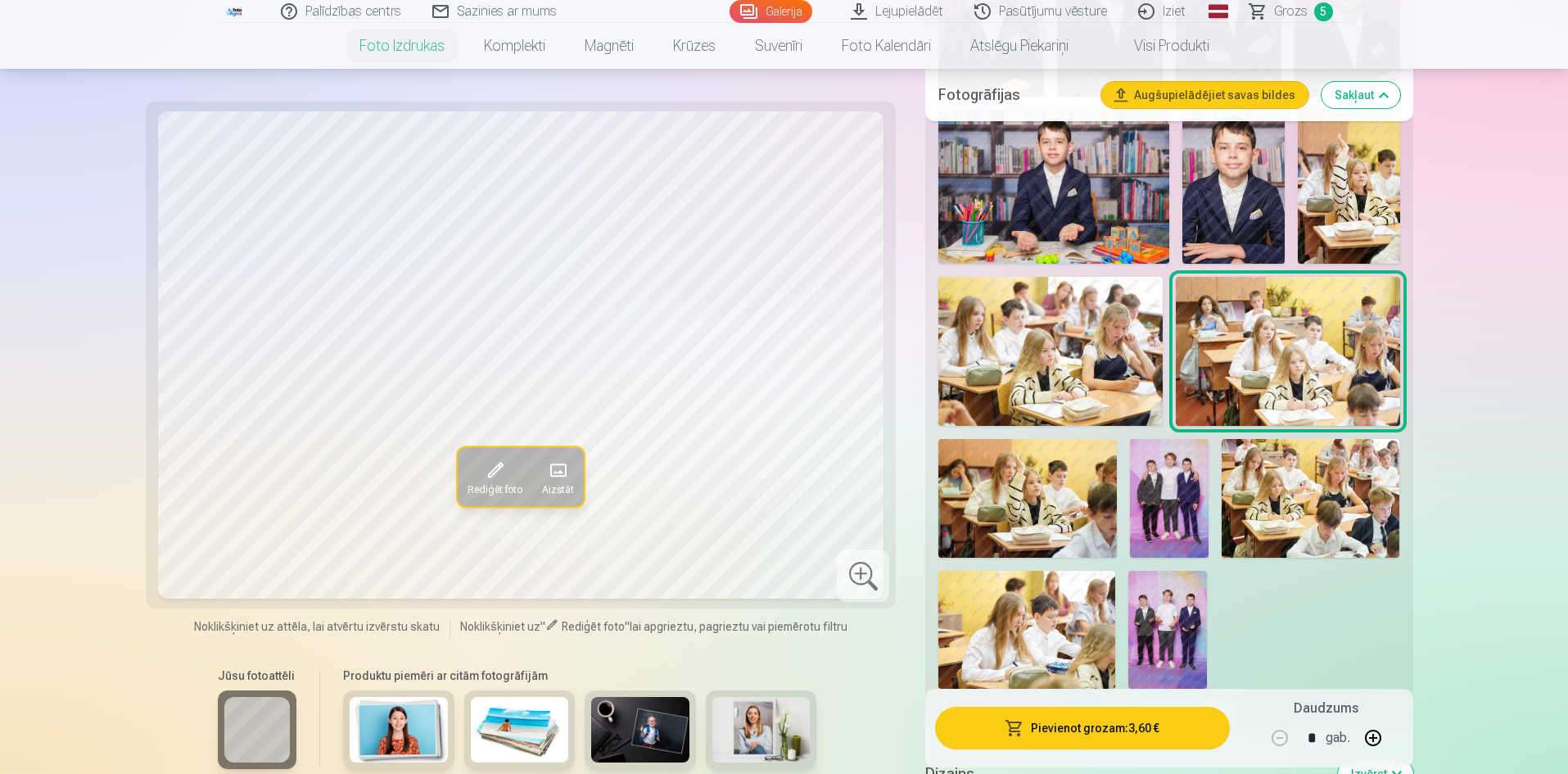
click at [1048, 485] on img at bounding box center [1027, 498] width 177 height 119
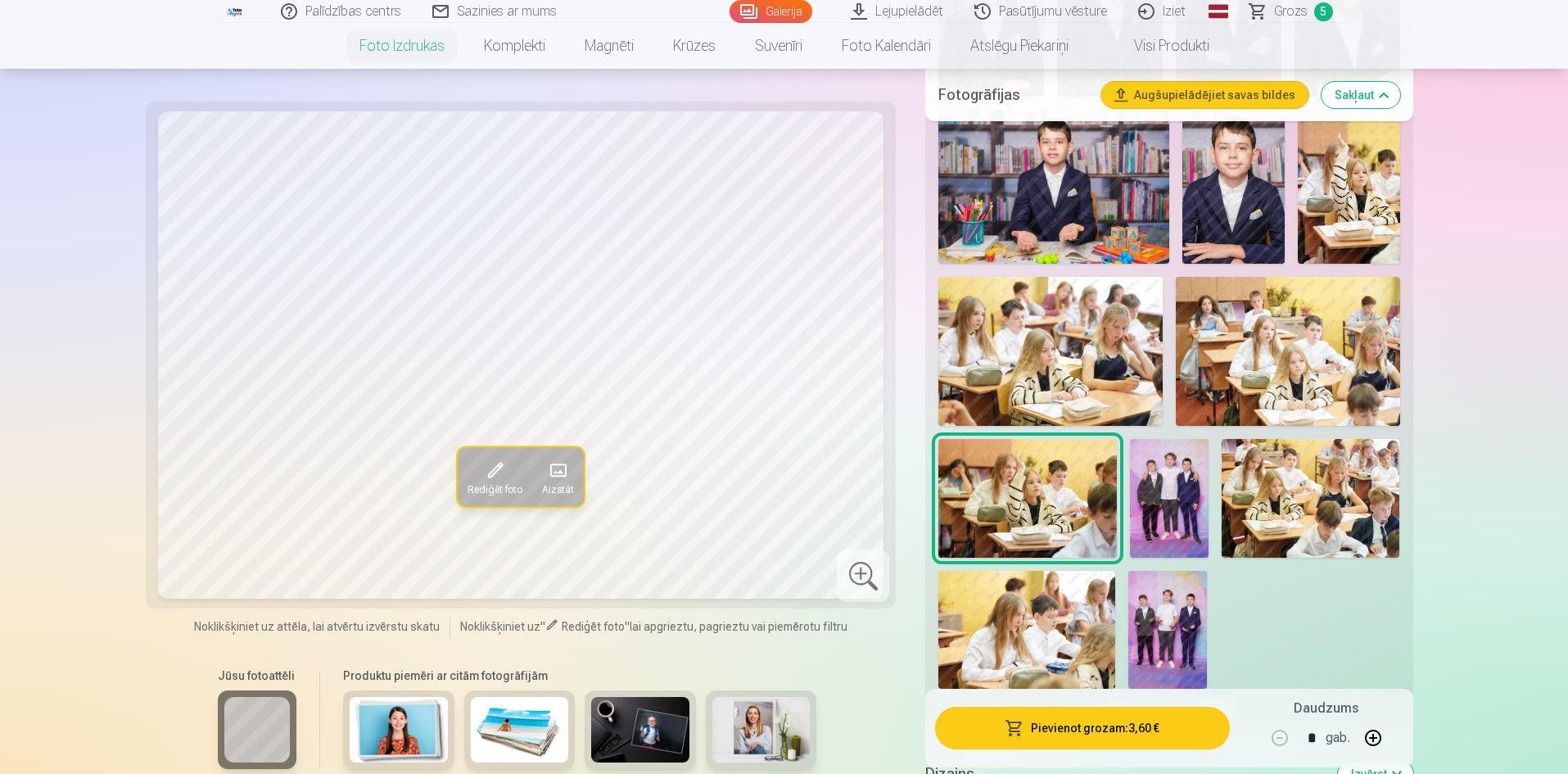
click at [1325, 385] on img at bounding box center [1288, 352] width 225 height 149
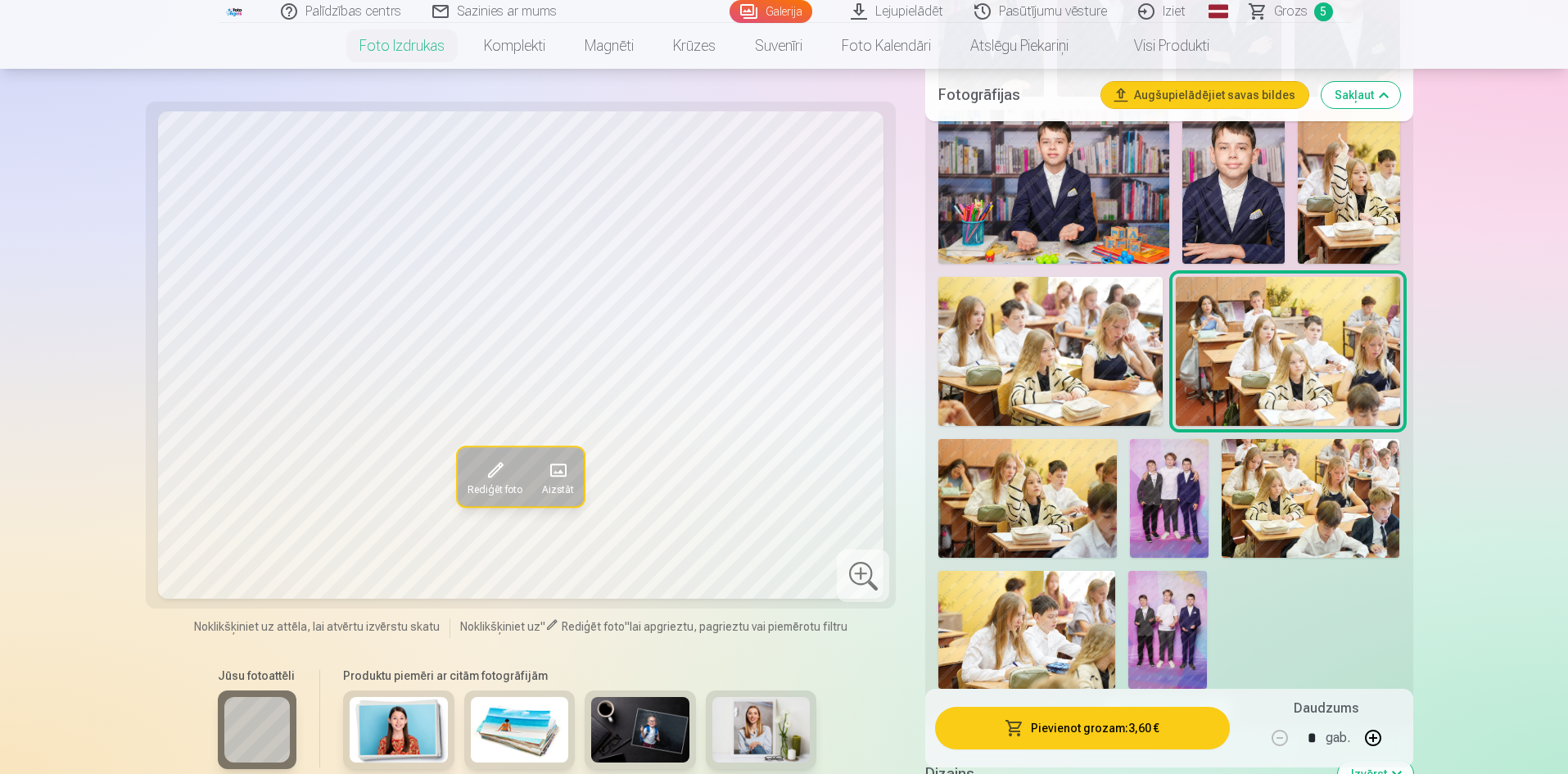
click at [1179, 735] on button "Pievienot grozam : 3,60 €" at bounding box center [1082, 728] width 294 height 42
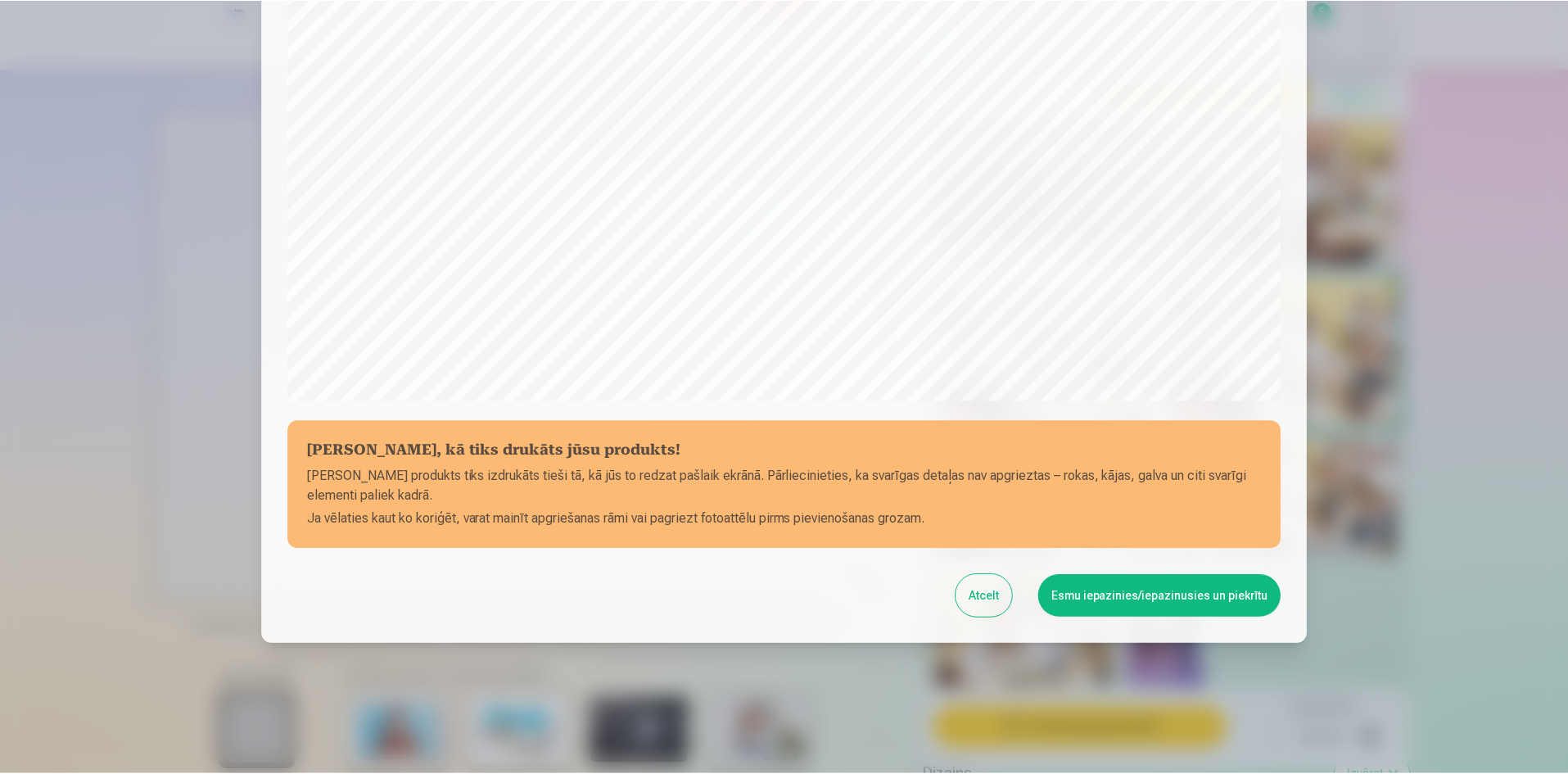
scroll to position [406, 0]
click at [1179, 590] on button "Esmu iepazinies/iepazinusies un piekrītu" at bounding box center [1162, 595] width 243 height 42
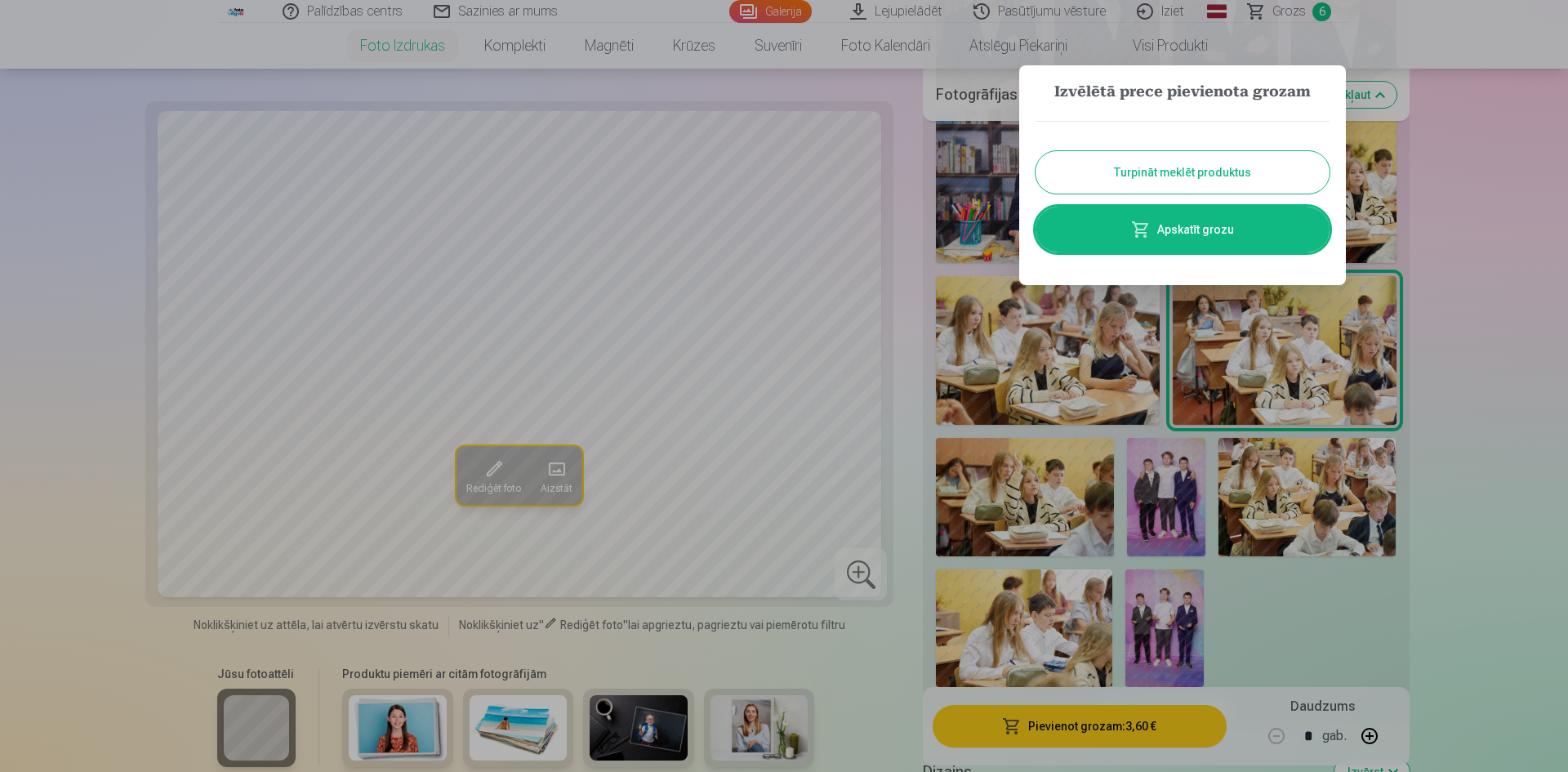
click at [1243, 166] on button "Turpināt meklēt produktus" at bounding box center [1182, 172] width 294 height 42
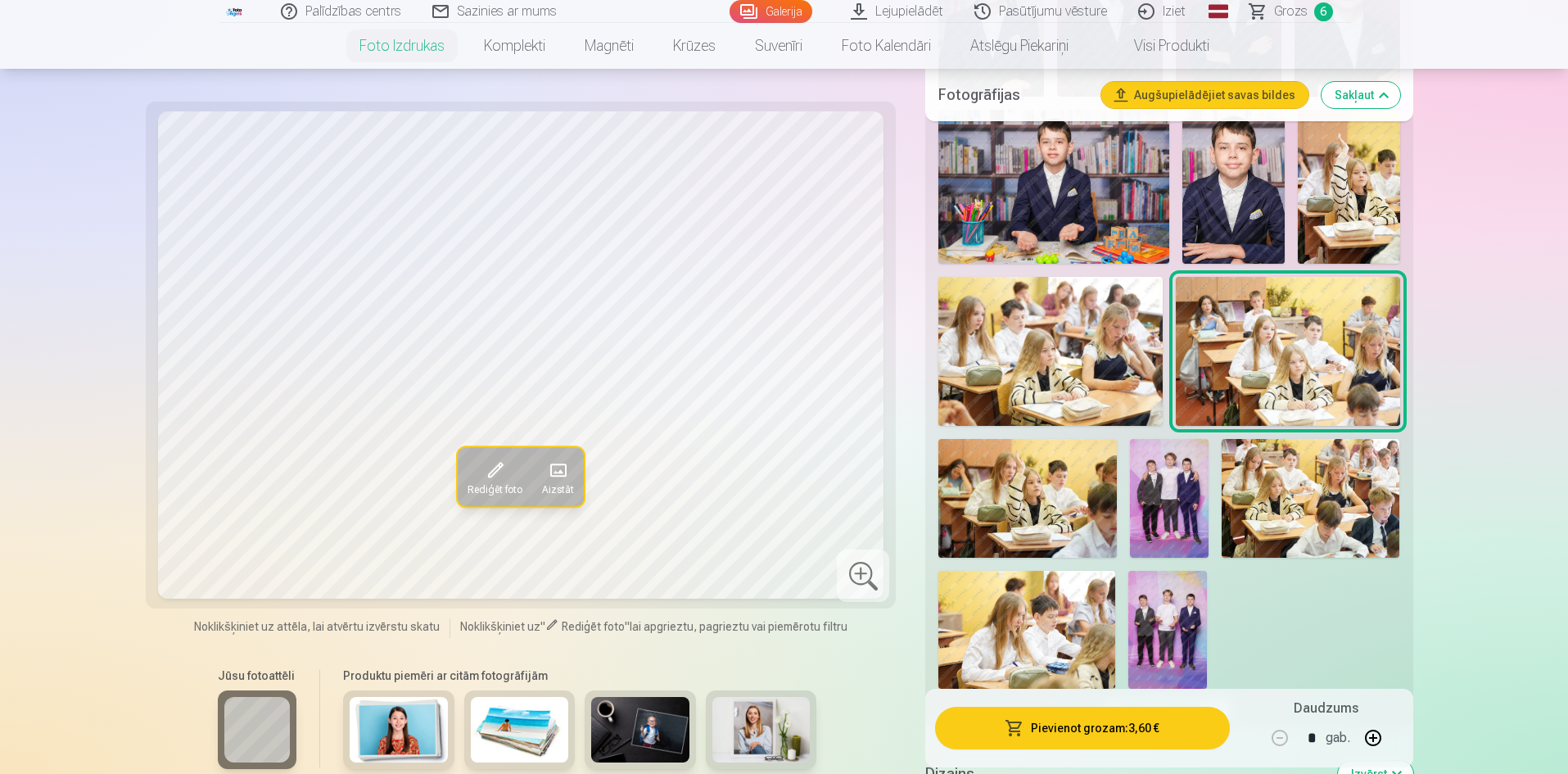
click at [1290, 482] on img at bounding box center [1310, 498] width 177 height 119
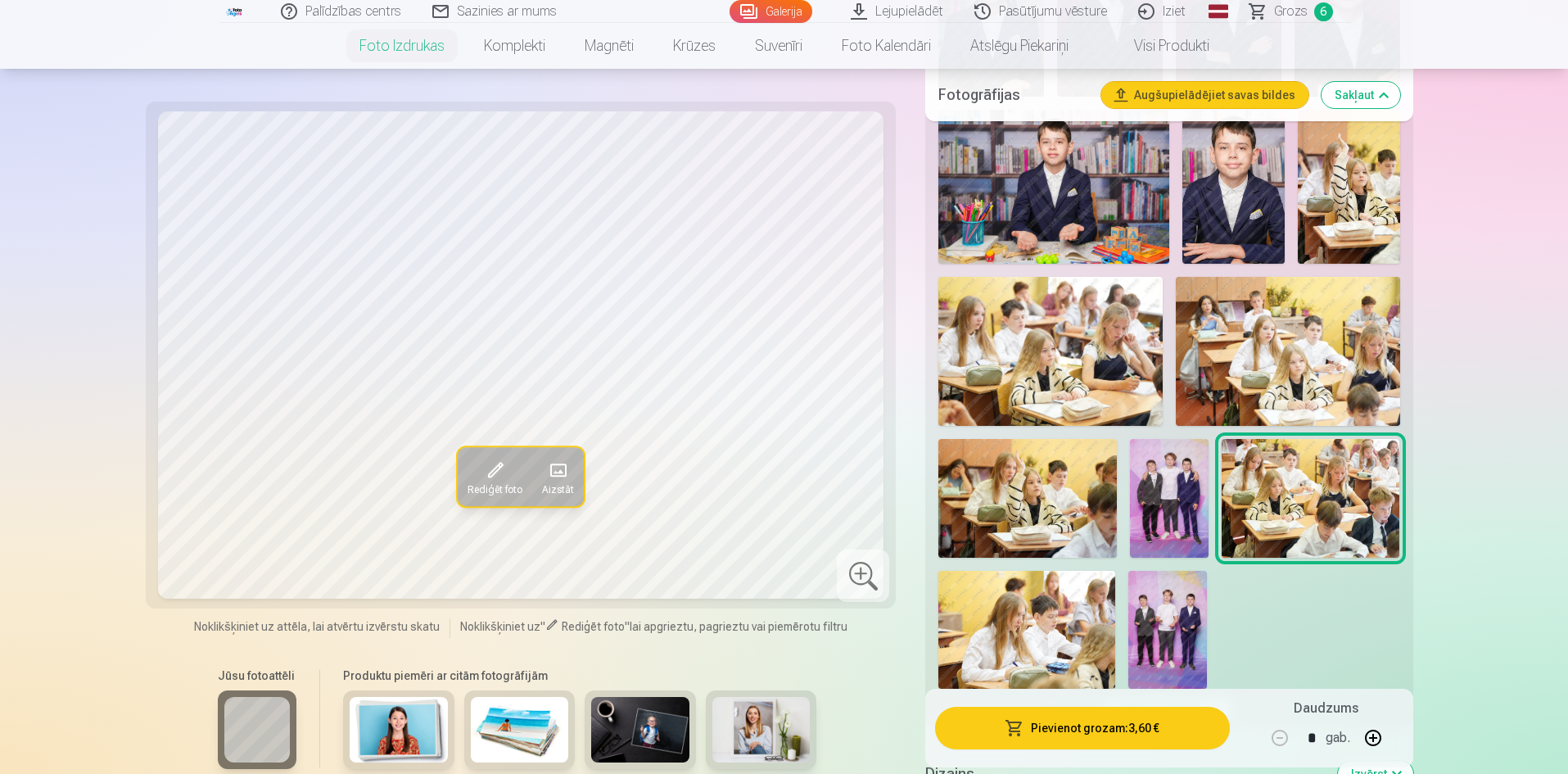
click at [1190, 525] on img at bounding box center [1169, 498] width 79 height 119
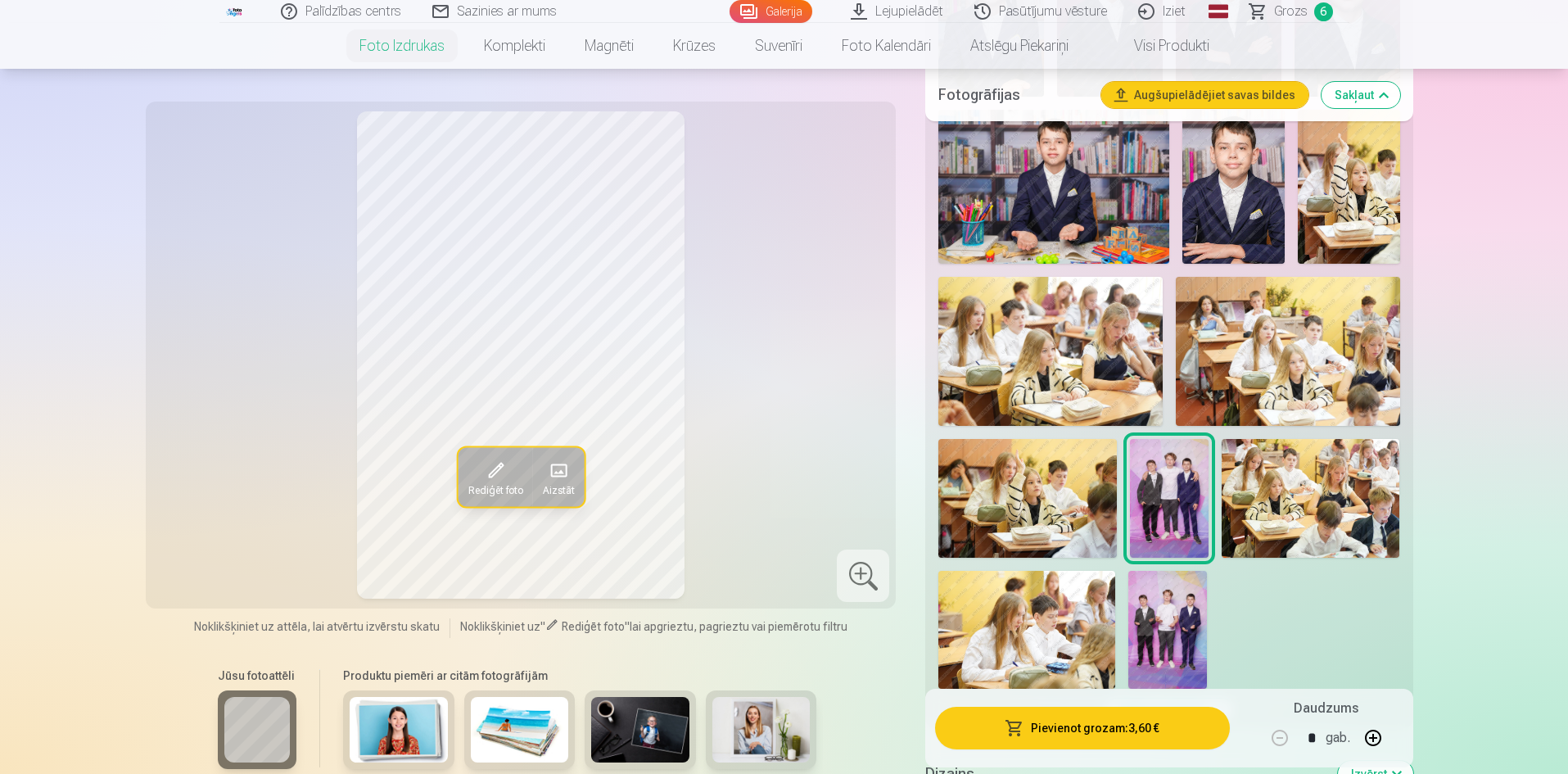
click at [1168, 624] on img at bounding box center [1168, 630] width 79 height 118
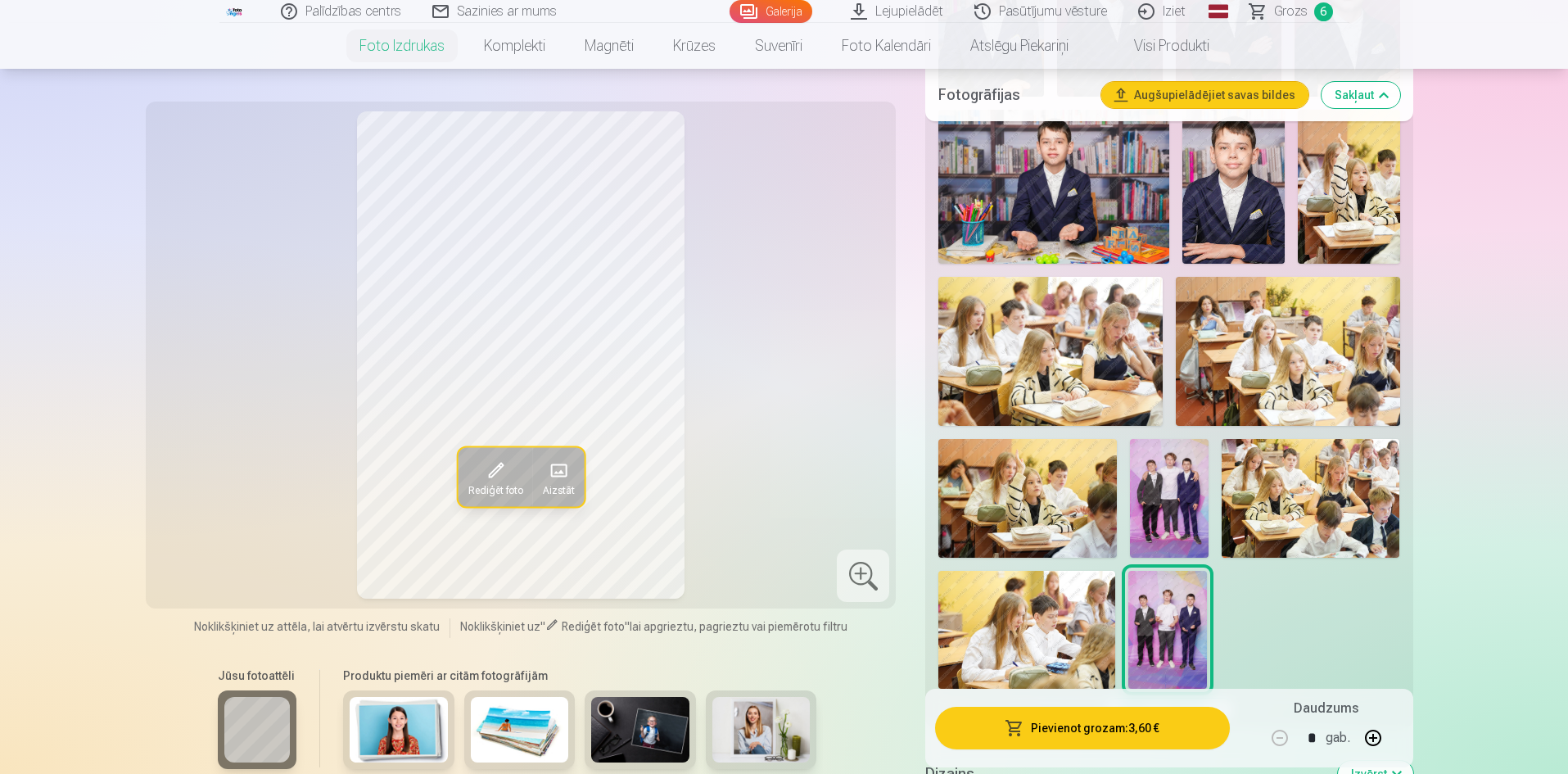
click at [1082, 645] on img at bounding box center [1026, 630] width 177 height 118
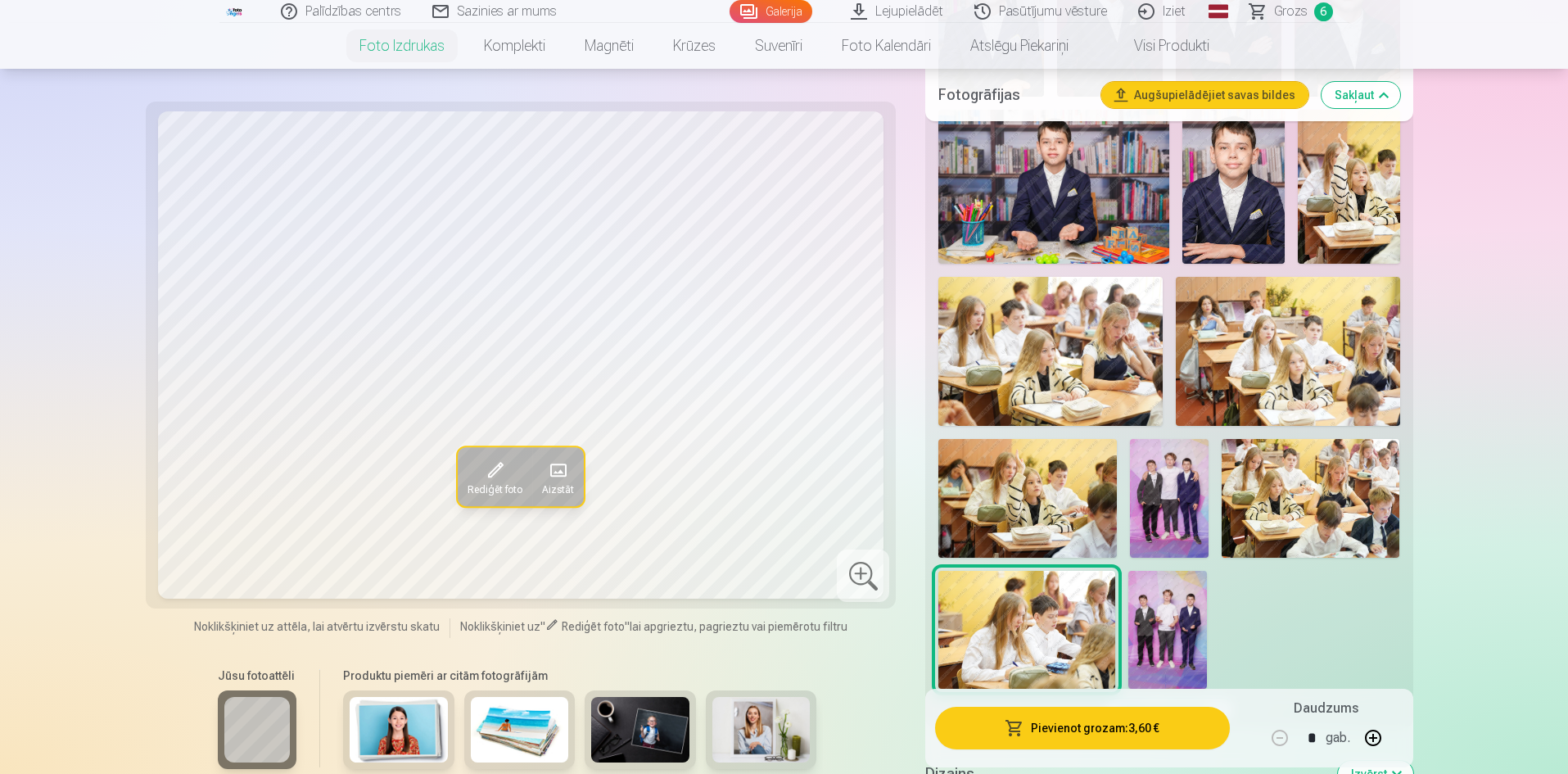
click at [1143, 635] on img at bounding box center [1168, 630] width 79 height 118
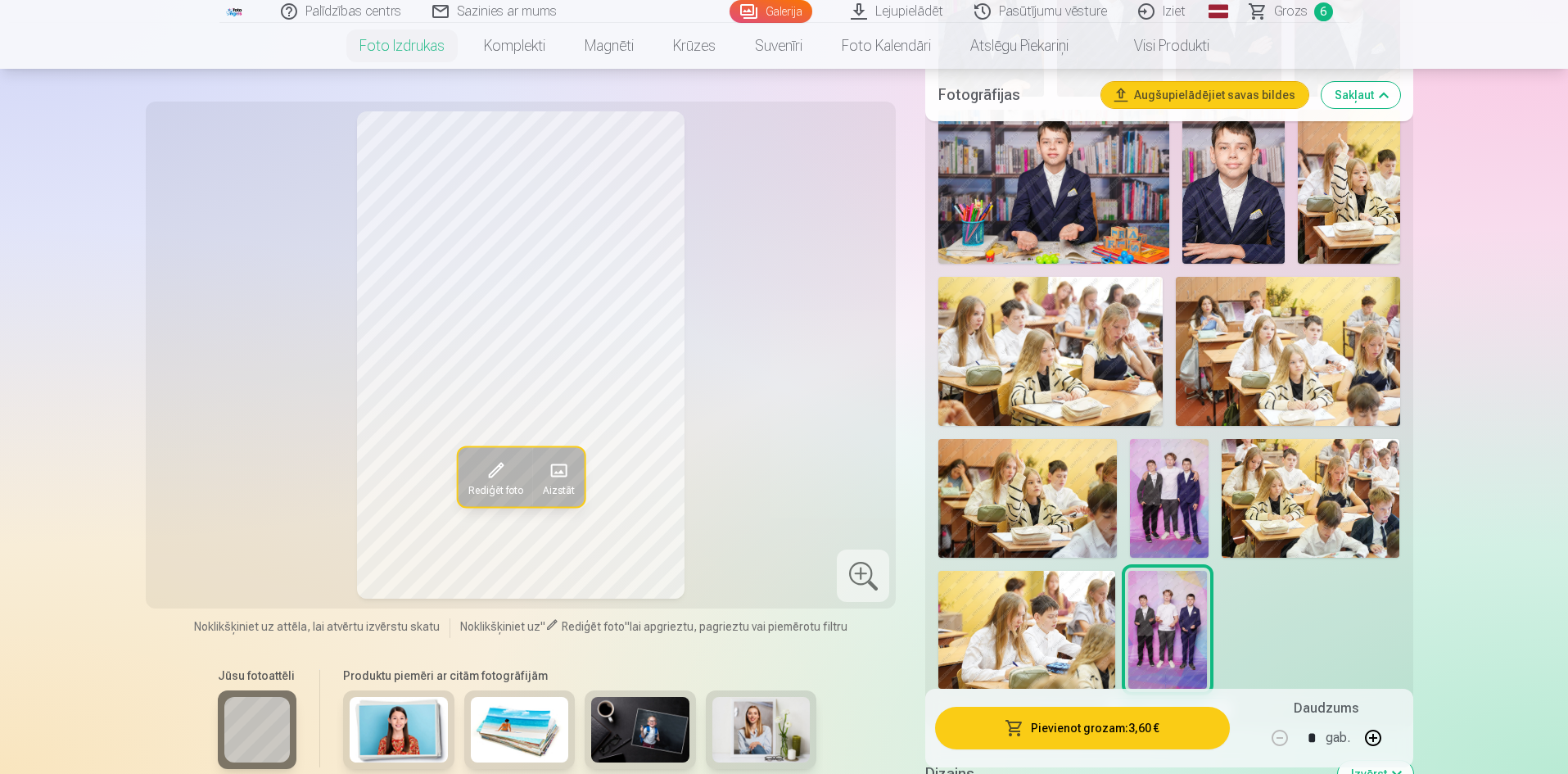
click at [1168, 488] on img at bounding box center [1169, 498] width 79 height 119
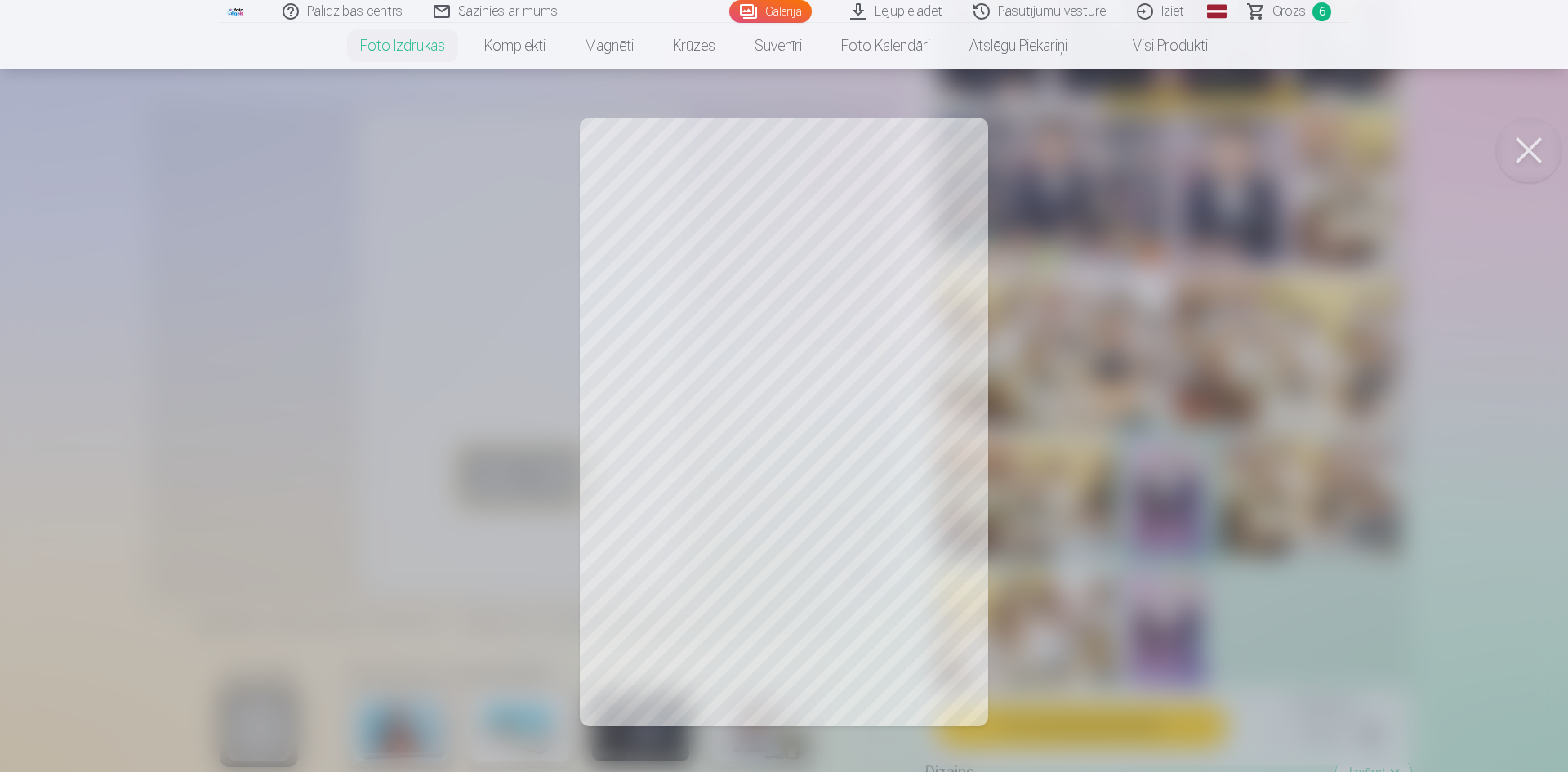
click at [854, 254] on div at bounding box center [784, 386] width 1568 height 772
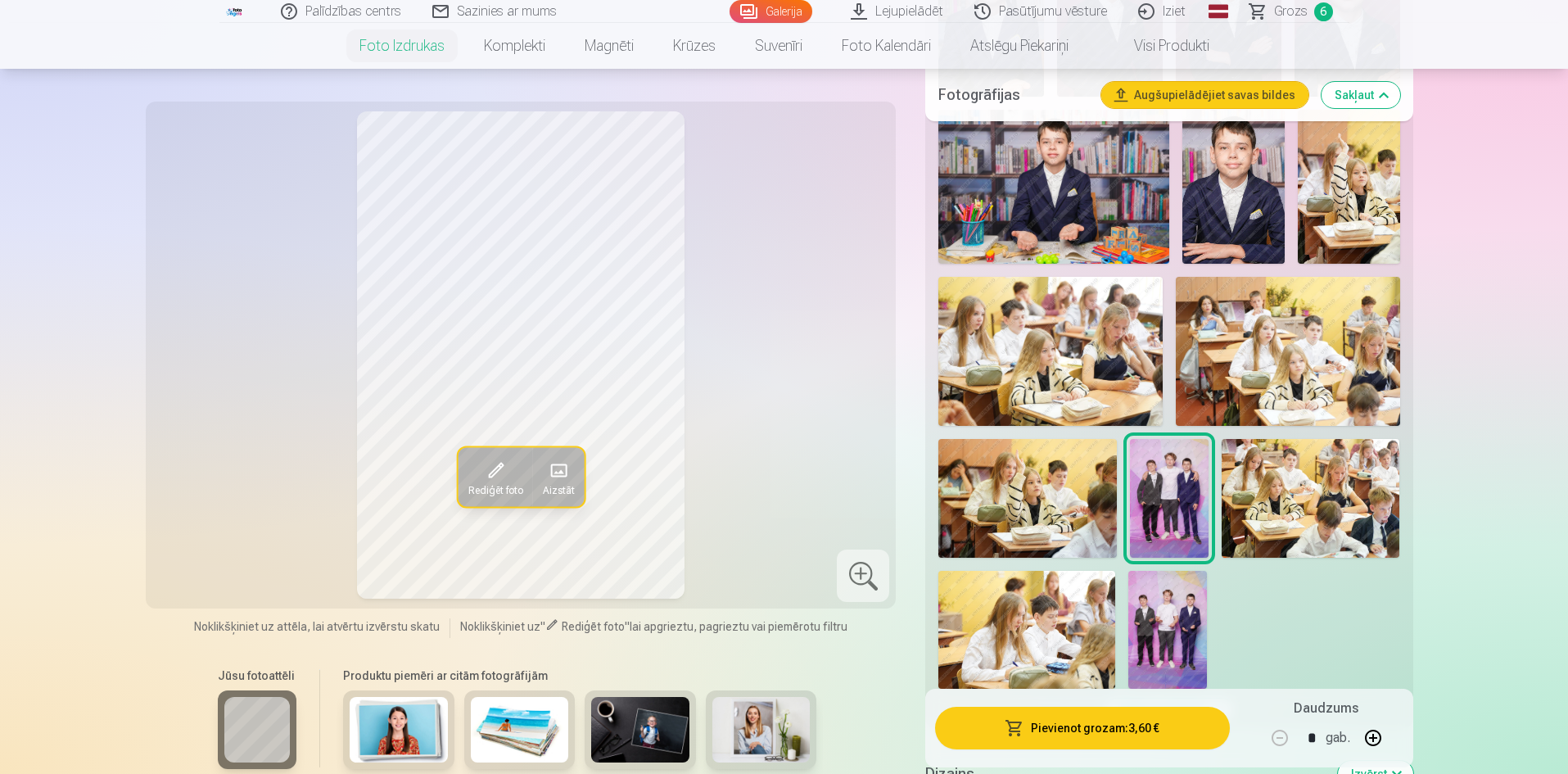
click at [1179, 594] on img at bounding box center [1168, 630] width 79 height 118
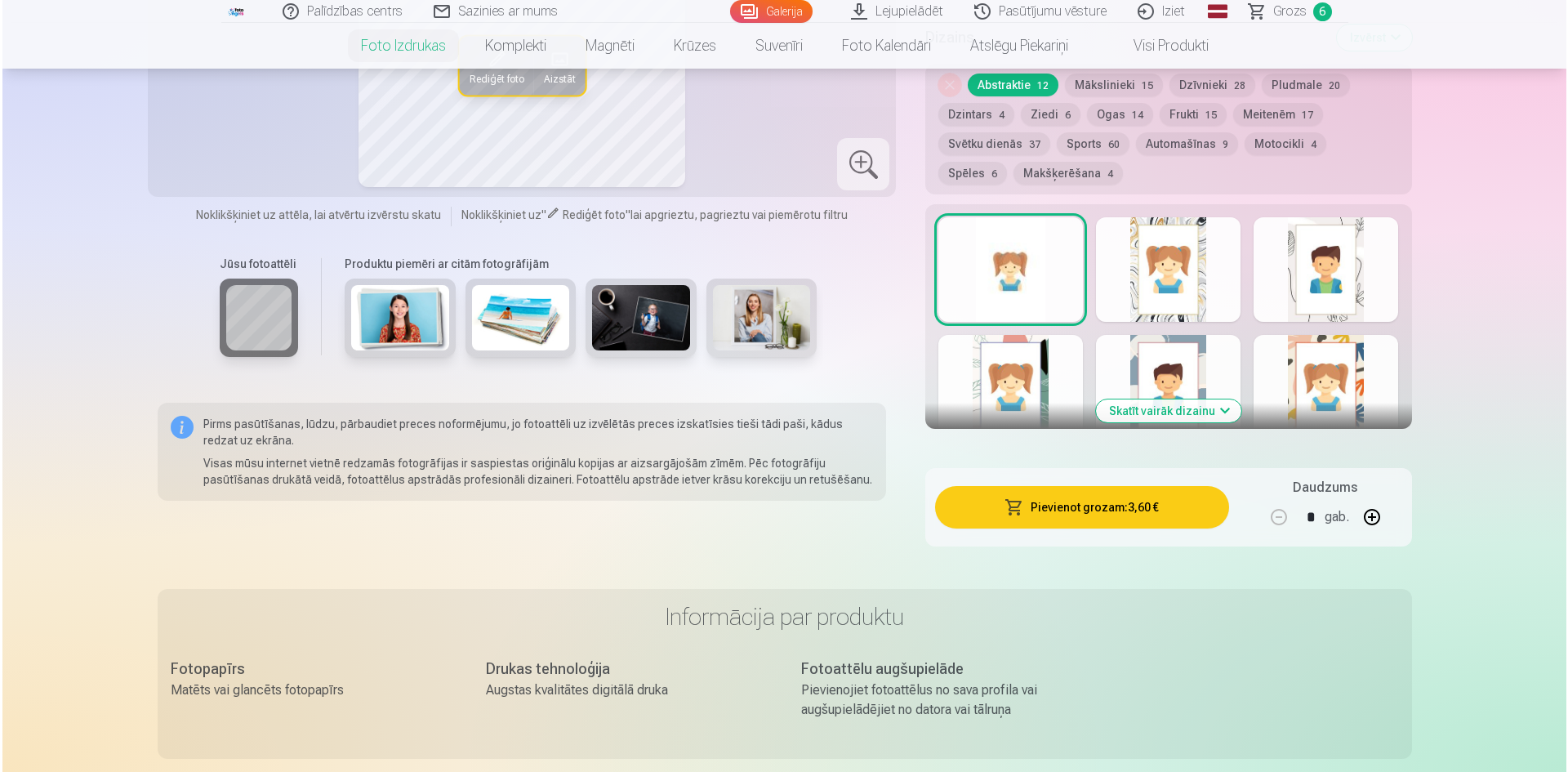
scroll to position [1552, 0]
click at [1187, 515] on button "Pievienot grozam : 3,60 €" at bounding box center [1079, 507] width 293 height 42
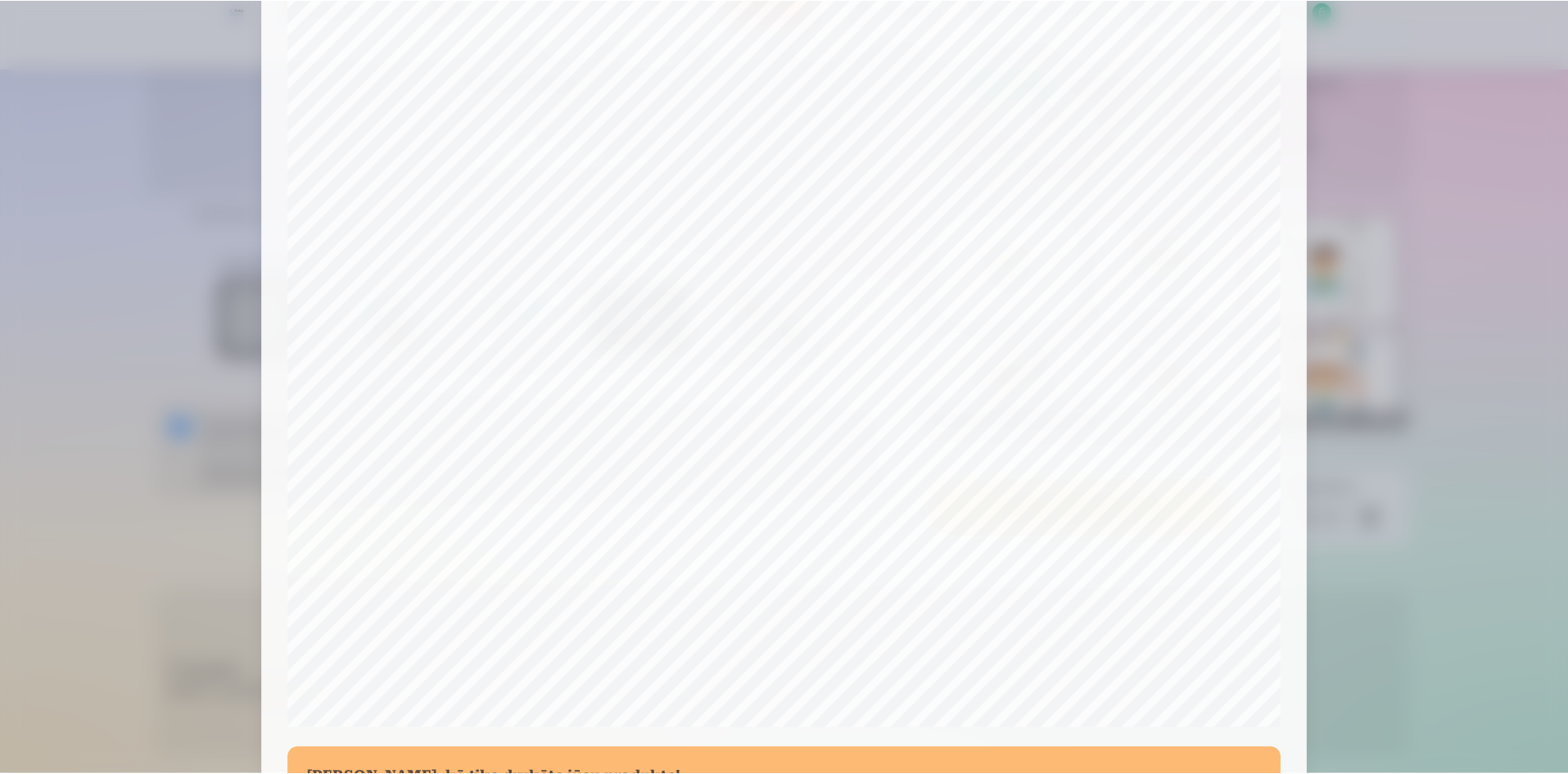
scroll to position [406, 0]
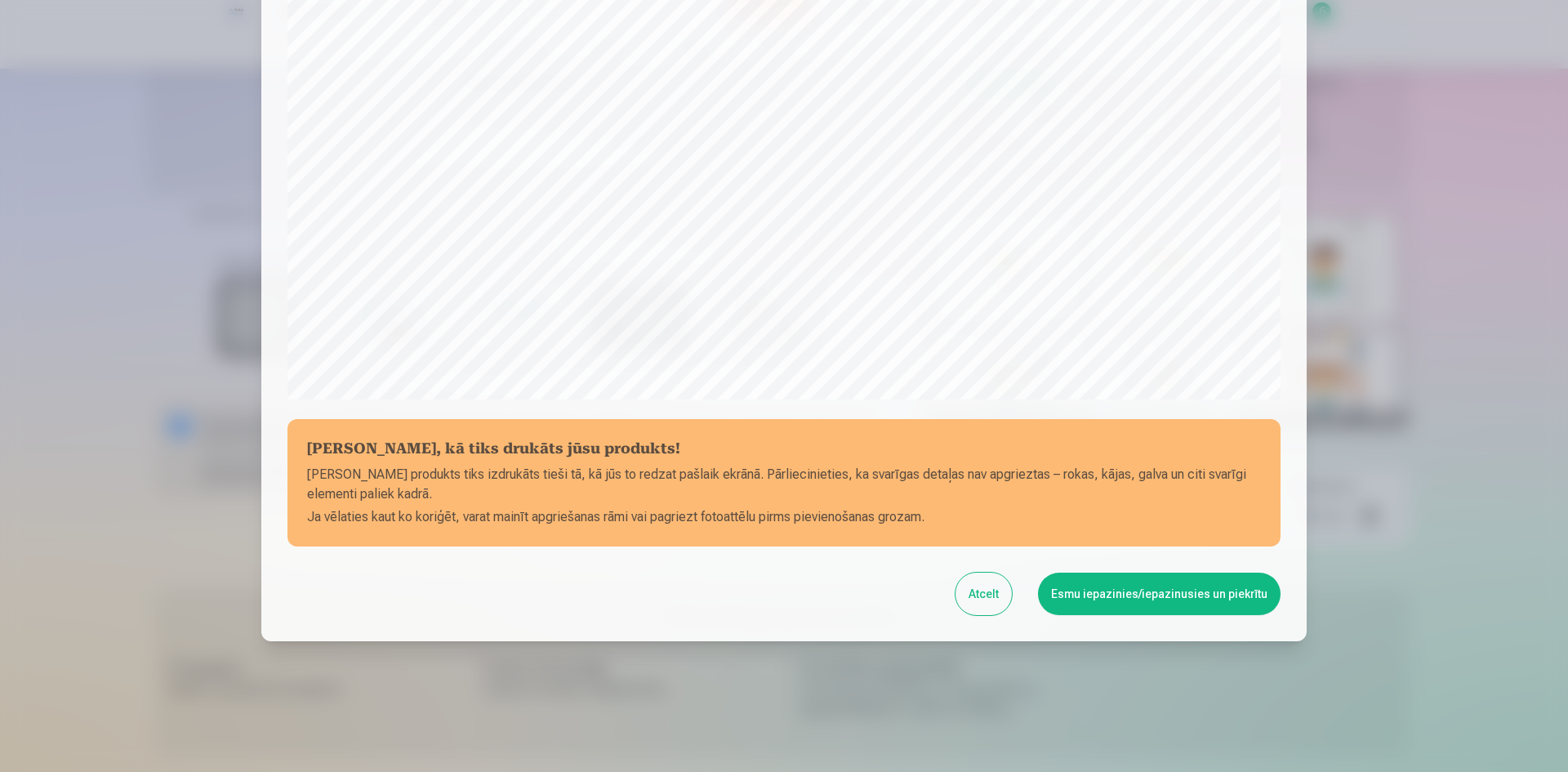
click at [1143, 587] on button "Esmu iepazinies/iepazinusies un piekrītu" at bounding box center [1159, 593] width 243 height 42
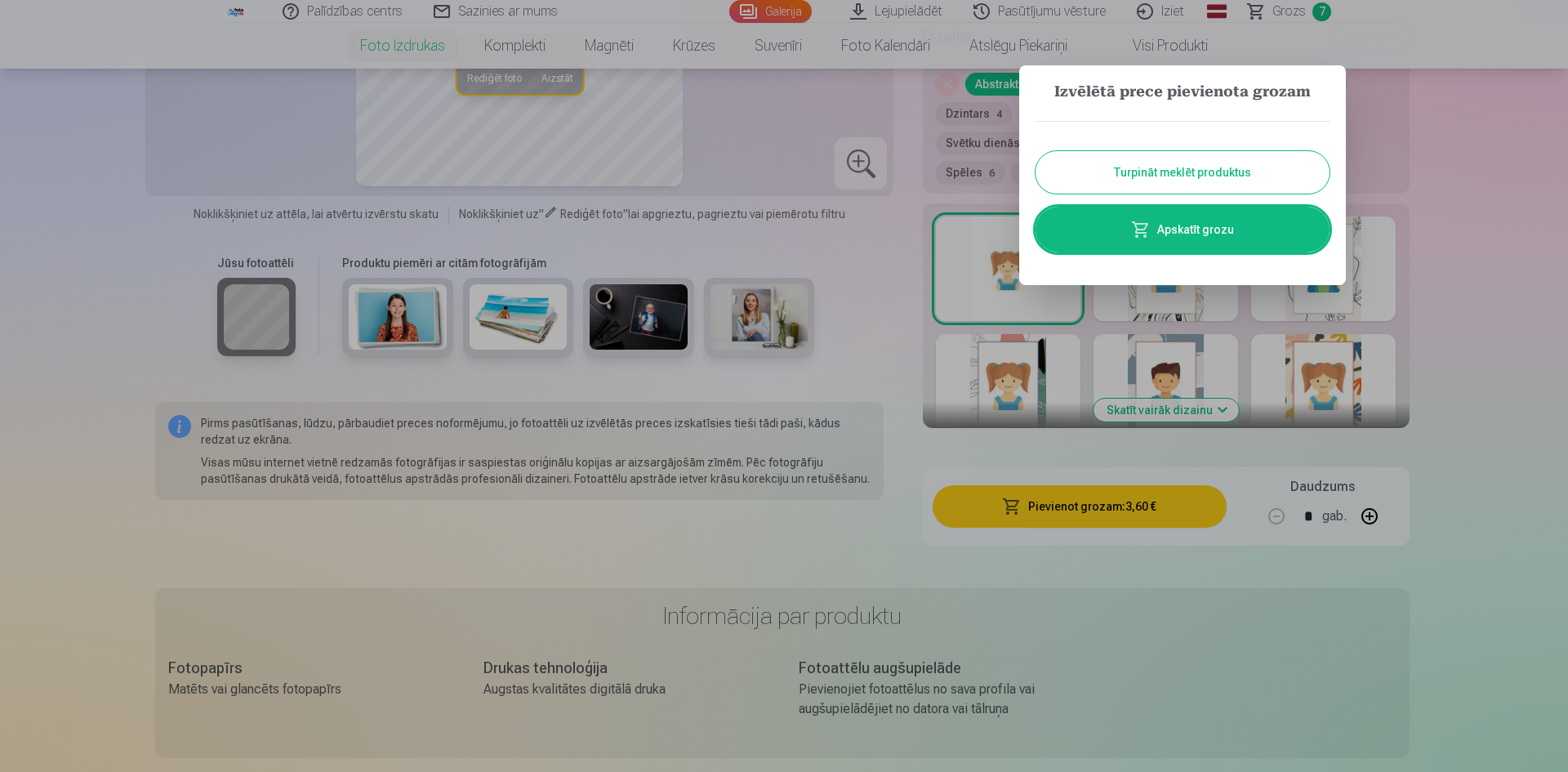
click at [1128, 170] on button "Turpināt meklēt produktus" at bounding box center [1182, 172] width 294 height 42
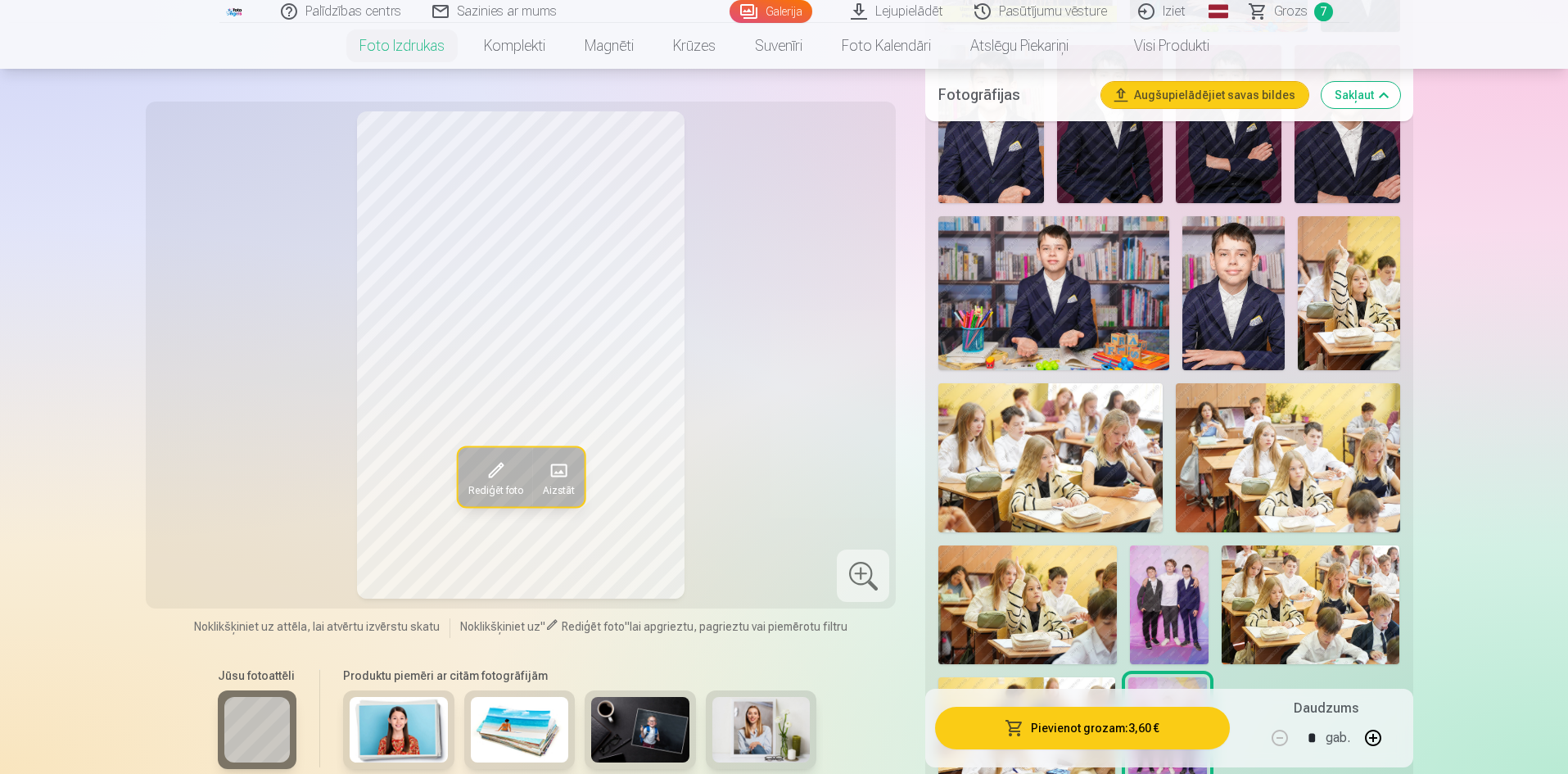
scroll to position [573, 0]
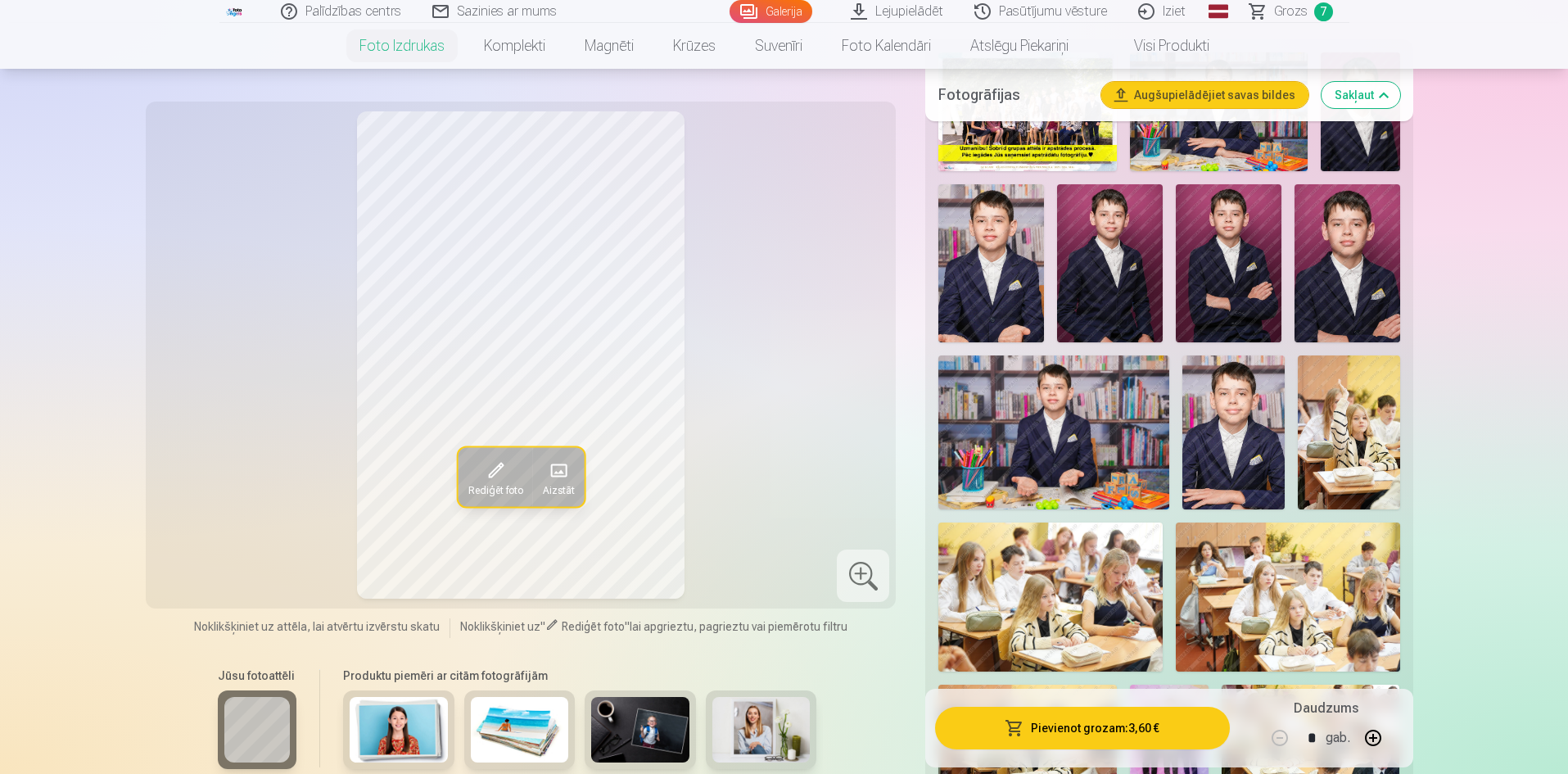
click at [1311, 19] on link "Grozs 7" at bounding box center [1293, 11] width 115 height 23
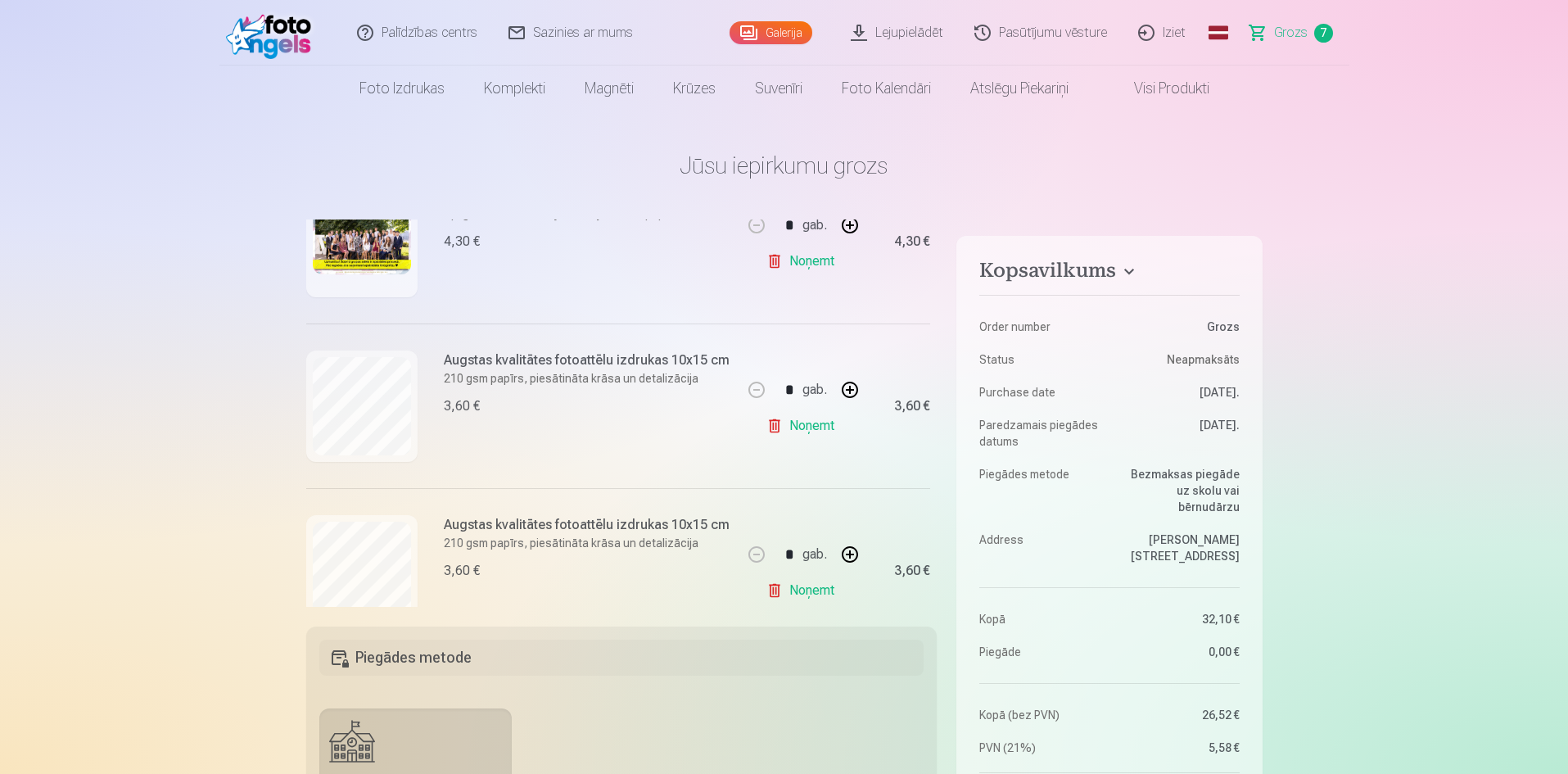
scroll to position [410, 0]
click at [803, 422] on link "Noņemt" at bounding box center [803, 425] width 74 height 33
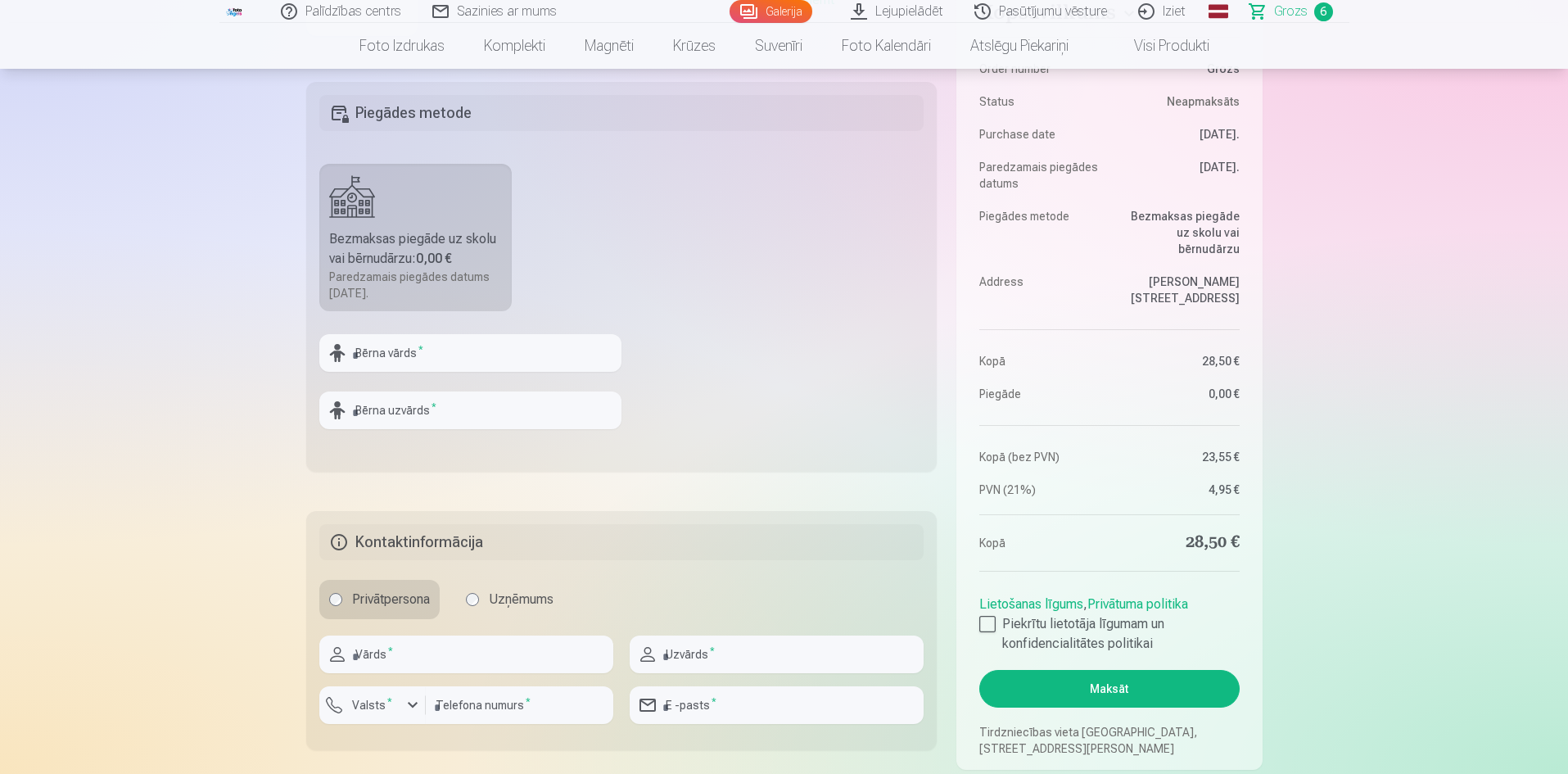
scroll to position [655, 0]
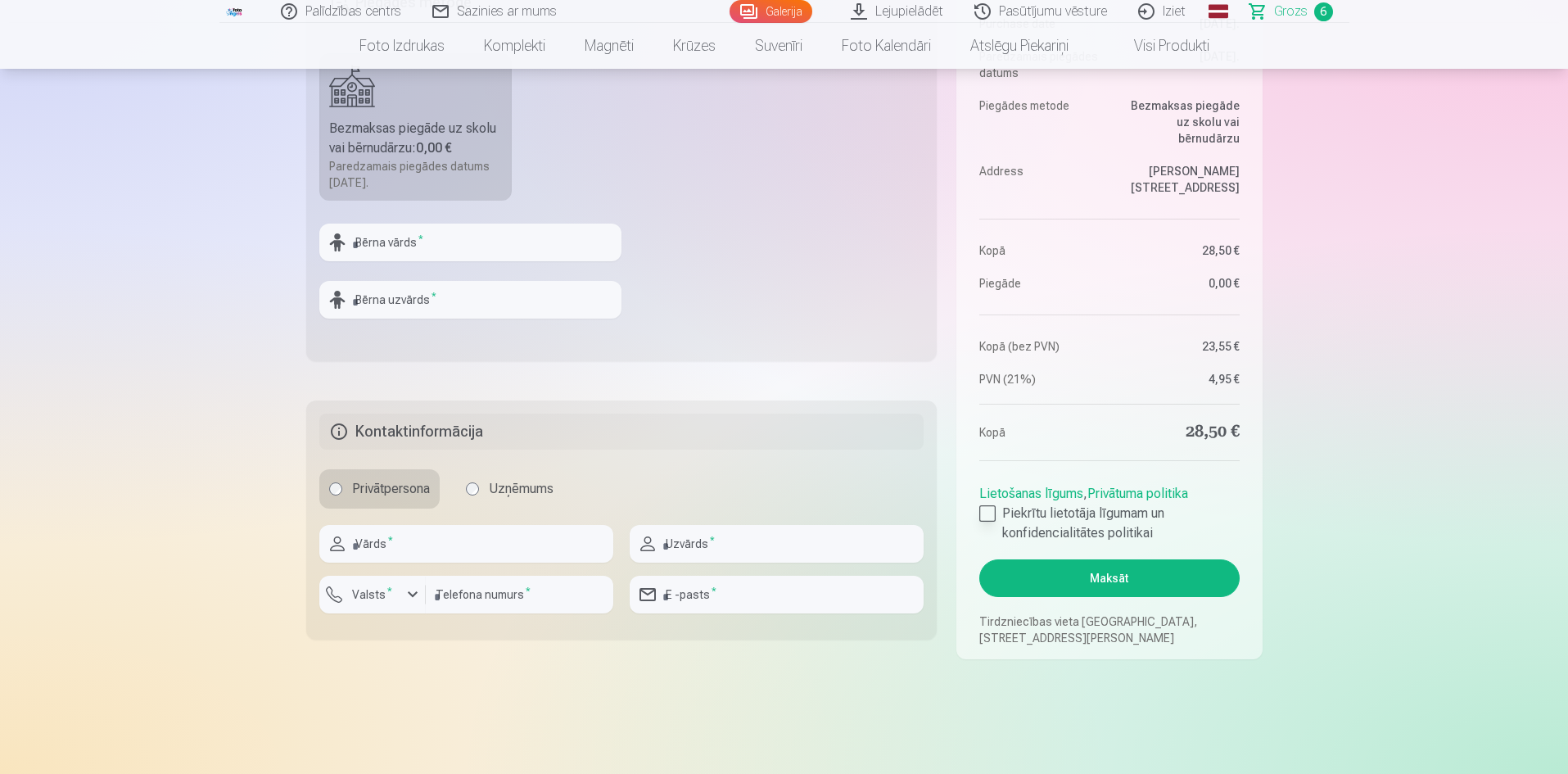
click at [994, 524] on label "Piekrītu lietotāja līgumam un konfidencialitātes politikai" at bounding box center [1108, 523] width 259 height 40
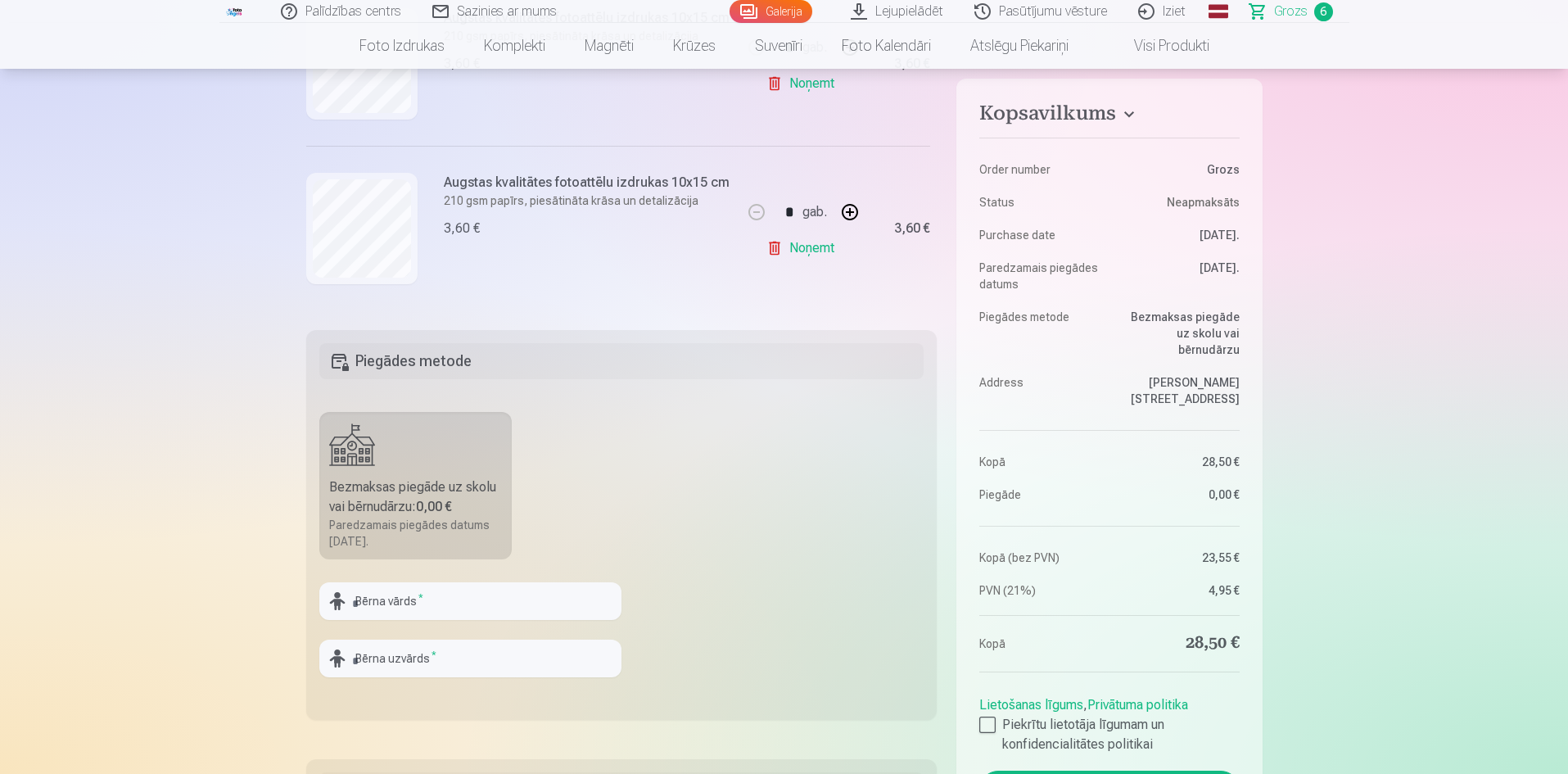
scroll to position [492, 0]
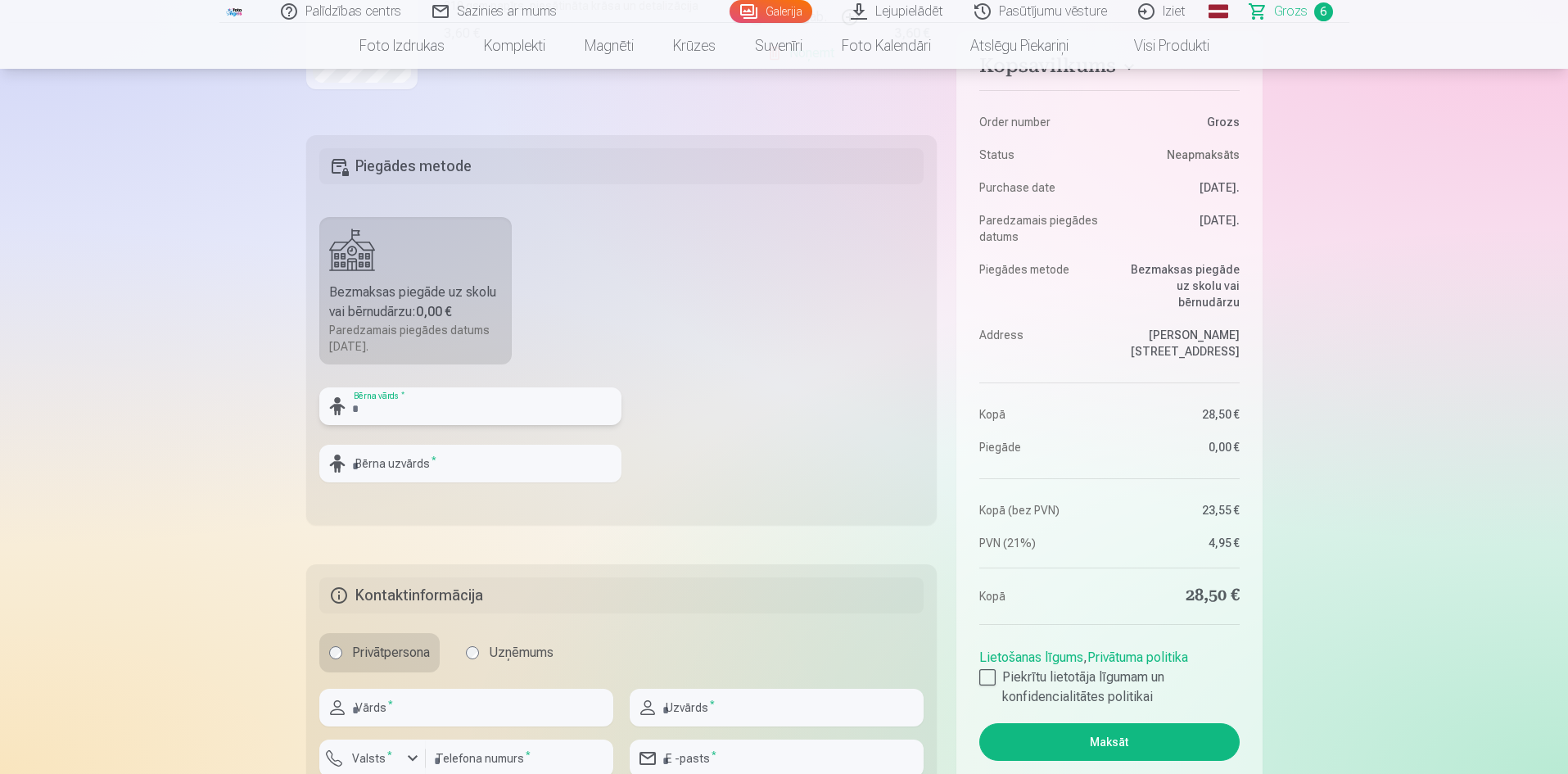
click at [525, 410] on input "text" at bounding box center [471, 406] width 302 height 38
type input "*****"
type input "*******"
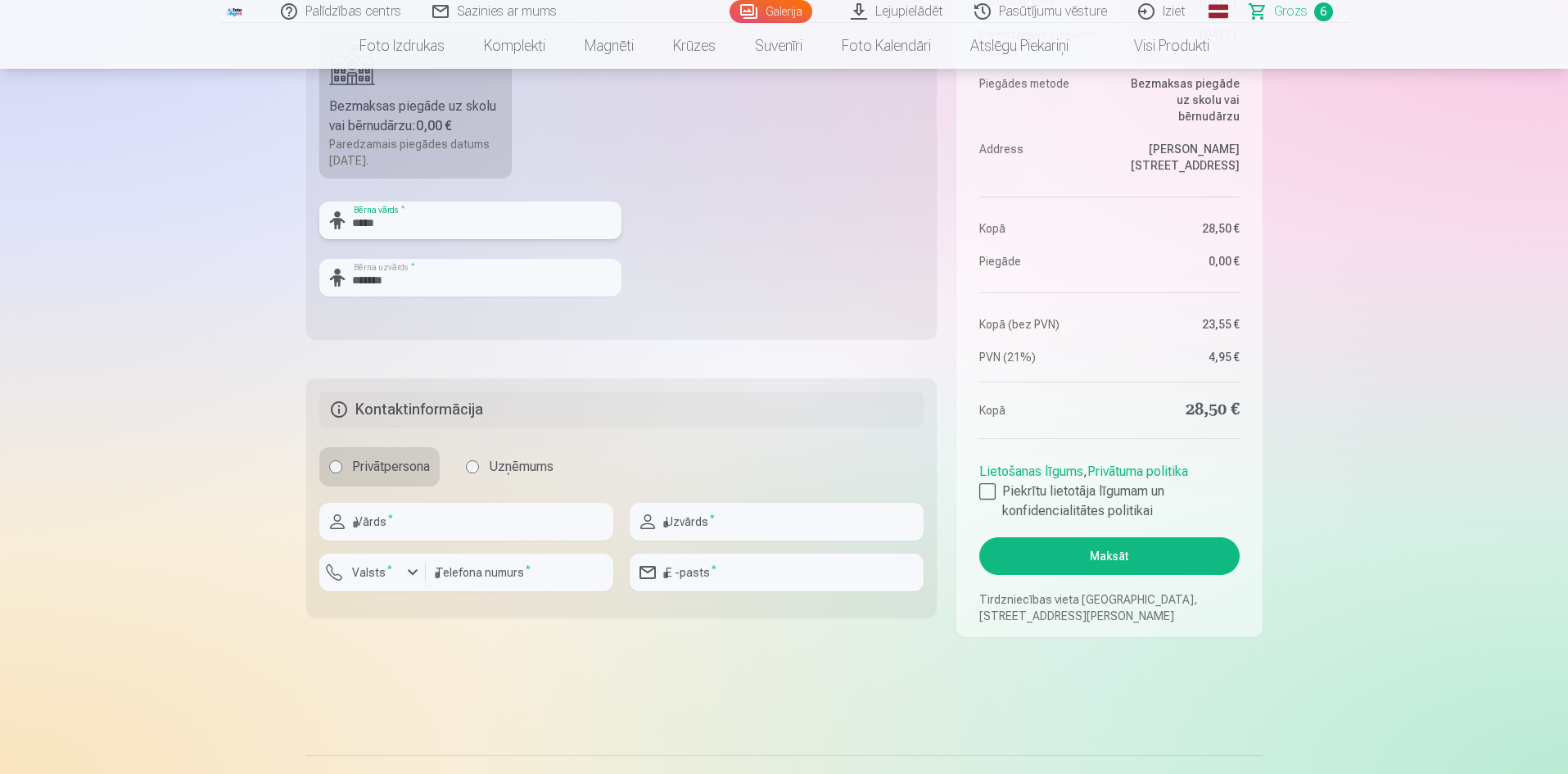
scroll to position [737, 0]
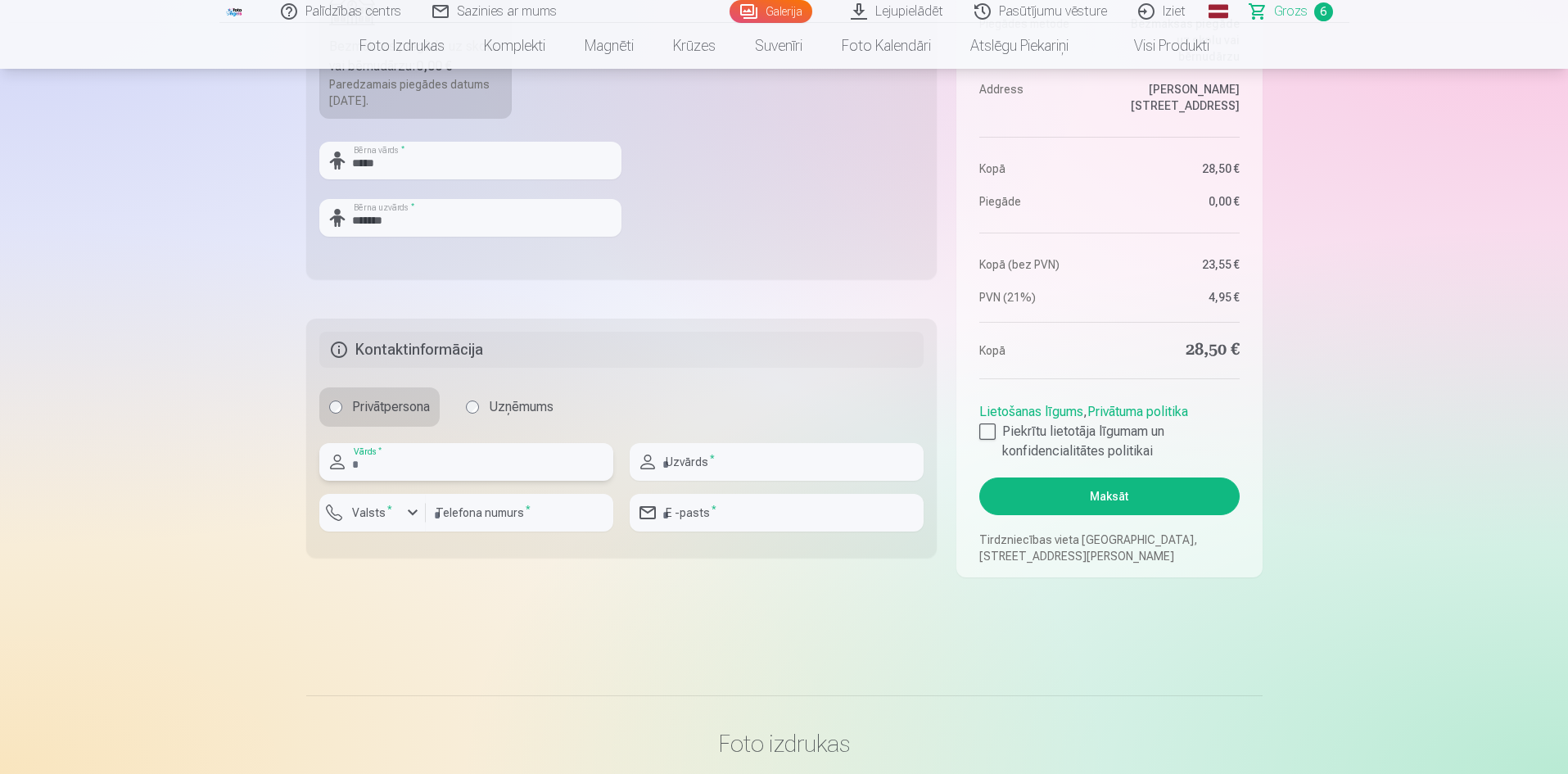
click at [514, 455] on input "text" at bounding box center [466, 461] width 294 height 38
type input "*****"
type input "*******"
type input "********"
click at [740, 515] on input "email" at bounding box center [776, 512] width 294 height 38
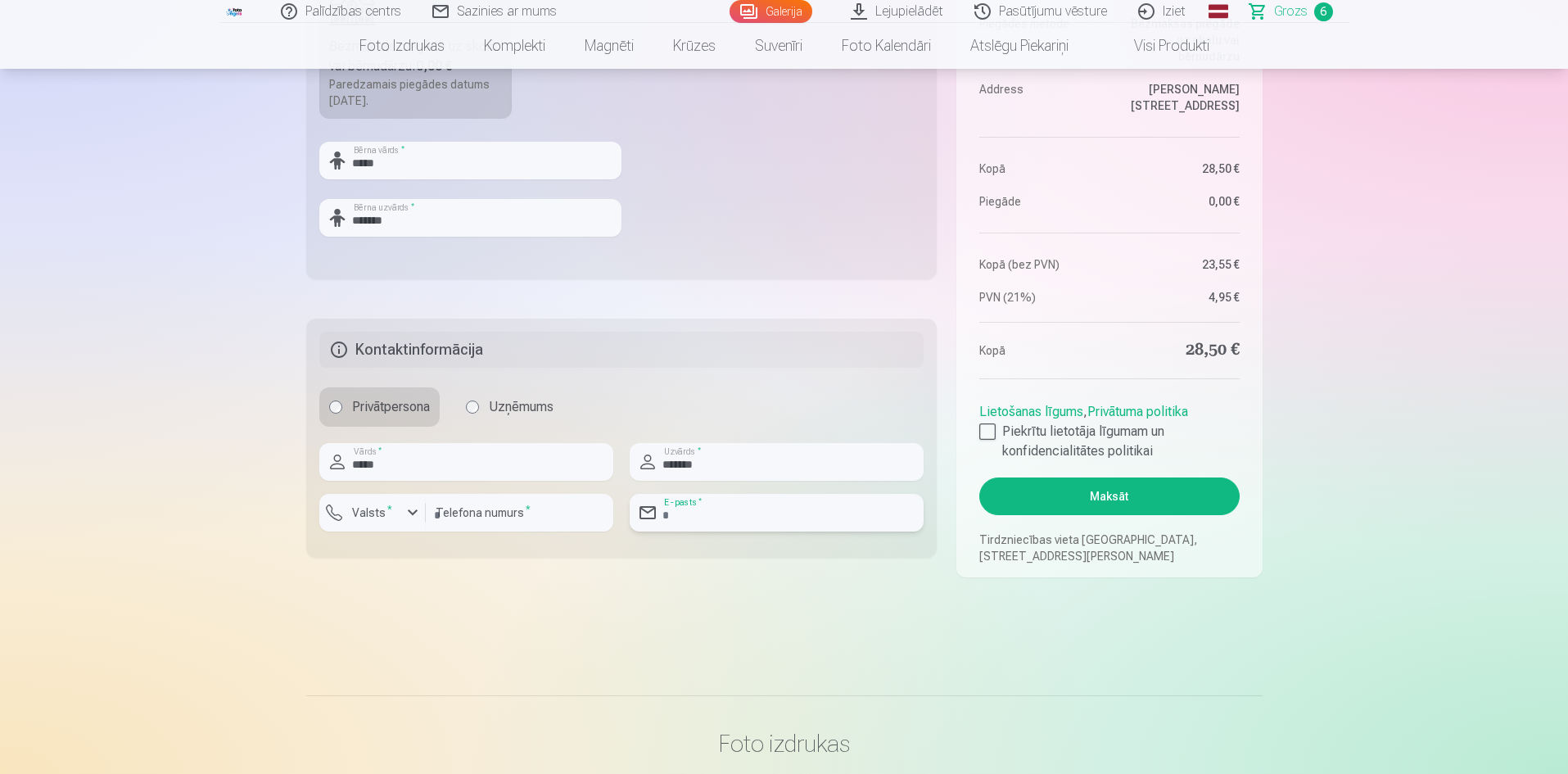
type input "**********"
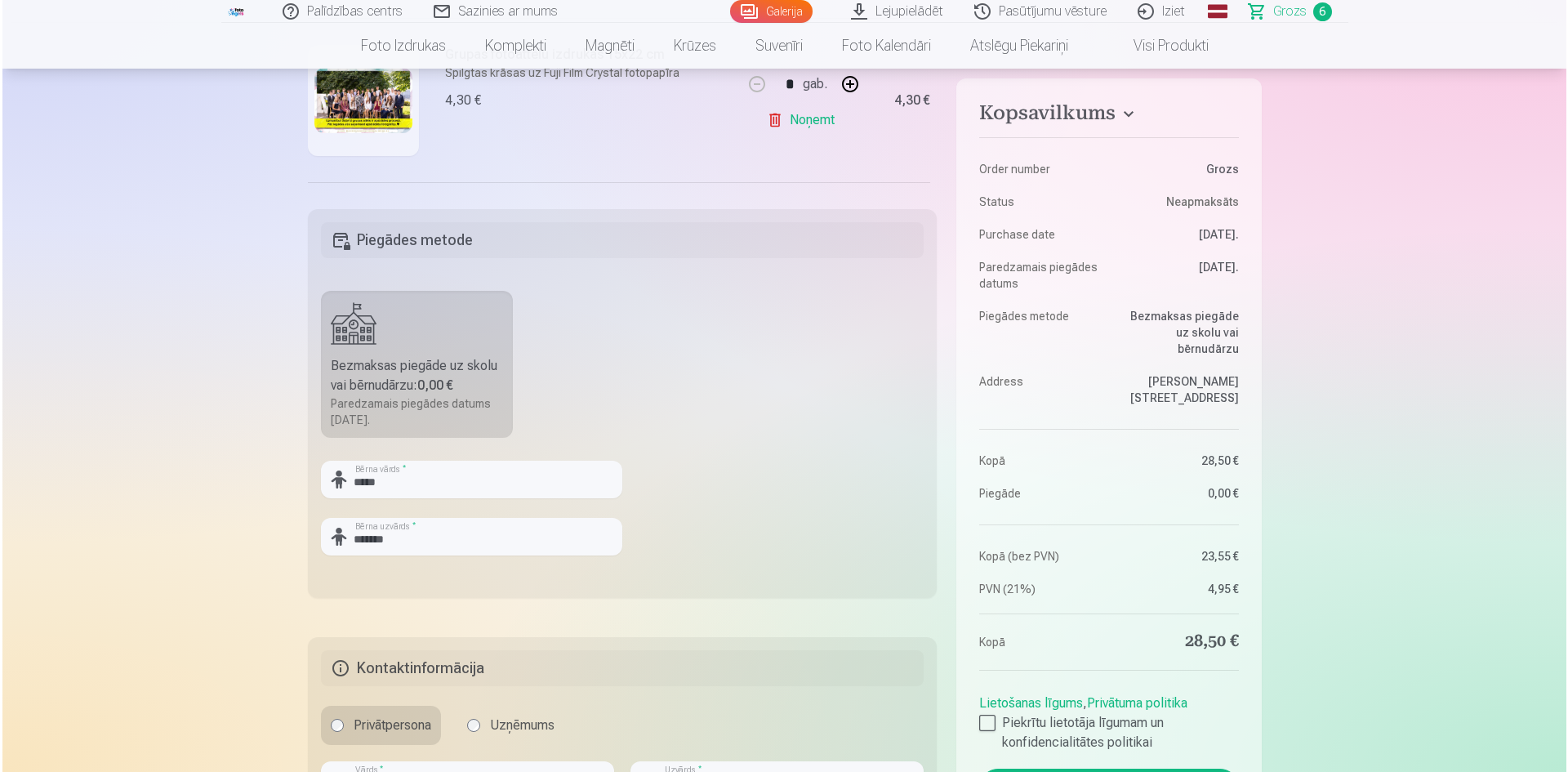
scroll to position [571, 0]
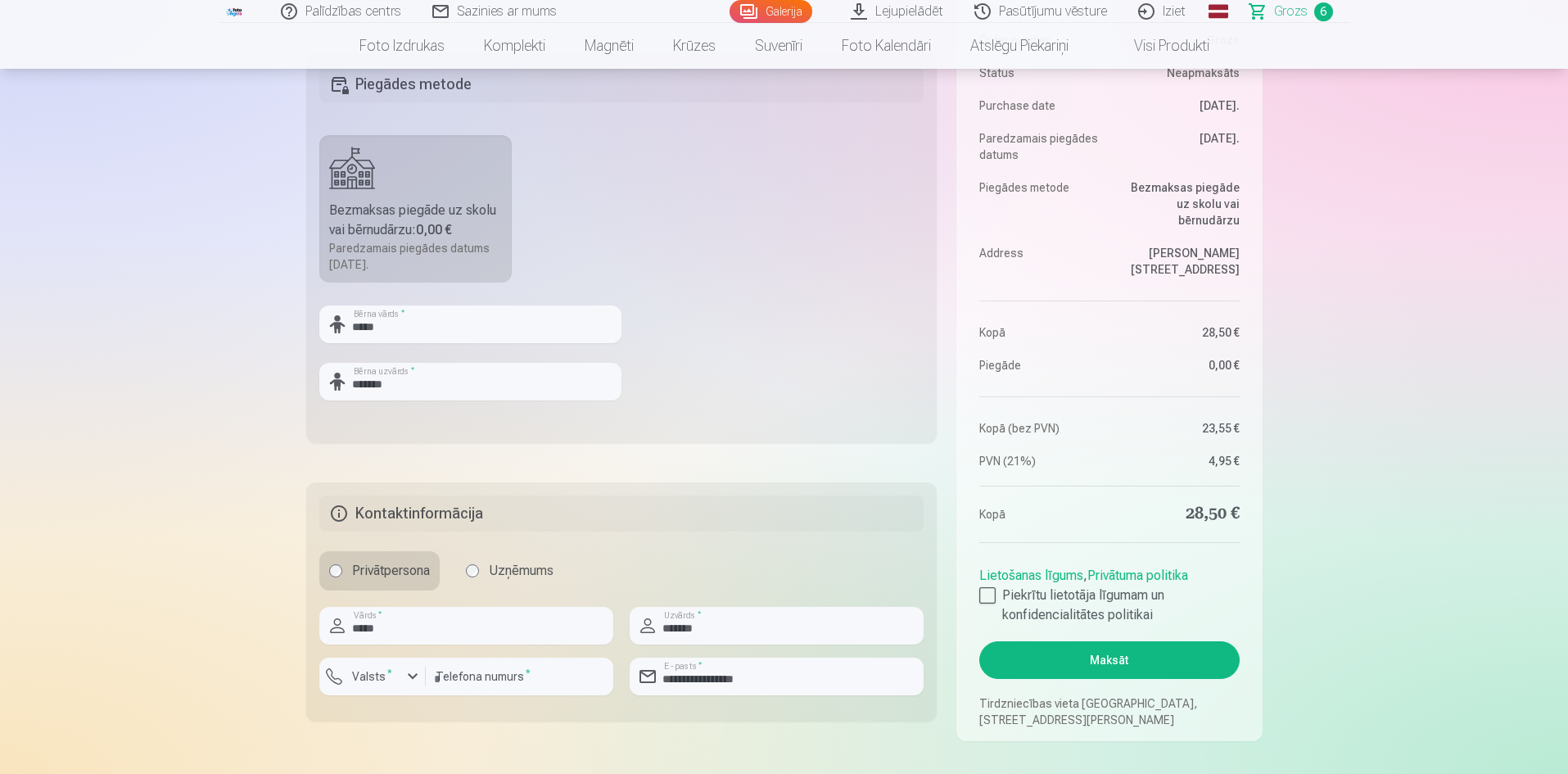
click at [1191, 657] on button "Maksāt" at bounding box center [1108, 660] width 259 height 38
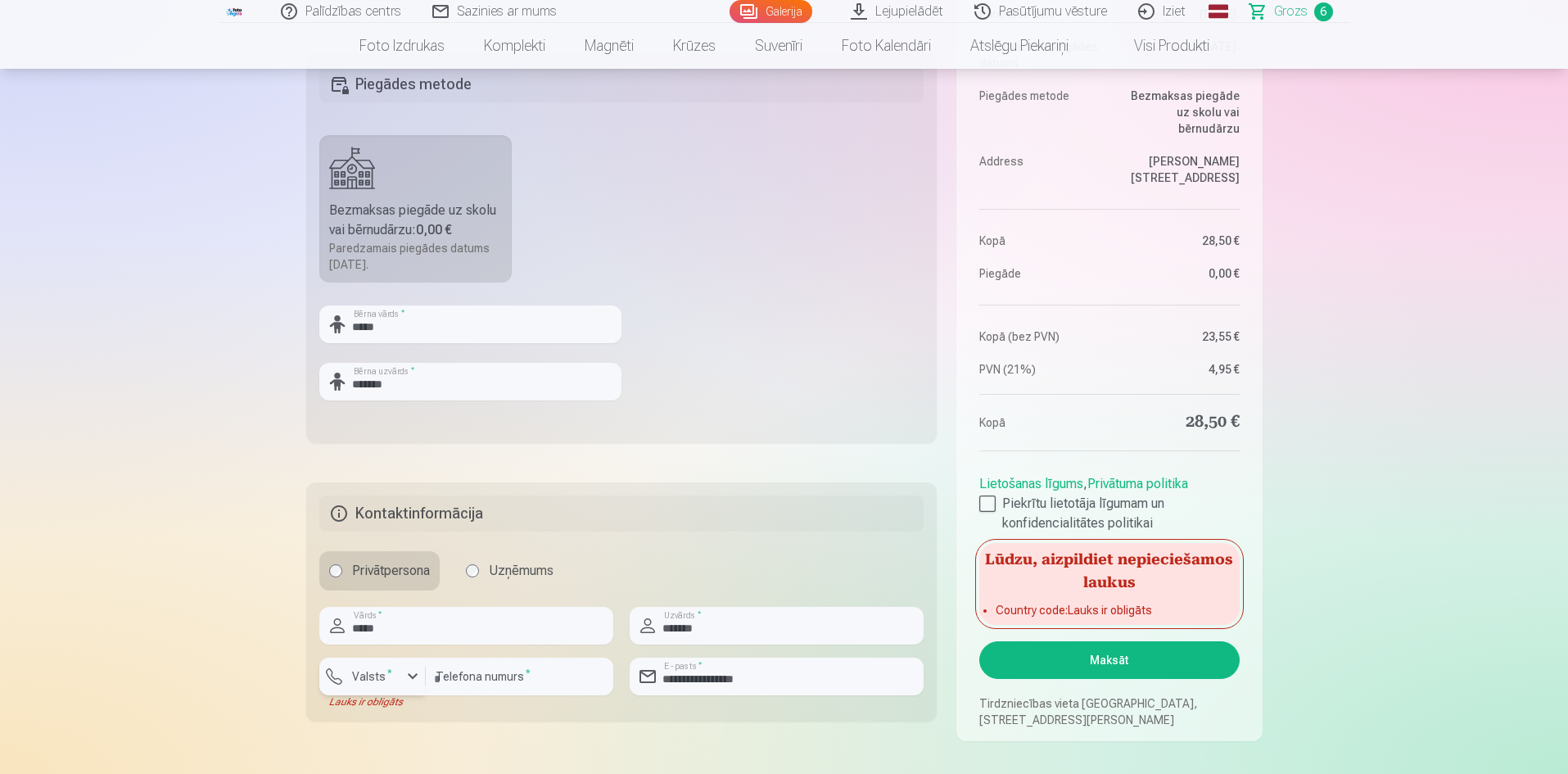
click at [406, 678] on div "button" at bounding box center [412, 676] width 19 height 19
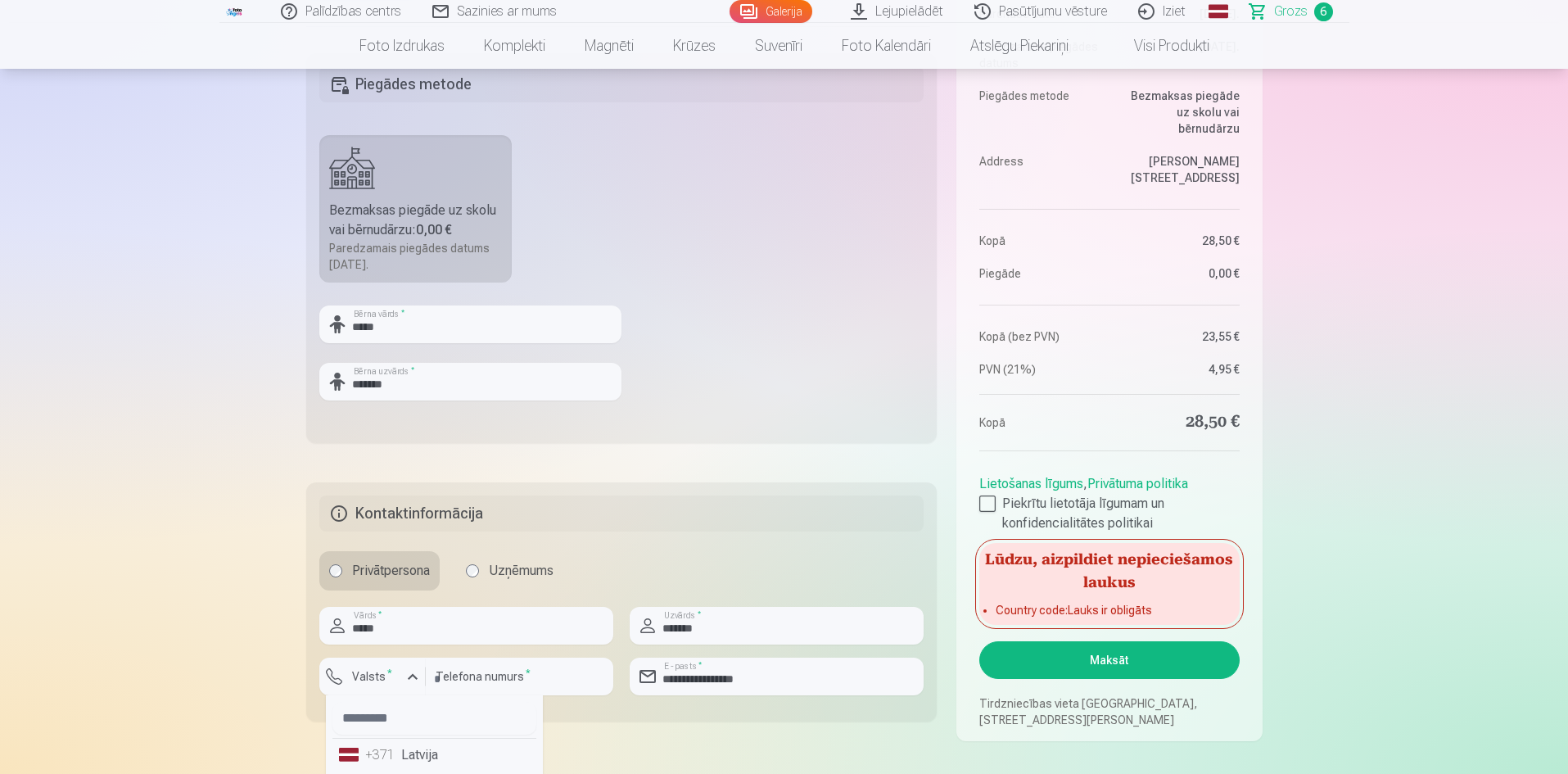
click at [416, 760] on li "+371 Latvija" at bounding box center [433, 755] width 204 height 33
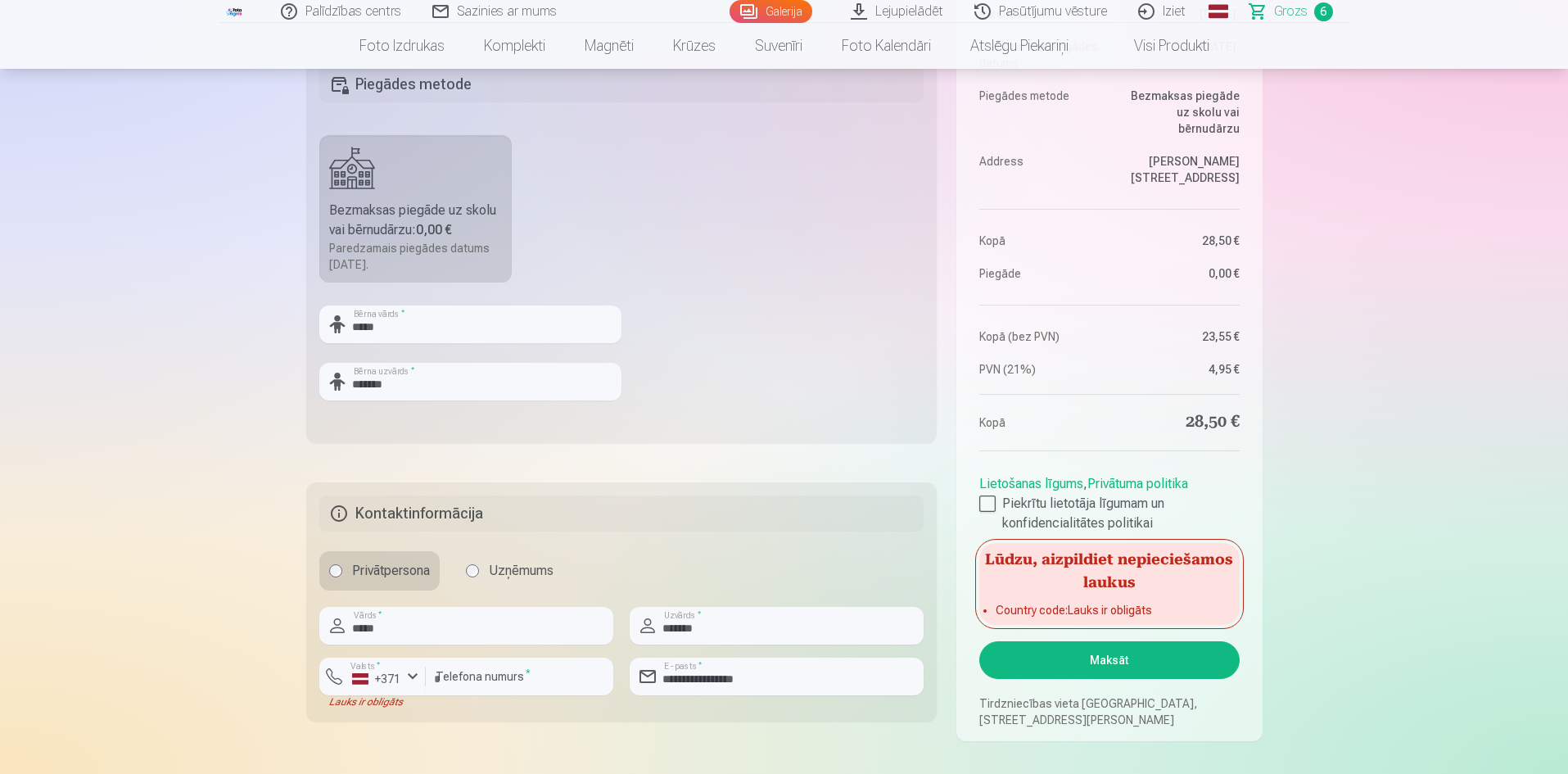
click at [757, 552] on div "Privātpersona Uzņēmums" at bounding box center [622, 570] width 605 height 40
click at [1122, 657] on button "Maksāt" at bounding box center [1108, 660] width 259 height 38
